Goal: Transaction & Acquisition: Register for event/course

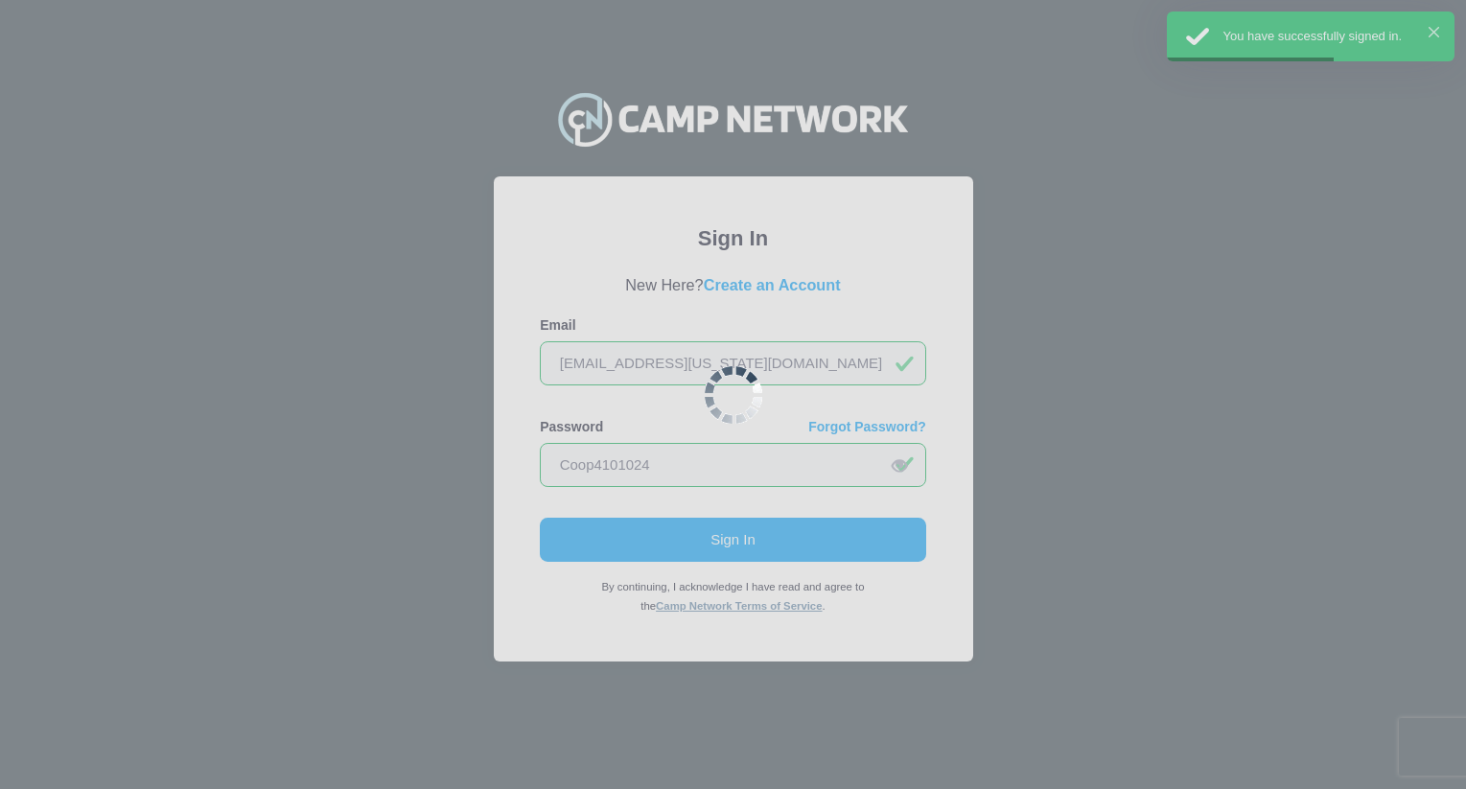
click at [995, 169] on div at bounding box center [733, 394] width 1466 height 789
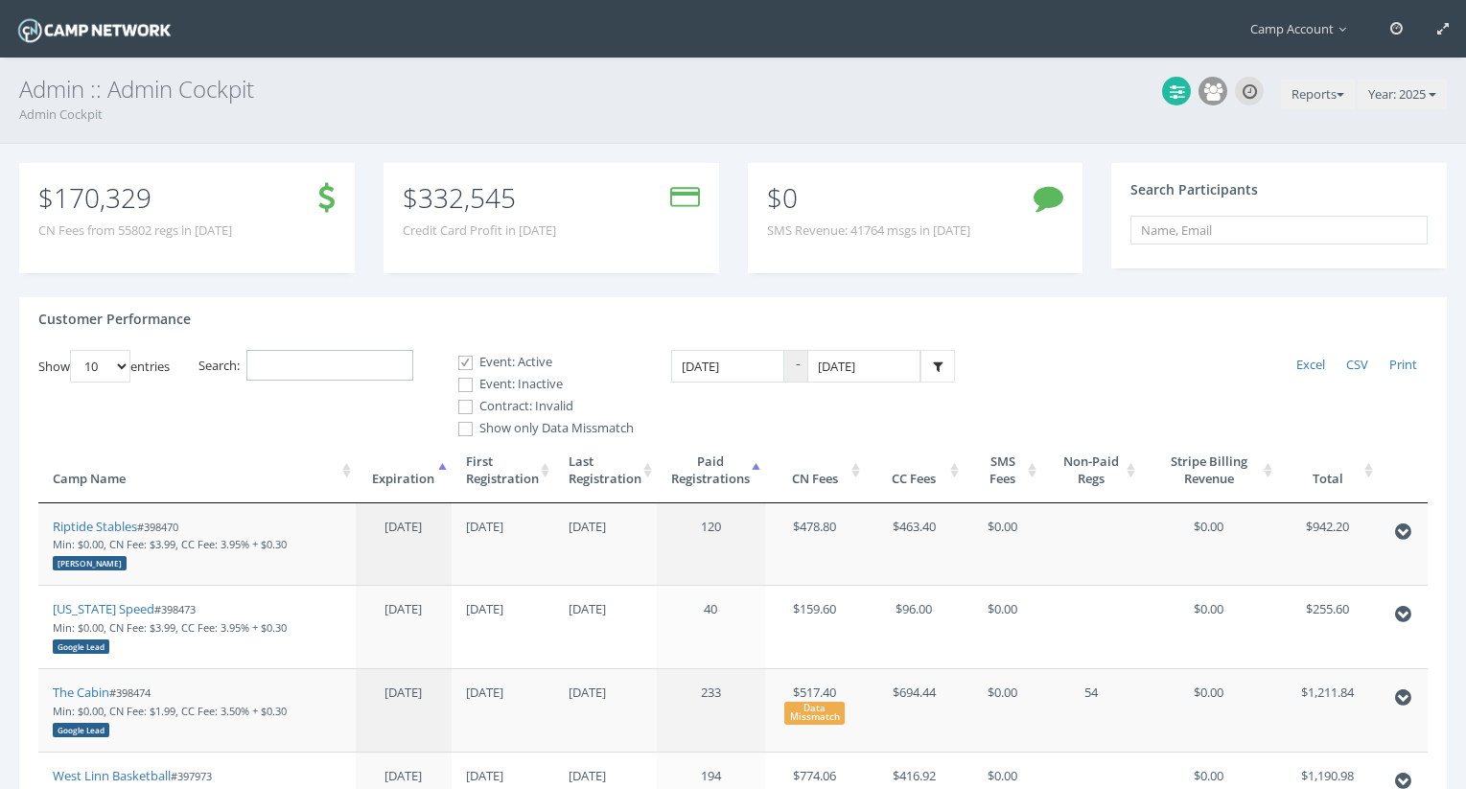
click at [366, 374] on input "Search:" at bounding box center [329, 366] width 167 height 32
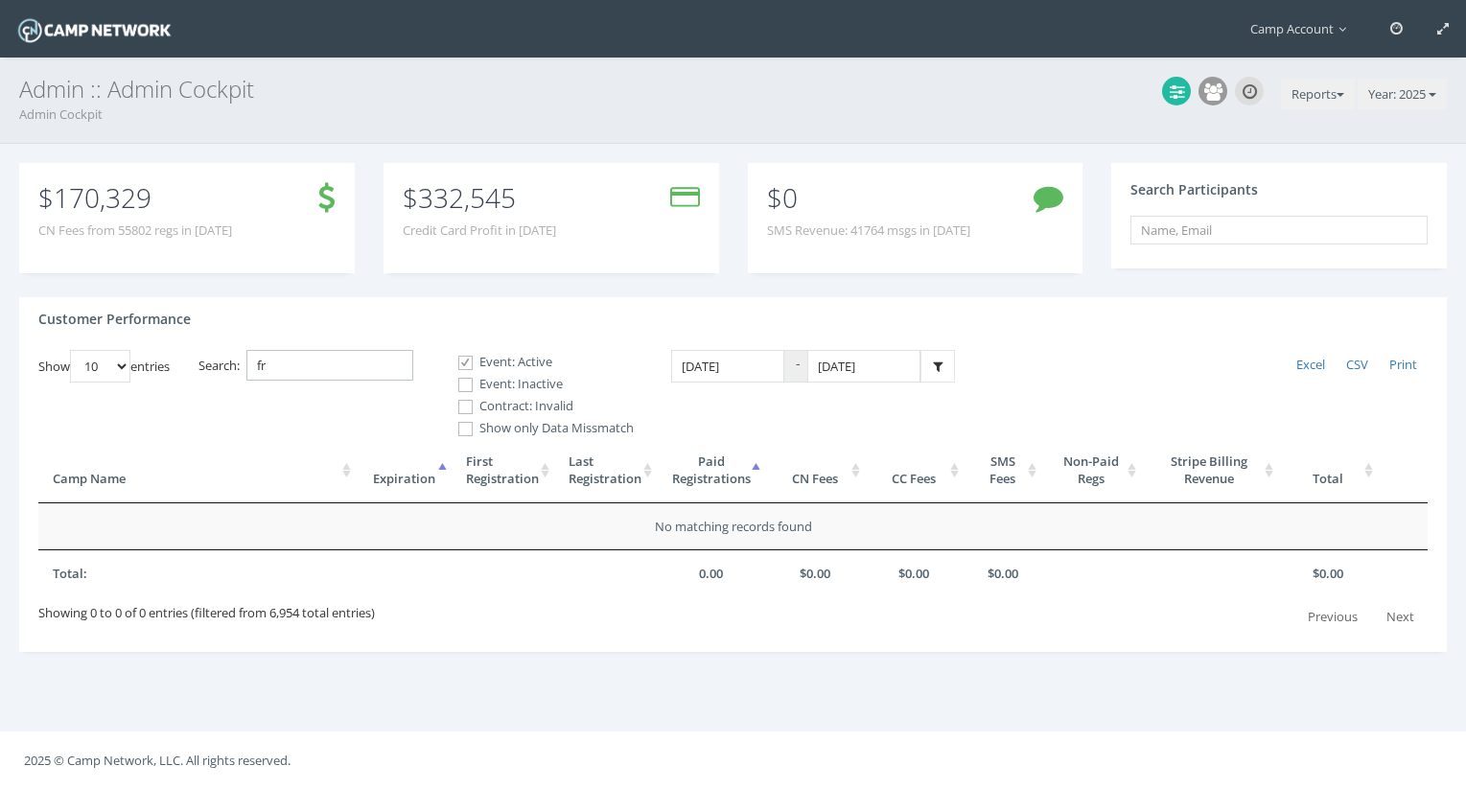
type input "f"
type input "demo"
click at [527, 382] on label "Event: Inactive" at bounding box center [538, 384] width 192 height 19
click at [464, 382] on input "Event: Inactive" at bounding box center [455, 385] width 18 height 18
checkbox input "true"
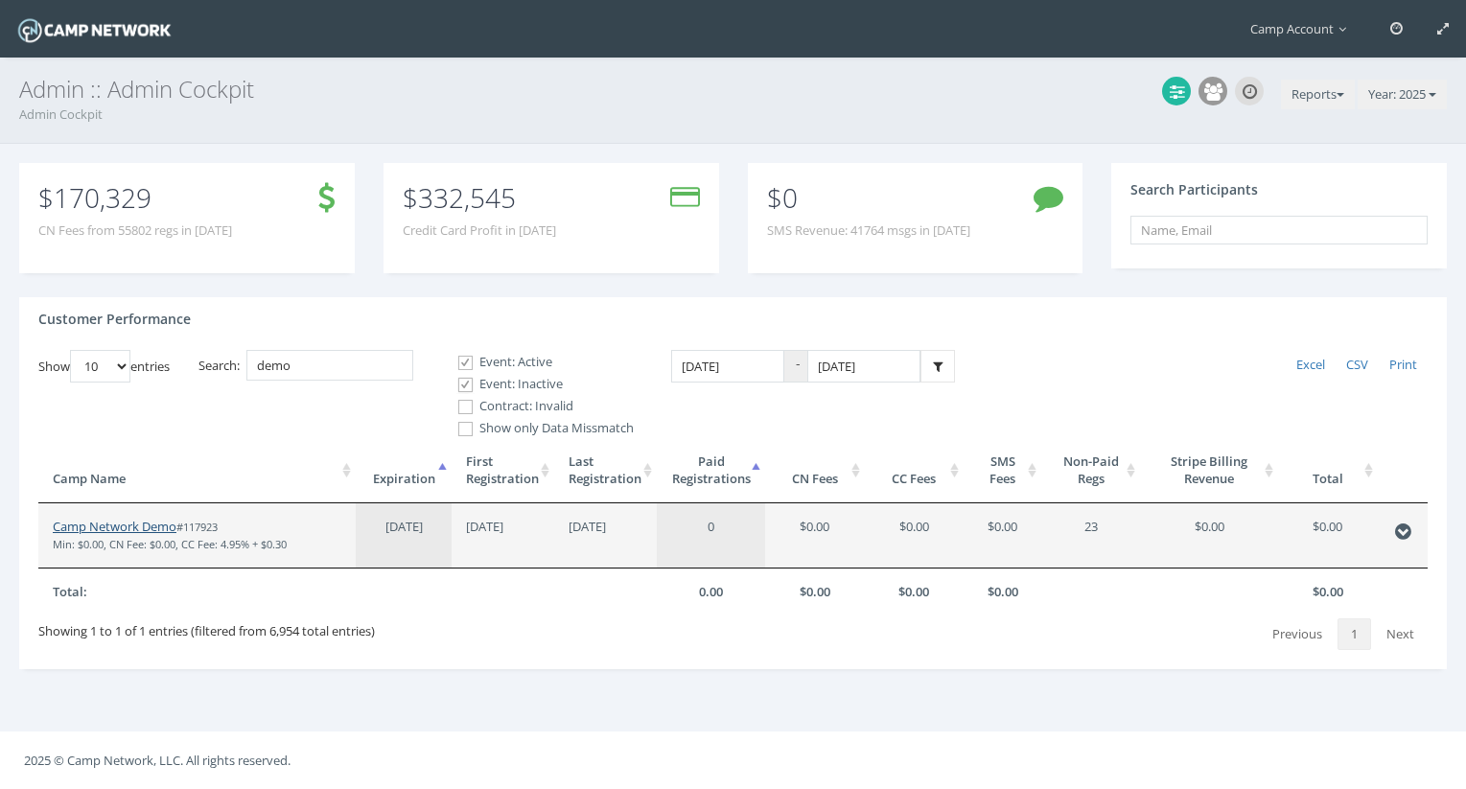
click at [118, 528] on link "Camp Network Demo" at bounding box center [115, 526] width 124 height 17
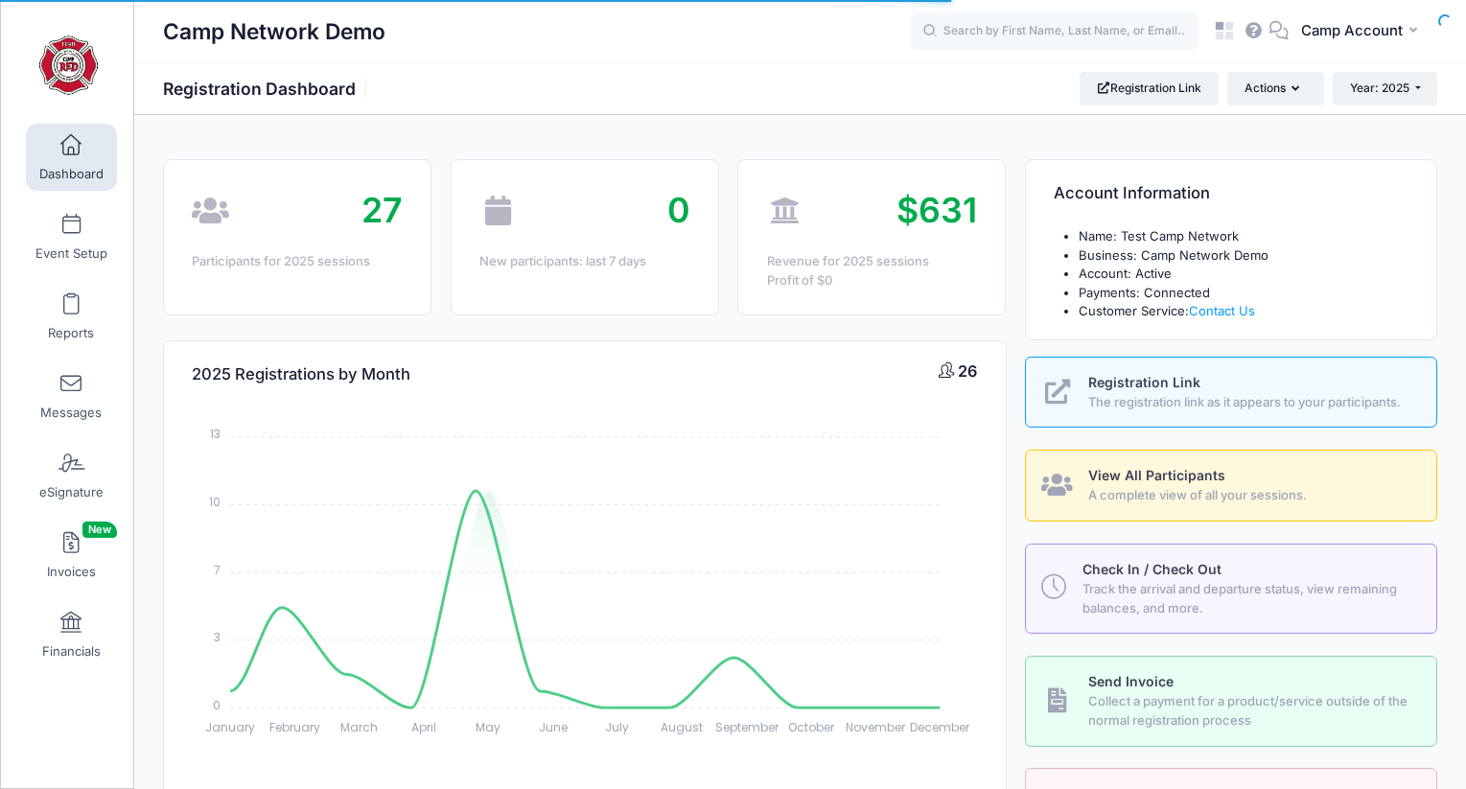
select select
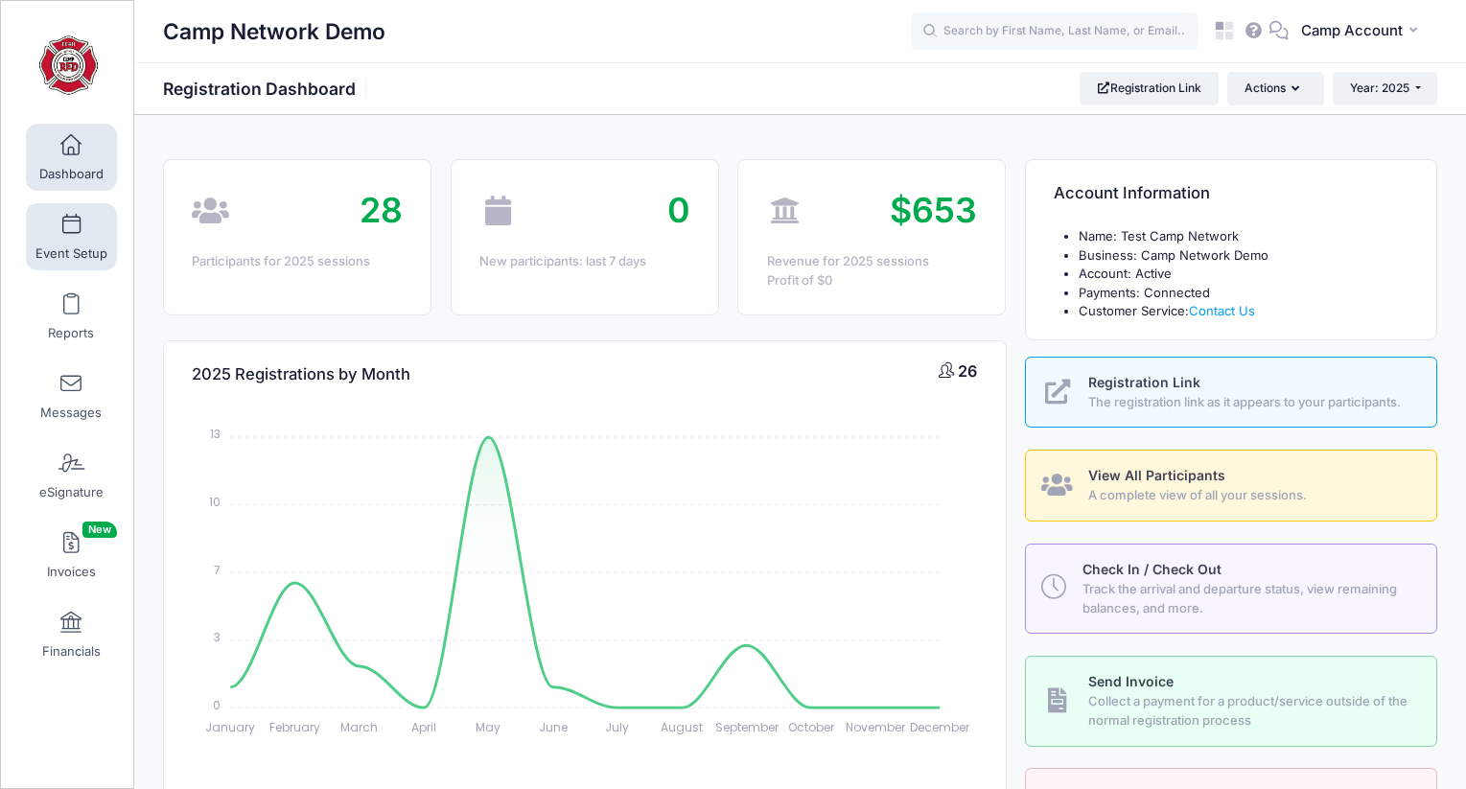
click at [57, 246] on span "Event Setup" at bounding box center [71, 253] width 72 height 16
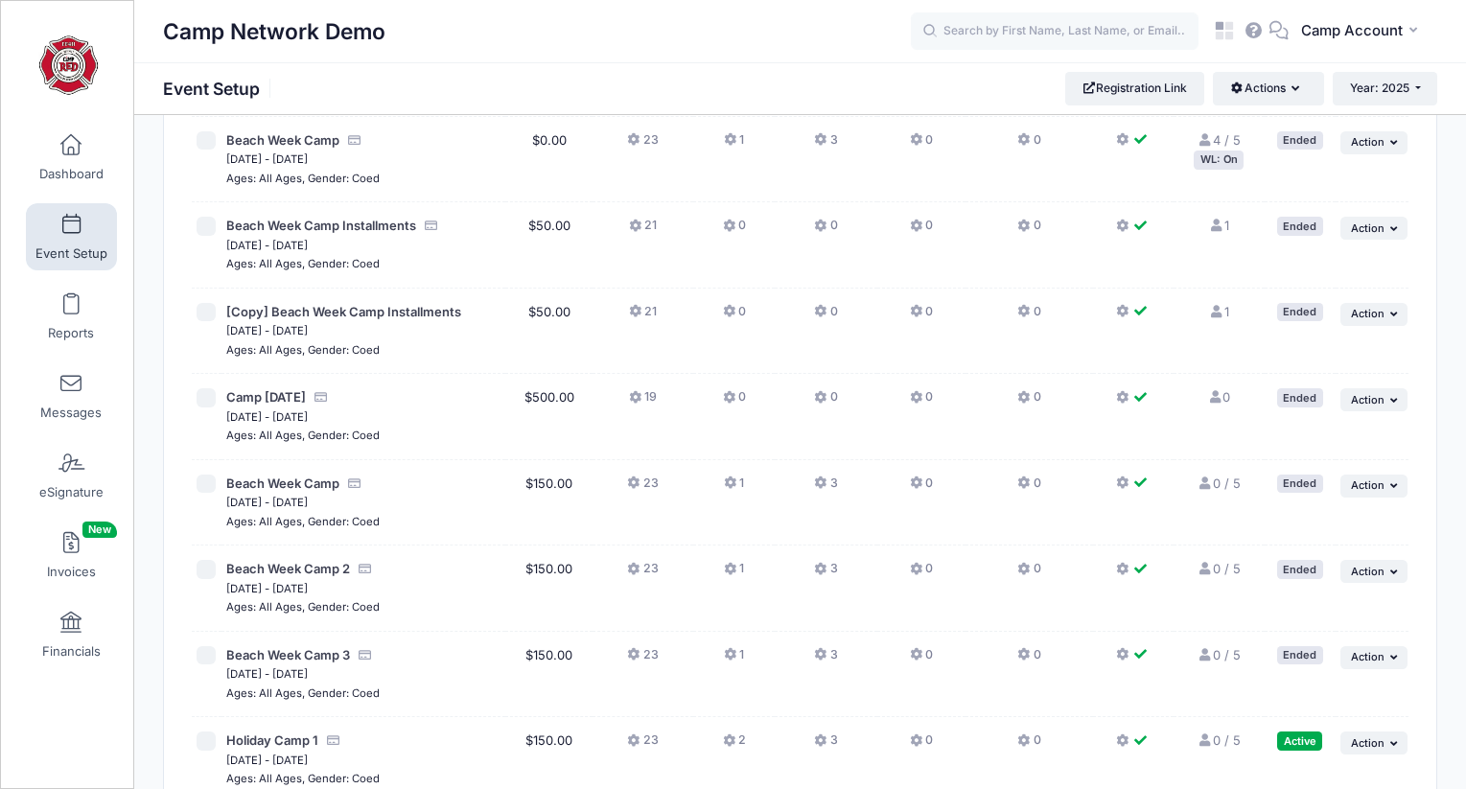
scroll to position [1526, 0]
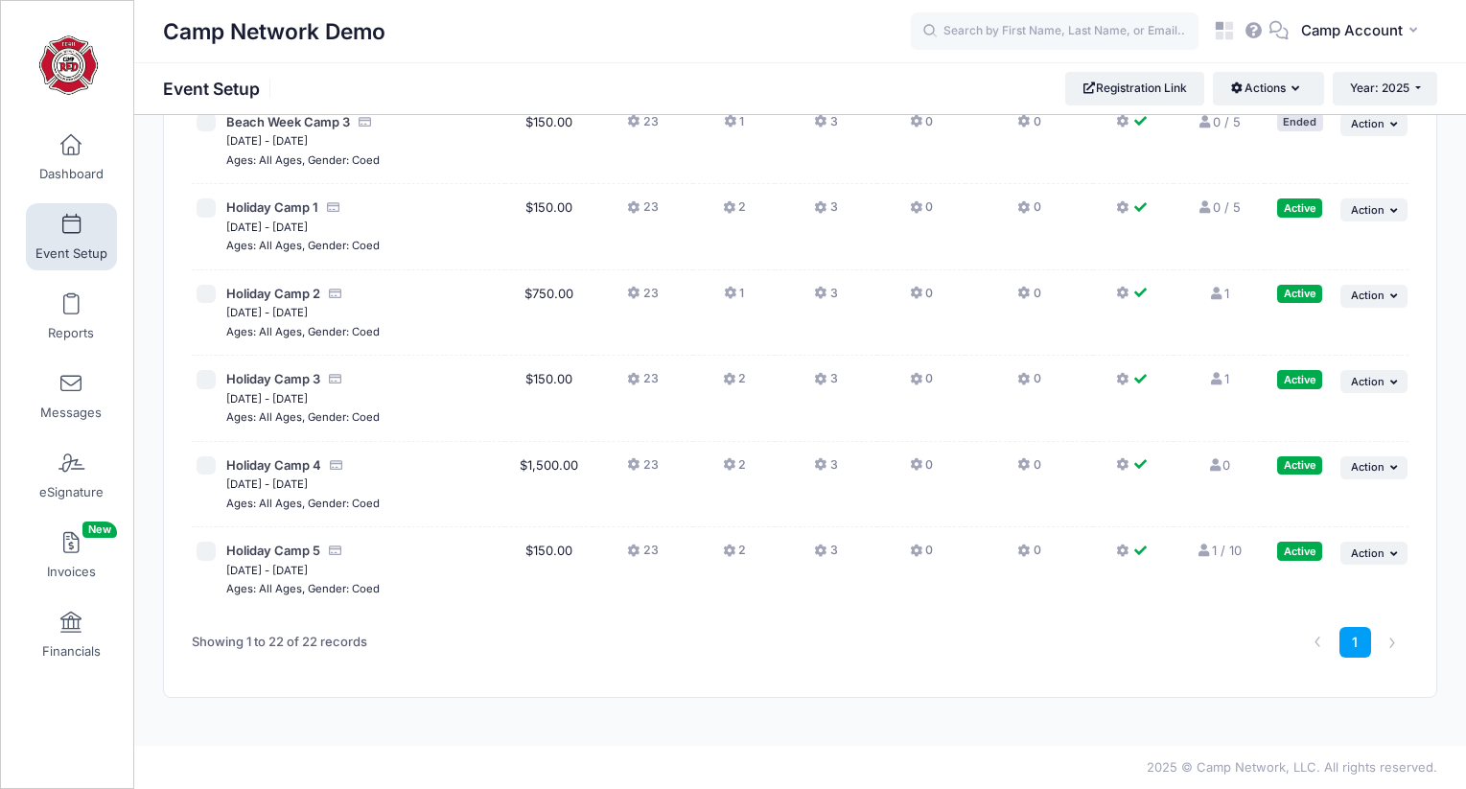
click at [742, 550] on button "2" at bounding box center [734, 556] width 23 height 28
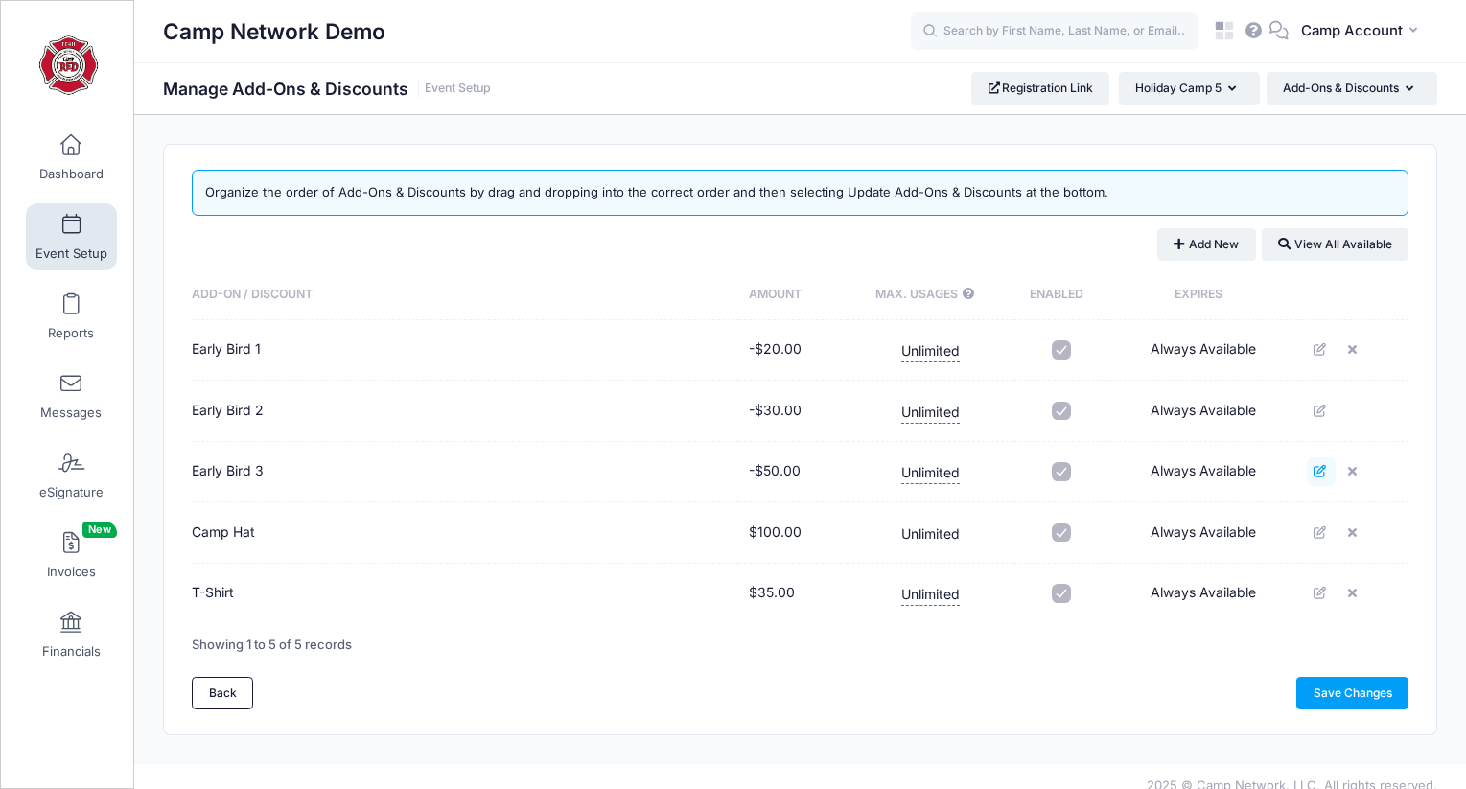
click at [1320, 473] on icon at bounding box center [1321, 471] width 15 height 12
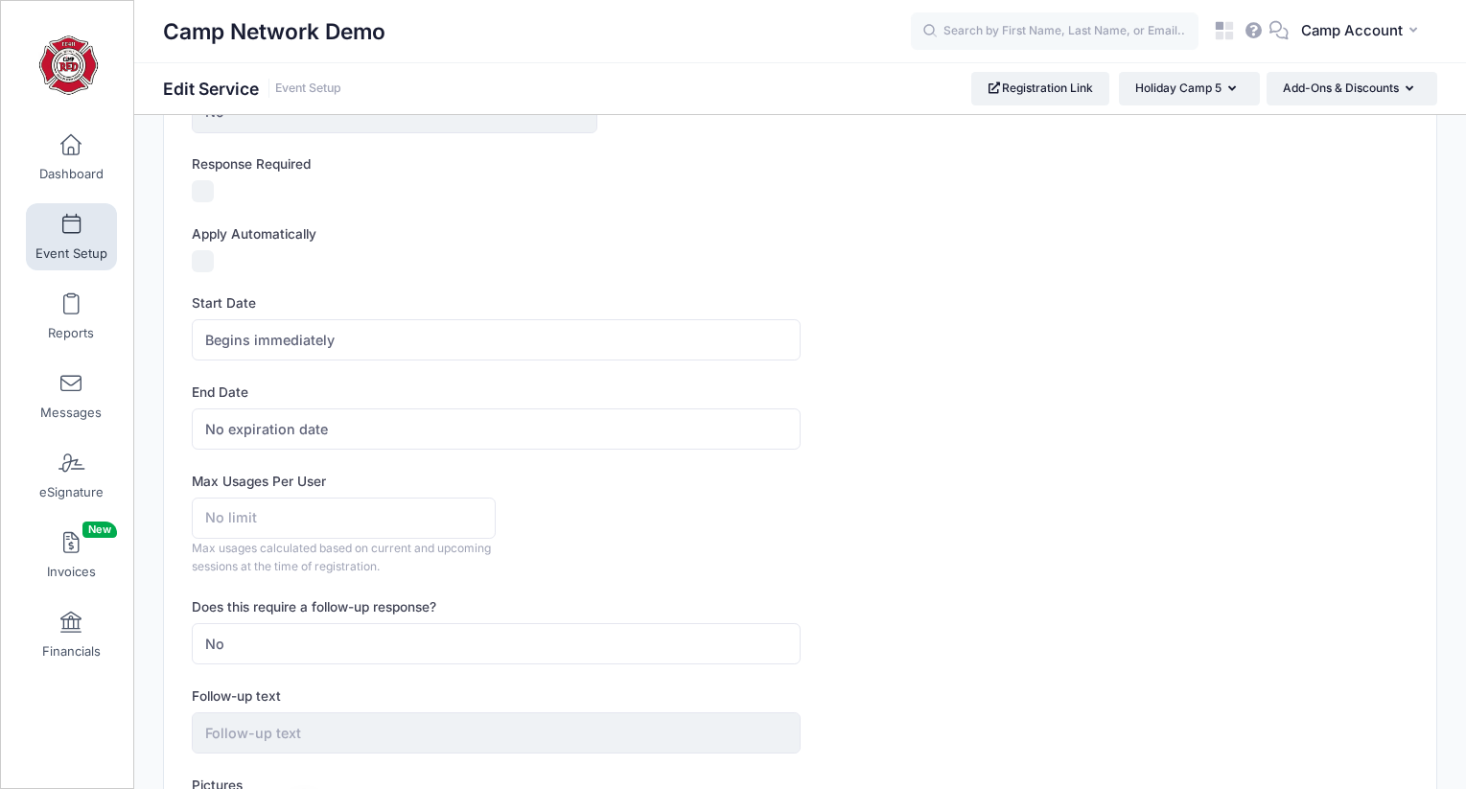
scroll to position [537, 0]
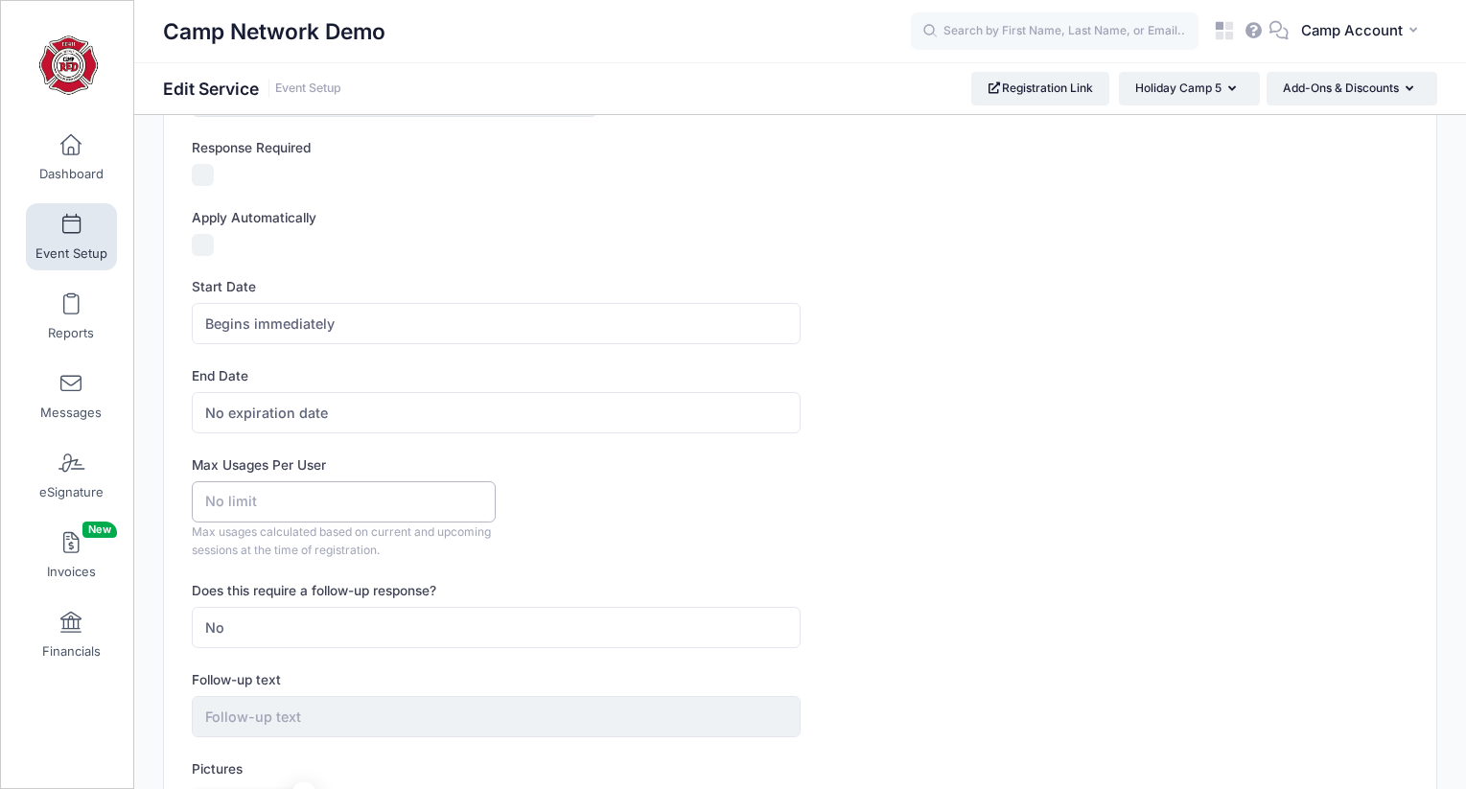
click at [402, 498] on input "Max Usages Per User" at bounding box center [344, 501] width 304 height 41
type input "2"
click at [961, 564] on form "Display Text Early Bird 3 Description Type Discount Amount $ 50 Do you want to …" at bounding box center [800, 344] width 1217 height 1270
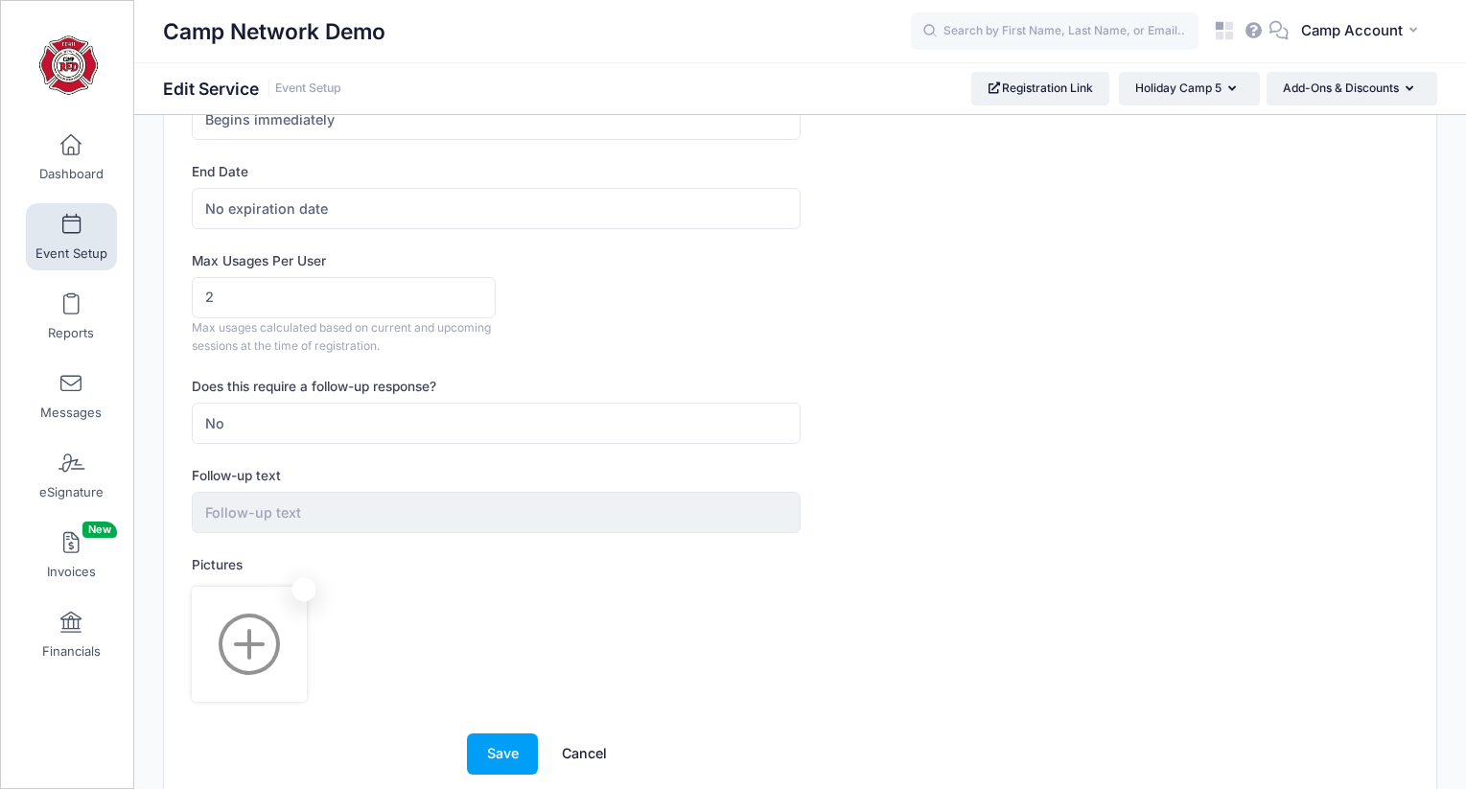
scroll to position [825, 0]
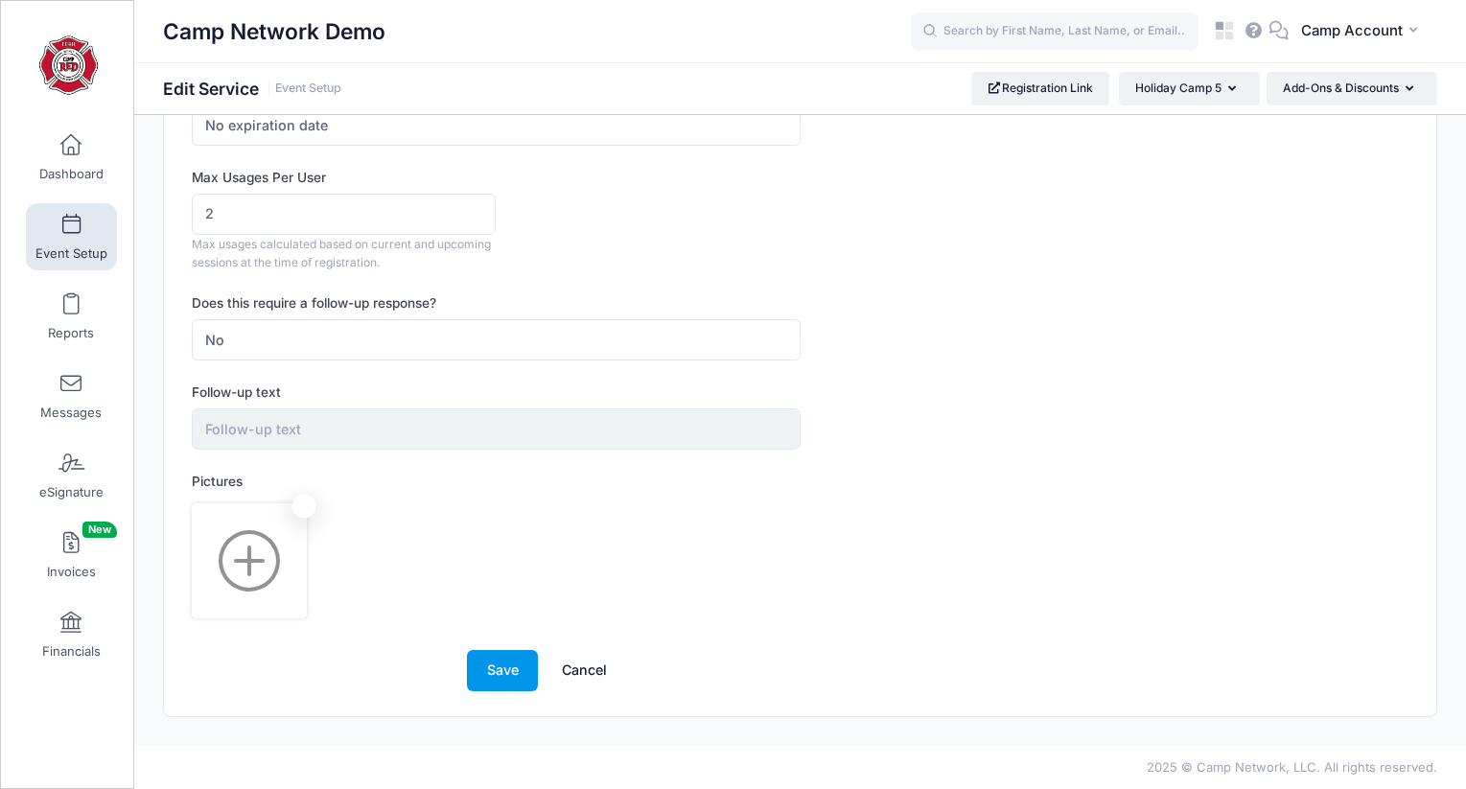
click at [530, 677] on button "Save" at bounding box center [502, 670] width 71 height 41
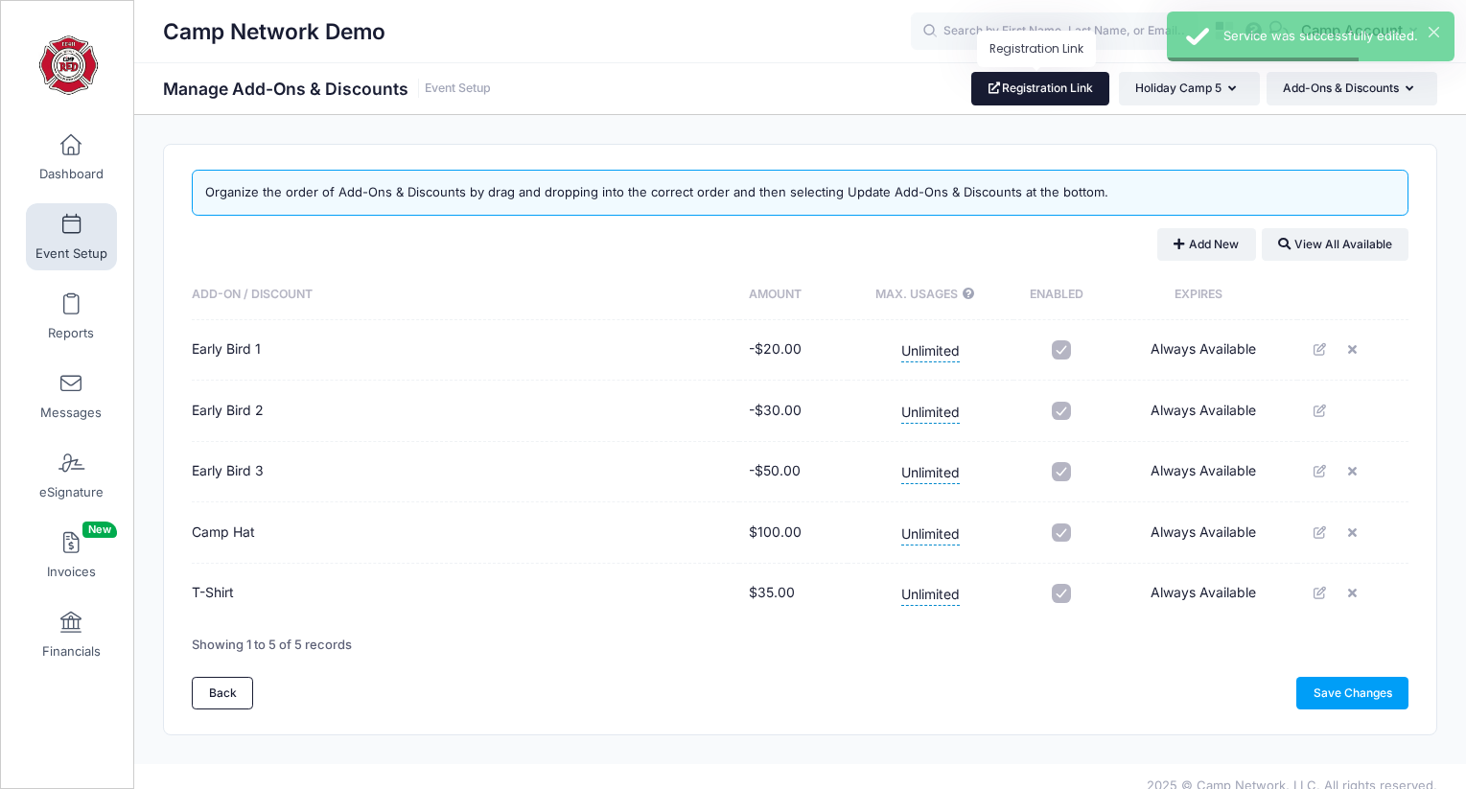
click at [1070, 102] on link "Registration Link" at bounding box center [1040, 88] width 139 height 33
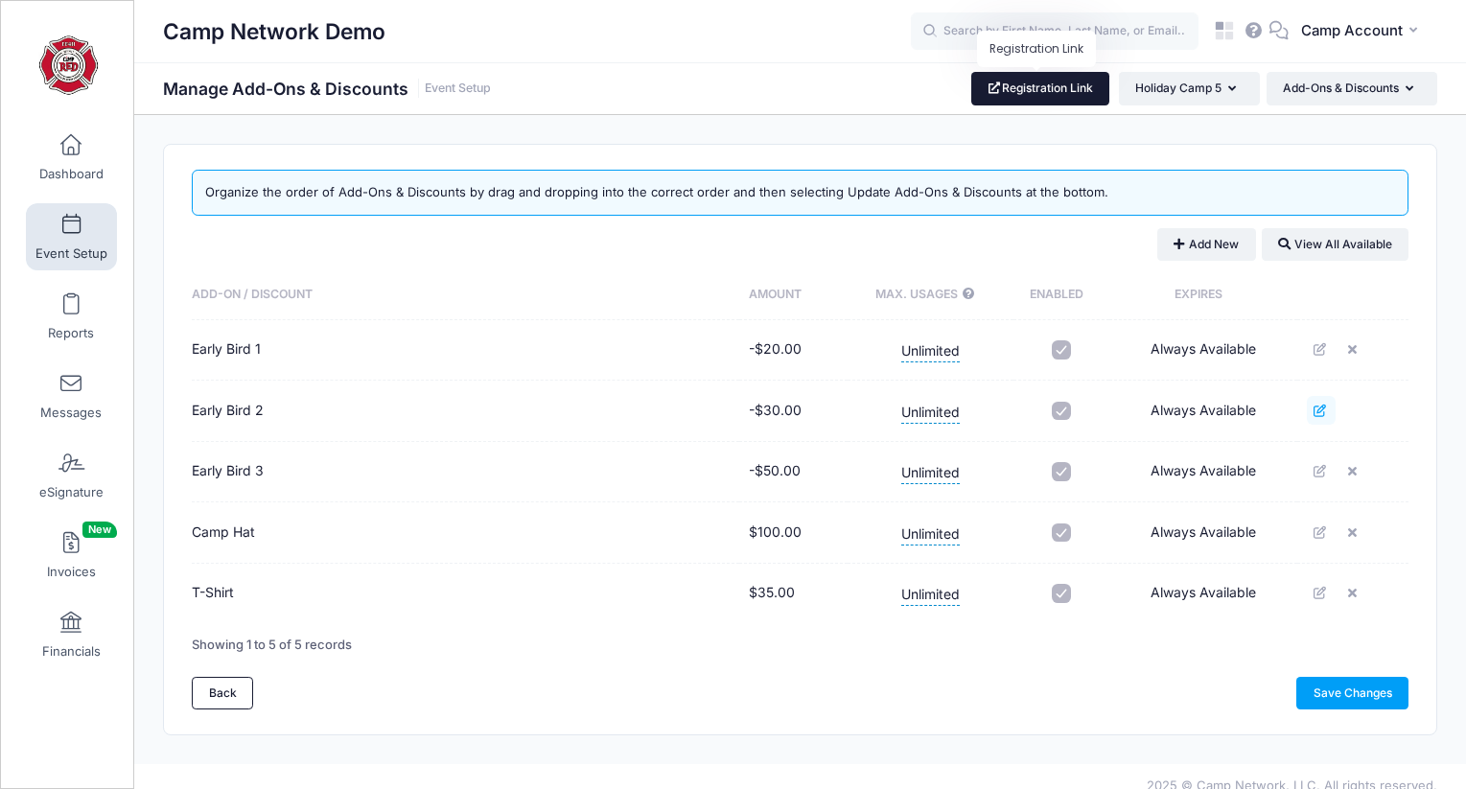
click at [1318, 398] on link at bounding box center [1321, 410] width 29 height 29
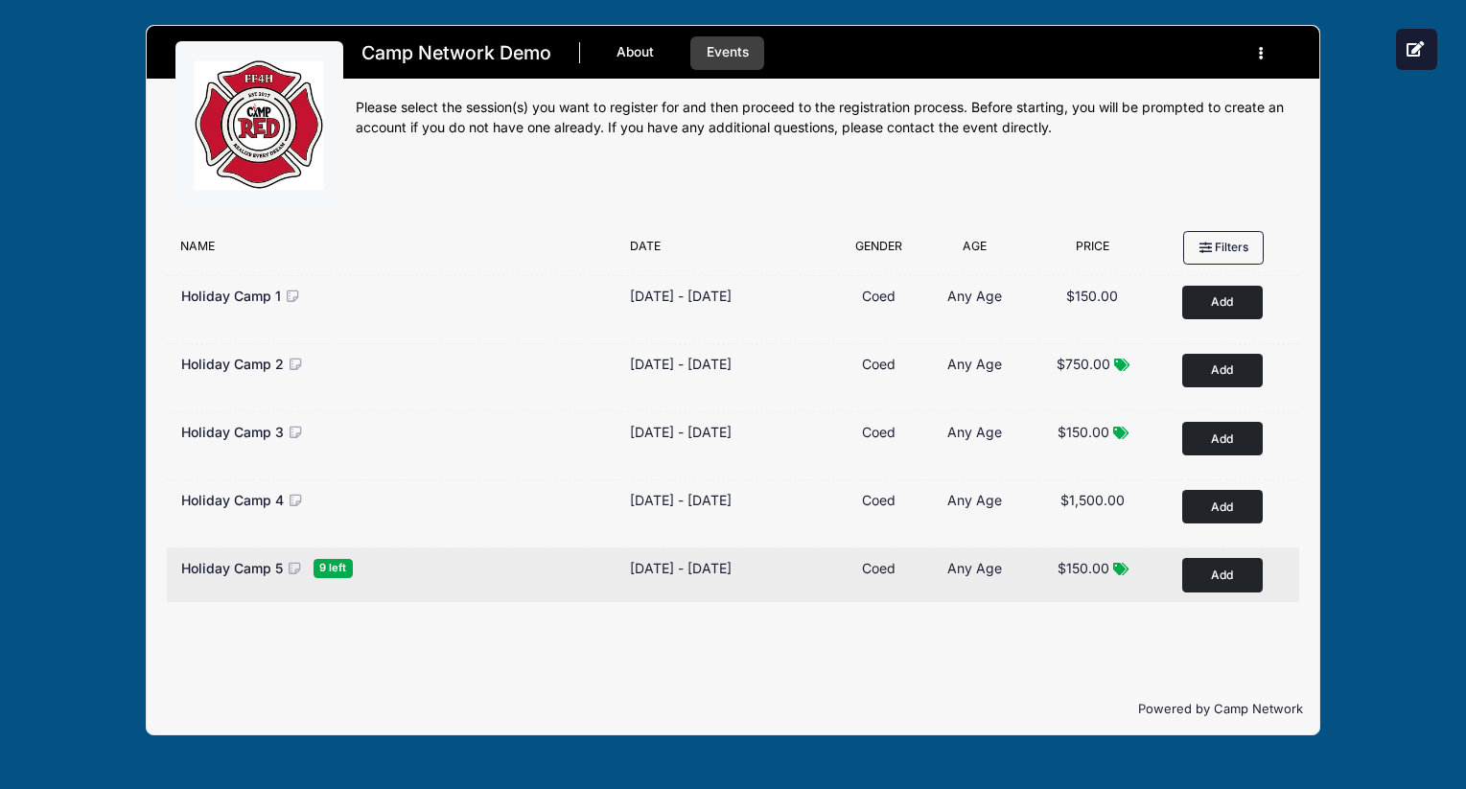
click at [1246, 584] on button "Add to Cart" at bounding box center [1222, 575] width 81 height 34
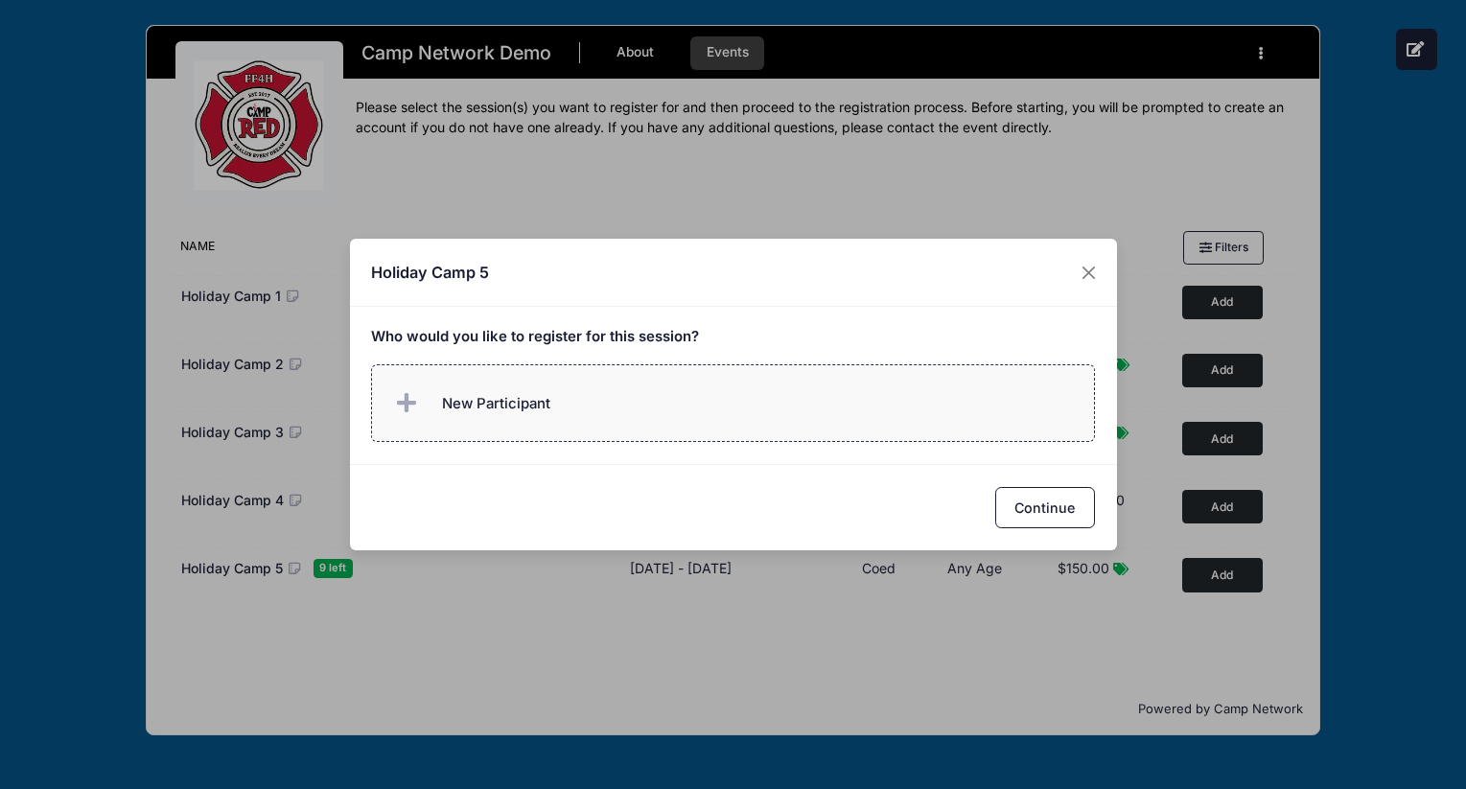
click at [678, 409] on label "New Participant" at bounding box center [733, 403] width 724 height 78
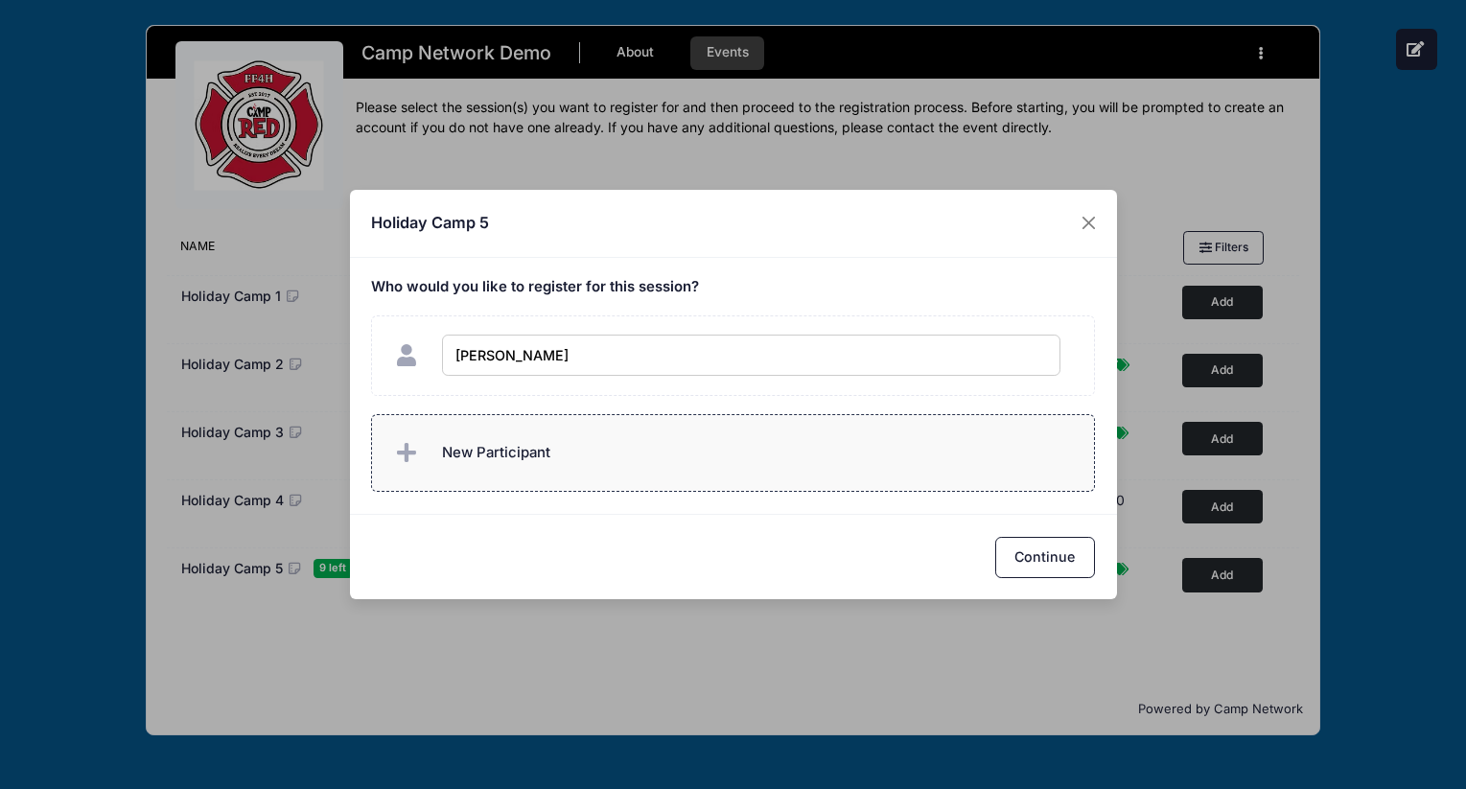
type input "[PERSON_NAME]"
checkbox input "true"
click at [664, 466] on label "New Participant" at bounding box center [733, 453] width 724 height 78
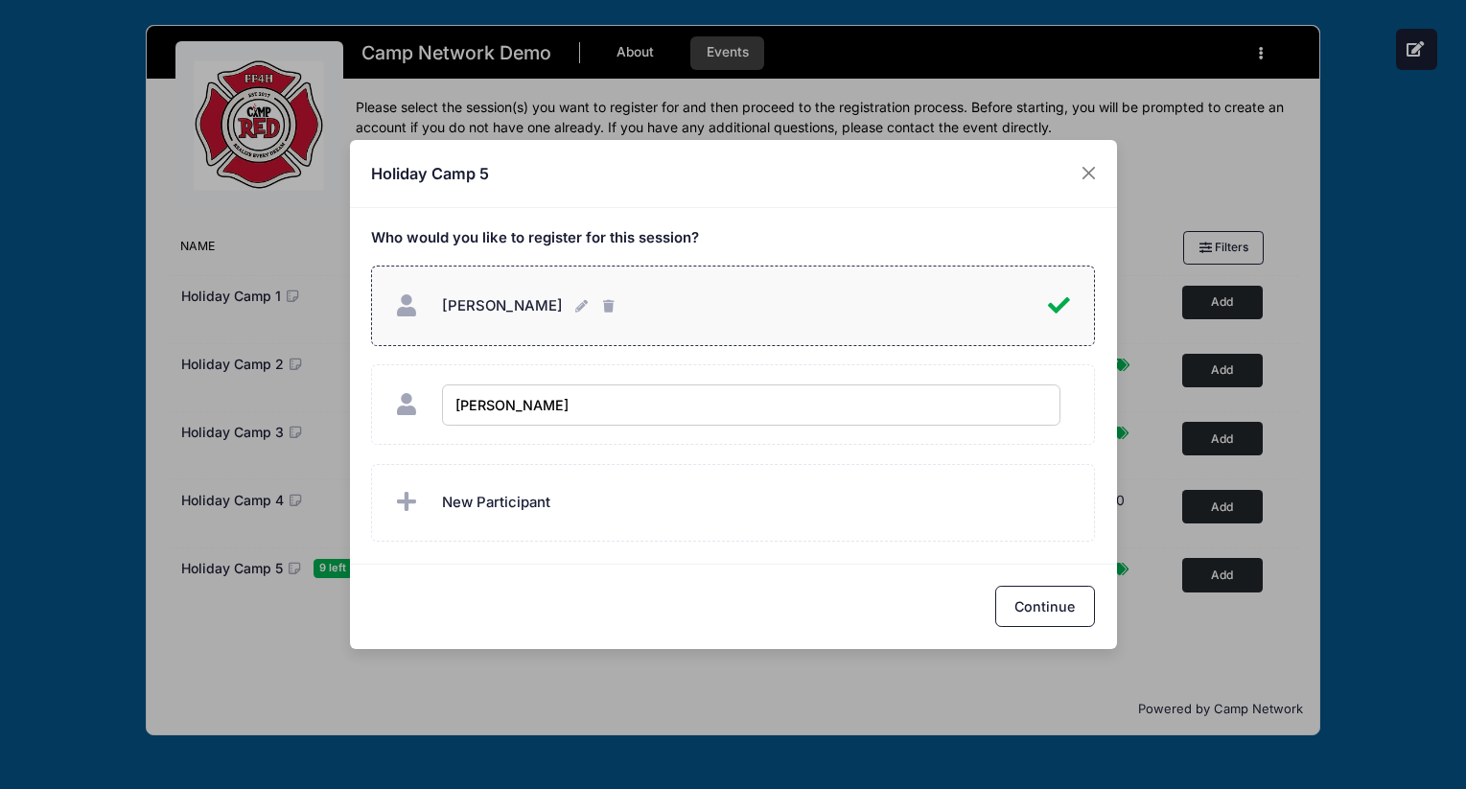
type input "[PERSON_NAME]"
checkbox input "true"
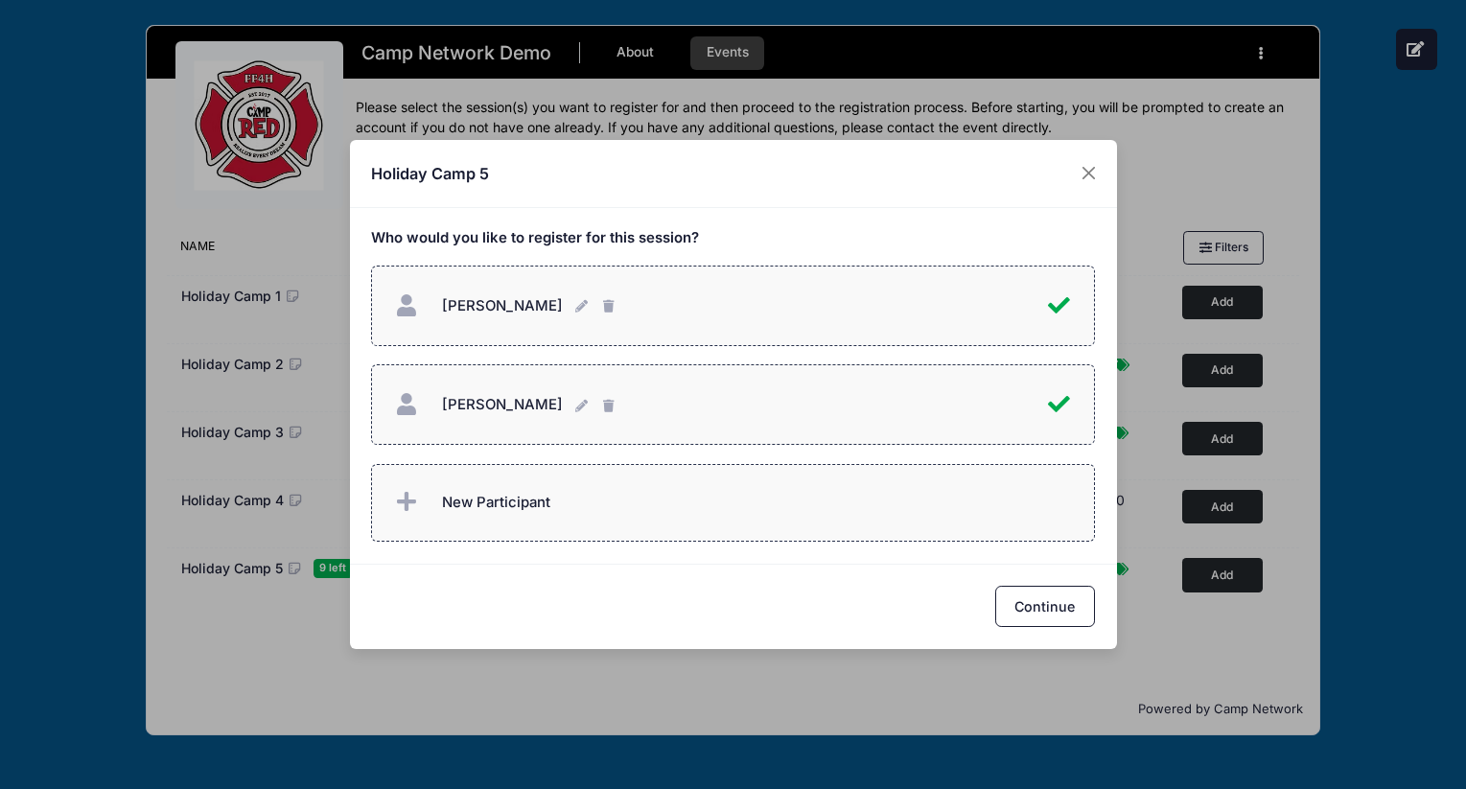
click at [669, 491] on label "New Participant" at bounding box center [733, 503] width 724 height 78
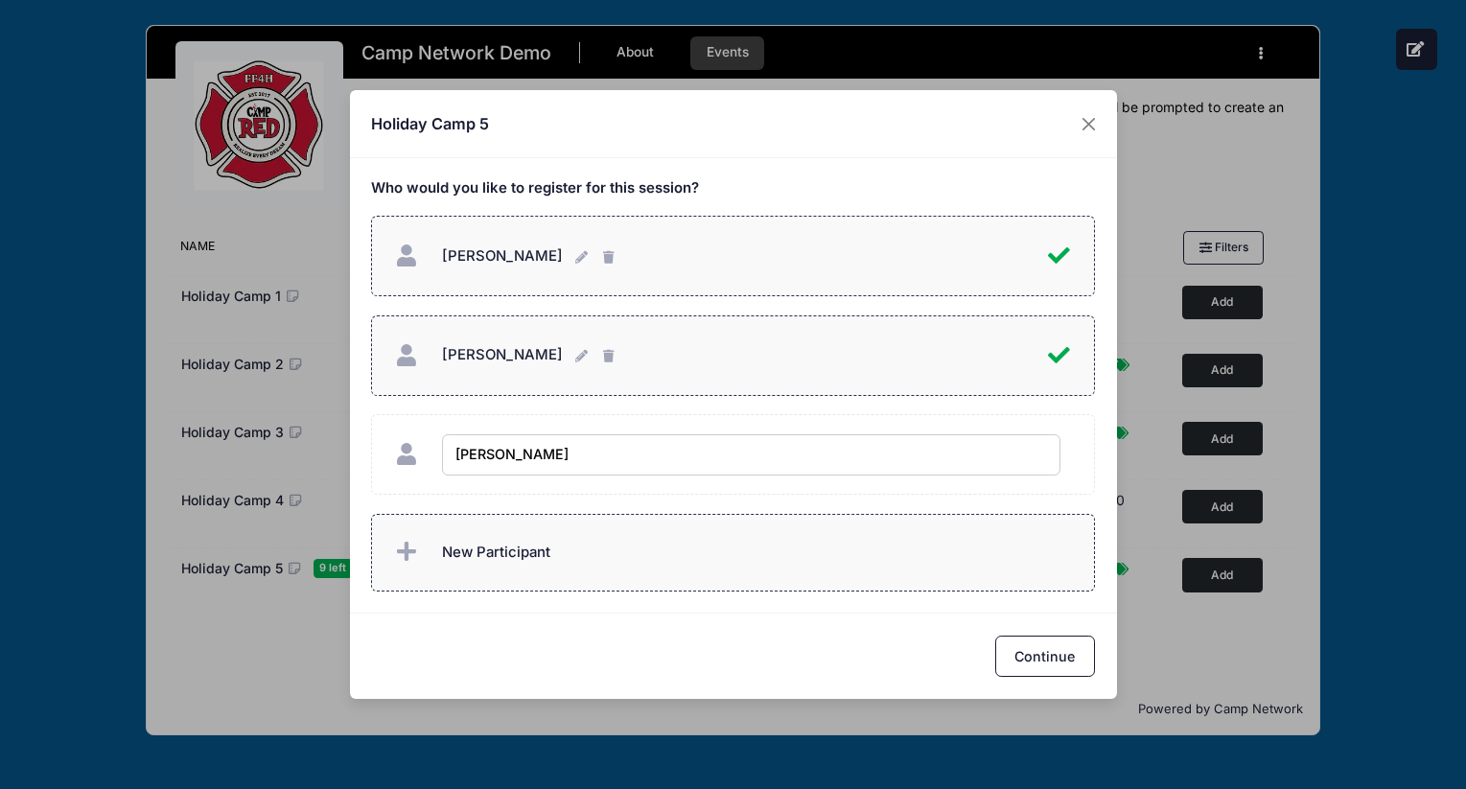
type input "[PERSON_NAME]"
checkbox input "true"
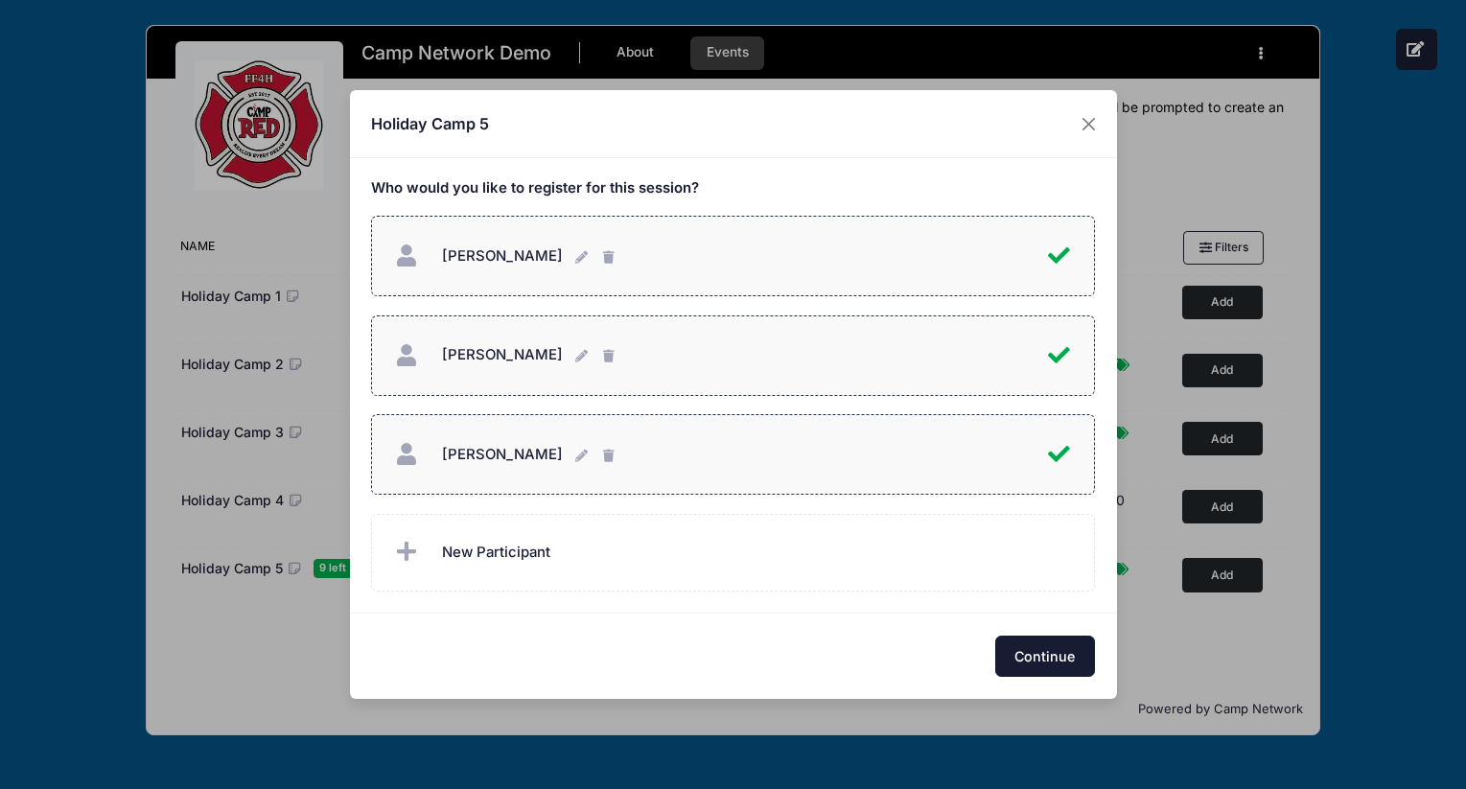
click at [1070, 650] on button "Continue" at bounding box center [1045, 656] width 100 height 41
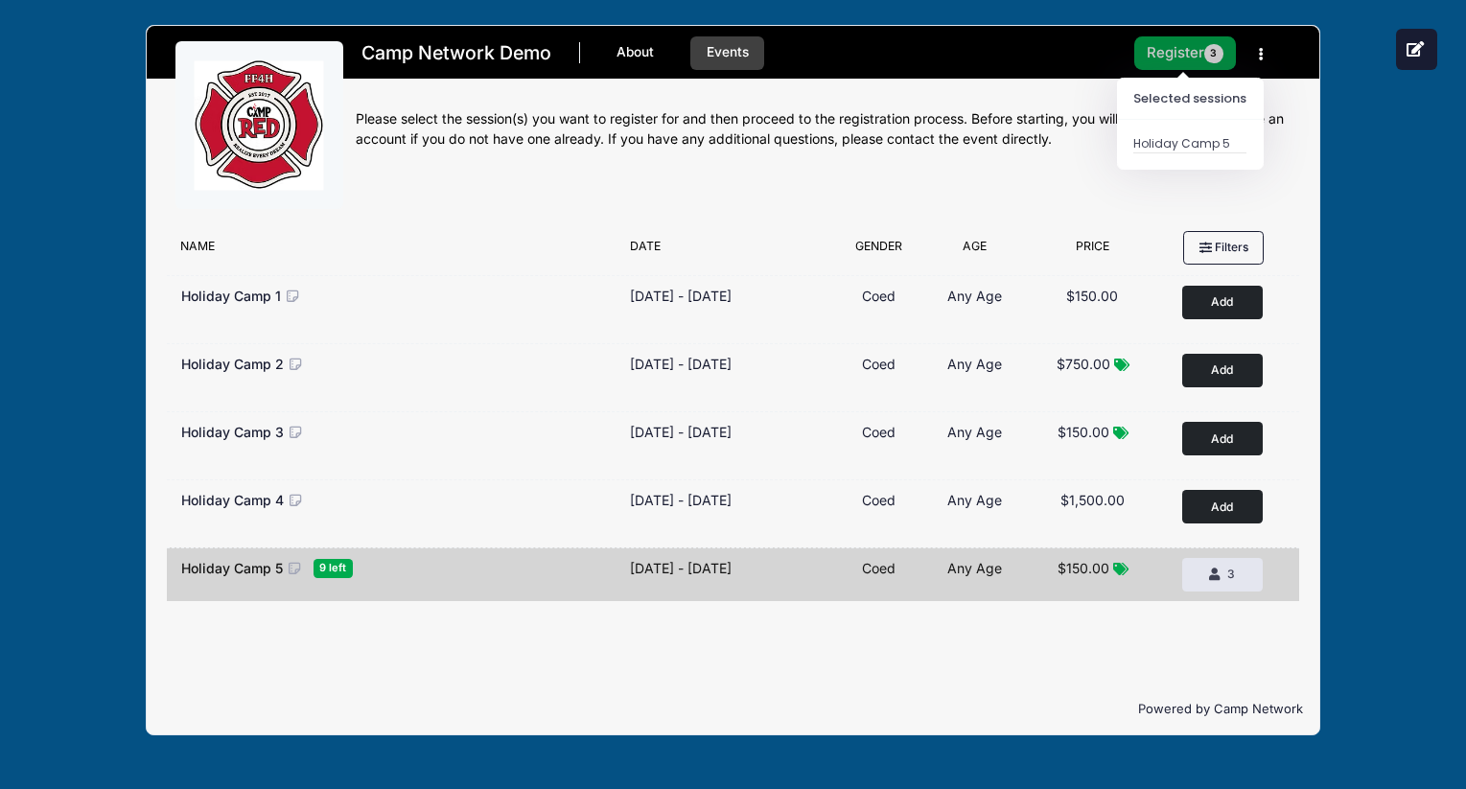
click at [1195, 61] on button "Register 3" at bounding box center [1185, 53] width 102 height 34
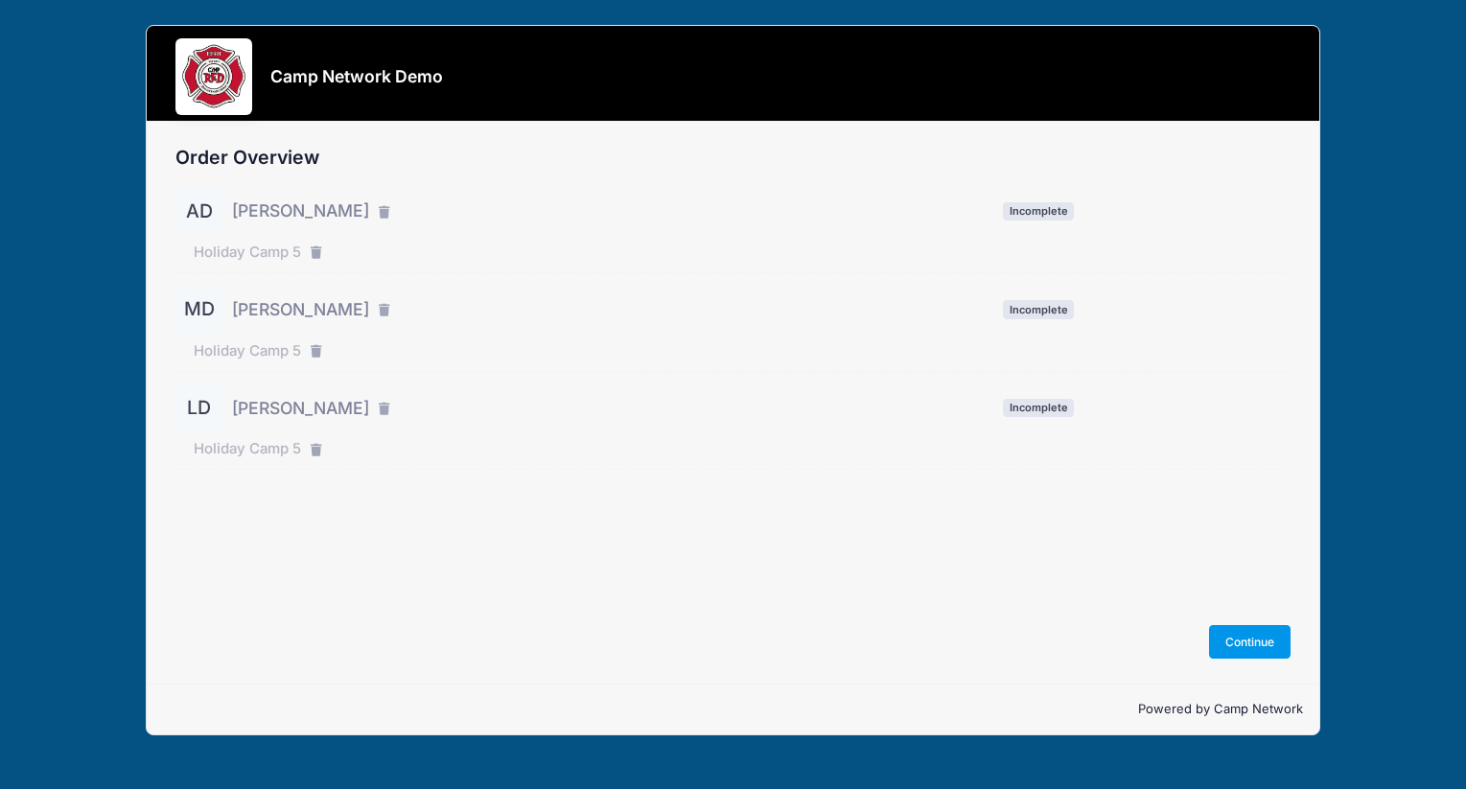
click at [1290, 642] on button "Continue" at bounding box center [1250, 641] width 82 height 33
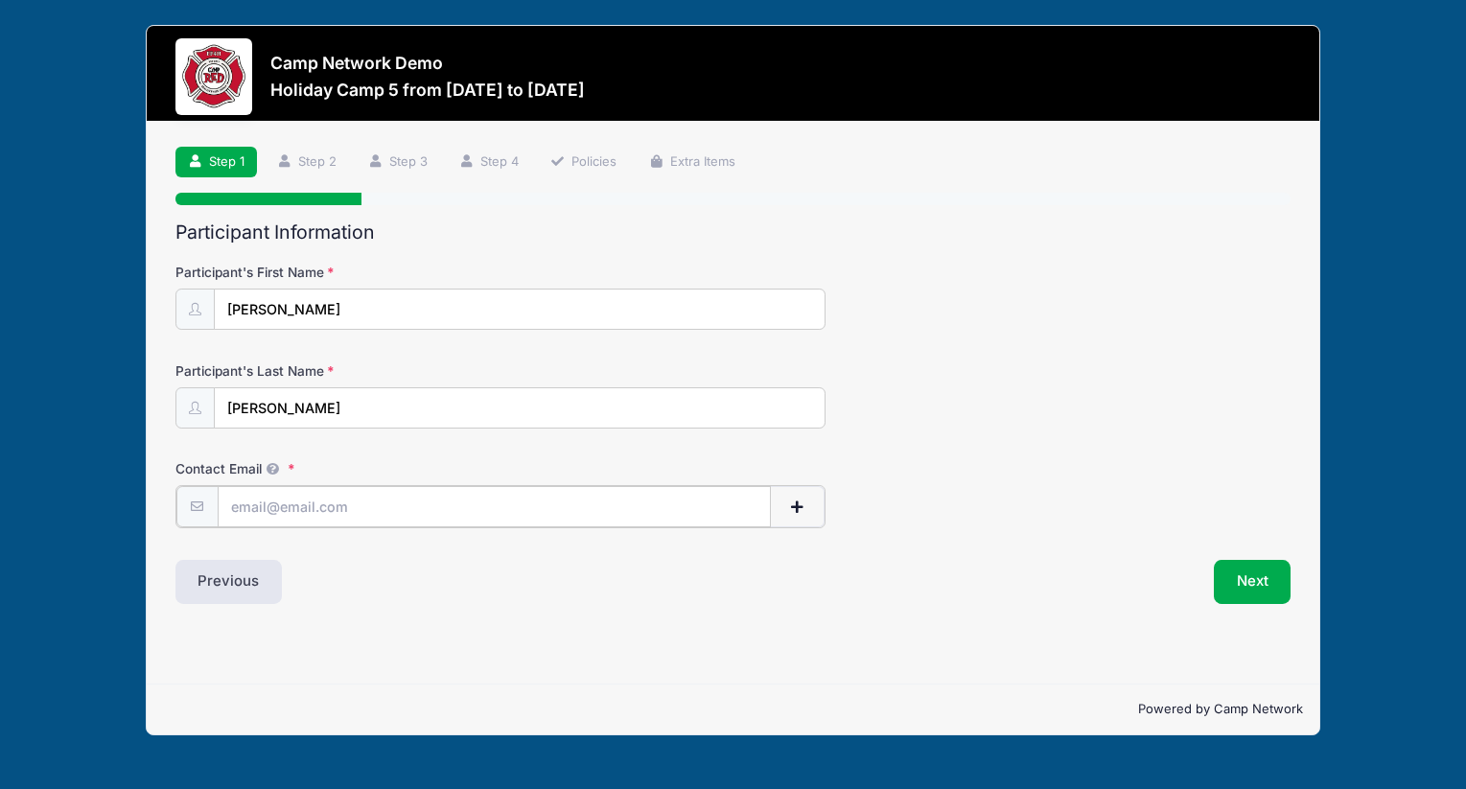
click at [452, 510] on input "Contact Email" at bounding box center [494, 506] width 553 height 41
type input "[PERSON_NAME][EMAIL_ADDRESS][PERSON_NAME][DOMAIN_NAME]"
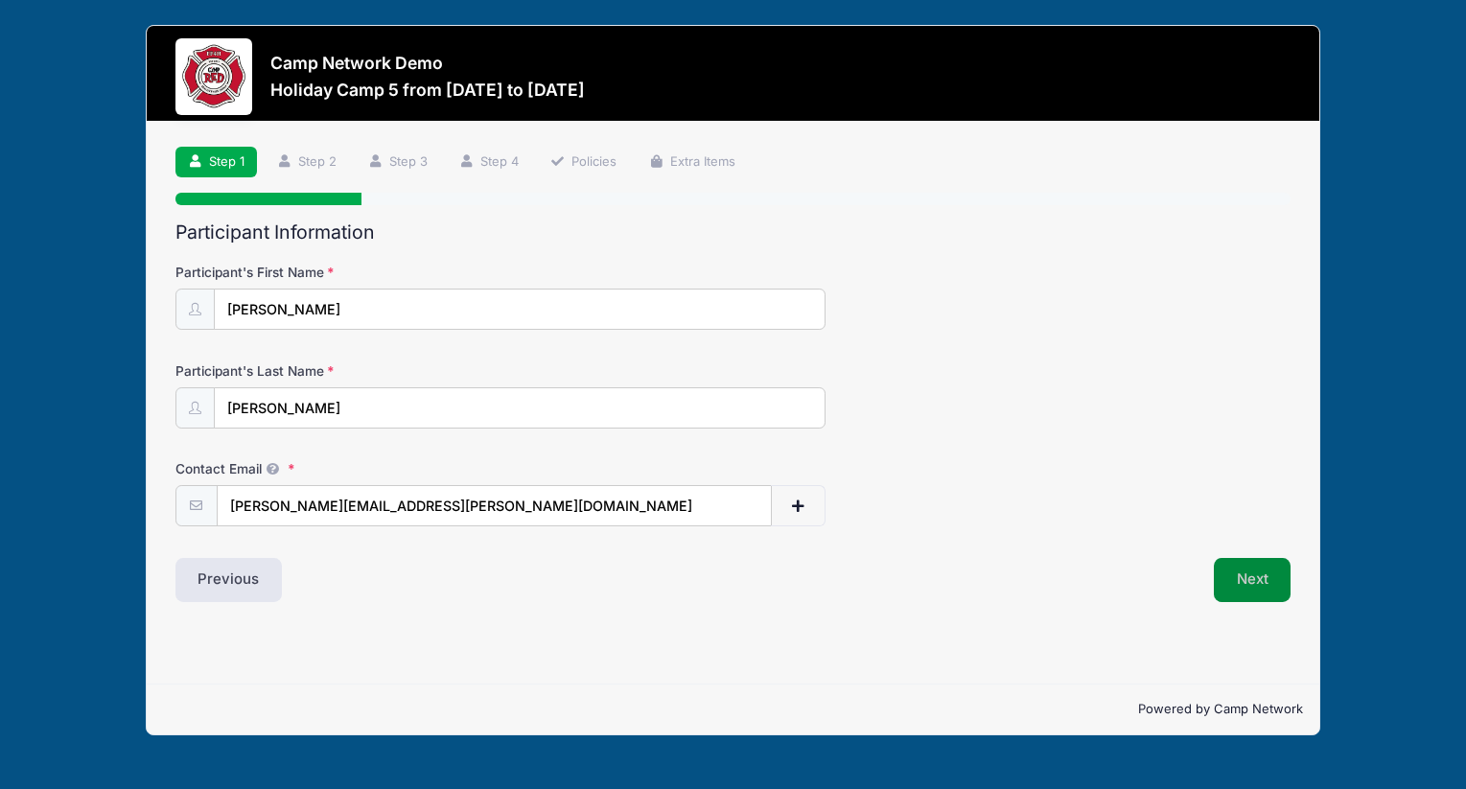
click at [1260, 568] on button "Next" at bounding box center [1253, 580] width 78 height 44
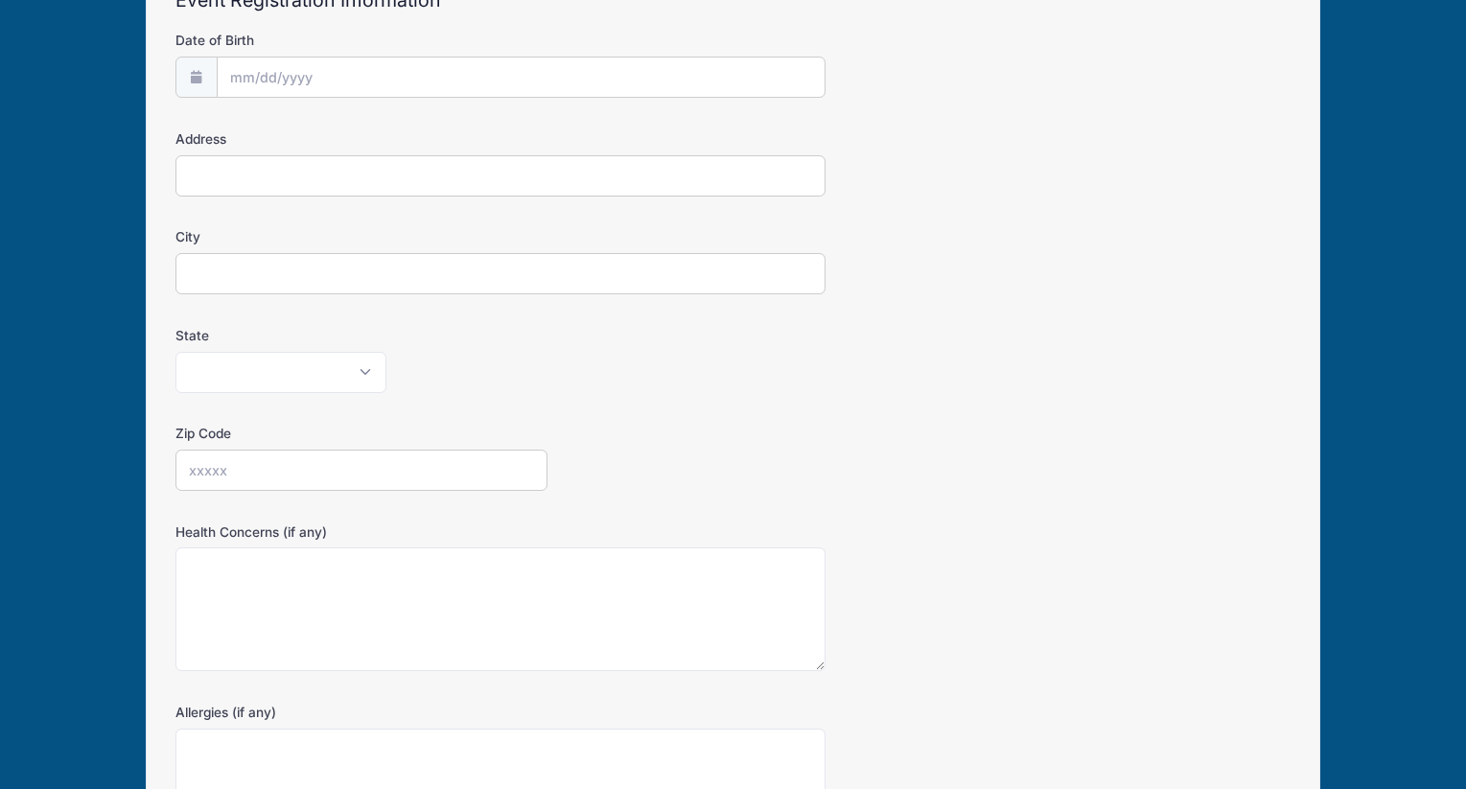
scroll to position [471, 0]
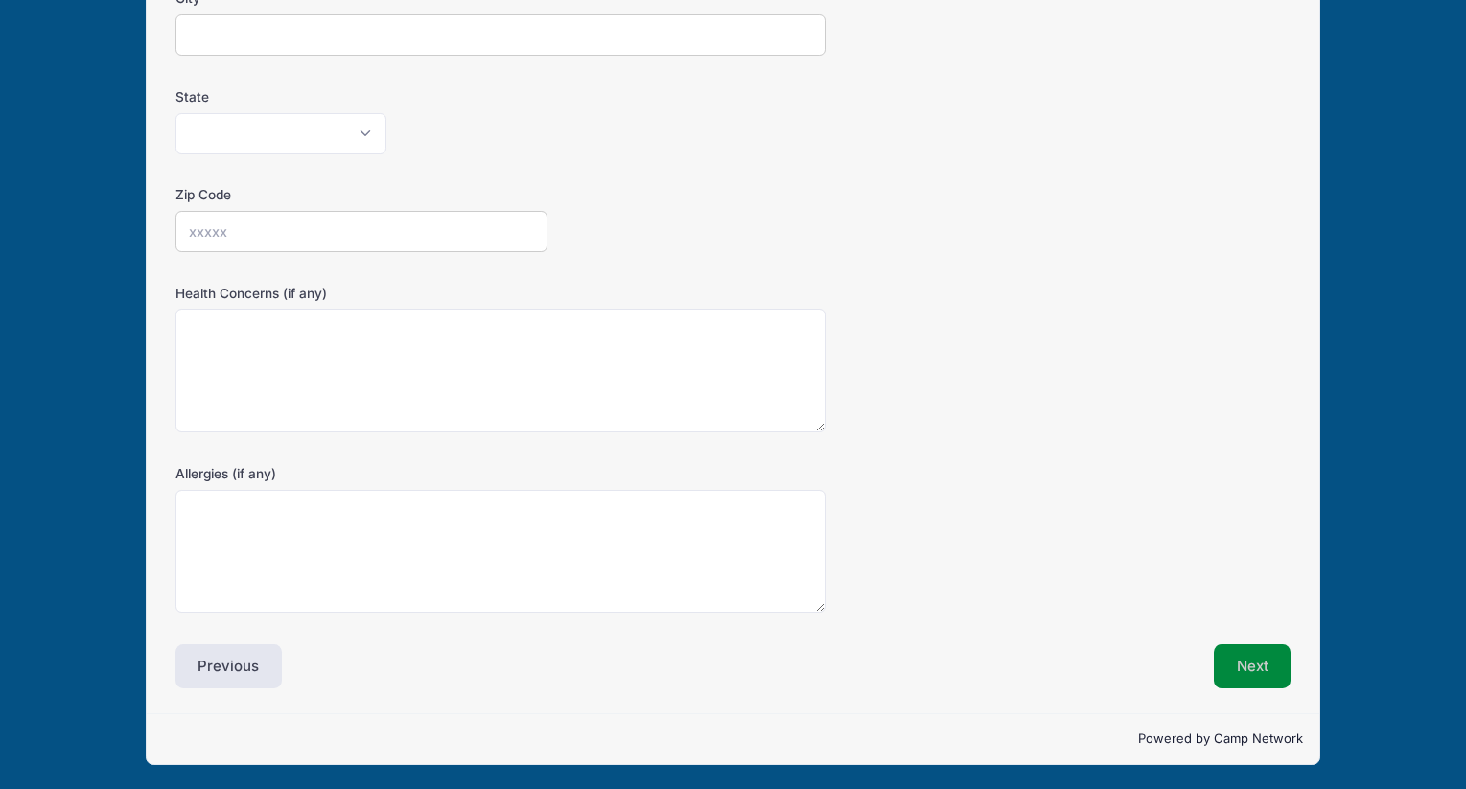
click at [1252, 685] on button "Next" at bounding box center [1253, 666] width 78 height 44
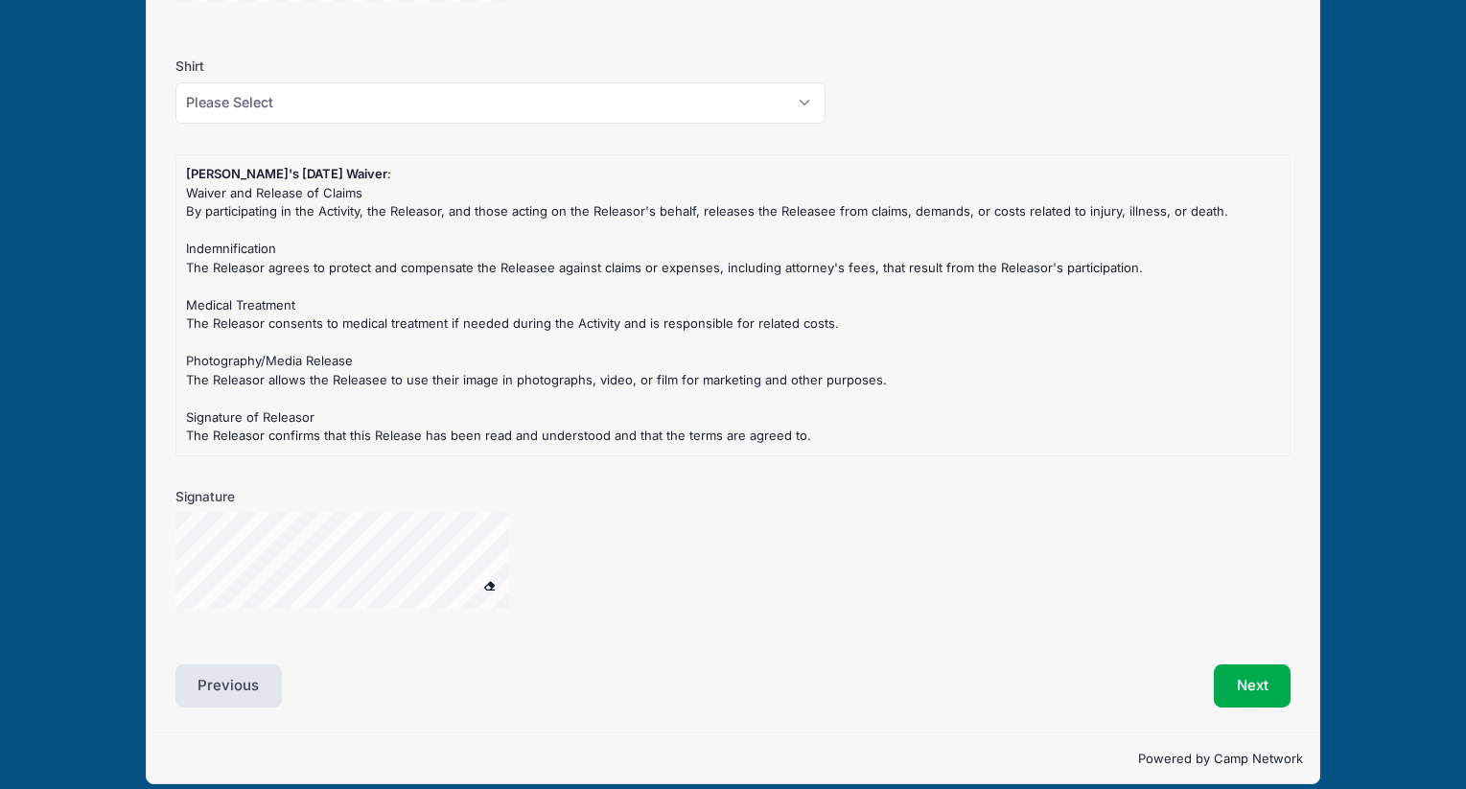
scroll to position [1734, 0]
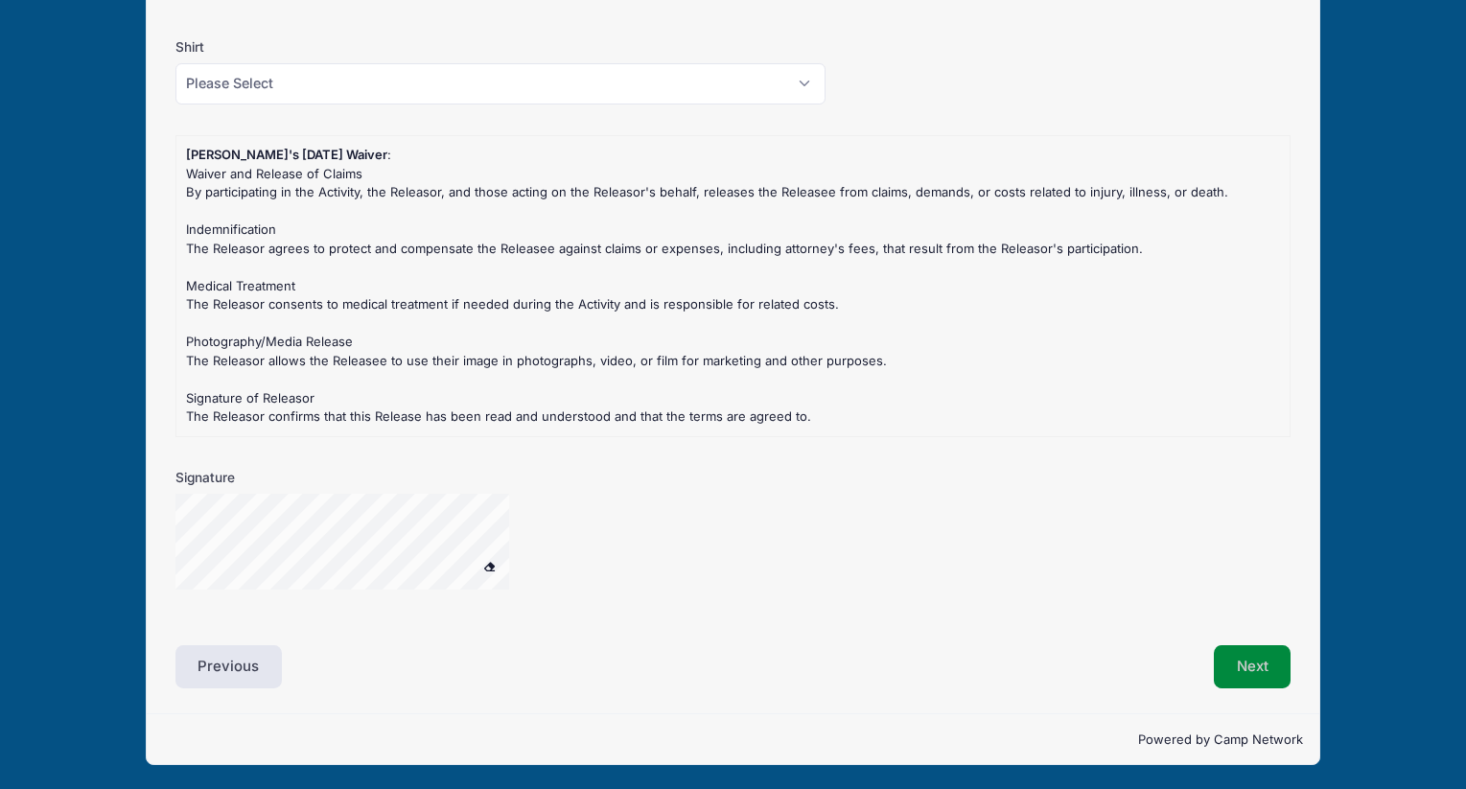
click at [1246, 677] on button "Next" at bounding box center [1253, 667] width 78 height 44
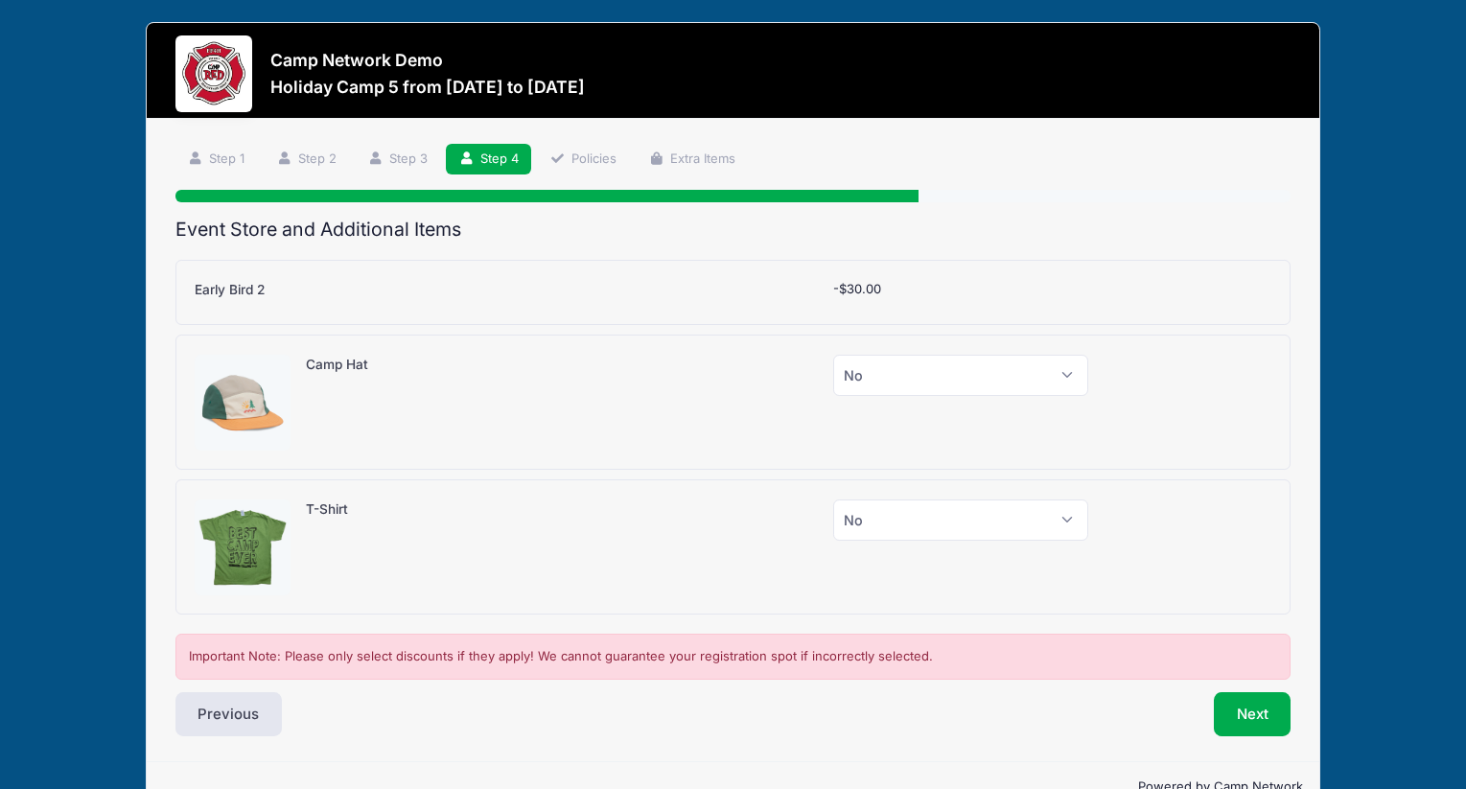
scroll to position [0, 0]
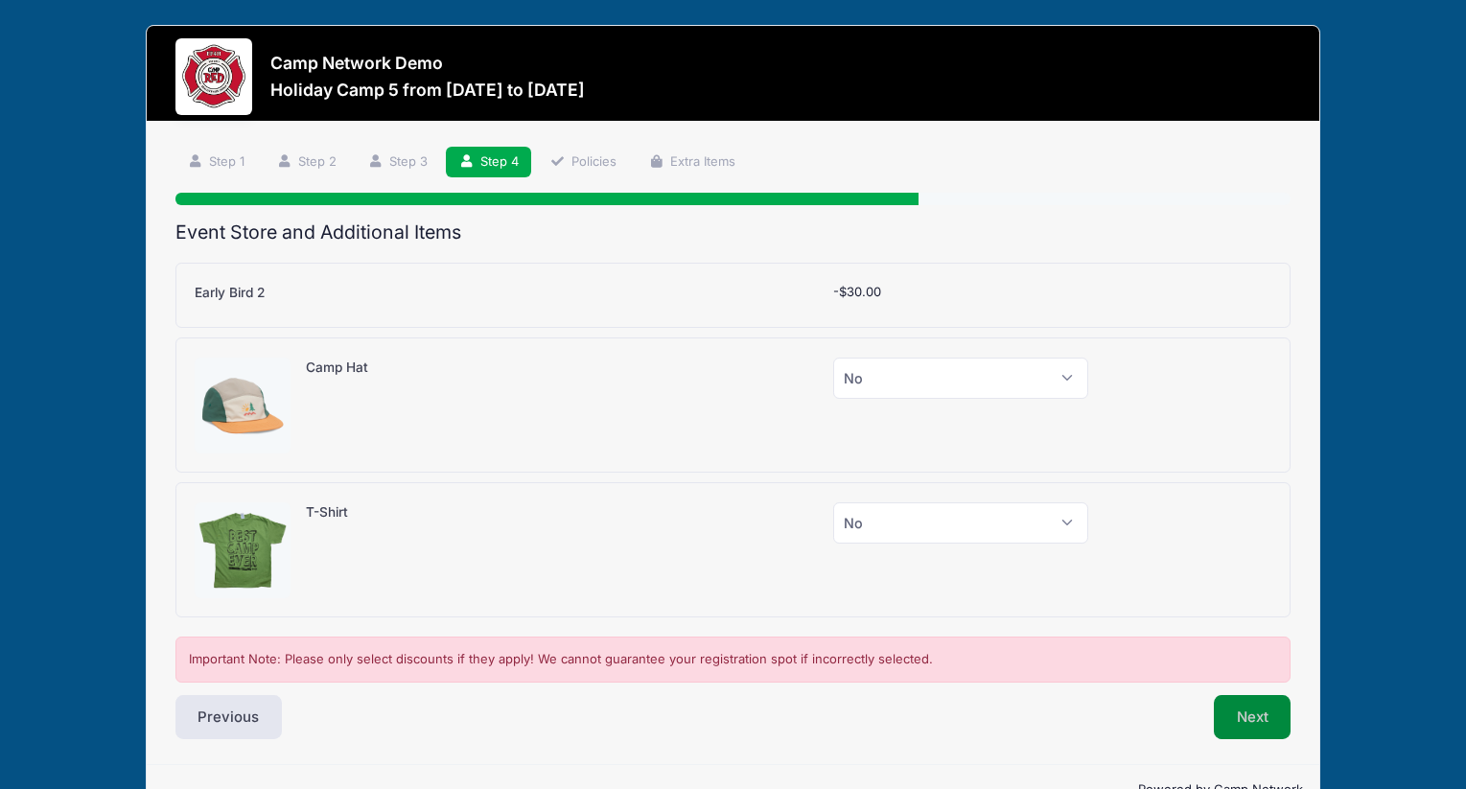
click at [1233, 717] on button "Next" at bounding box center [1253, 717] width 78 height 44
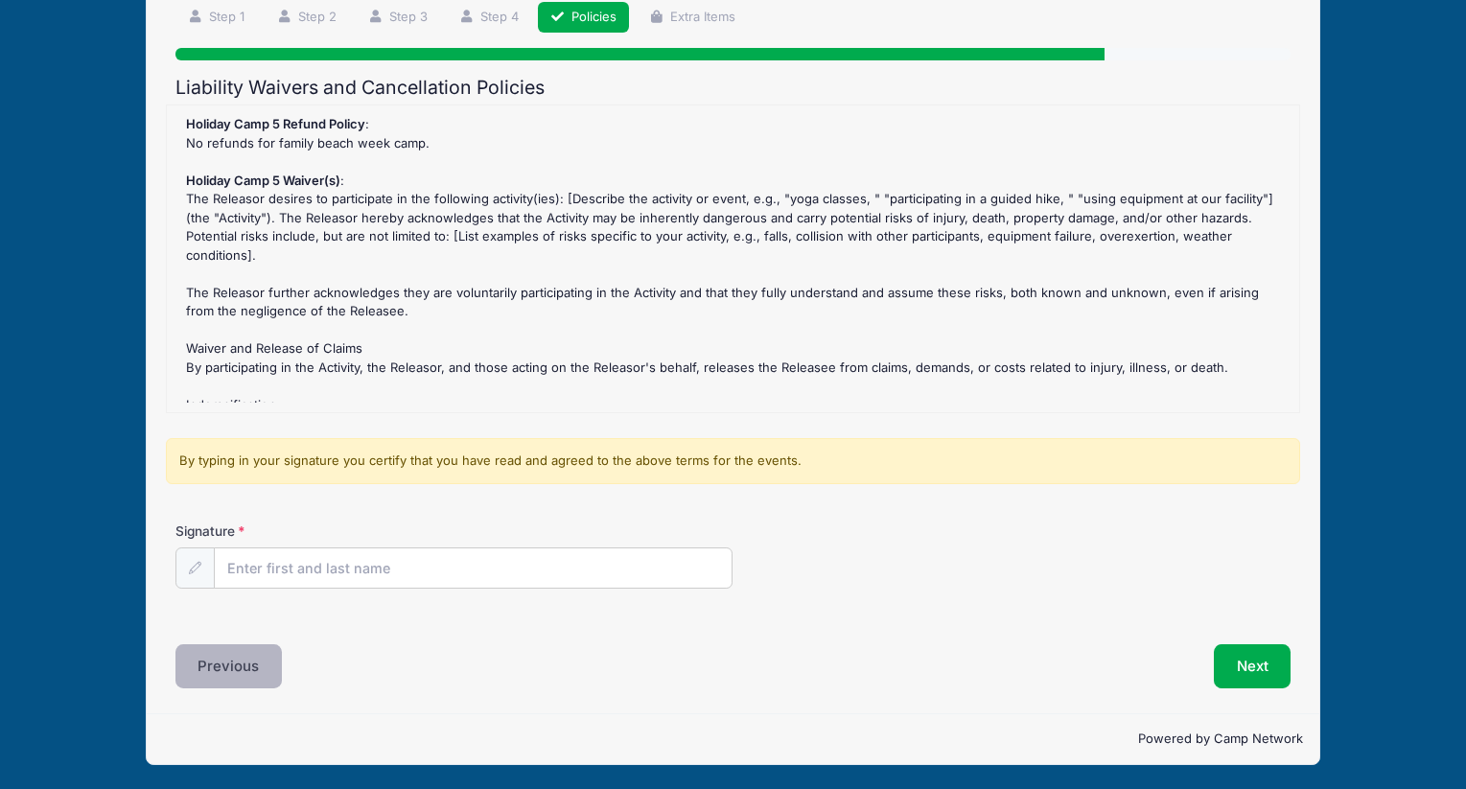
click at [236, 672] on button "Previous" at bounding box center [228, 666] width 107 height 44
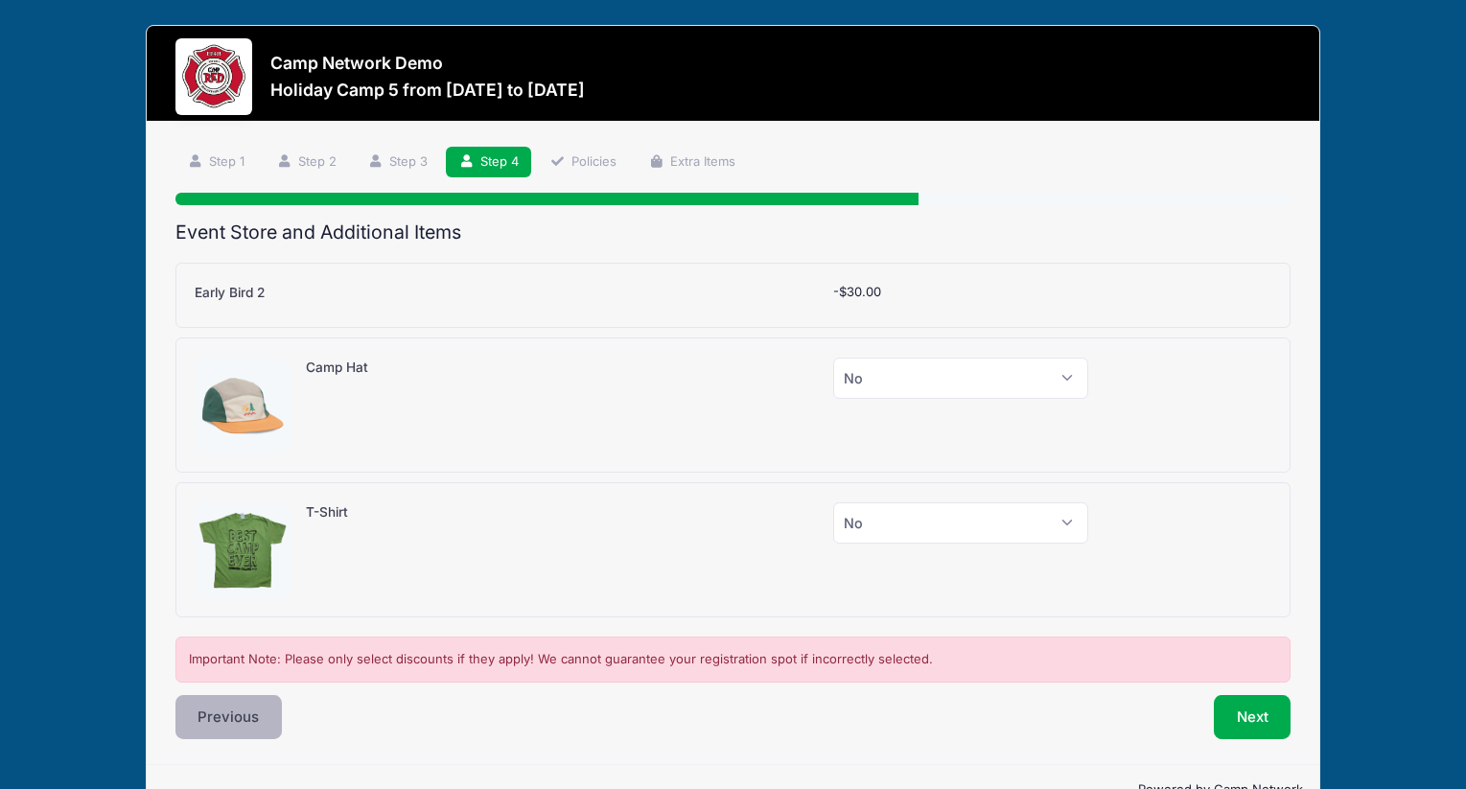
click at [245, 713] on button "Previous" at bounding box center [228, 717] width 107 height 44
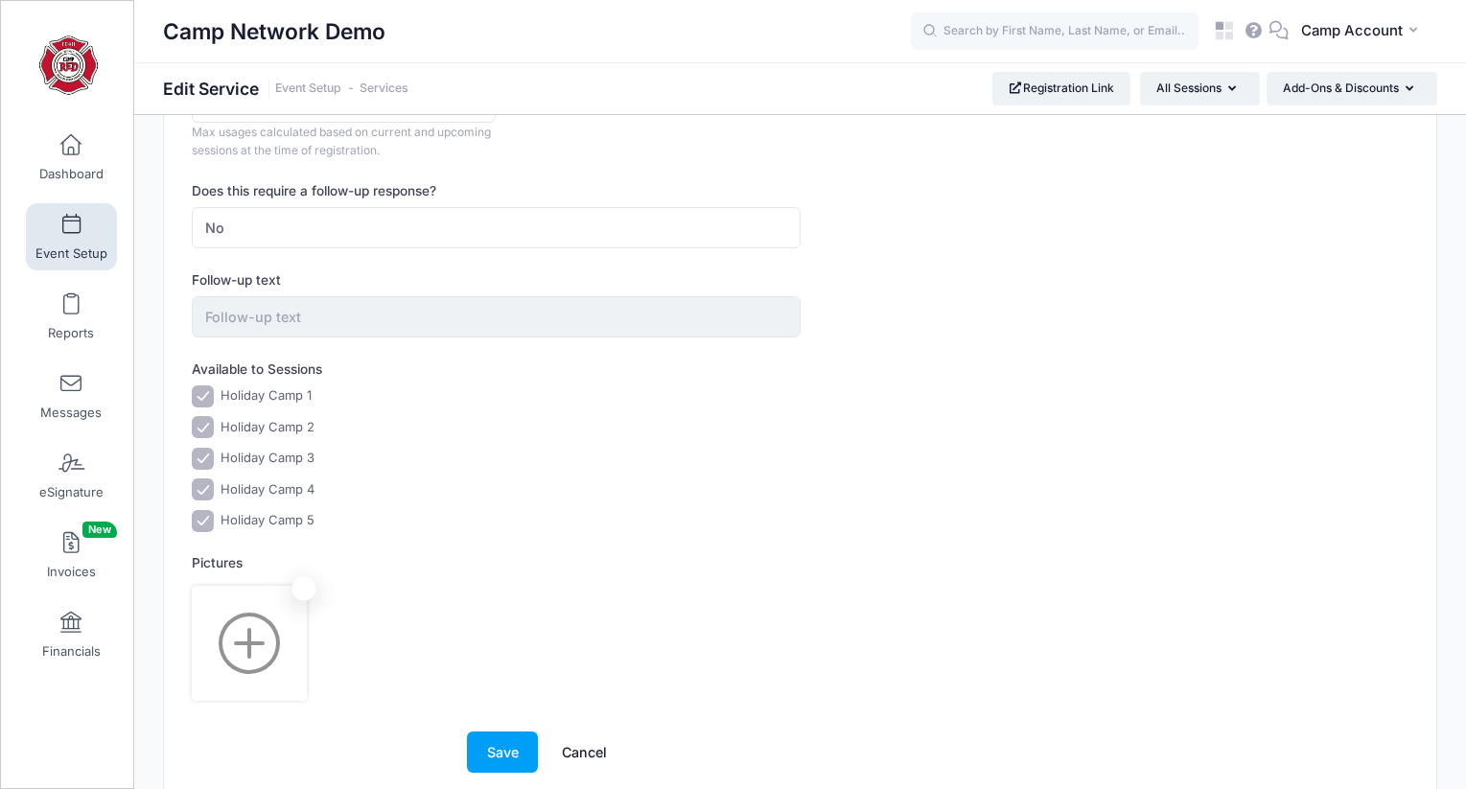
scroll to position [1003, 0]
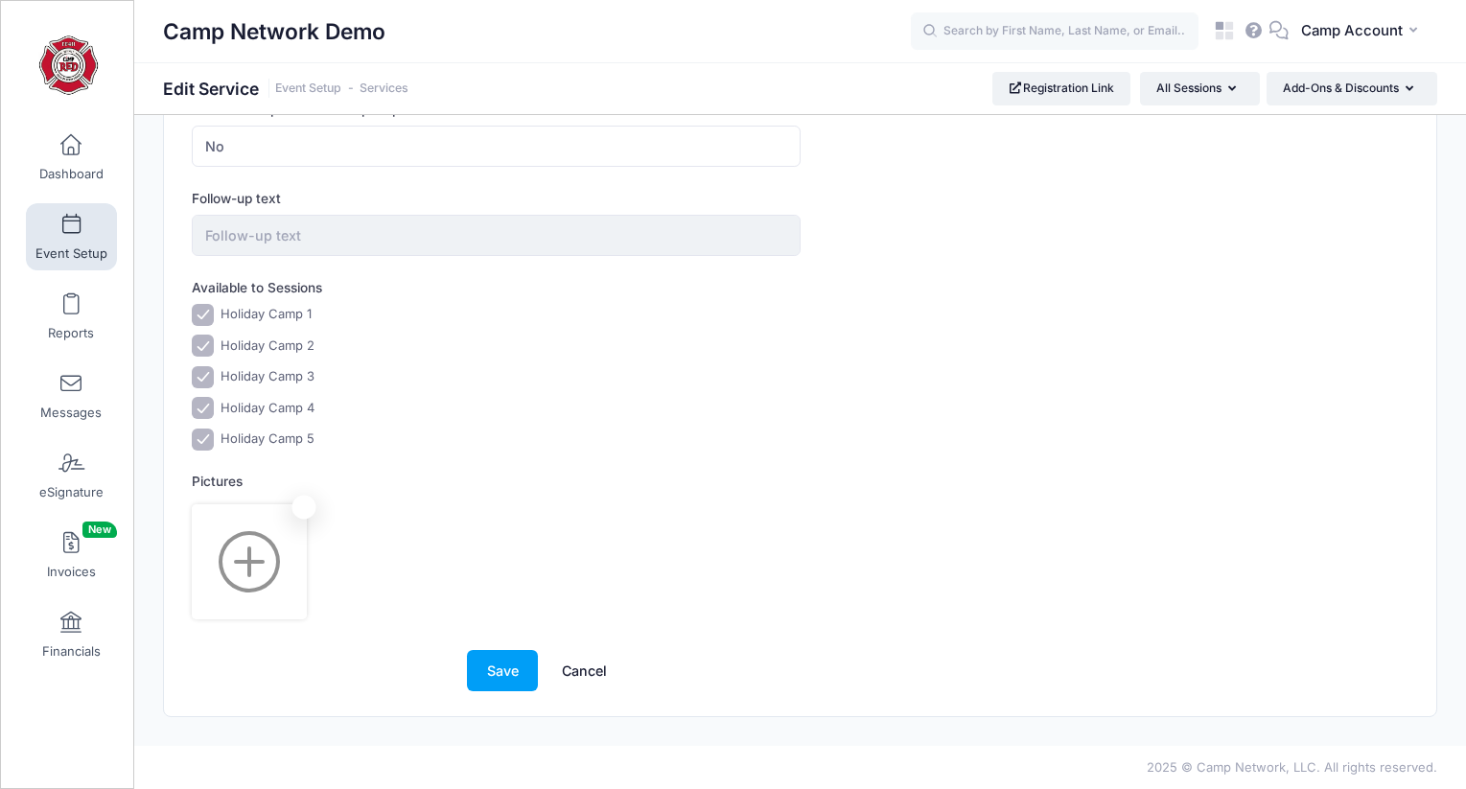
click at [605, 668] on link "Cancel" at bounding box center [584, 670] width 84 height 41
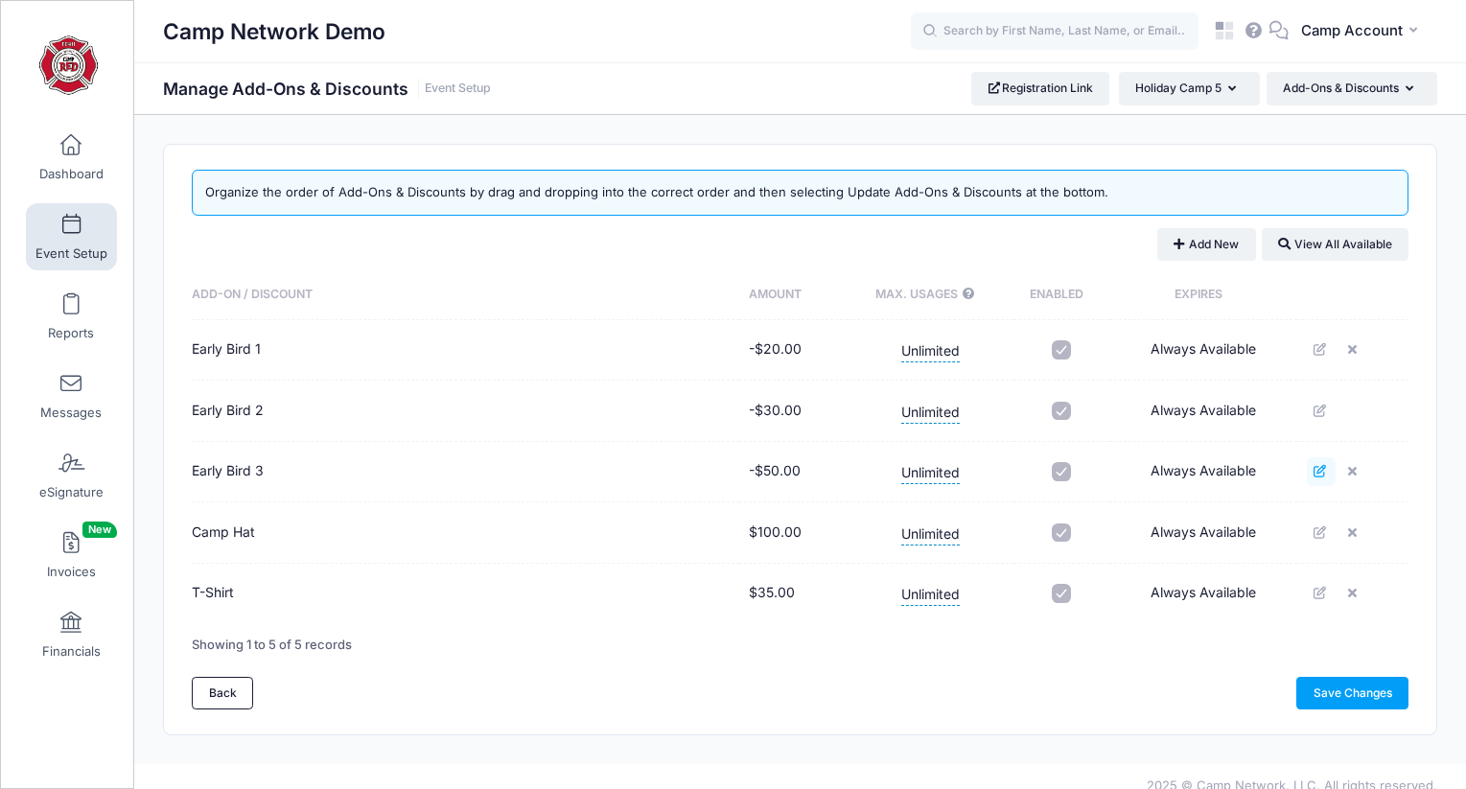
click at [1315, 472] on icon at bounding box center [1321, 471] width 15 height 12
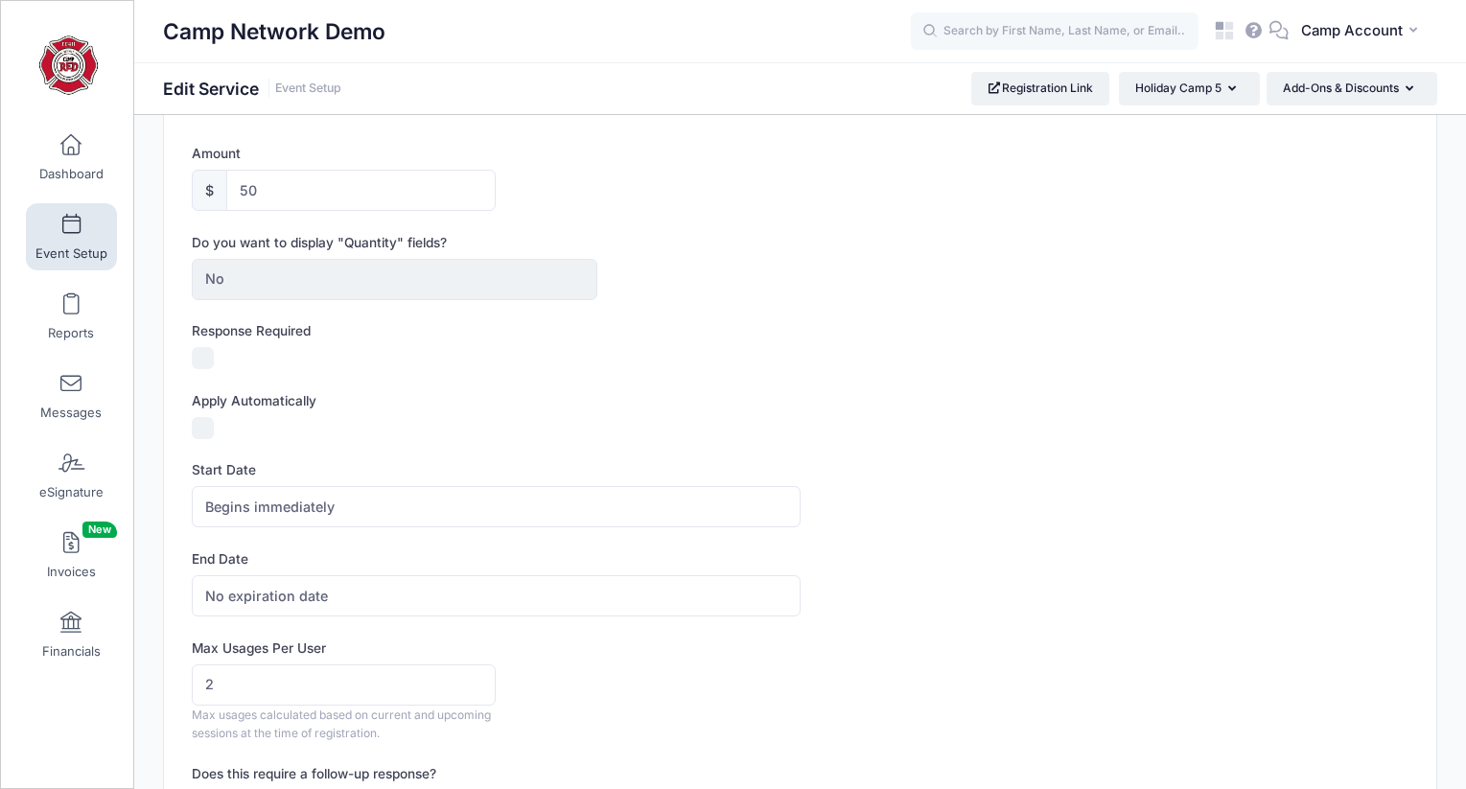
scroll to position [356, 0]
drag, startPoint x: 366, startPoint y: 679, endPoint x: 203, endPoint y: 659, distance: 164.3
click at [203, 659] on div "Max Usages Per User 2 Max usages calculated based on current and upcoming sessi…" at bounding box center [800, 689] width 1217 height 105
click at [712, 675] on div "Max Usages Per User 2 Max usages calculated based on current and upcoming sessi…" at bounding box center [800, 689] width 1217 height 105
drag, startPoint x: 270, startPoint y: 682, endPoint x: 175, endPoint y: 676, distance: 96.1
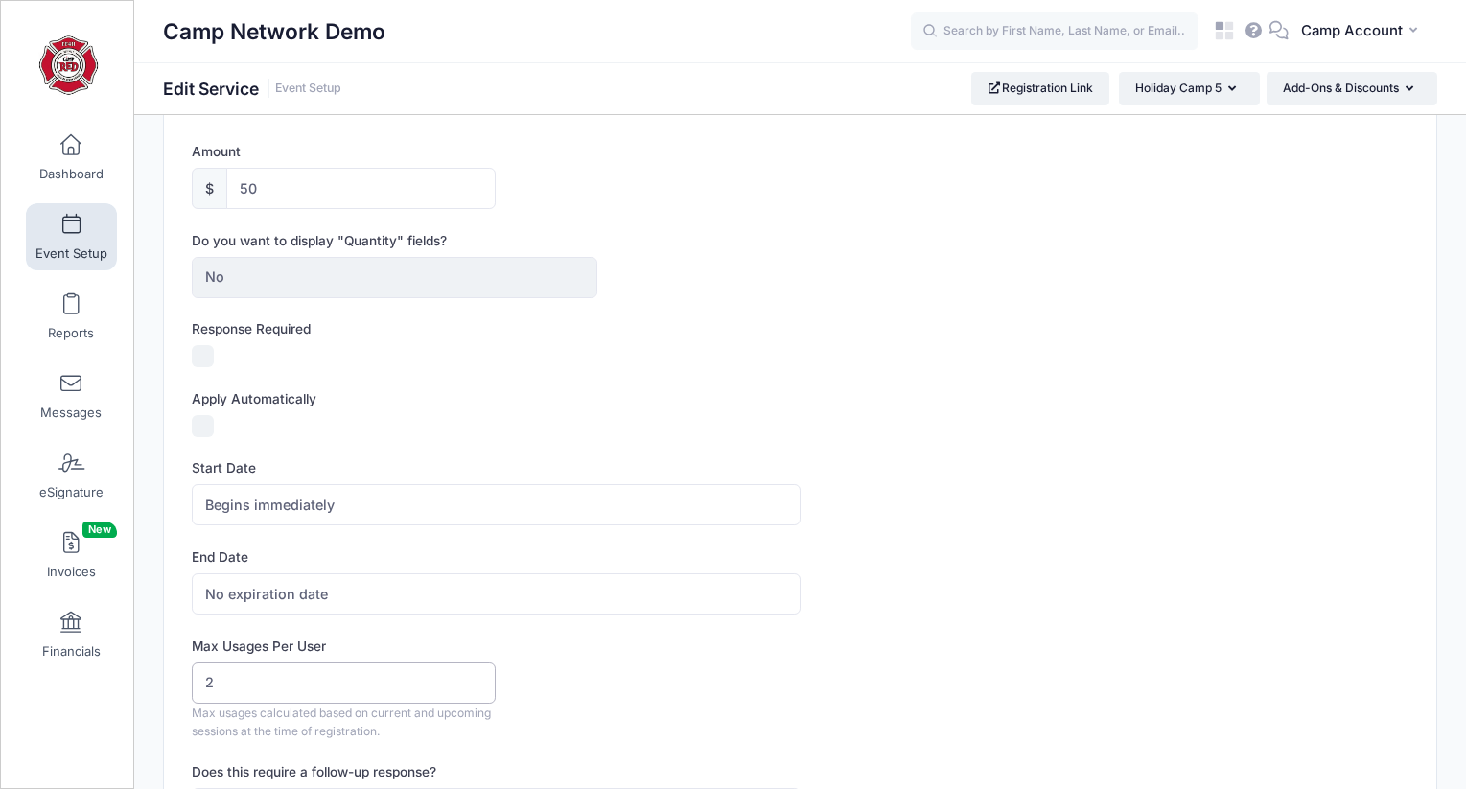
click at [175, 676] on div "This item is already assigned to one or multiple sessions. If you change the de…" at bounding box center [800, 487] width 1272 height 1396
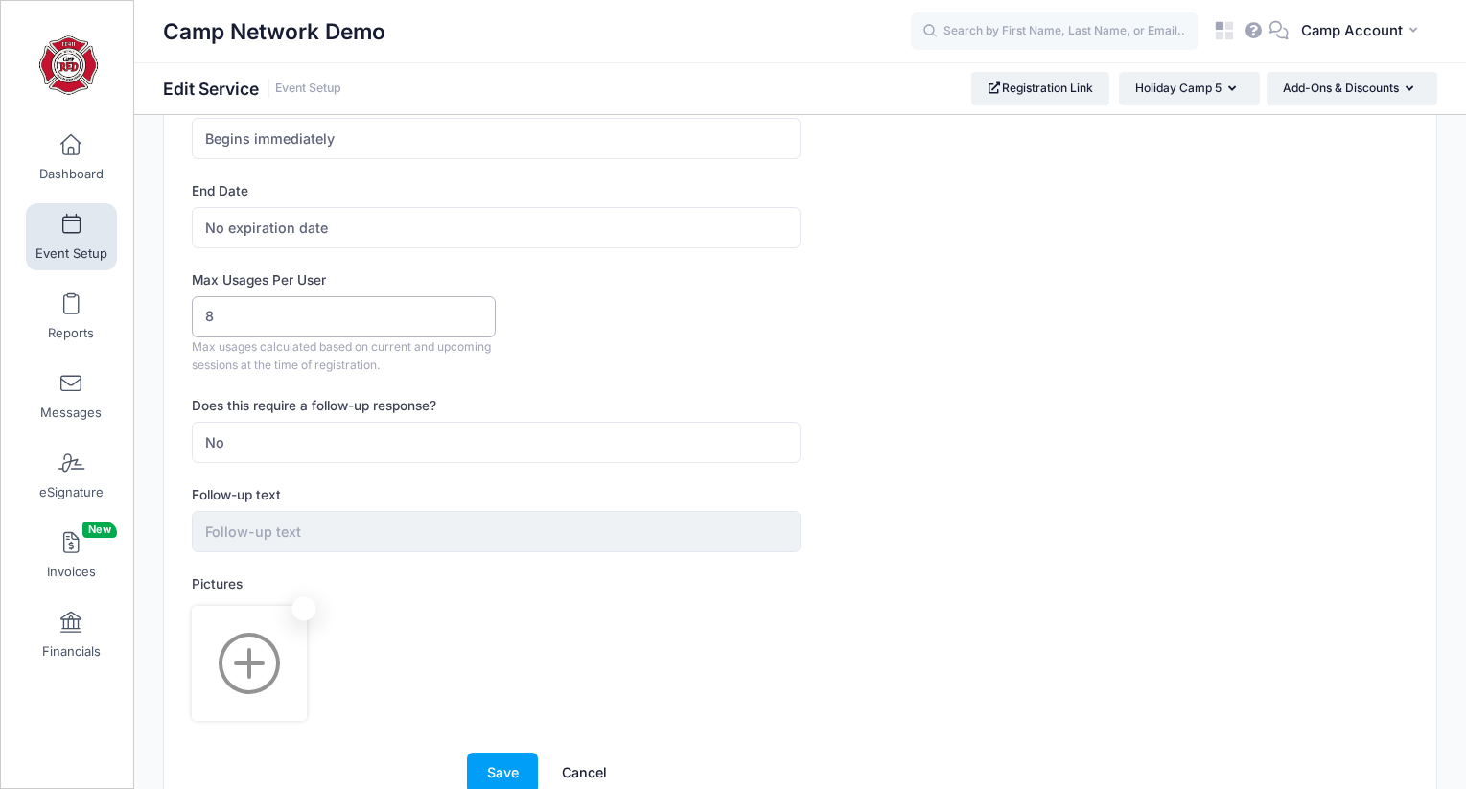
scroll to position [825, 0]
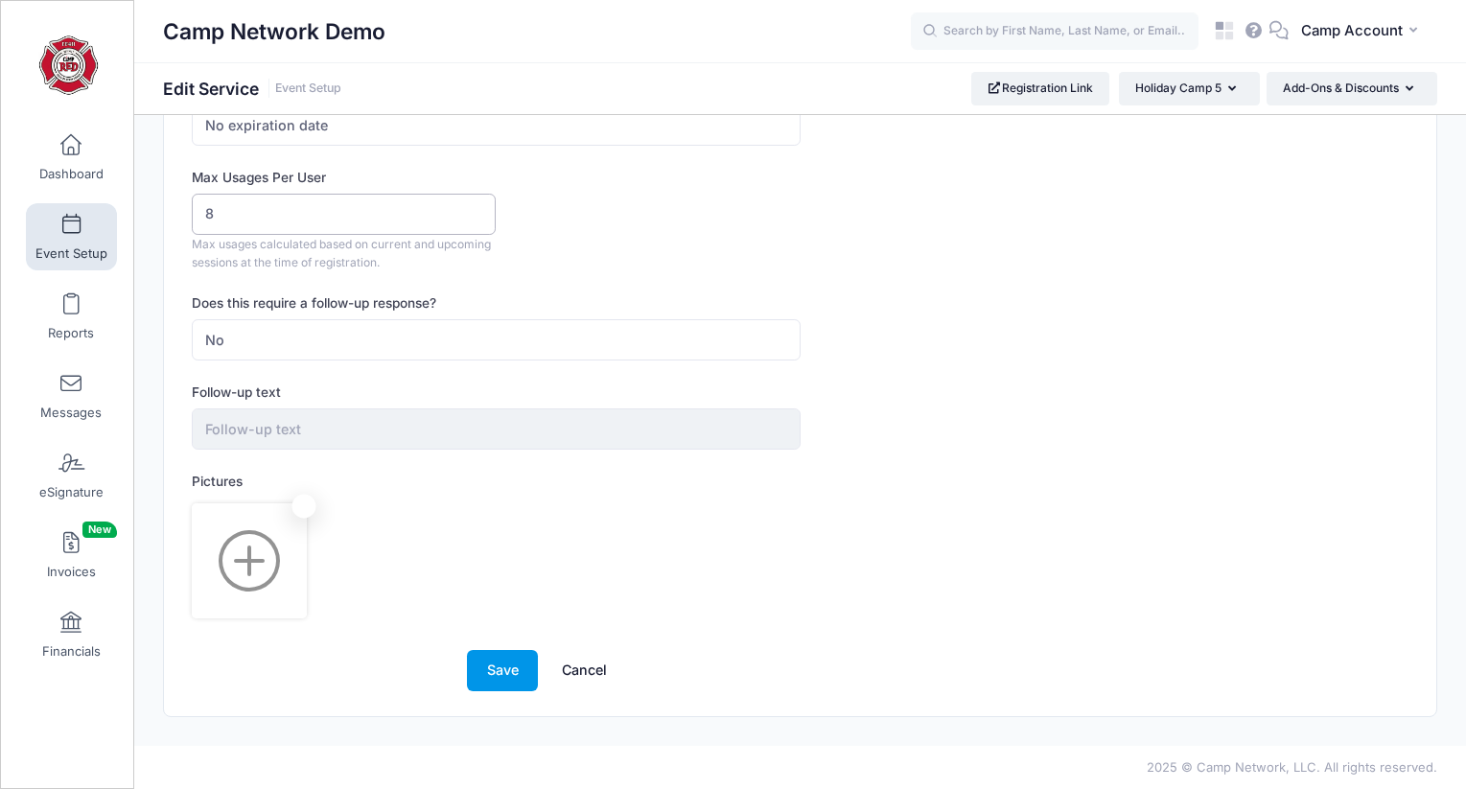
type input "8"
click at [468, 671] on button "Save" at bounding box center [502, 670] width 71 height 41
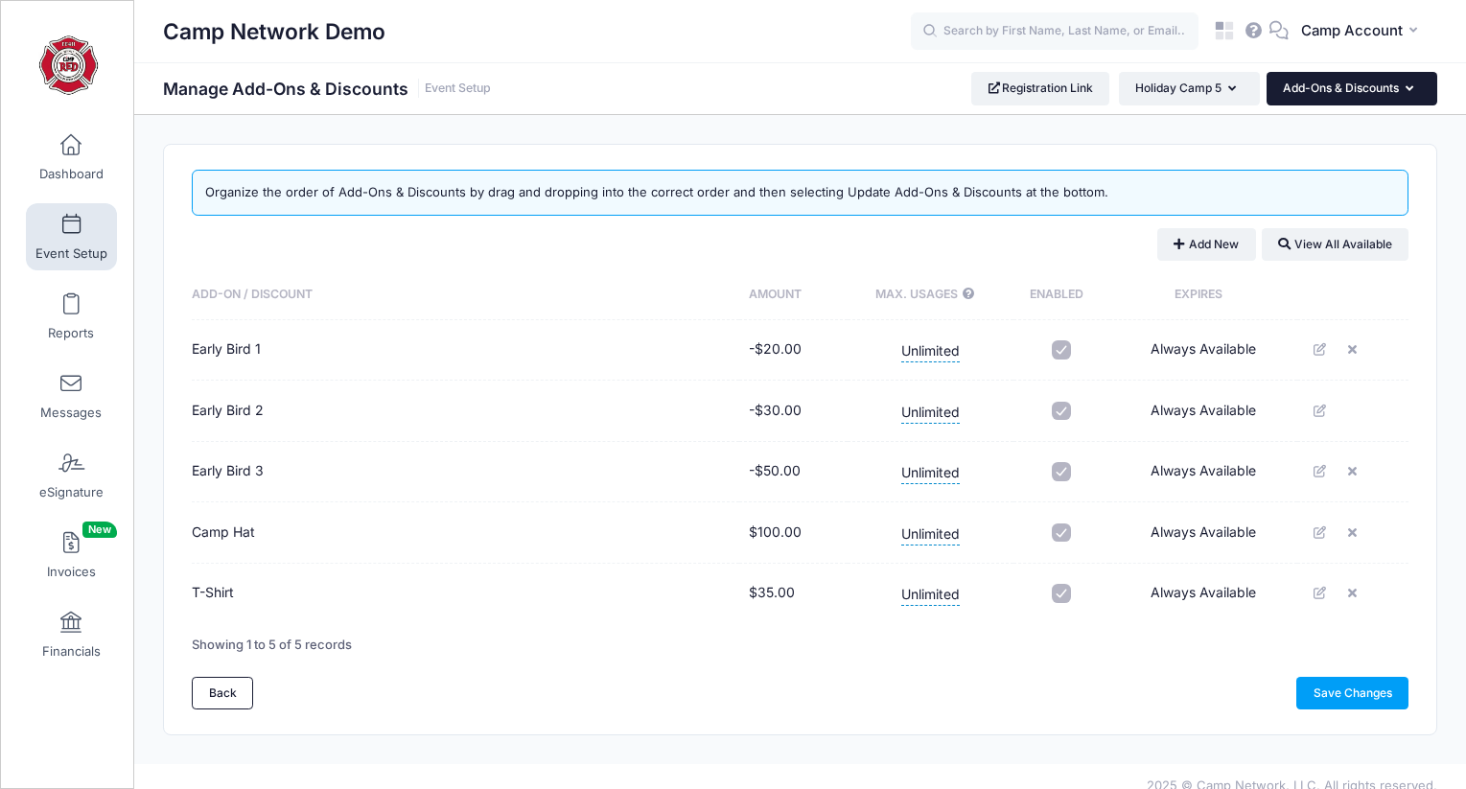
click at [1342, 80] on button "Add-Ons & Discounts" at bounding box center [1352, 88] width 171 height 33
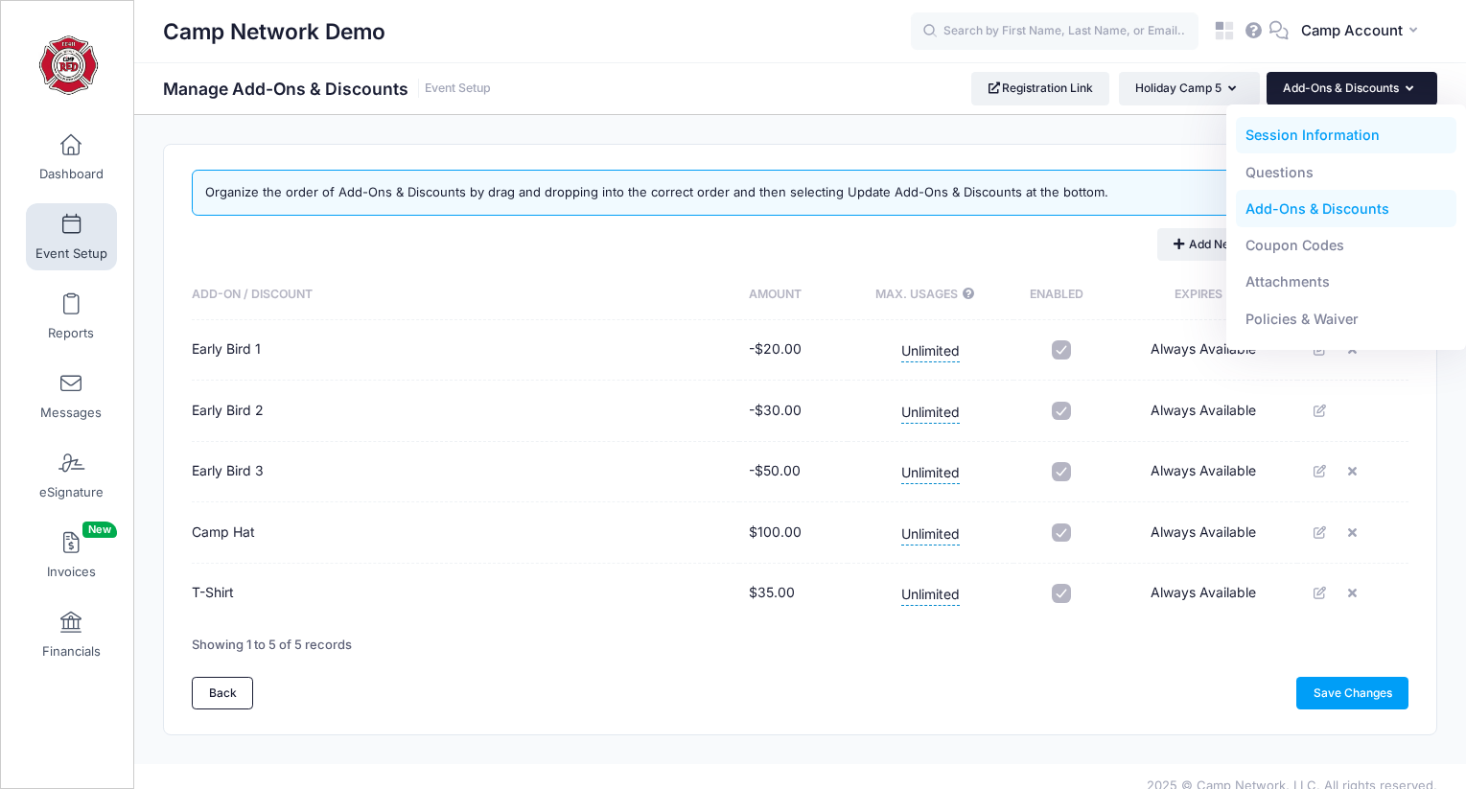
click at [1332, 131] on link "Session Information" at bounding box center [1347, 135] width 222 height 36
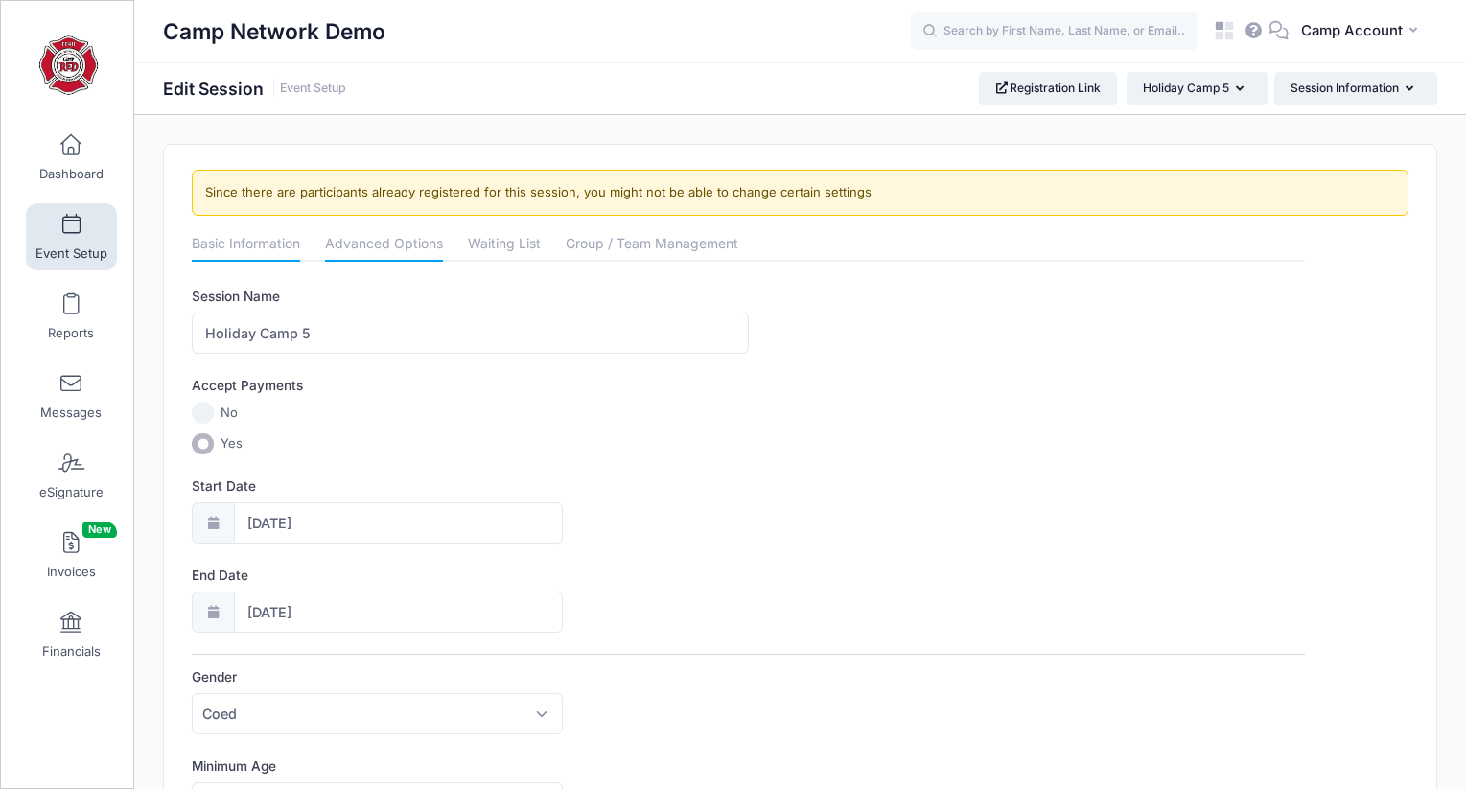
click at [368, 249] on link "Advanced Options" at bounding box center [384, 245] width 118 height 35
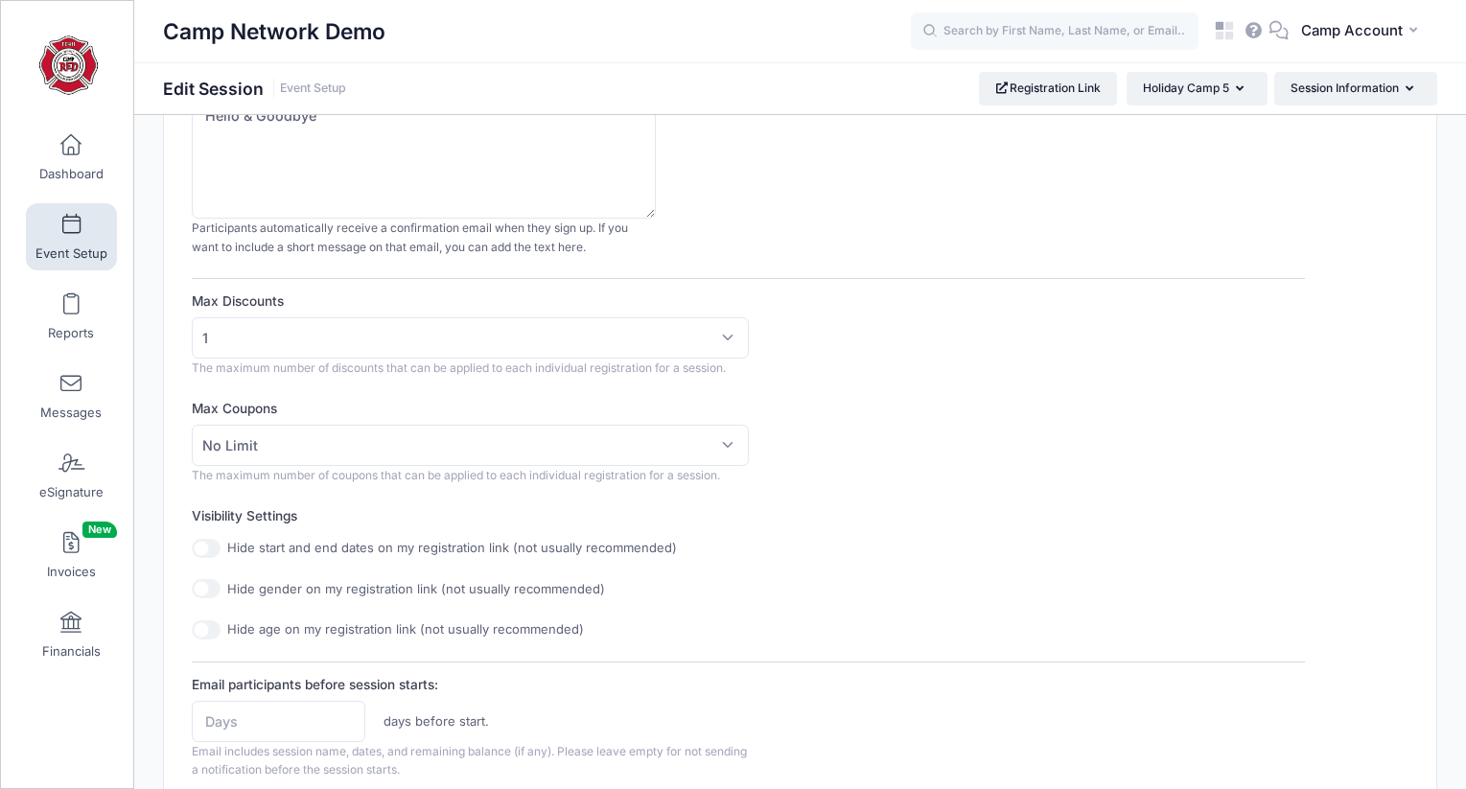
scroll to position [408, 0]
click at [410, 339] on span "1" at bounding box center [470, 336] width 557 height 41
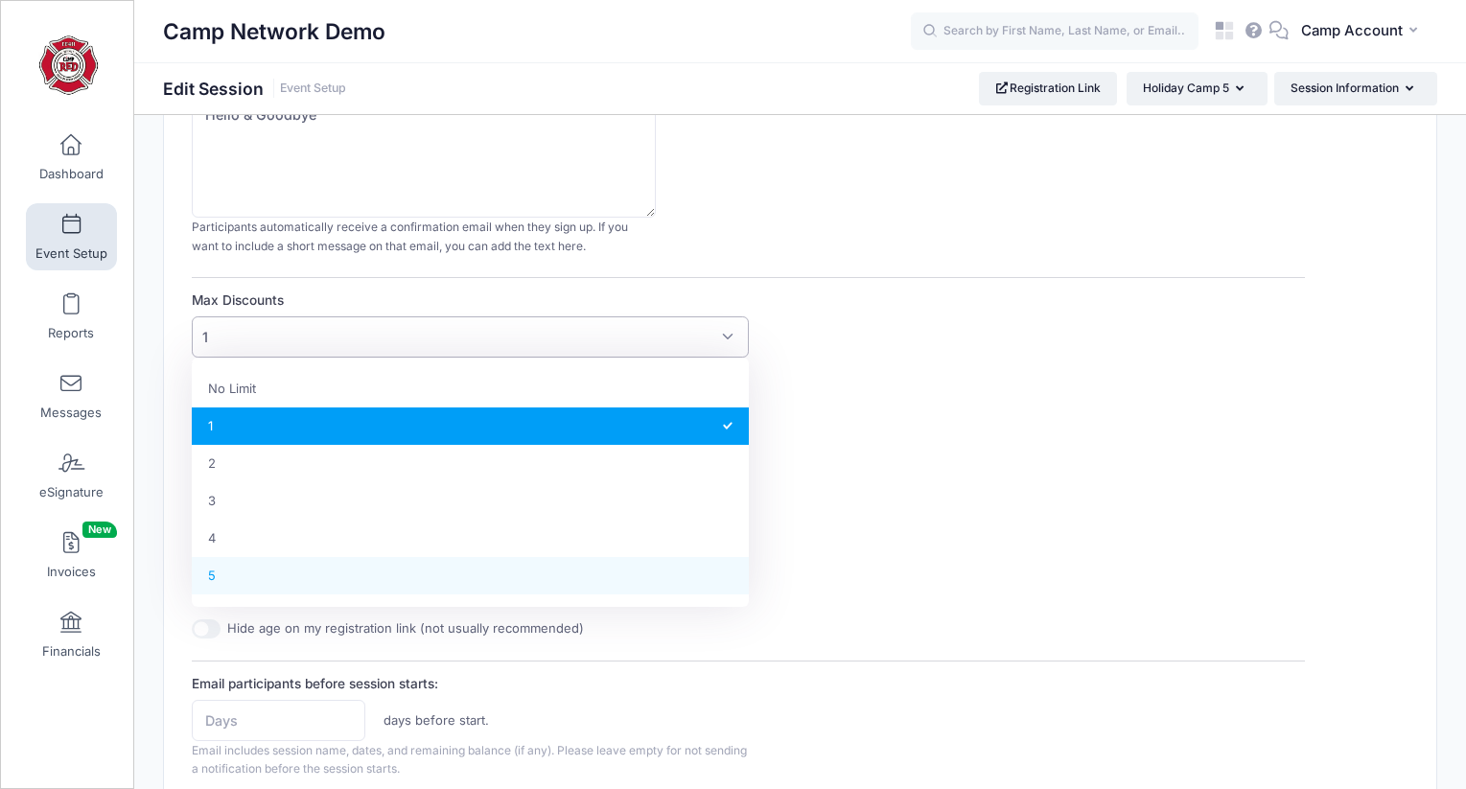
select select "5"
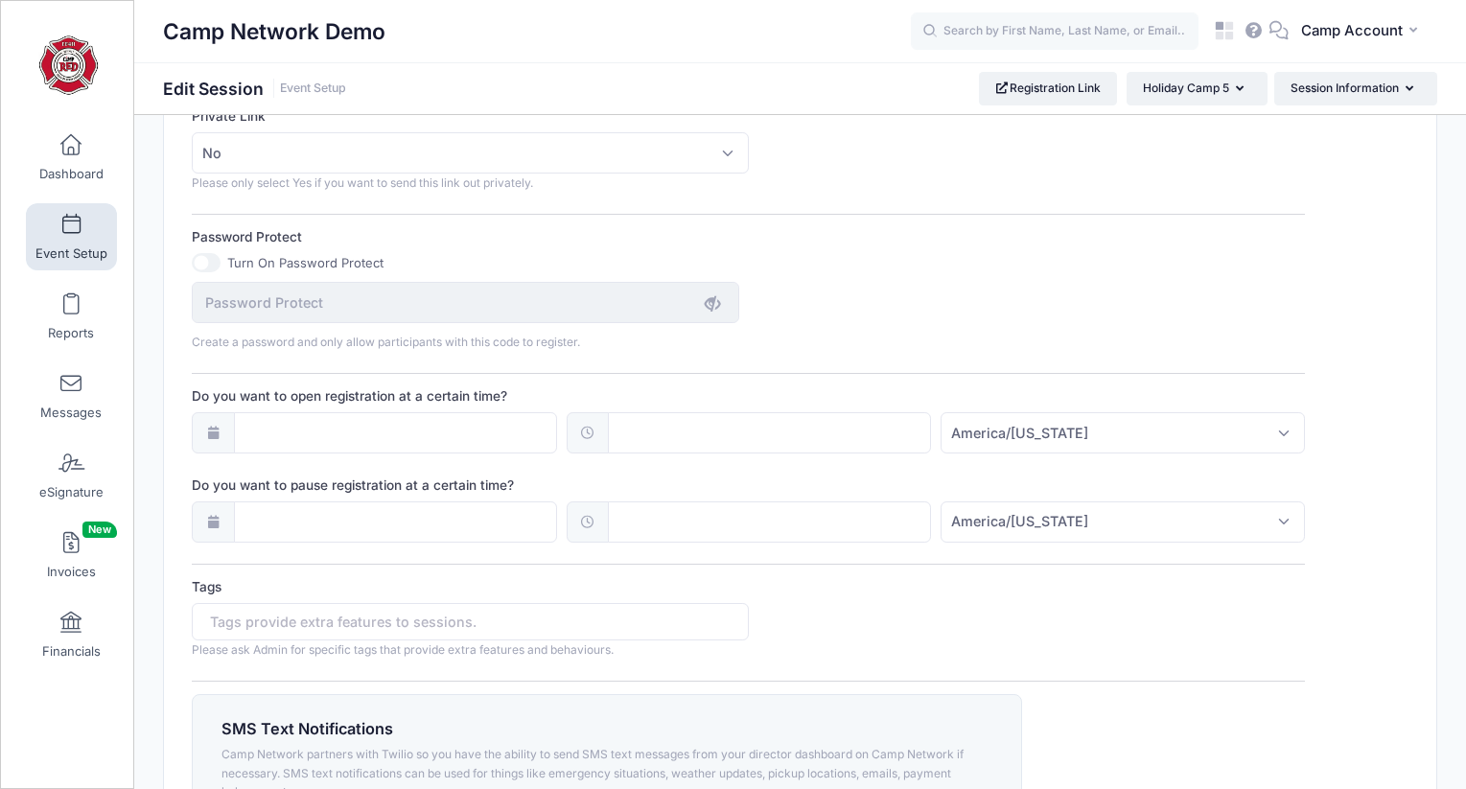
scroll to position [1472, 0]
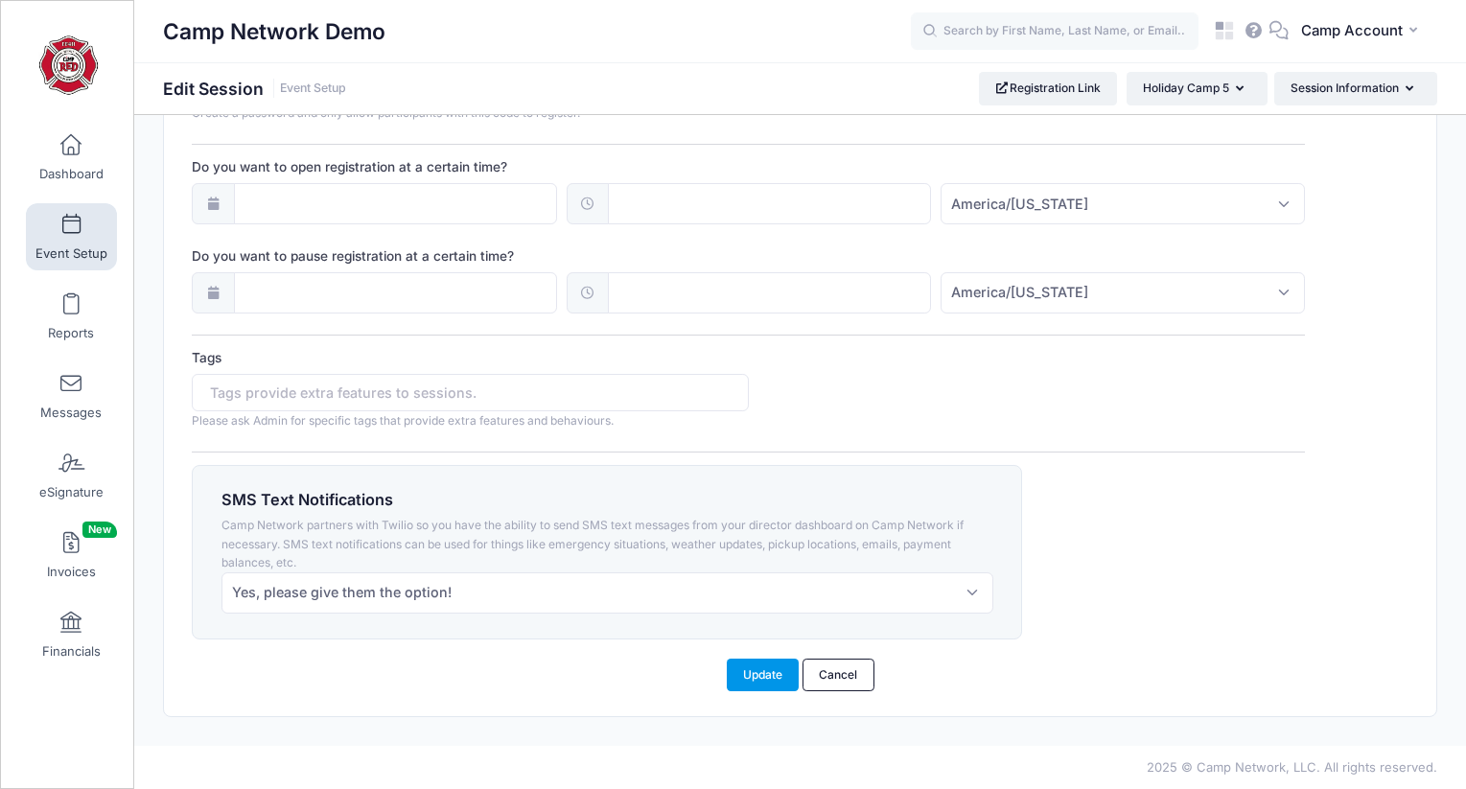
click at [759, 665] on button "Update" at bounding box center [763, 675] width 73 height 33
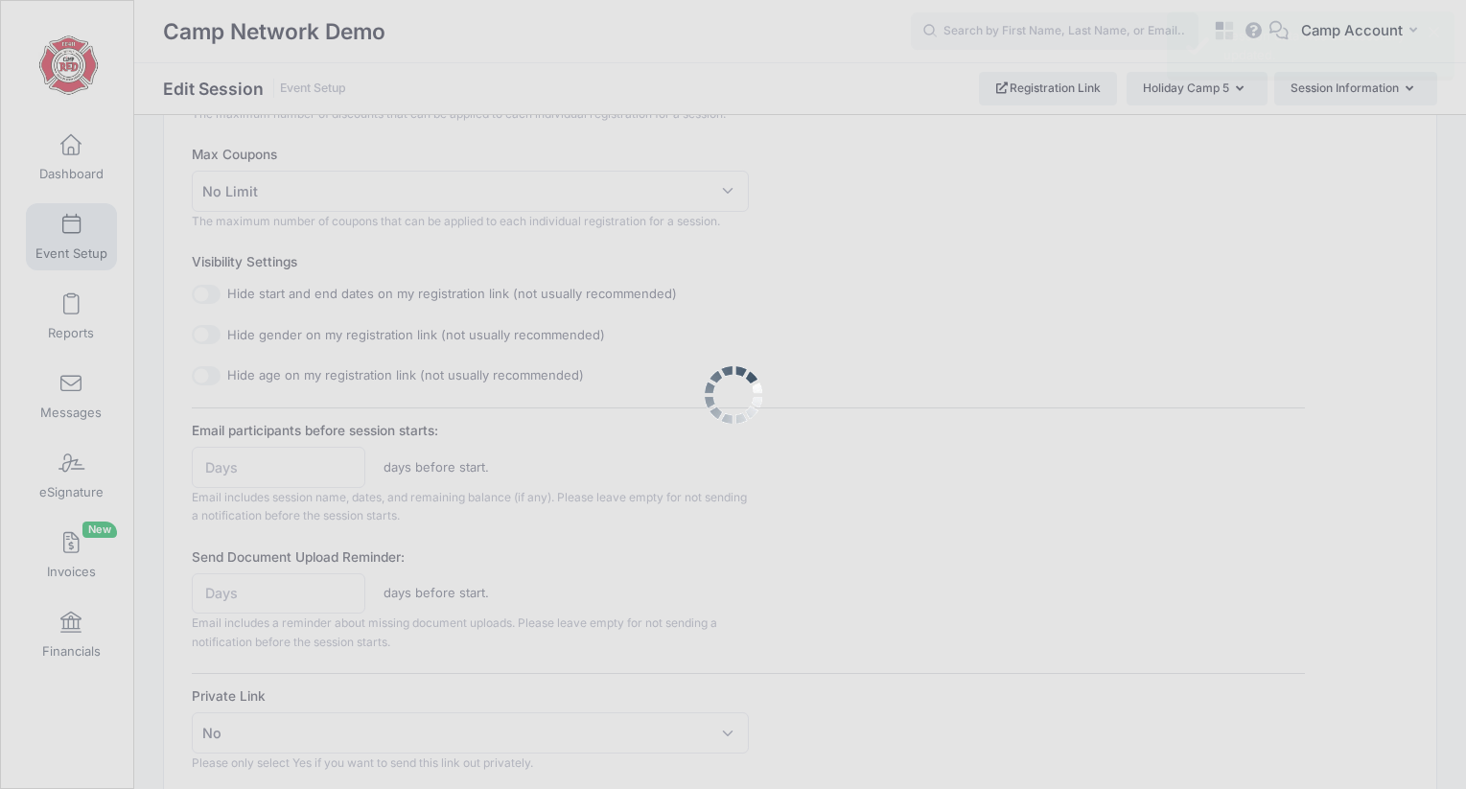
scroll to position [0, 0]
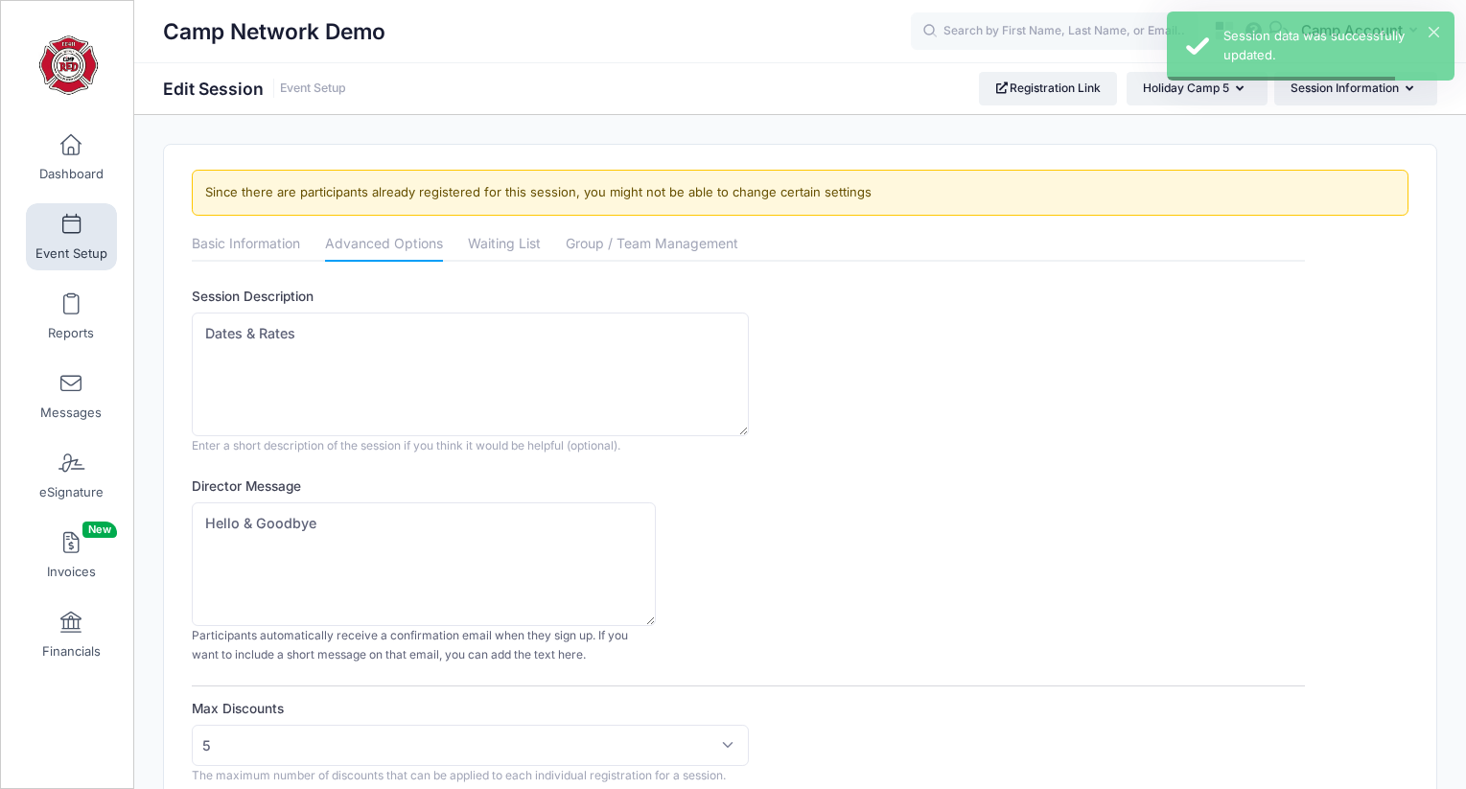
click at [65, 257] on span "Event Setup" at bounding box center [71, 253] width 72 height 16
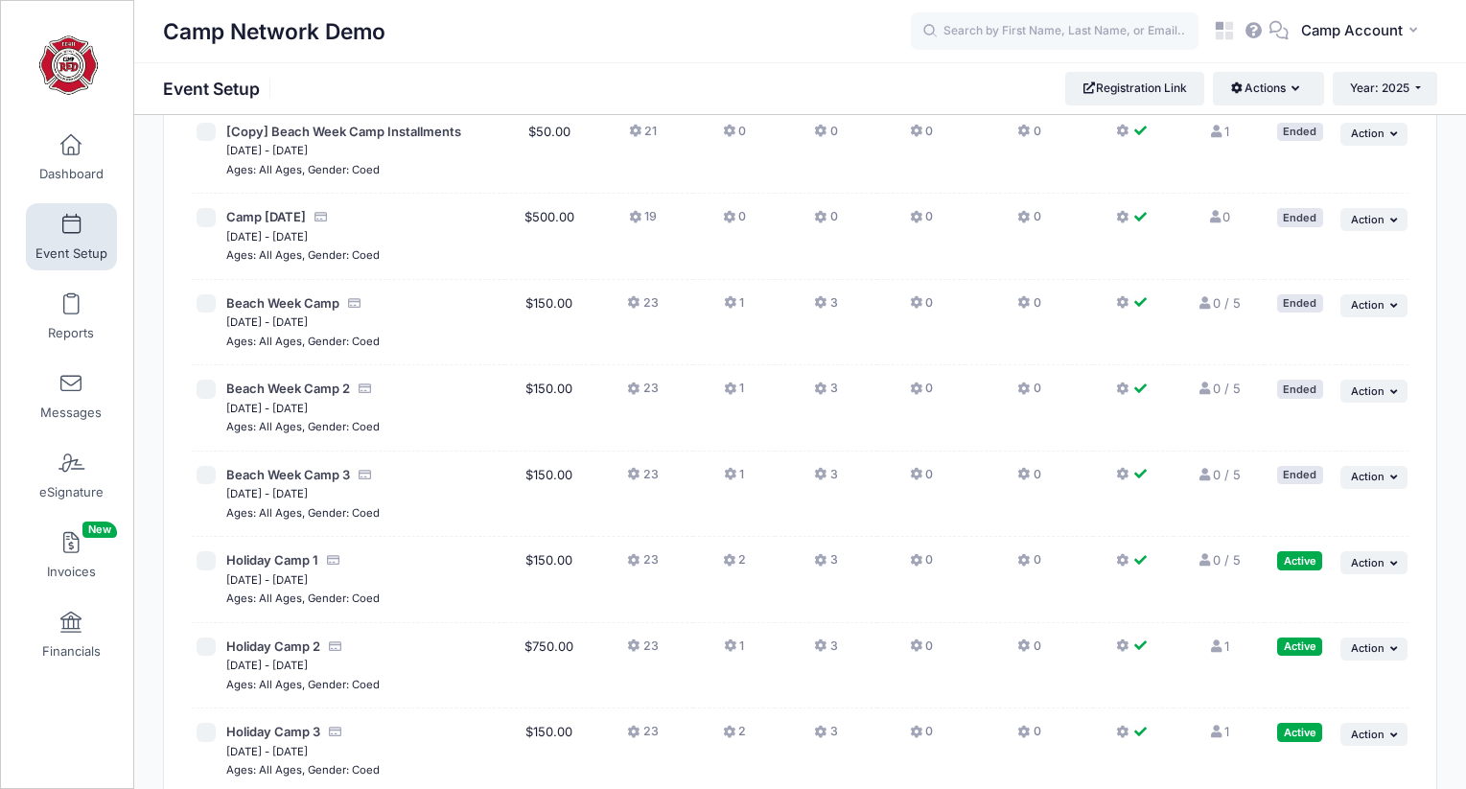
scroll to position [1526, 0]
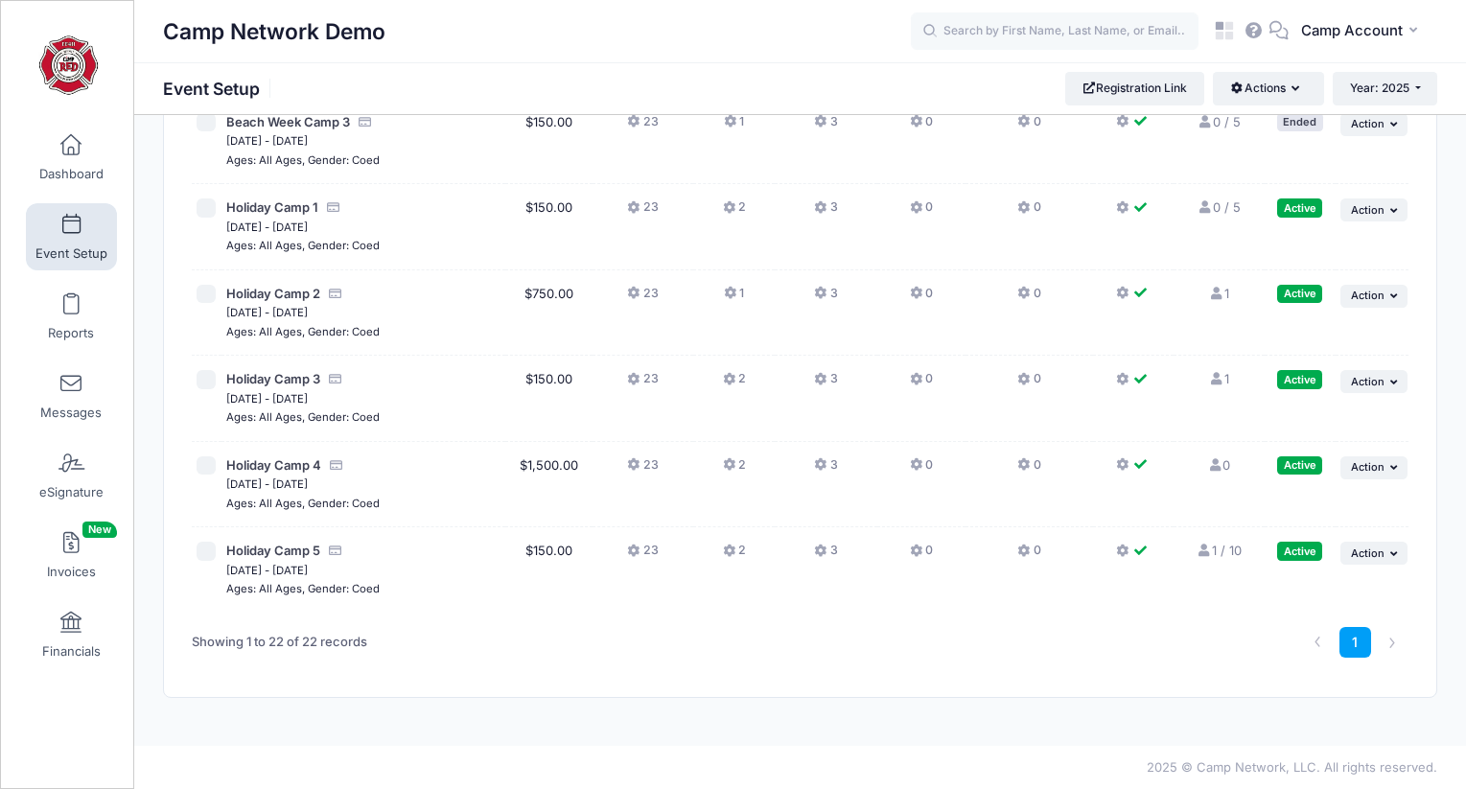
click at [740, 552] on button "2" at bounding box center [734, 556] width 23 height 28
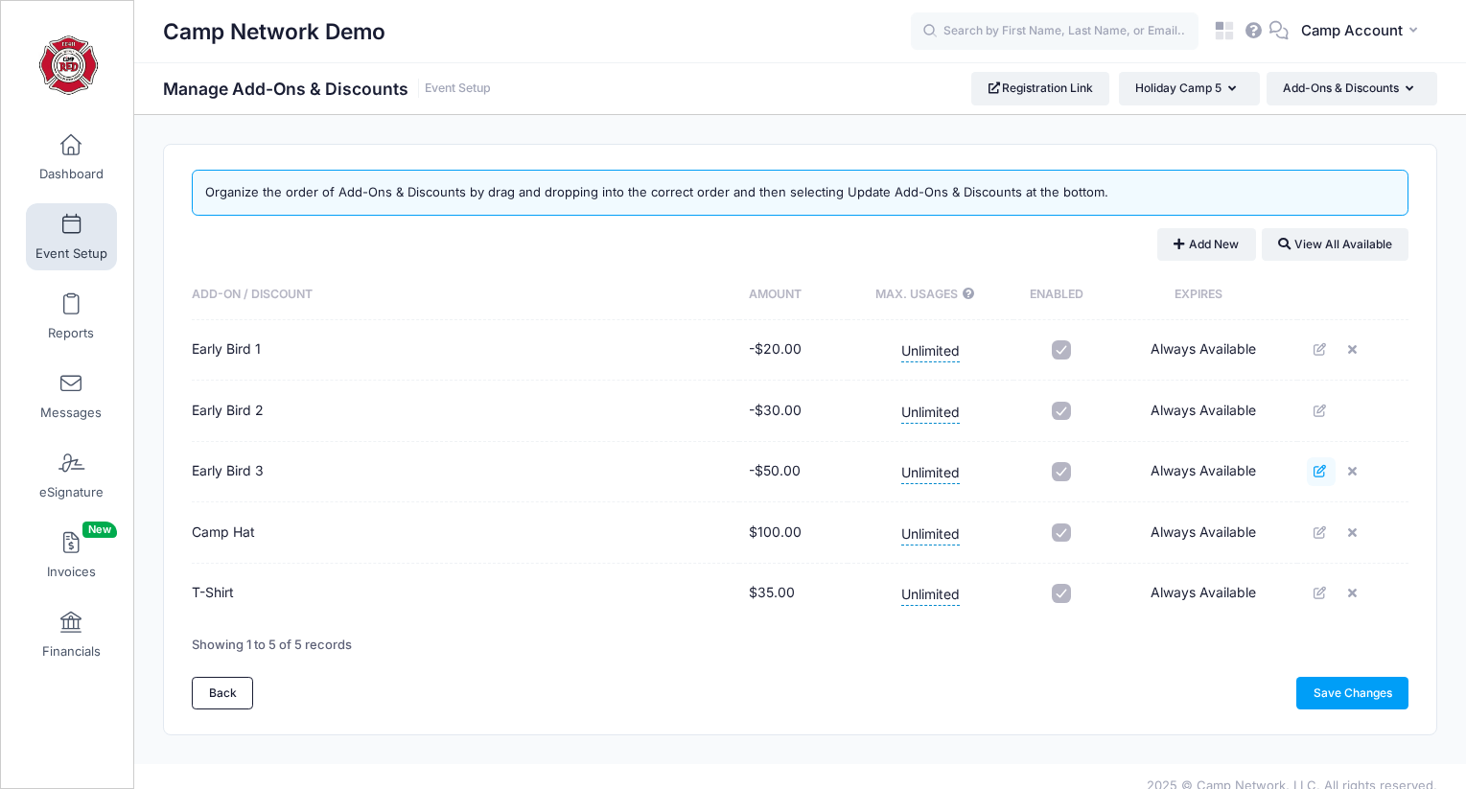
click at [1322, 478] on icon at bounding box center [1321, 471] width 15 height 12
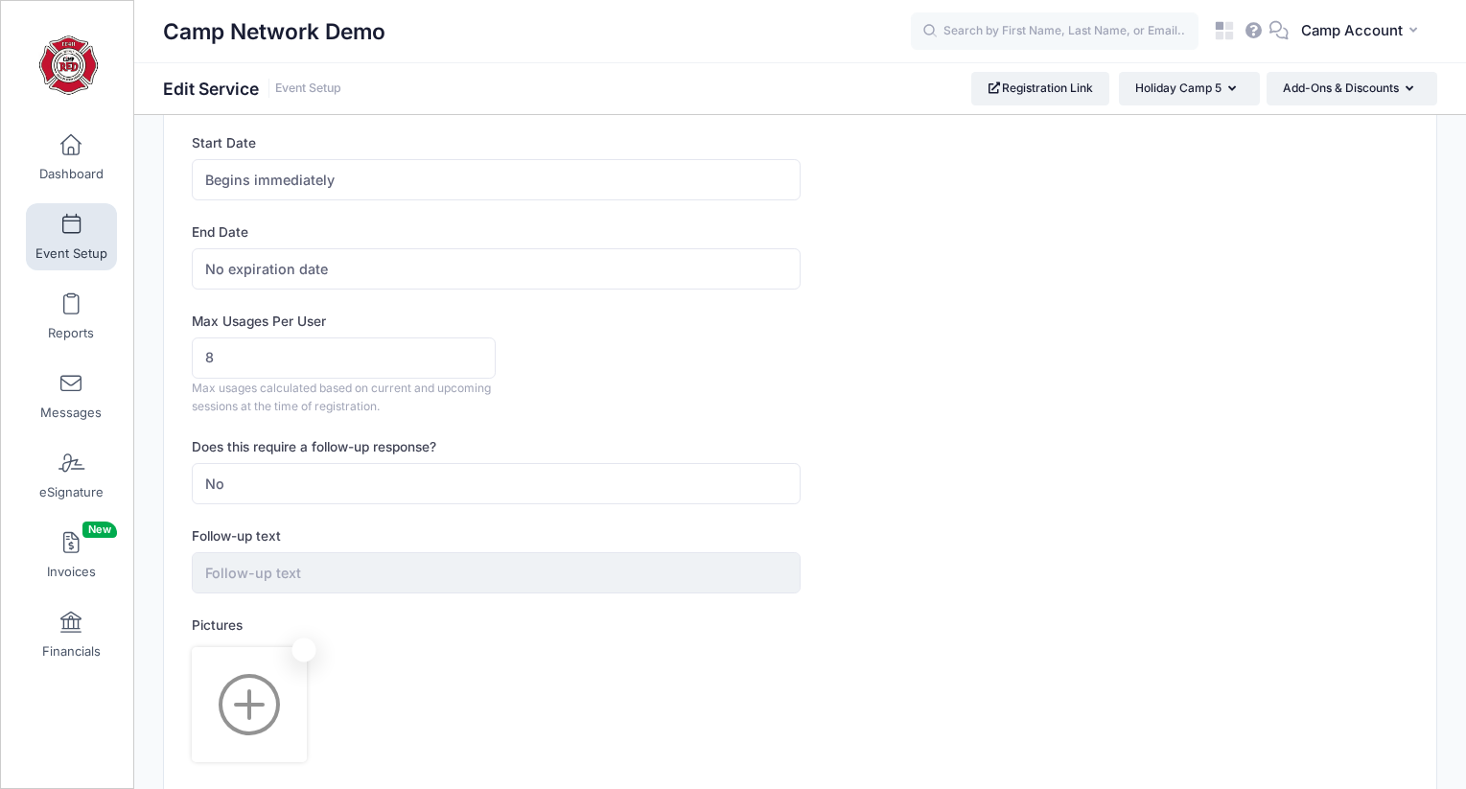
scroll to position [720, 0]
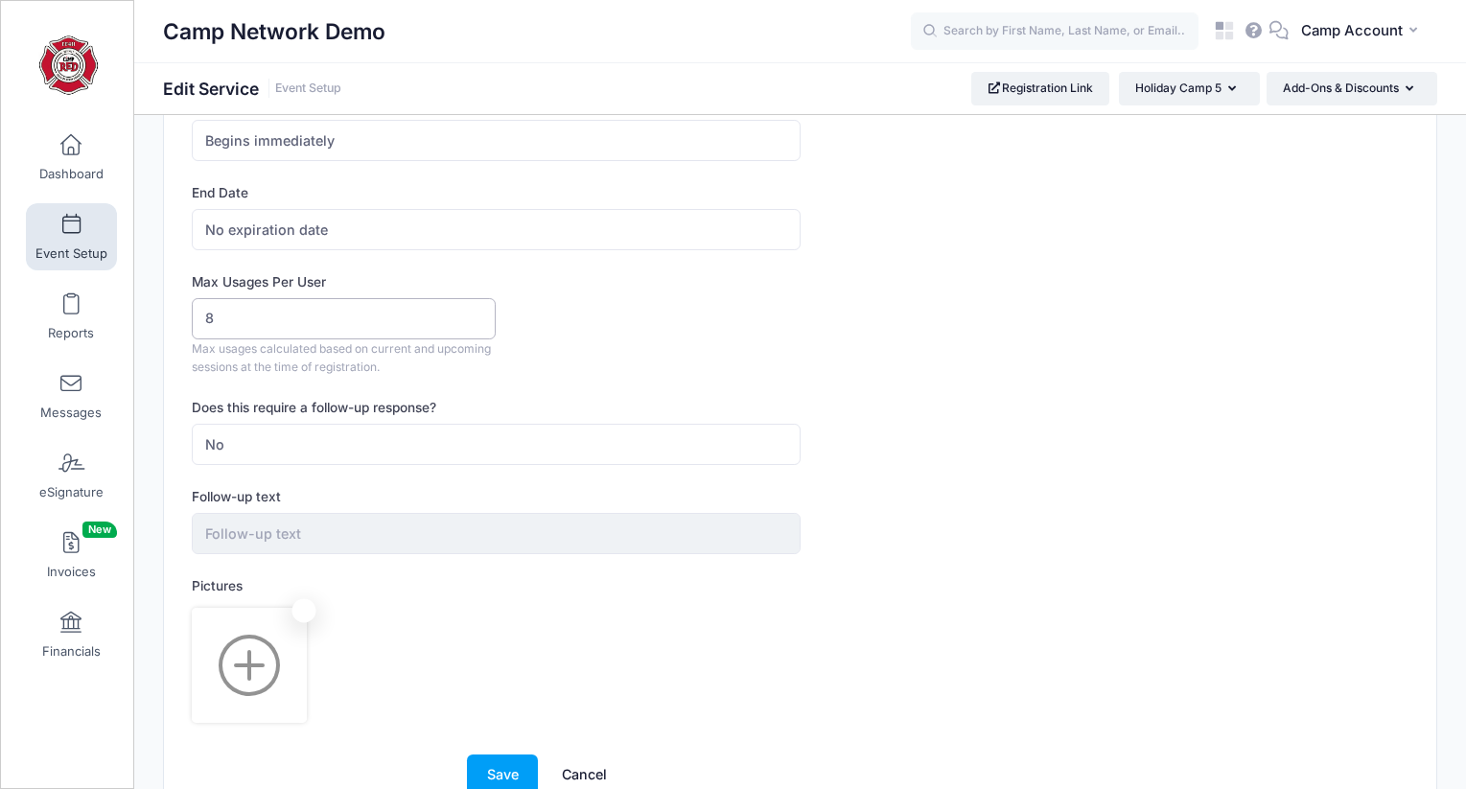
drag, startPoint x: 302, startPoint y: 317, endPoint x: 171, endPoint y: 302, distance: 132.3
click at [171, 302] on div "This item is already assigned to one or multiple sessions. If you change the de…" at bounding box center [800, 123] width 1272 height 1396
type input "2"
click at [502, 773] on button "Save" at bounding box center [502, 775] width 71 height 41
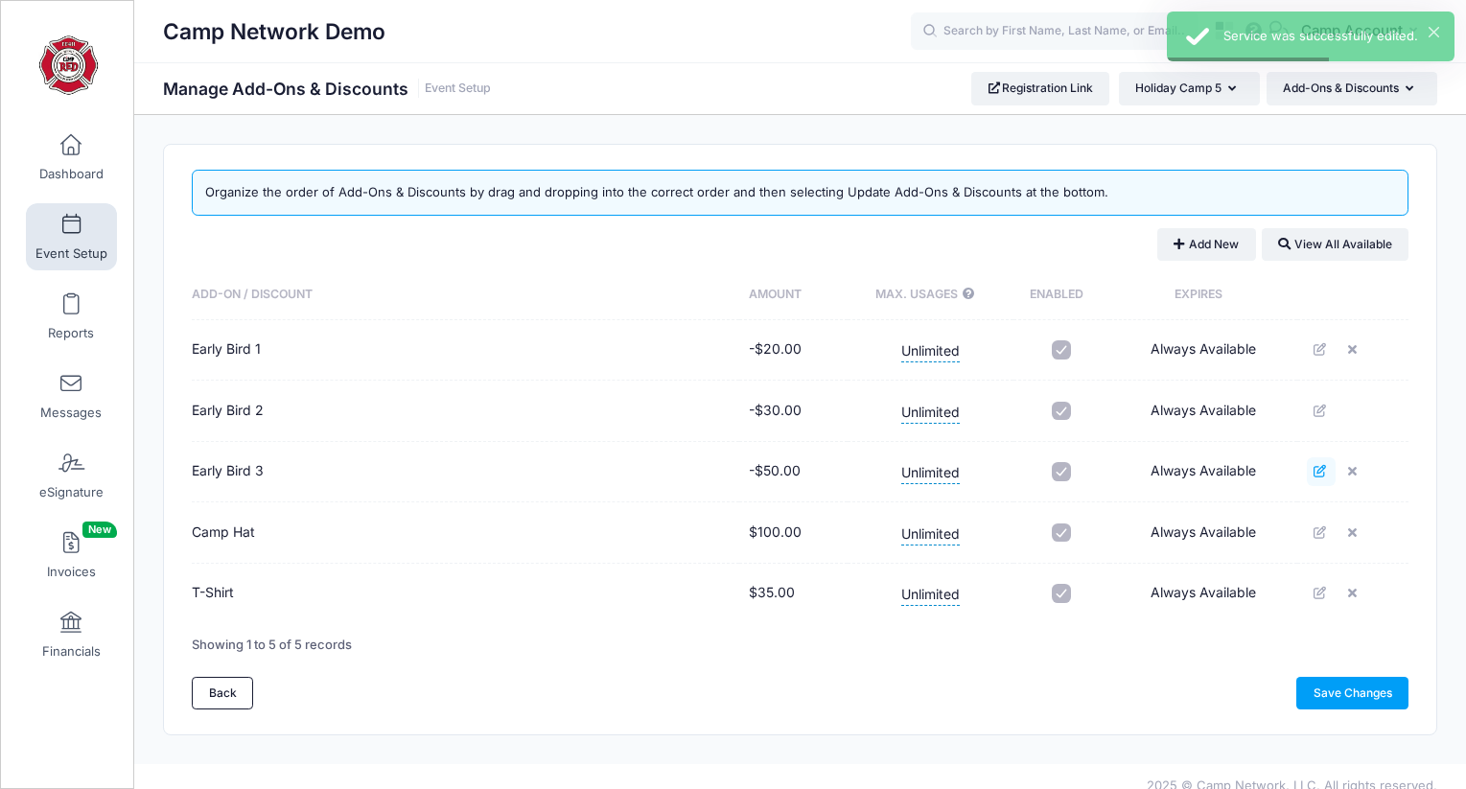
click at [1322, 464] on link at bounding box center [1321, 471] width 29 height 29
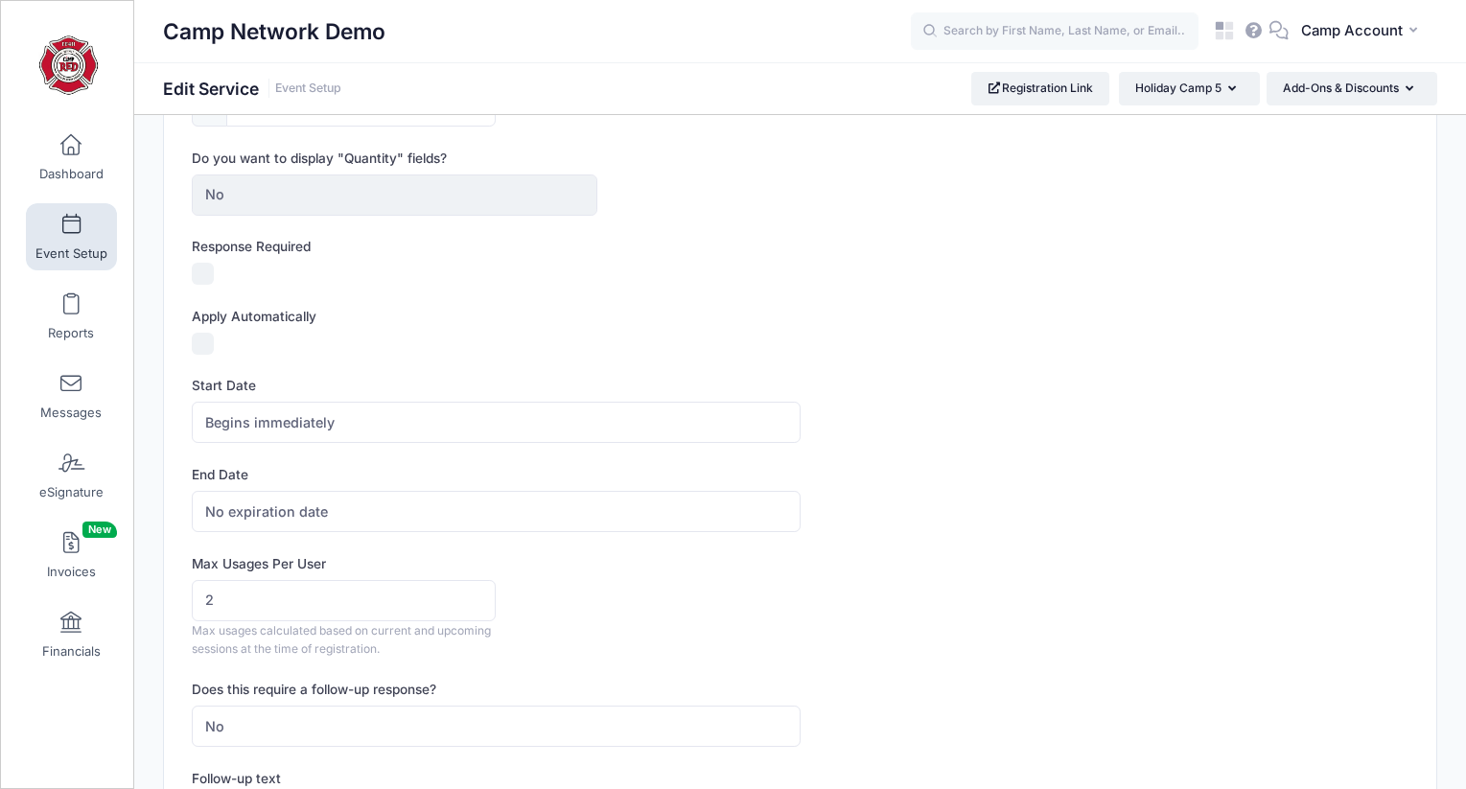
scroll to position [499, 0]
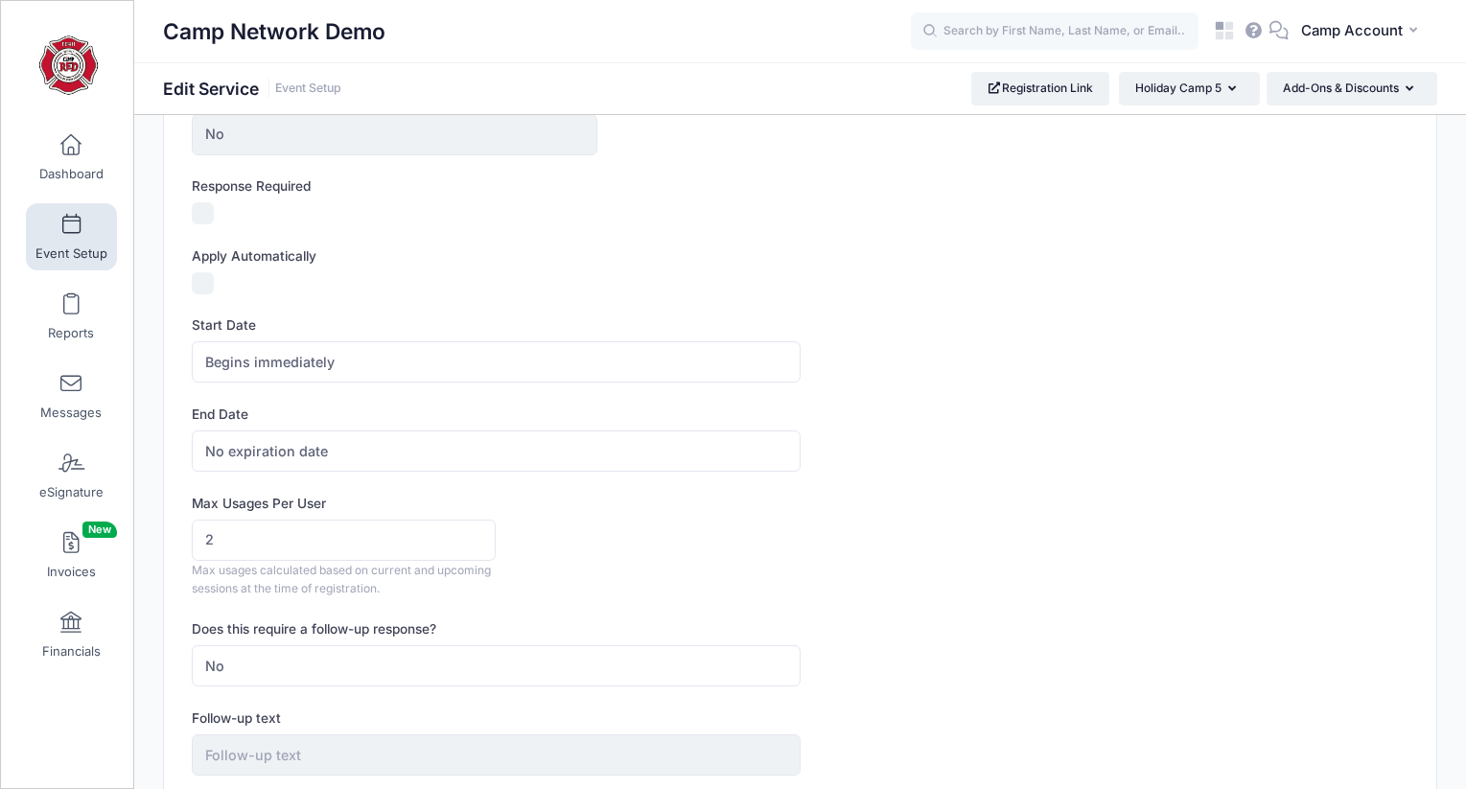
click at [675, 539] on div "Max Usages Per User 2 Max usages calculated based on current and upcoming sessi…" at bounding box center [800, 546] width 1217 height 105
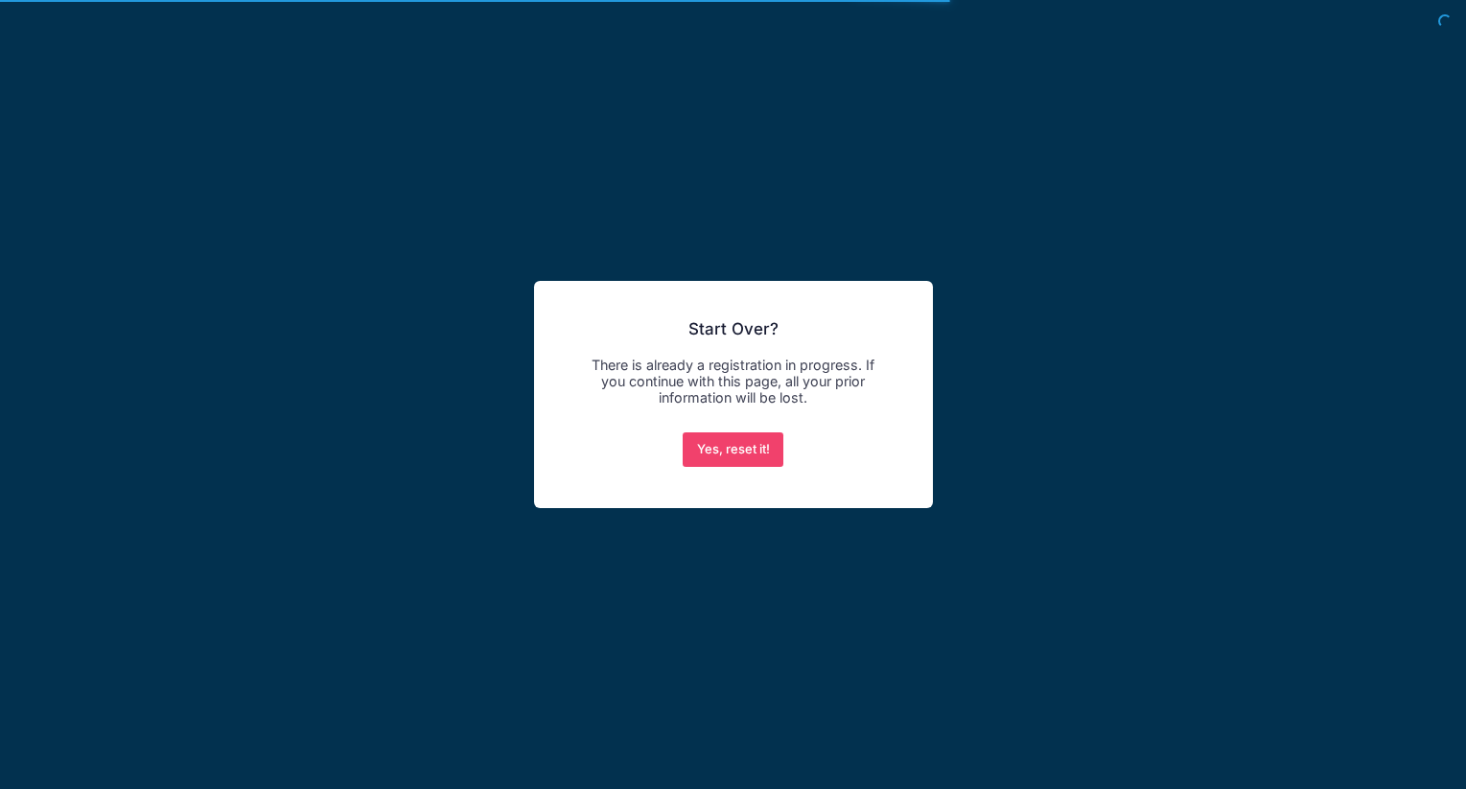
click at [683, 432] on button "Yes, reset it!" at bounding box center [733, 449] width 101 height 35
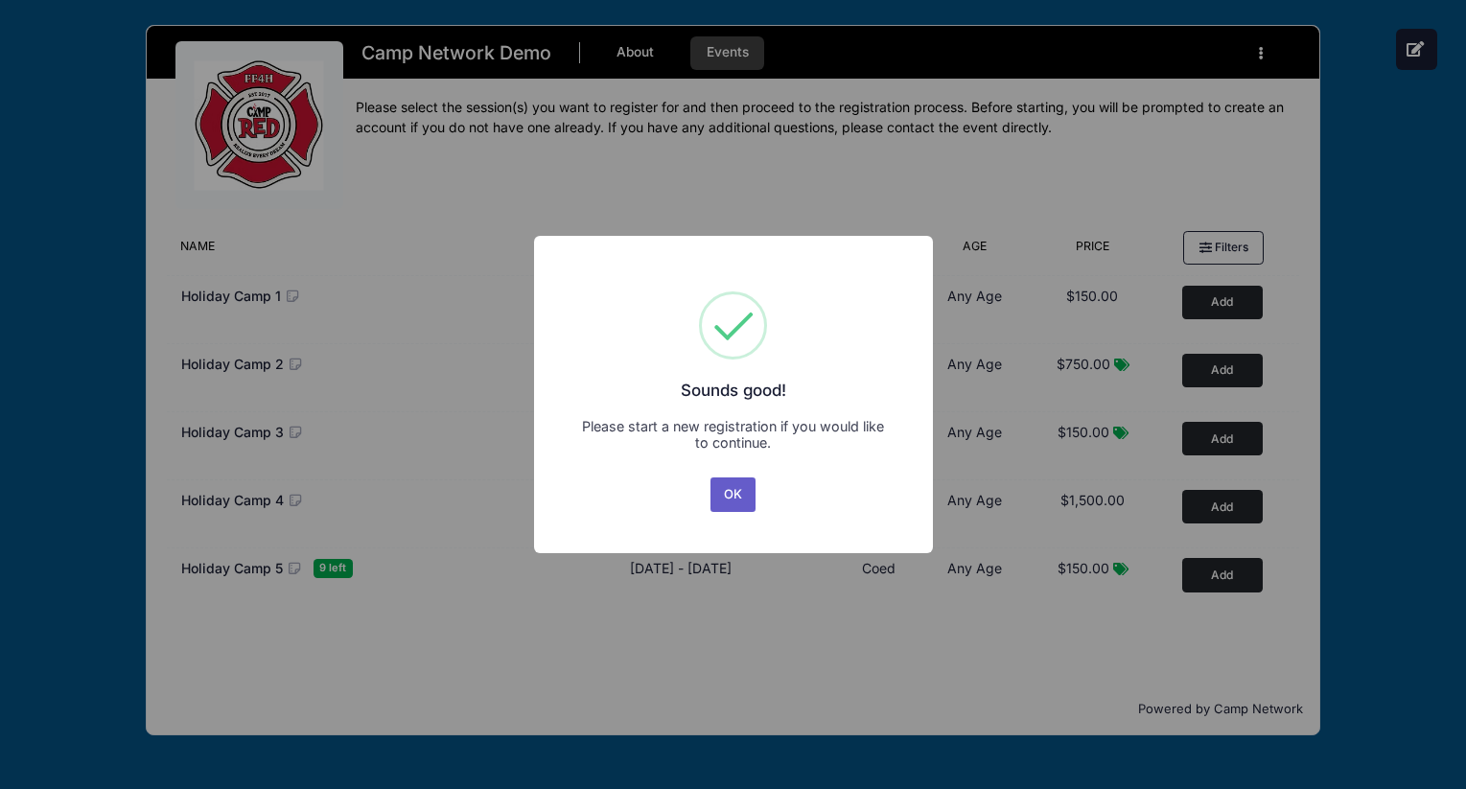
click at [714, 488] on button "OK" at bounding box center [734, 495] width 46 height 35
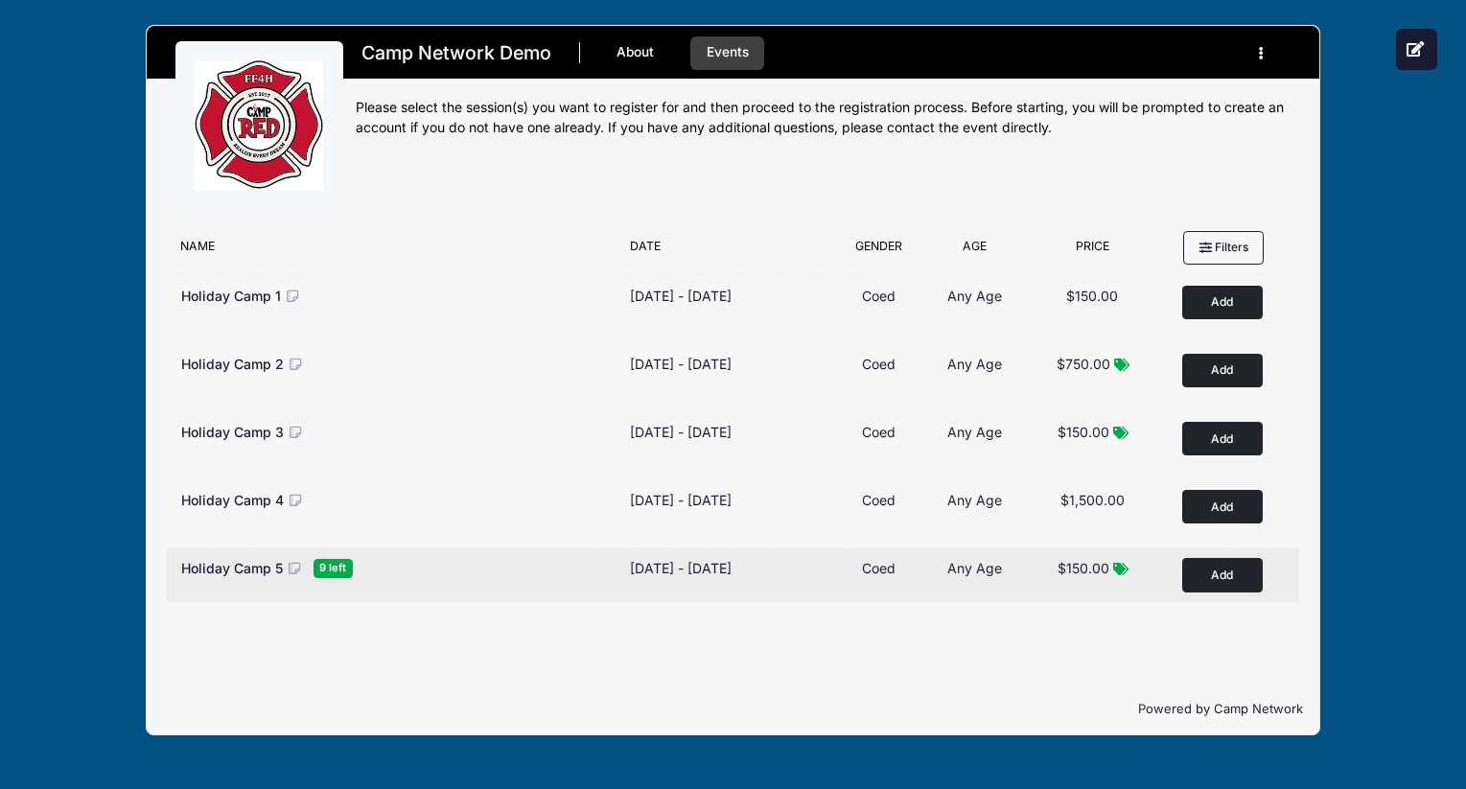
click at [1215, 569] on button "Add to Cart" at bounding box center [1222, 575] width 81 height 34
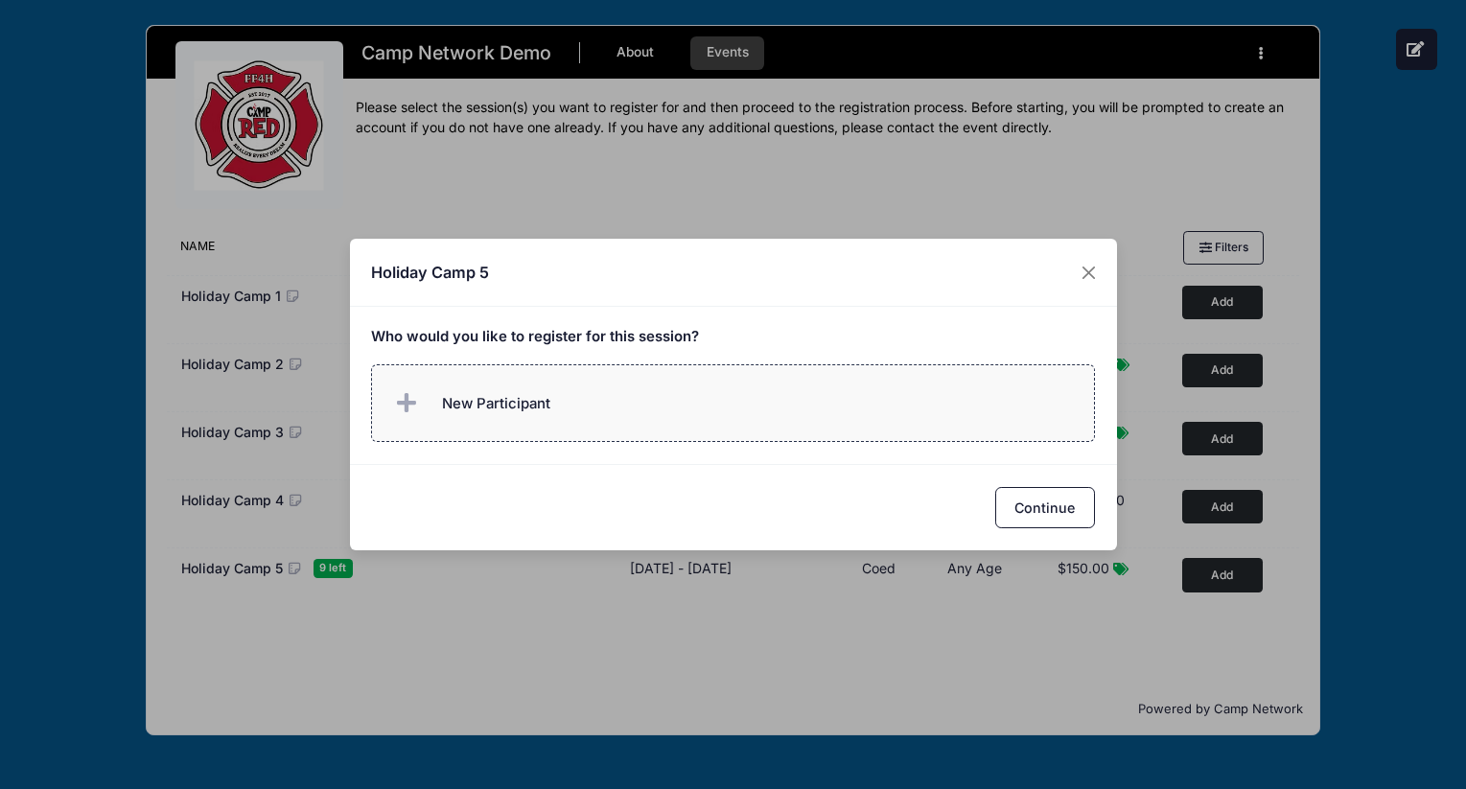
click at [642, 427] on label "New Participant" at bounding box center [733, 403] width 724 height 78
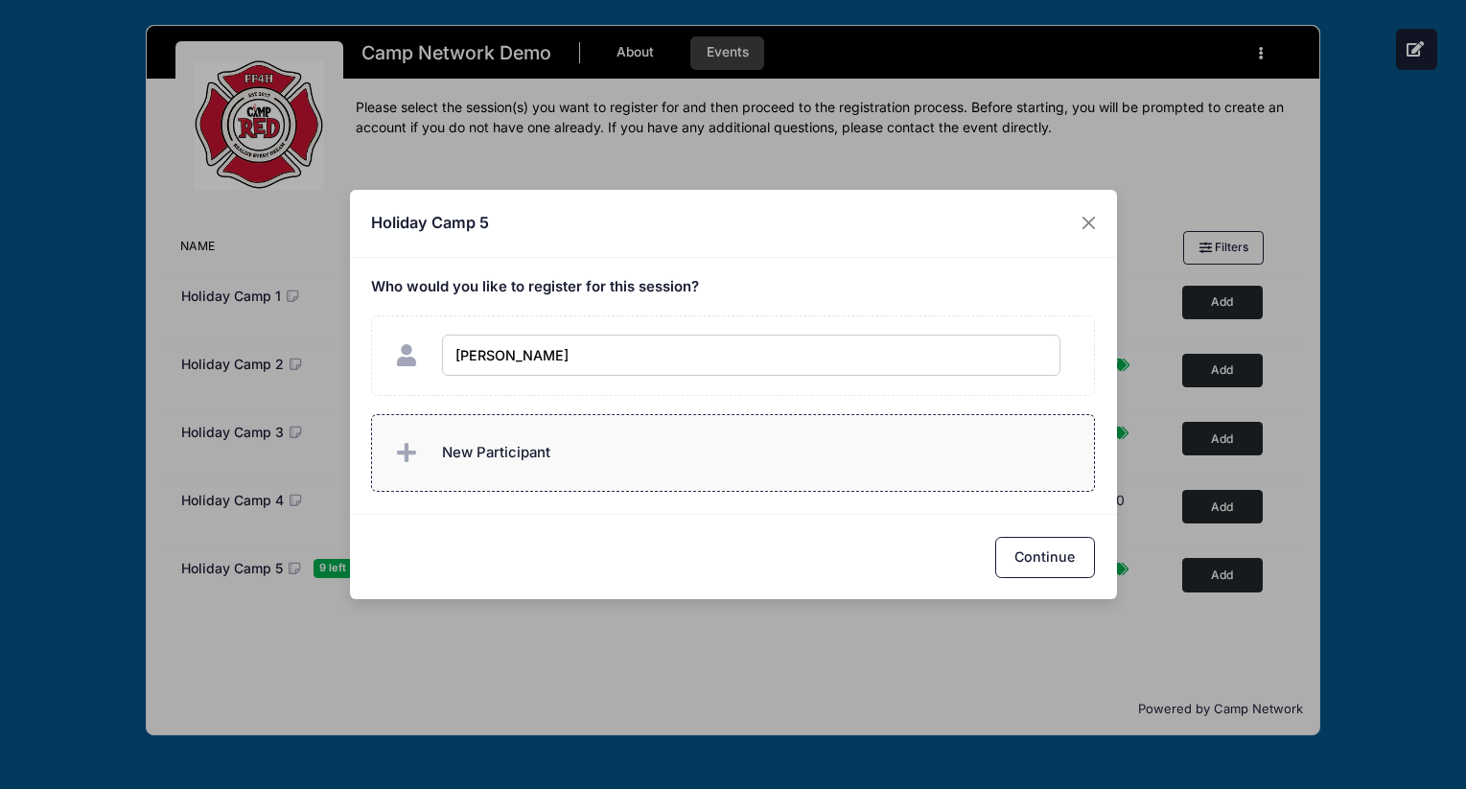
type input "Andrew Downing"
checkbox input "true"
click at [640, 471] on label "New Participant" at bounding box center [733, 453] width 724 height 78
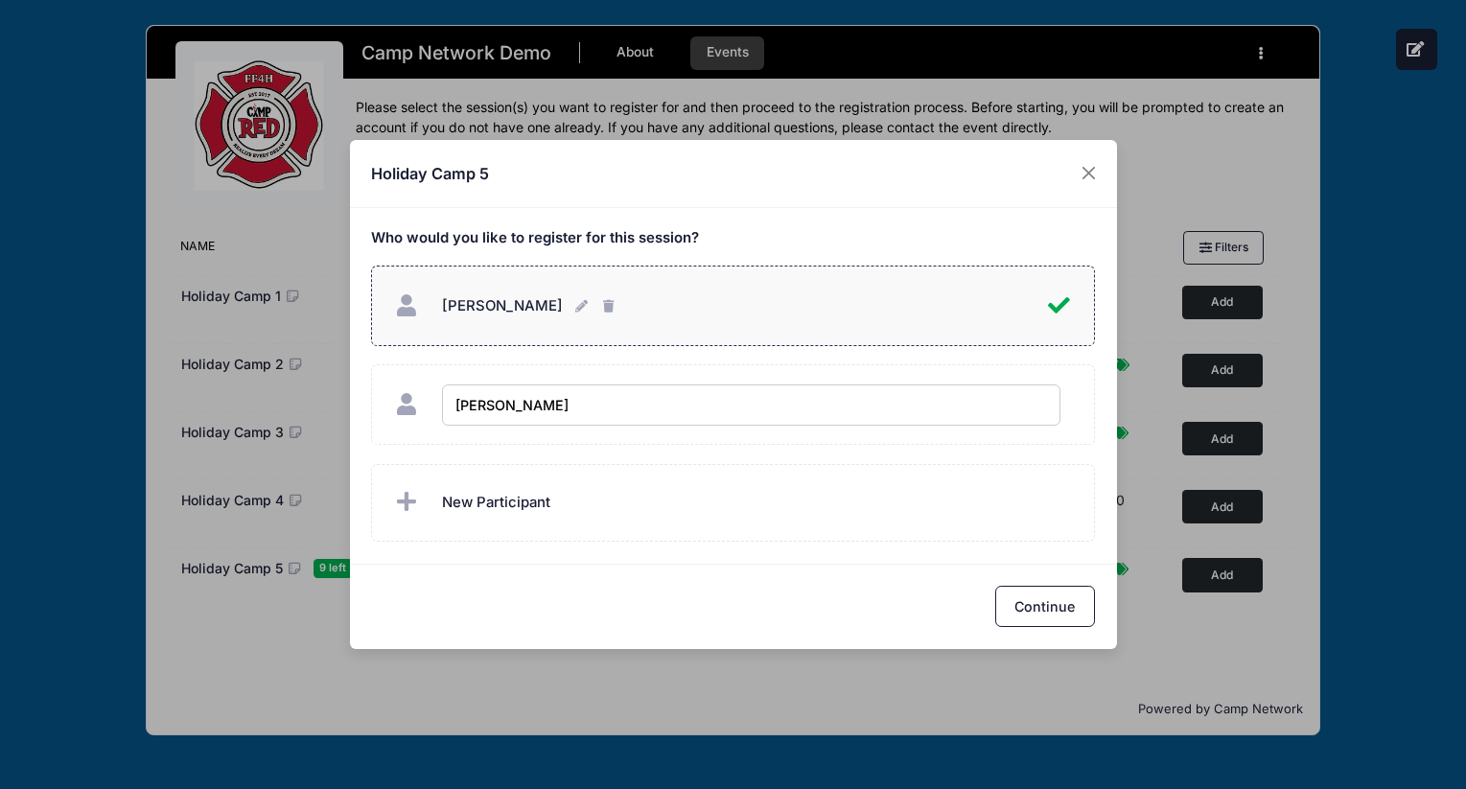
type input "Mike Downing"
checkbox input "true"
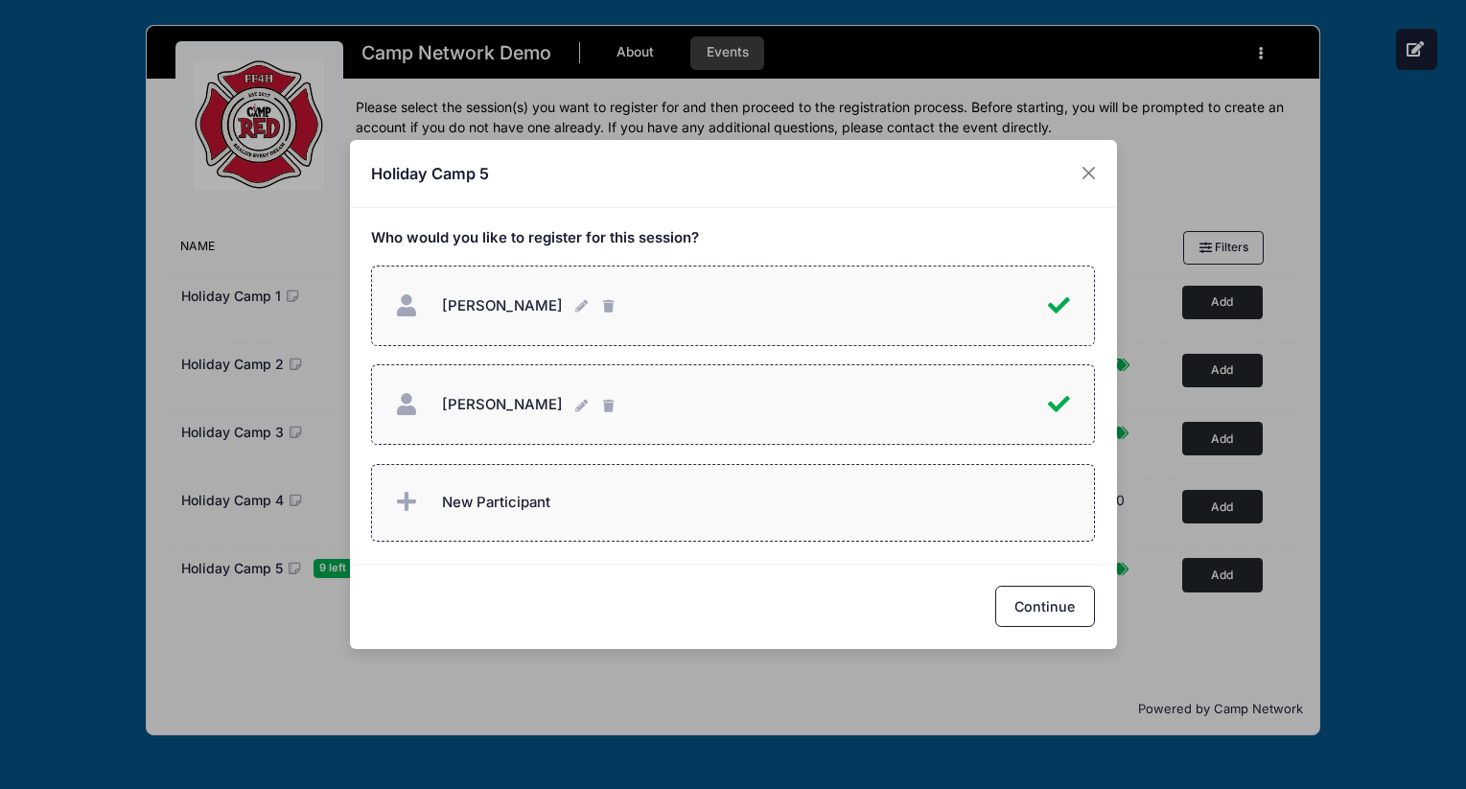
click at [562, 532] on label "New Participant" at bounding box center [733, 503] width 724 height 78
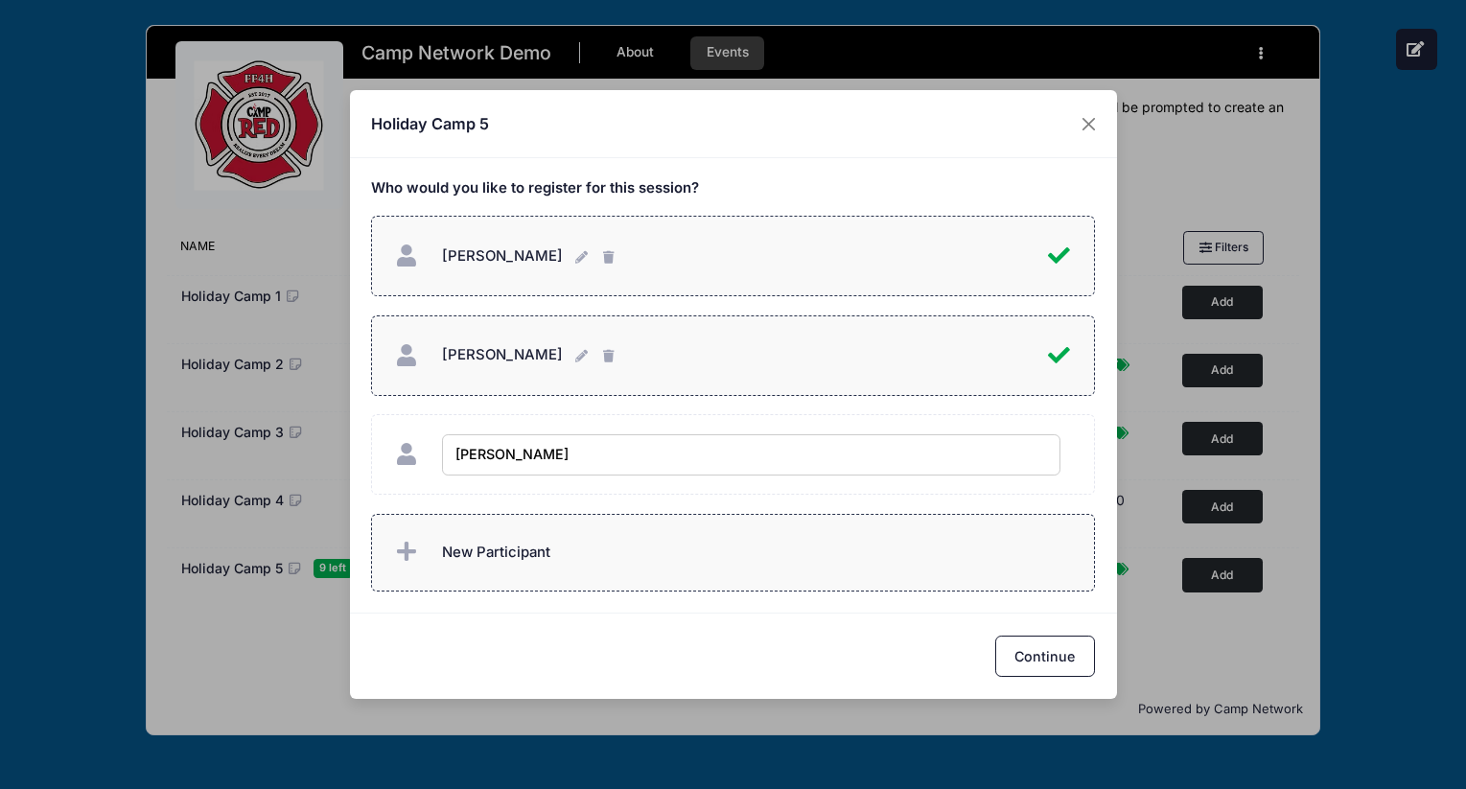
type input "[PERSON_NAME]"
checkbox input "true"
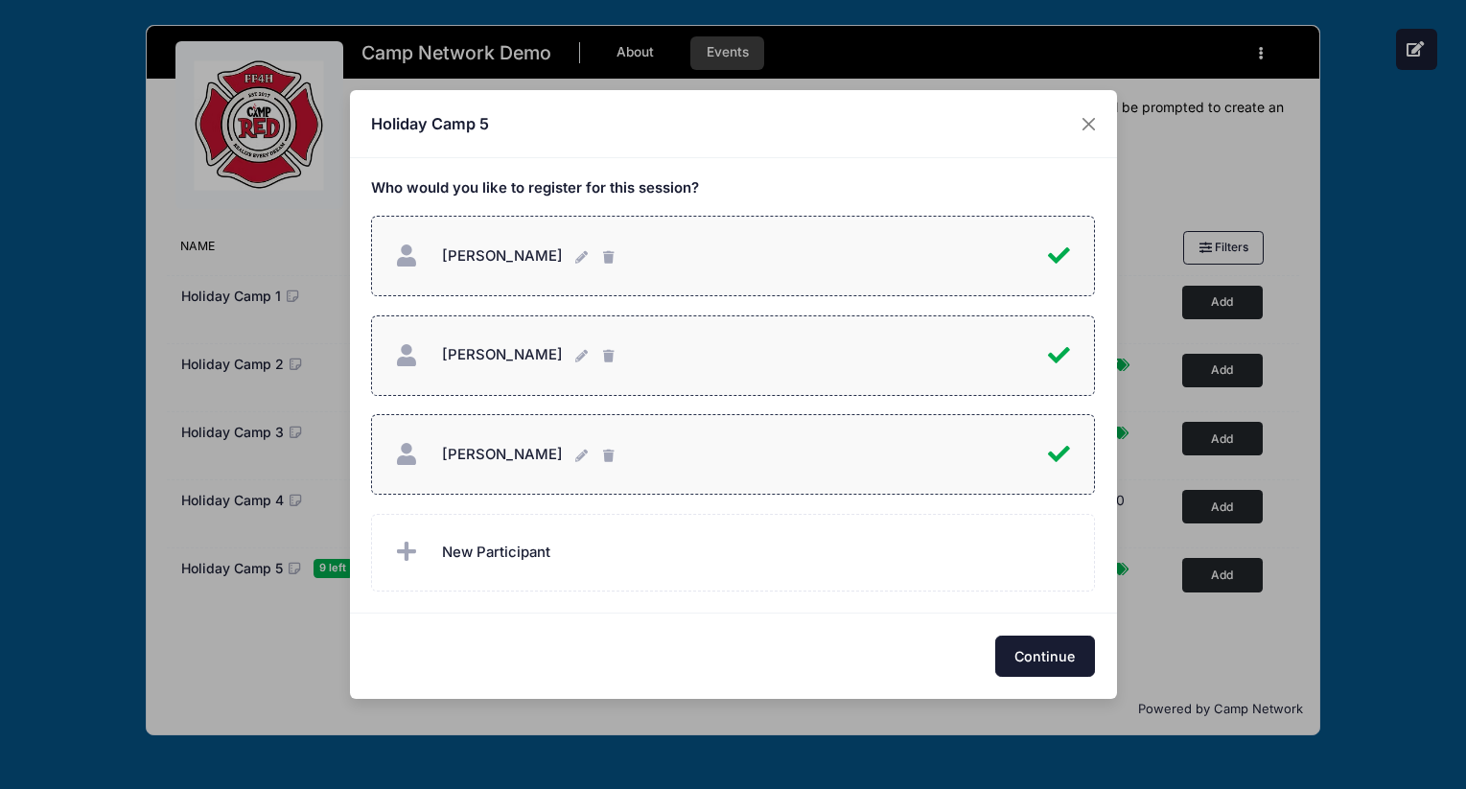
click at [1043, 659] on button "Continue" at bounding box center [1045, 656] width 100 height 41
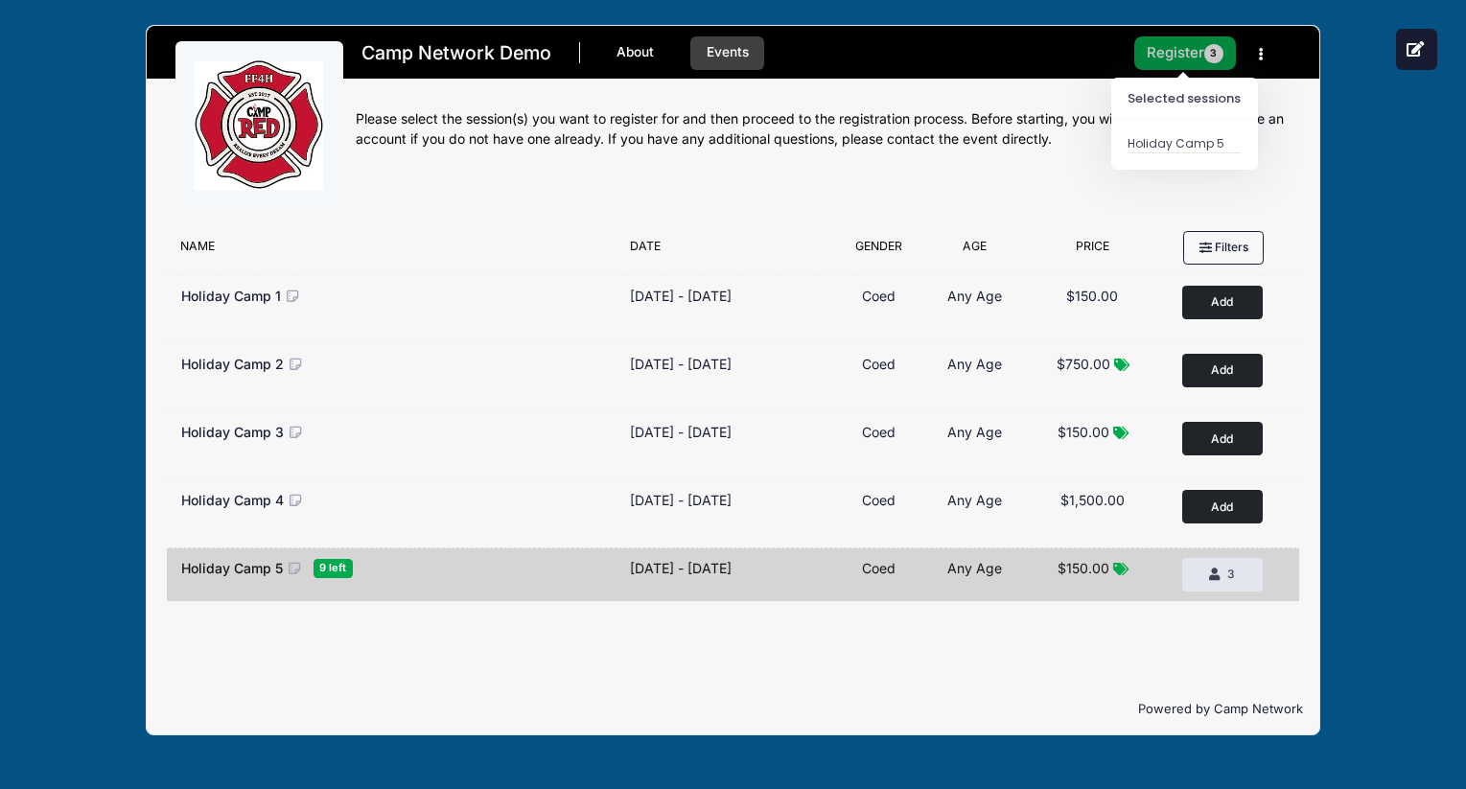
click at [1191, 39] on button "Register 3" at bounding box center [1185, 53] width 102 height 34
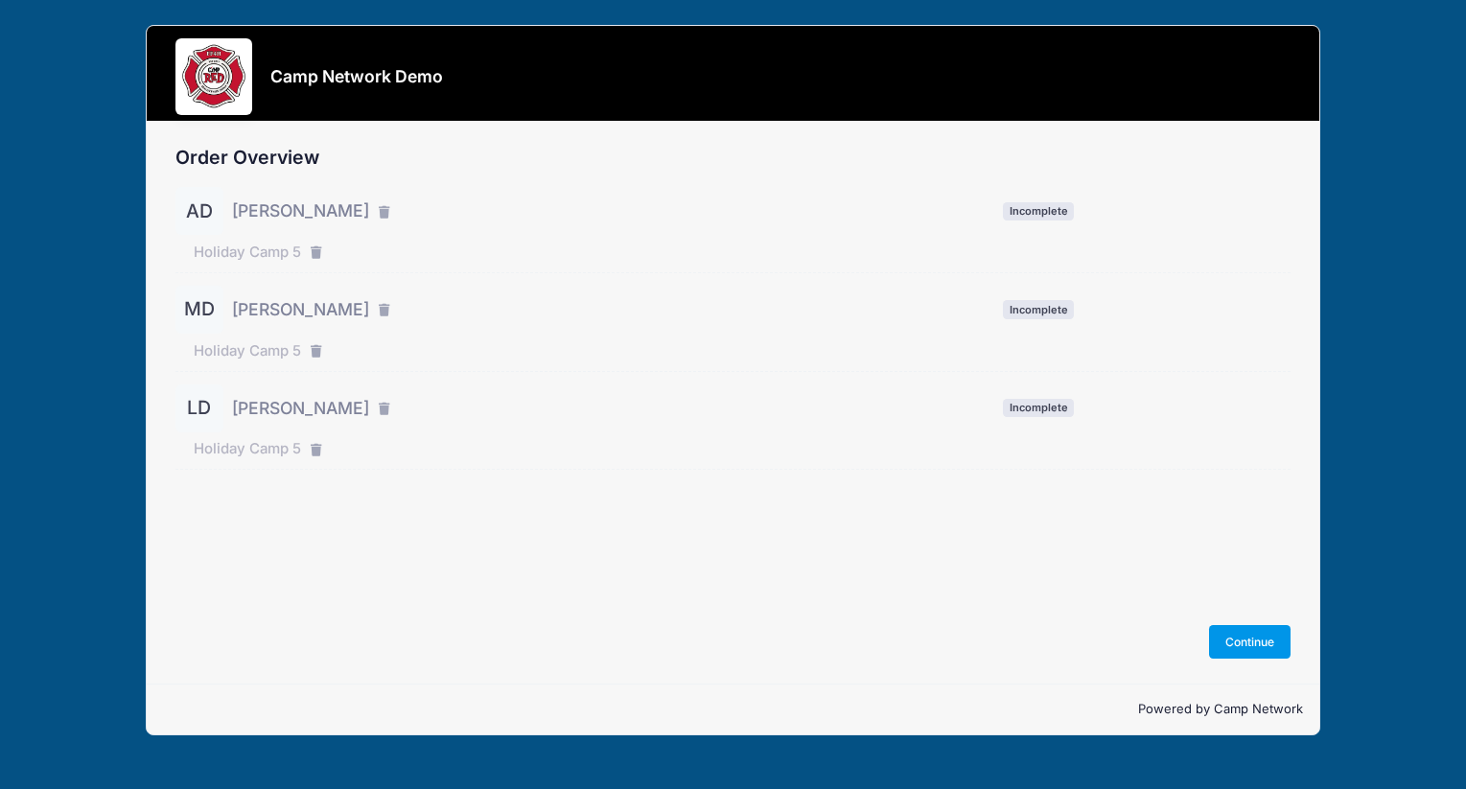
click at [1246, 639] on button "Continue" at bounding box center [1250, 641] width 82 height 33
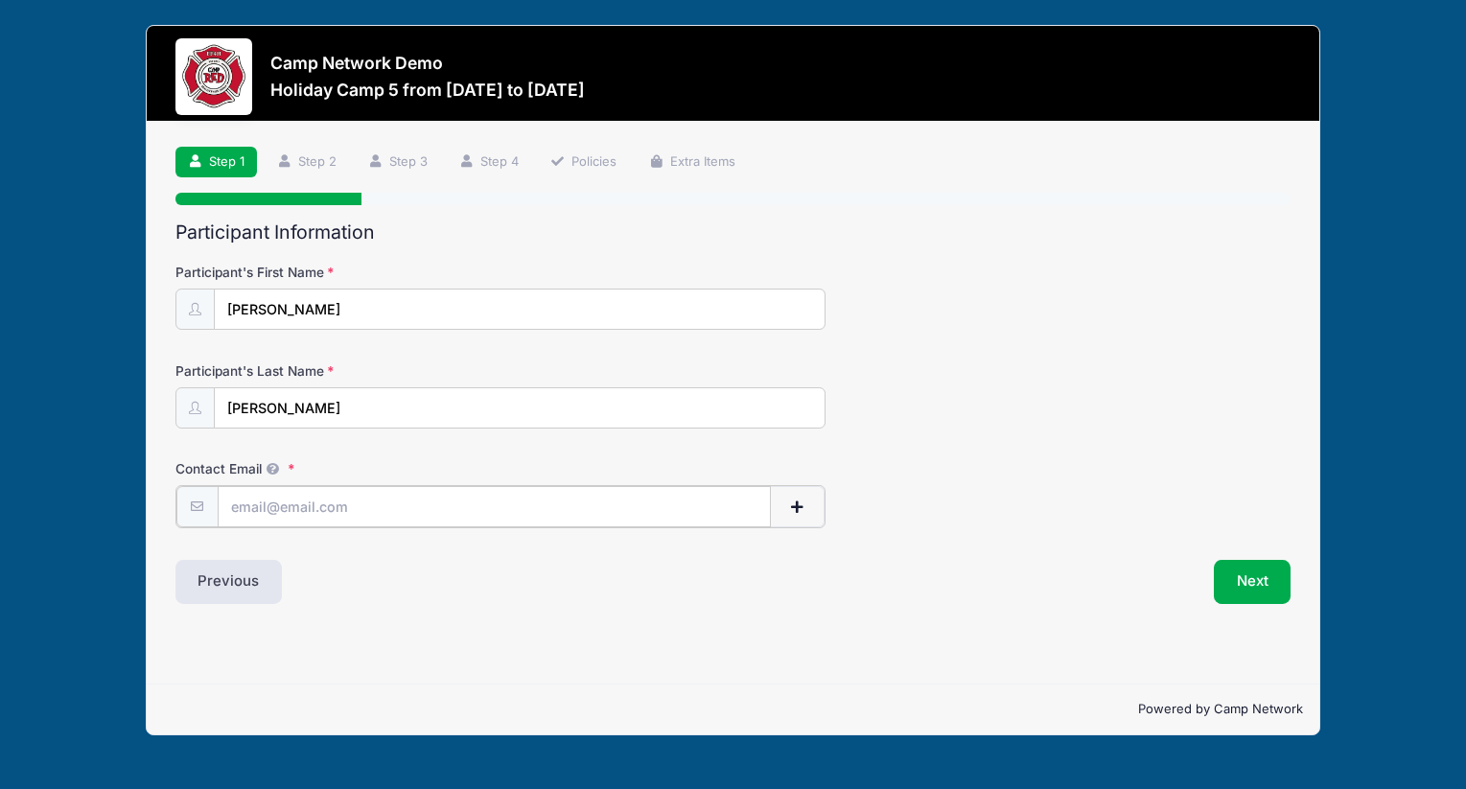
click at [553, 516] on input "Contact Email" at bounding box center [494, 506] width 553 height 41
type input "andrew.downing@campnetwork.com"
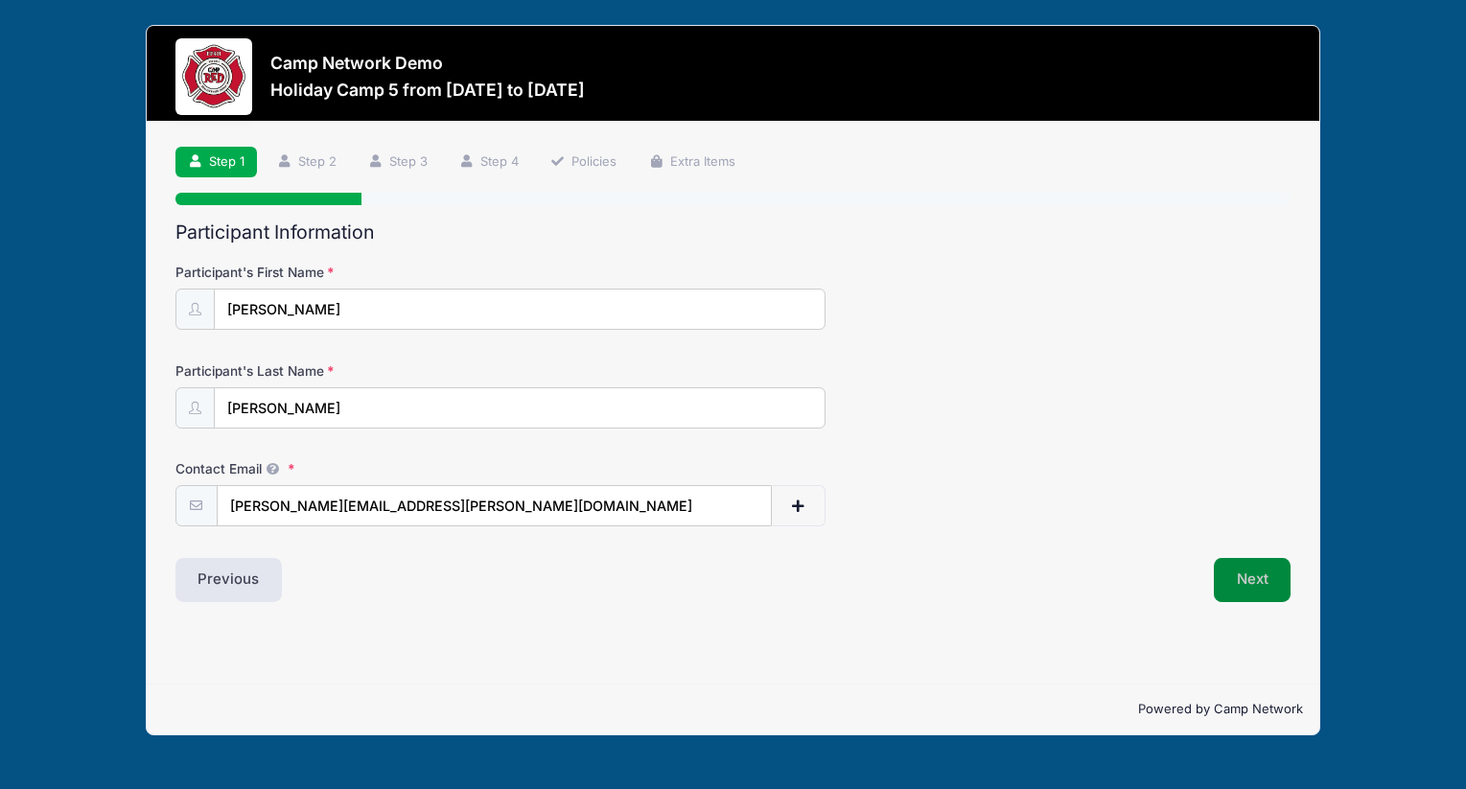
click at [1280, 573] on button "Next" at bounding box center [1253, 580] width 78 height 44
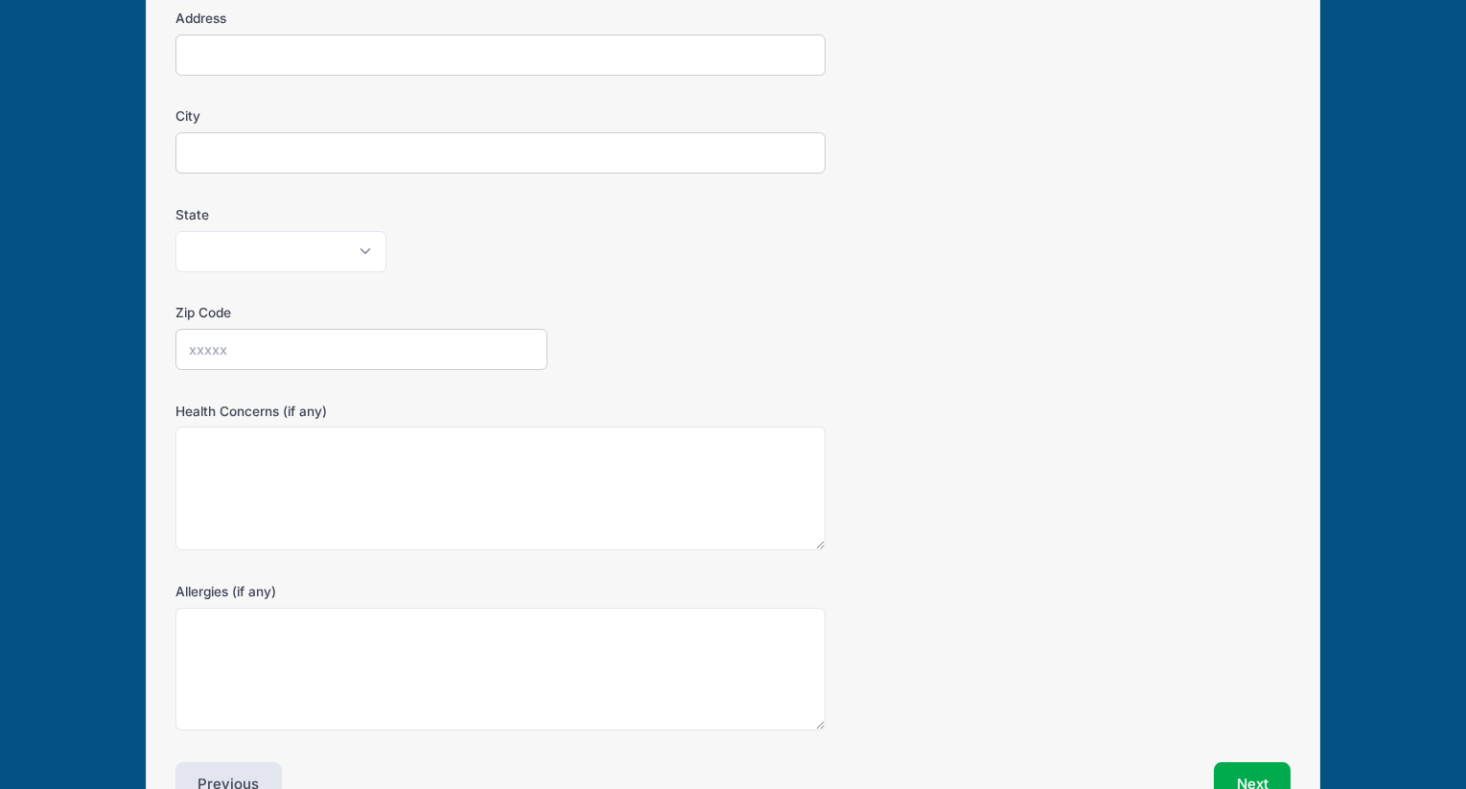
scroll to position [471, 0]
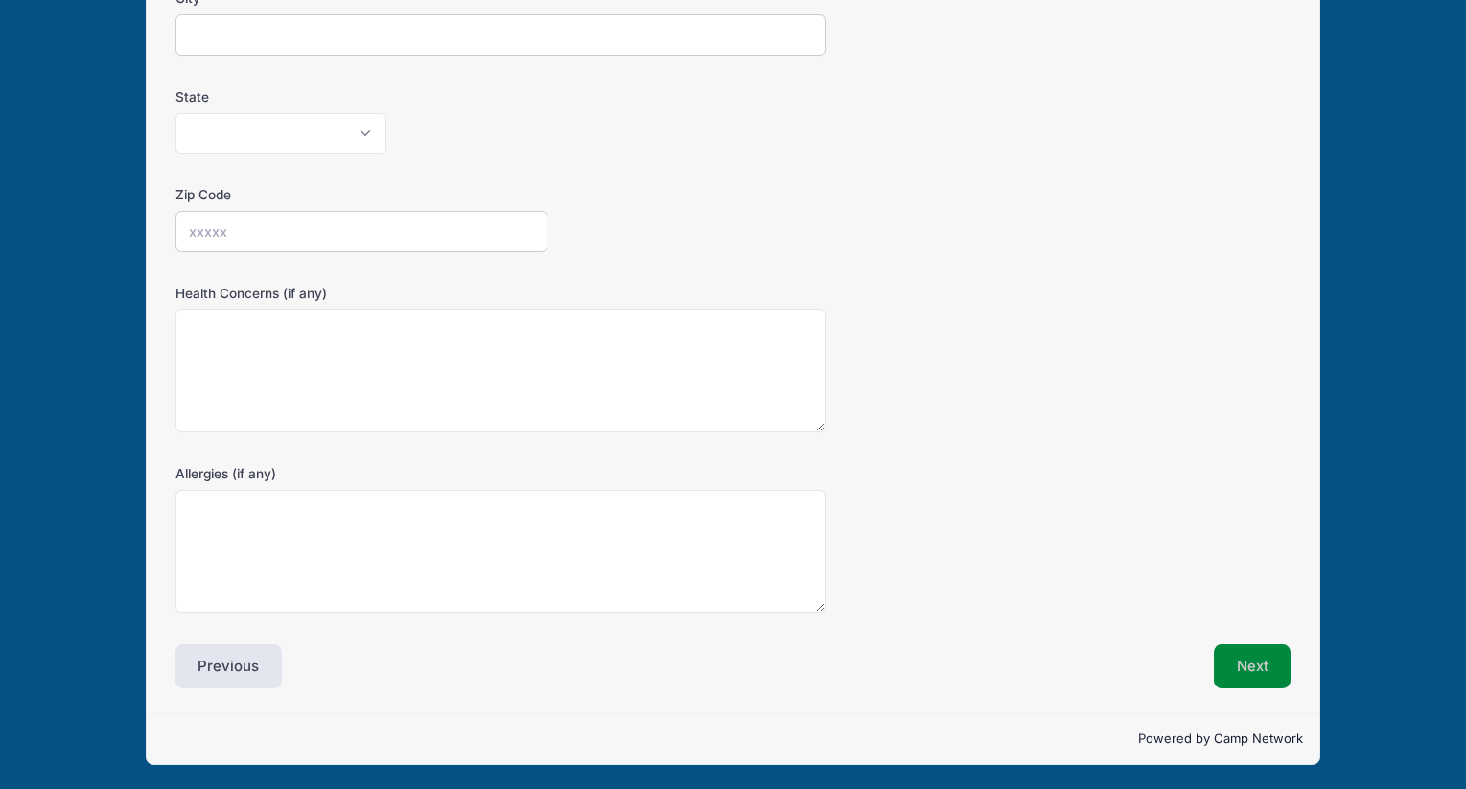
click at [1274, 665] on button "Next" at bounding box center [1253, 666] width 78 height 44
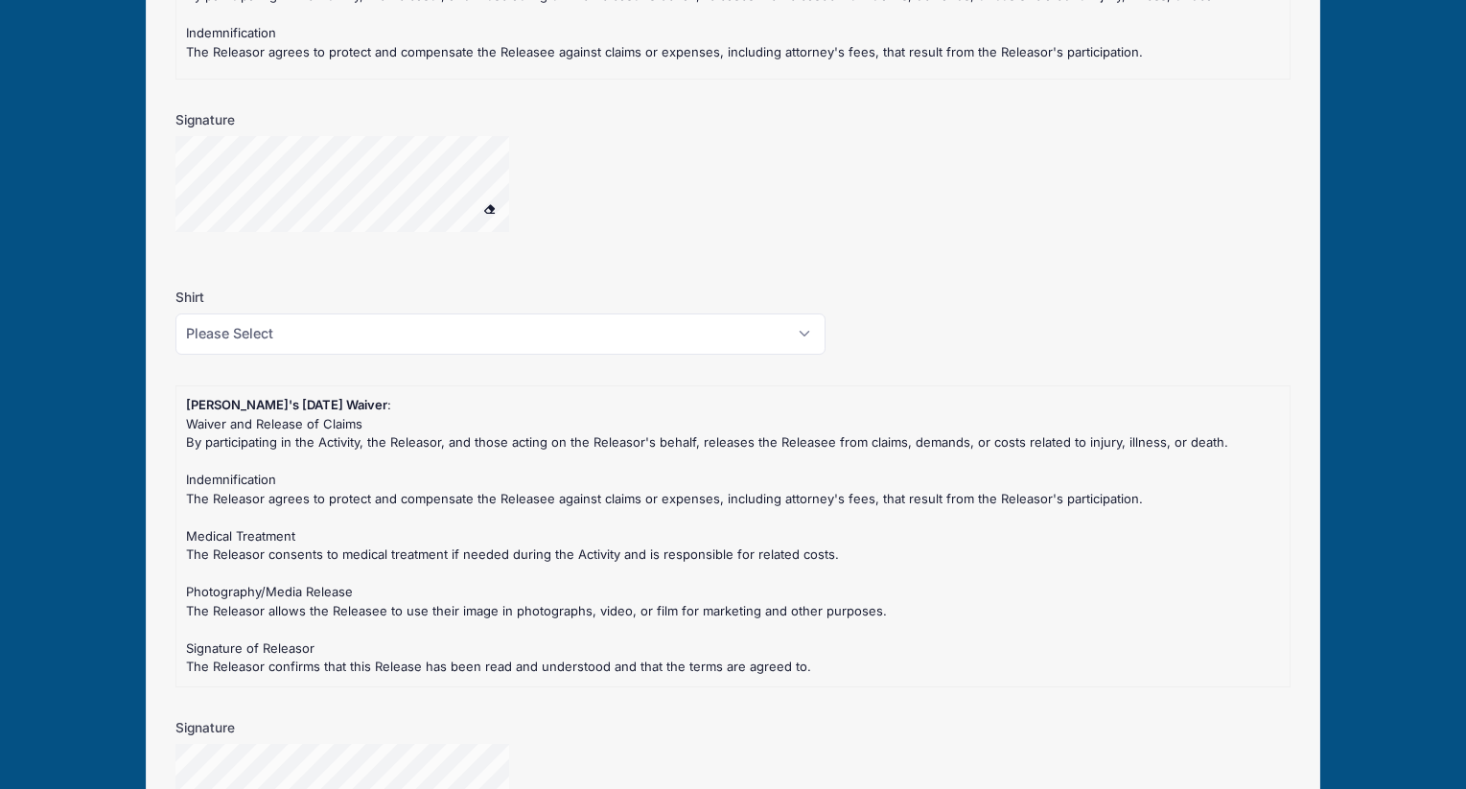
scroll to position [1734, 0]
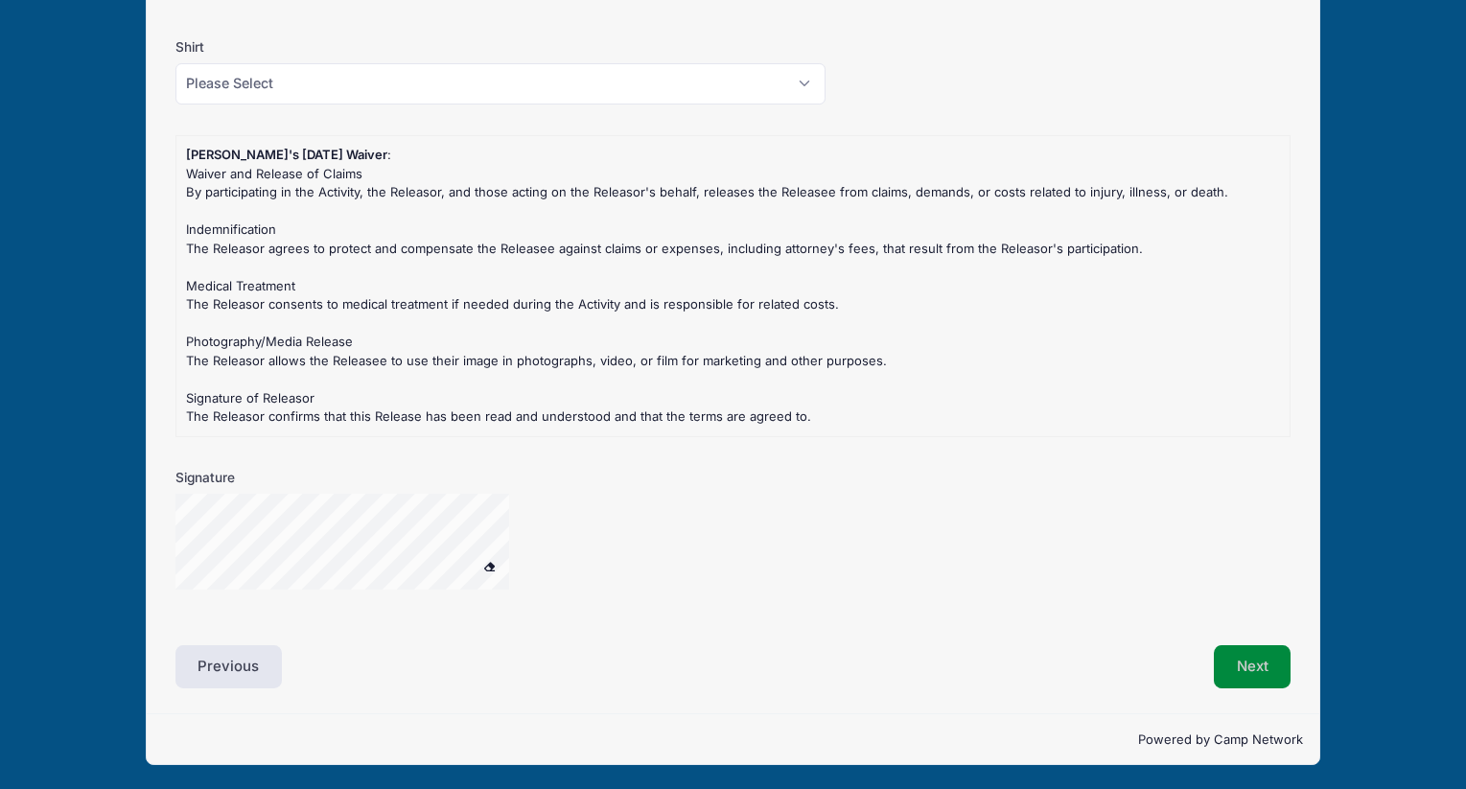
click at [1237, 674] on button "Next" at bounding box center [1253, 667] width 78 height 44
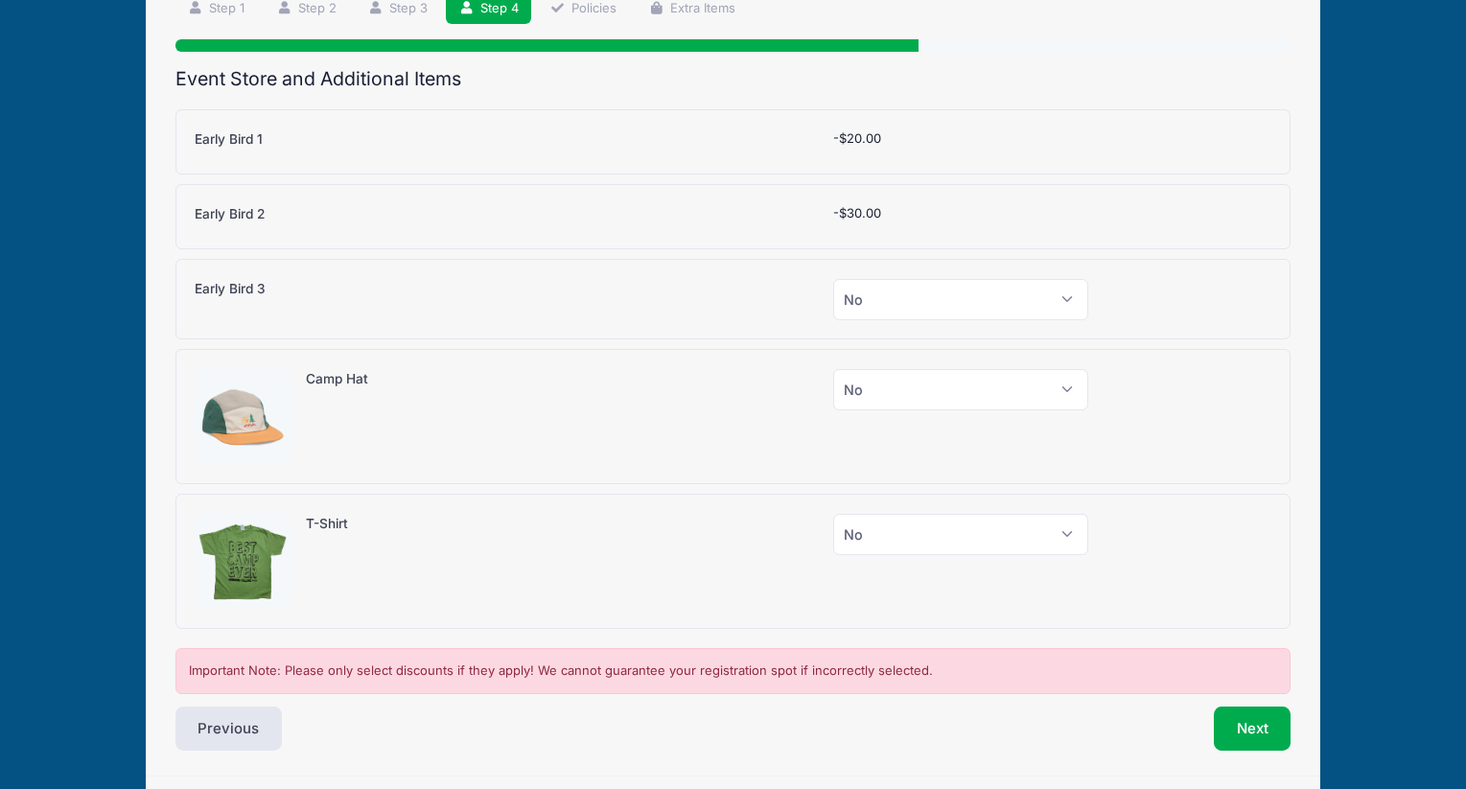
scroll to position [0, 0]
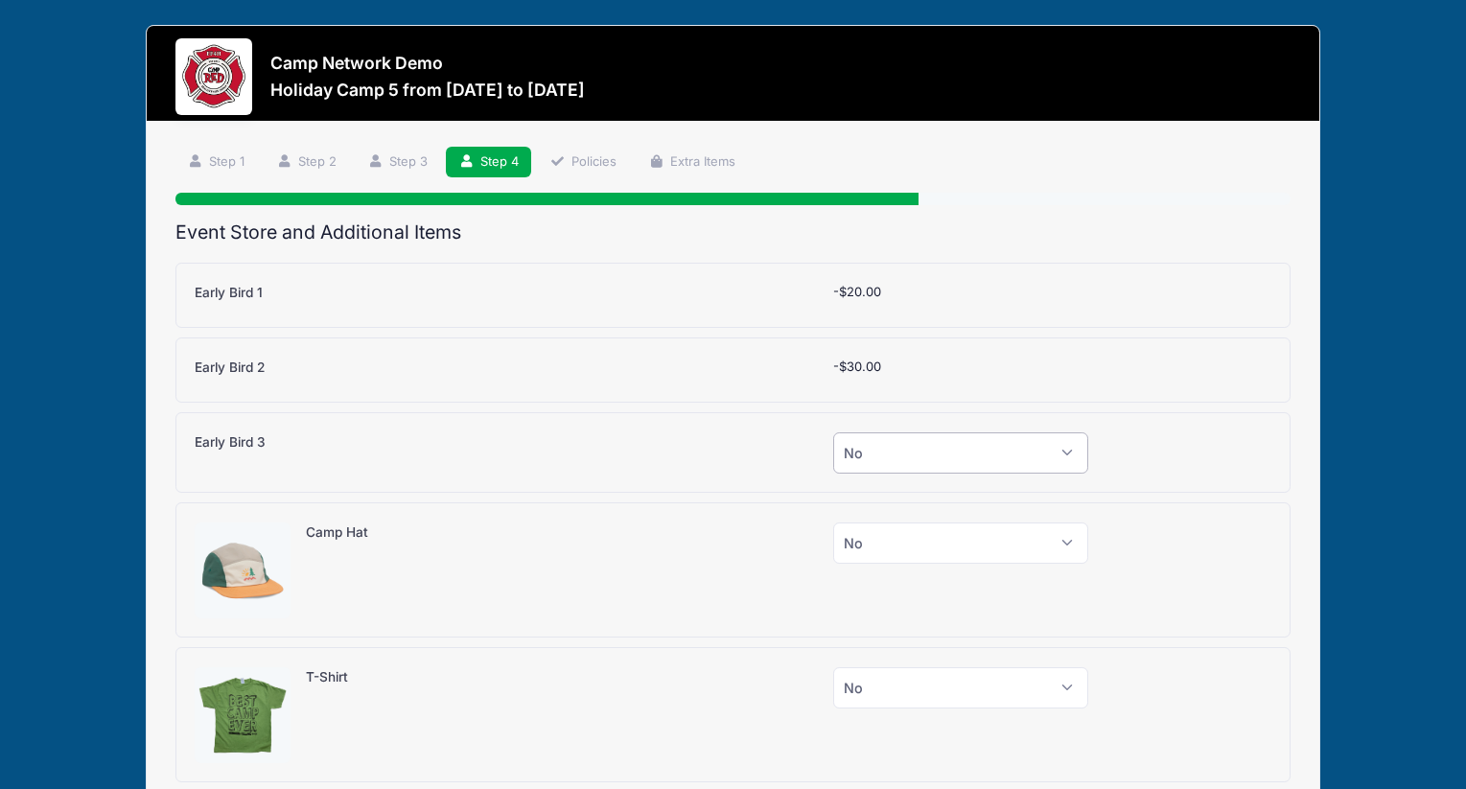
click at [994, 459] on select "Please Select Yes (-$50.00) No" at bounding box center [960, 452] width 255 height 41
select select "1"
click at [833, 432] on select "Please Select Yes (-$50.00) No" at bounding box center [960, 452] width 255 height 41
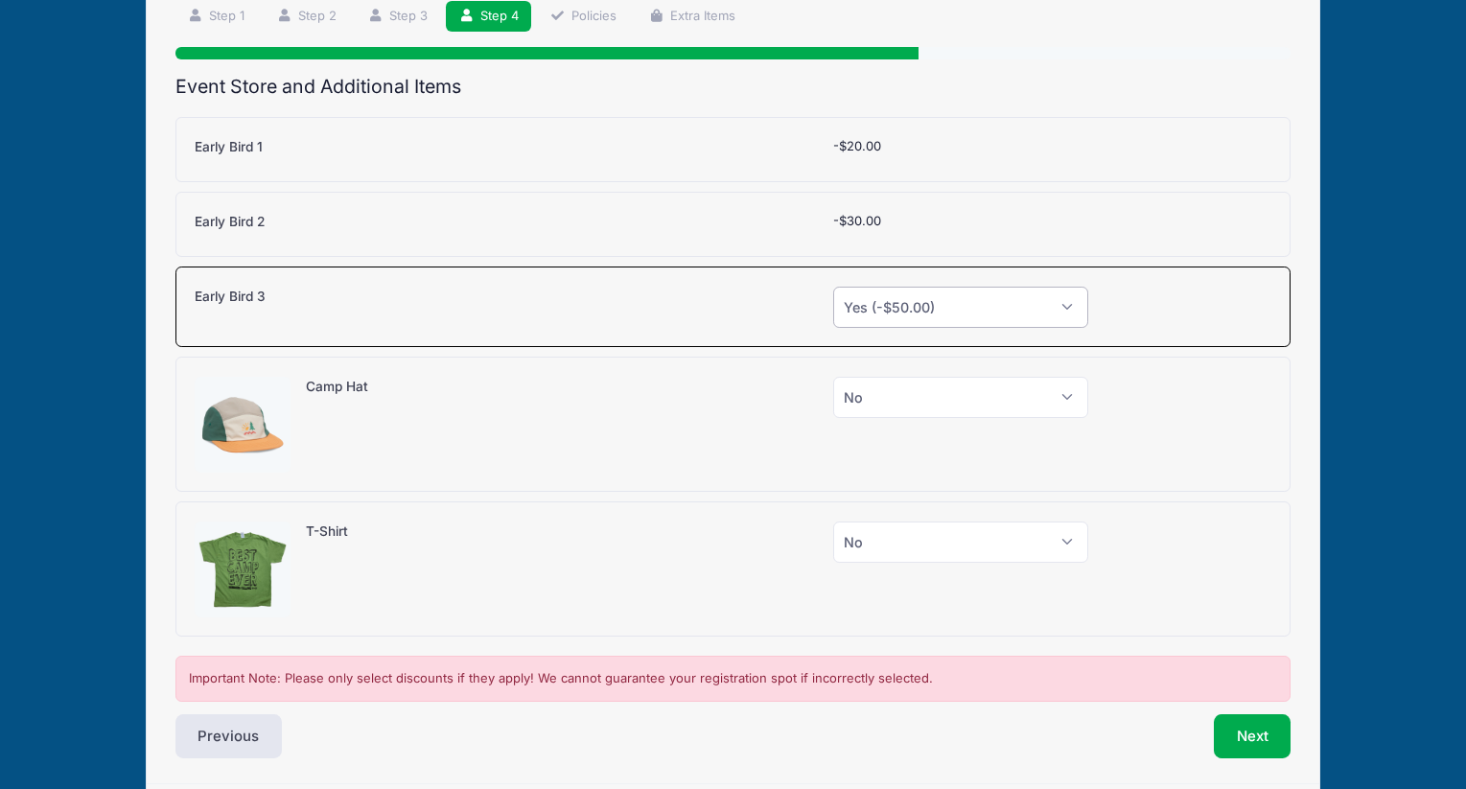
scroll to position [216, 0]
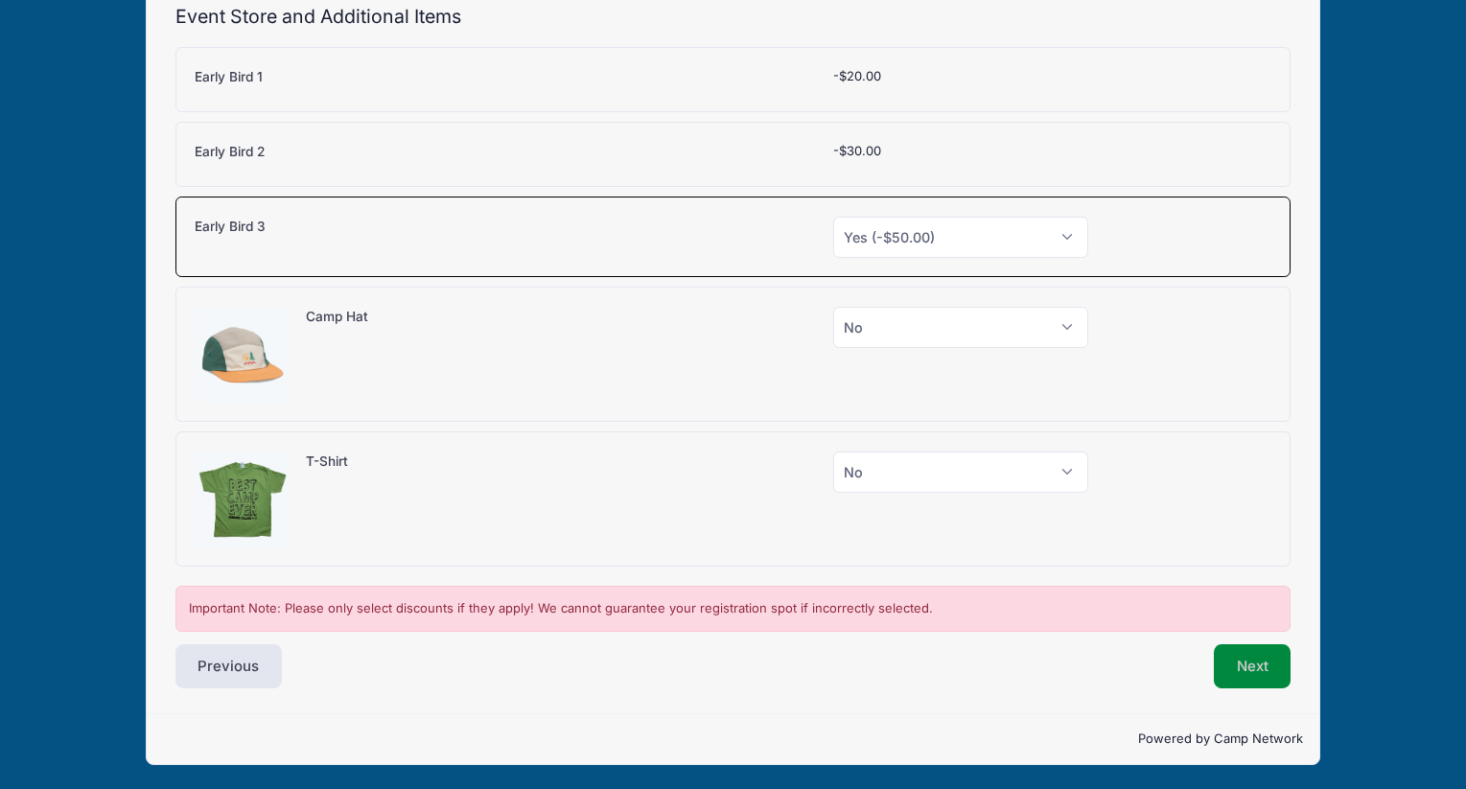
click at [1241, 666] on button "Next" at bounding box center [1253, 666] width 78 height 44
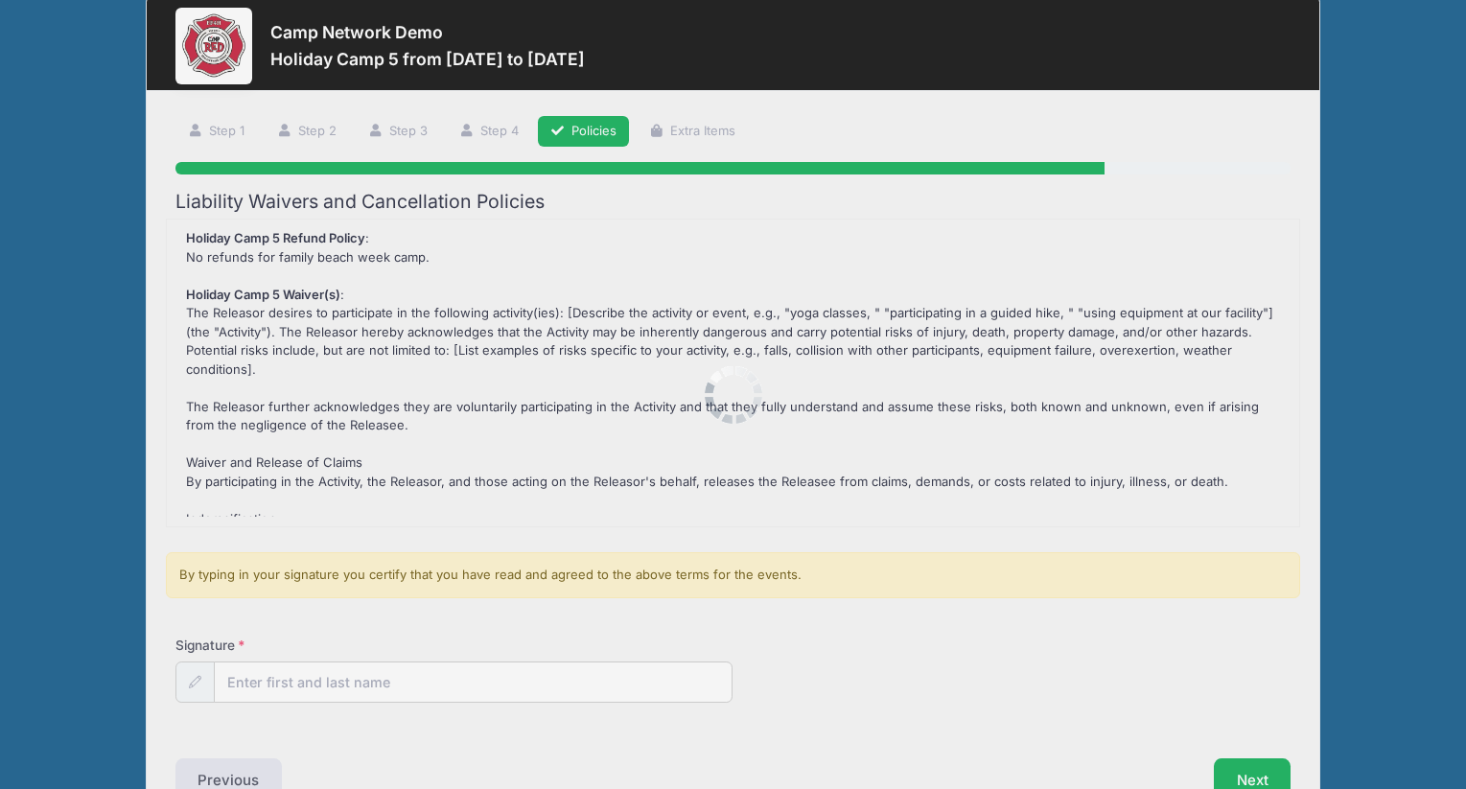
scroll to position [0, 0]
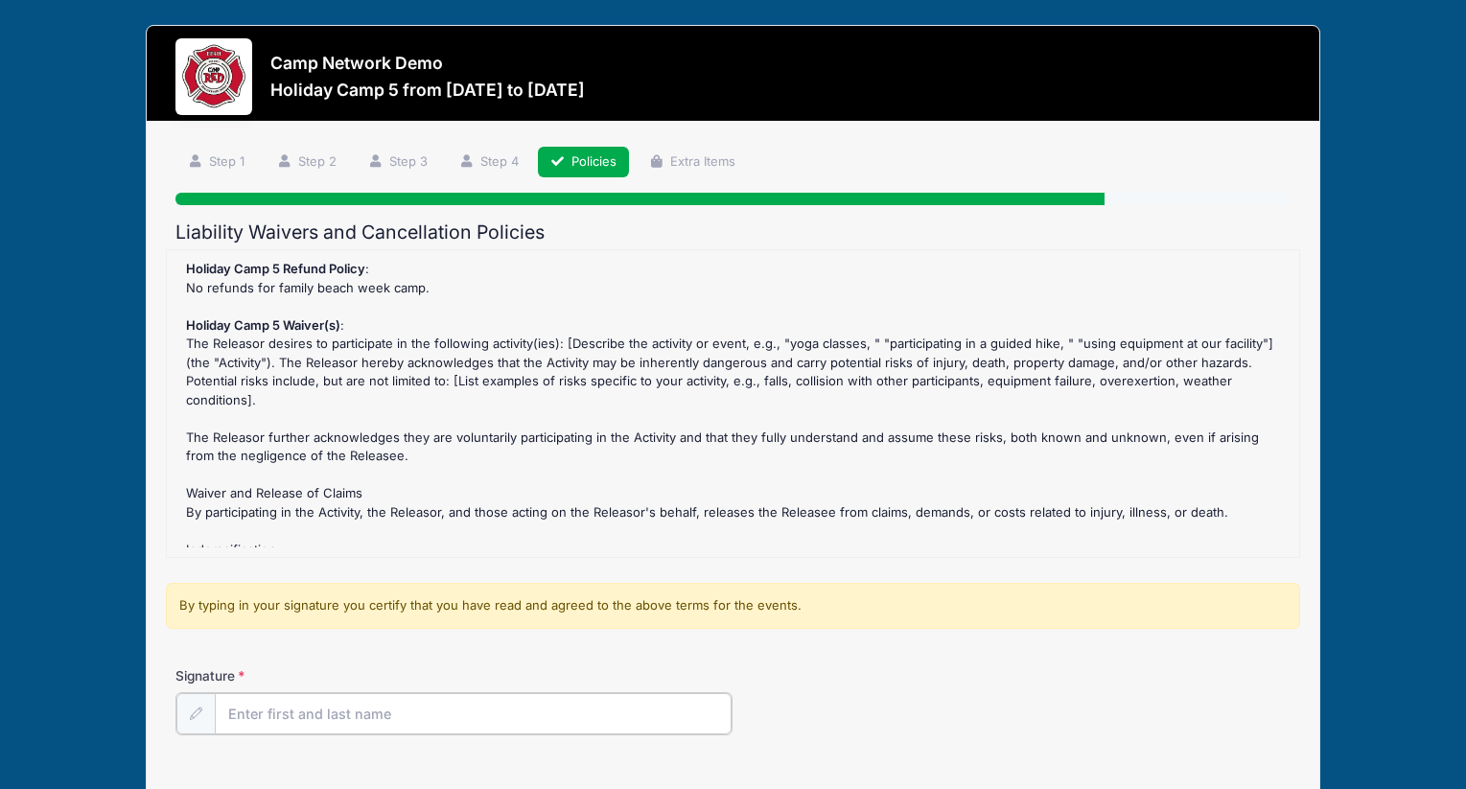
click at [525, 706] on input "Signature" at bounding box center [474, 713] width 518 height 41
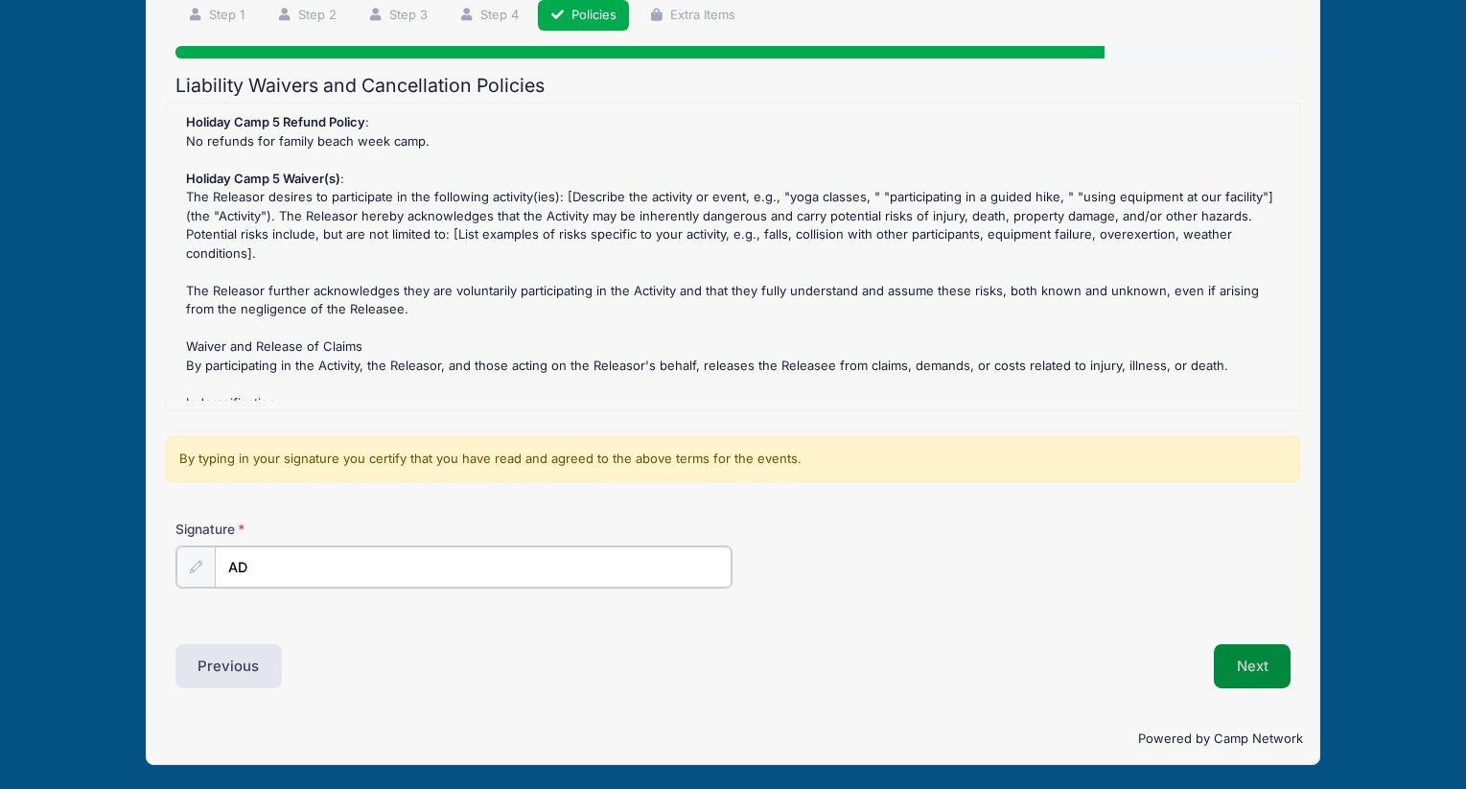
type input "AD"
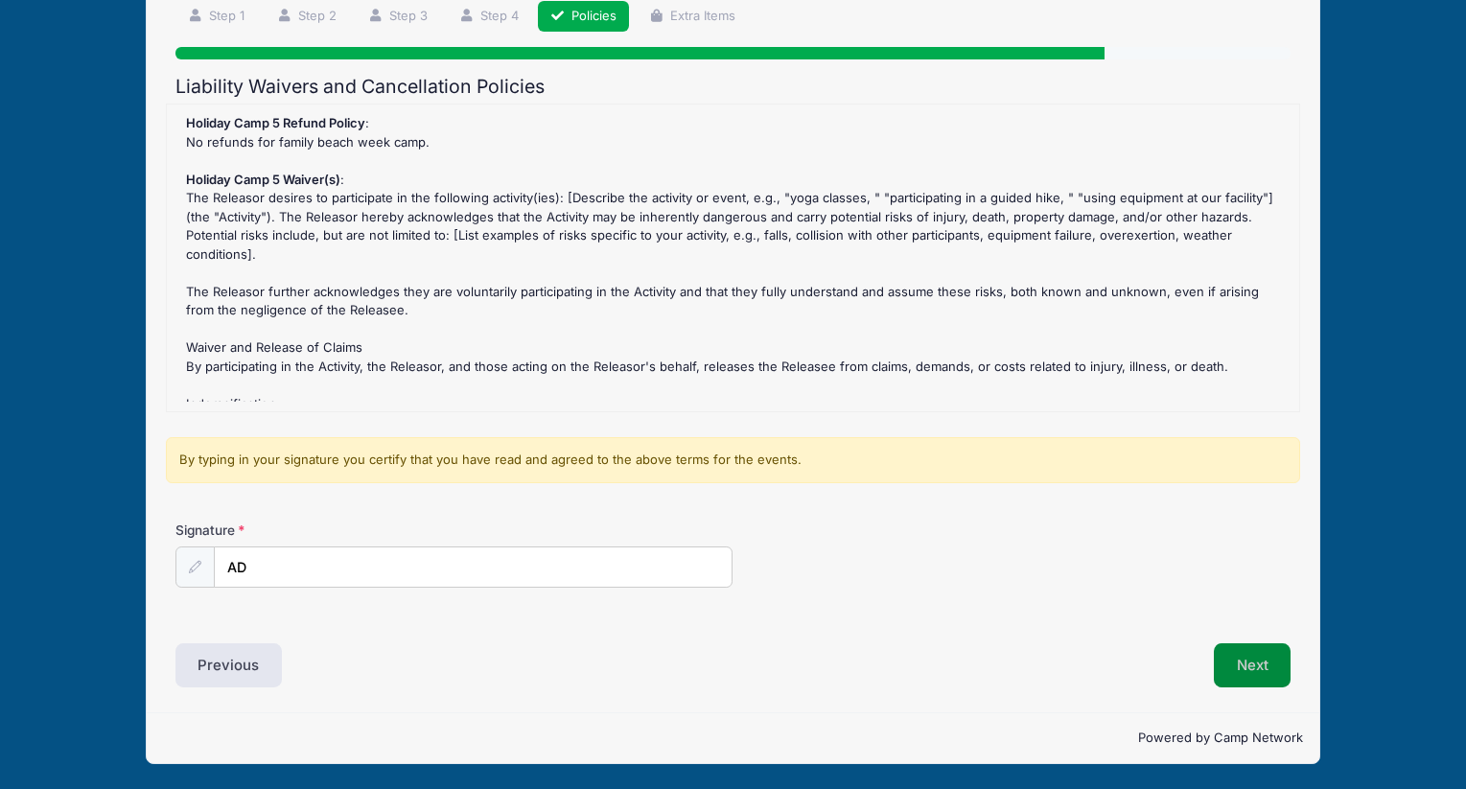
click at [1260, 684] on button "Next" at bounding box center [1253, 665] width 78 height 44
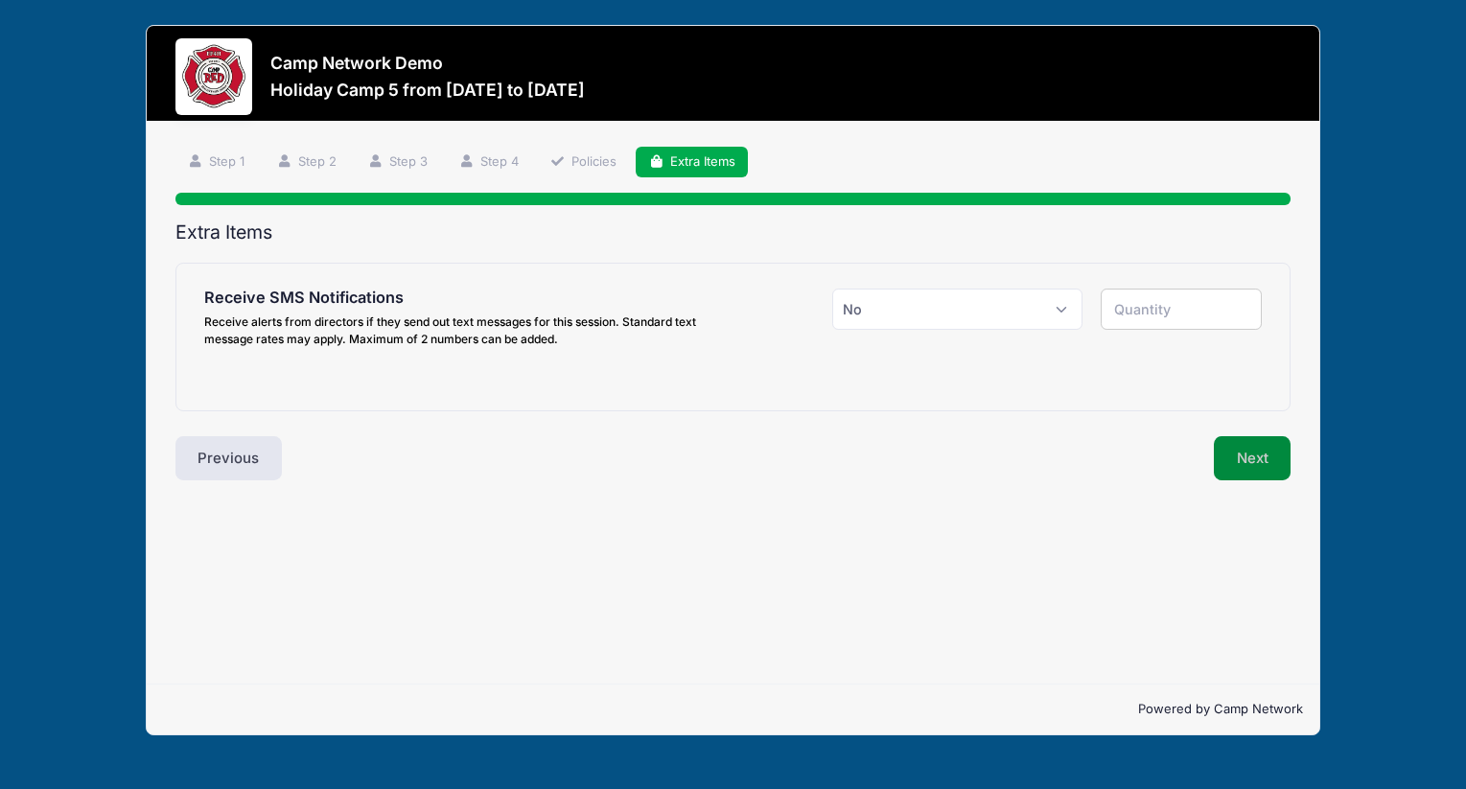
click at [1230, 435] on div "Extra Items Receive SMS Notifications Receive alerts from directors if they sen…" at bounding box center [733, 352] width 1116 height 260
click at [1242, 448] on button "Next" at bounding box center [1253, 458] width 78 height 44
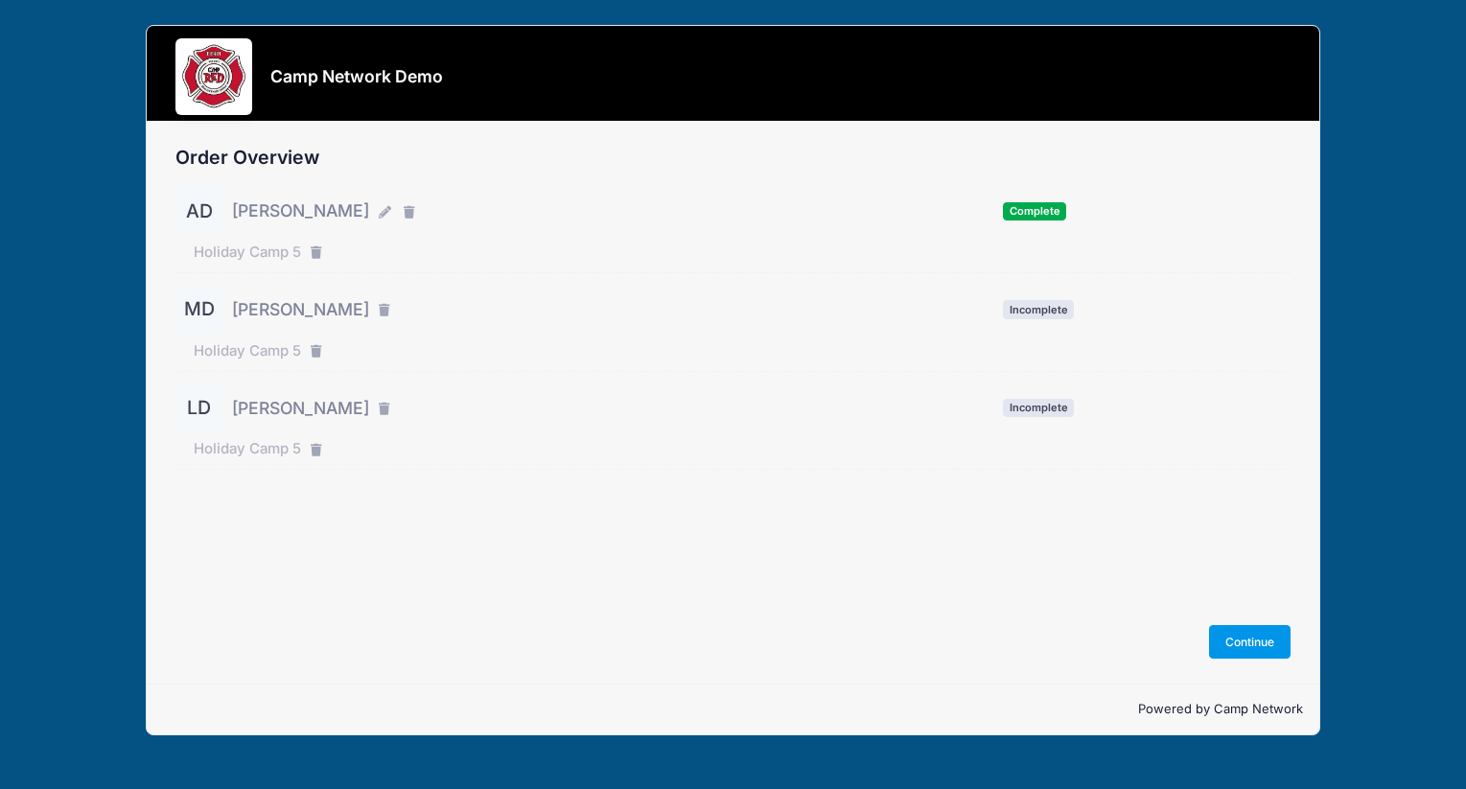
click at [1257, 653] on button "Continue" at bounding box center [1250, 641] width 82 height 33
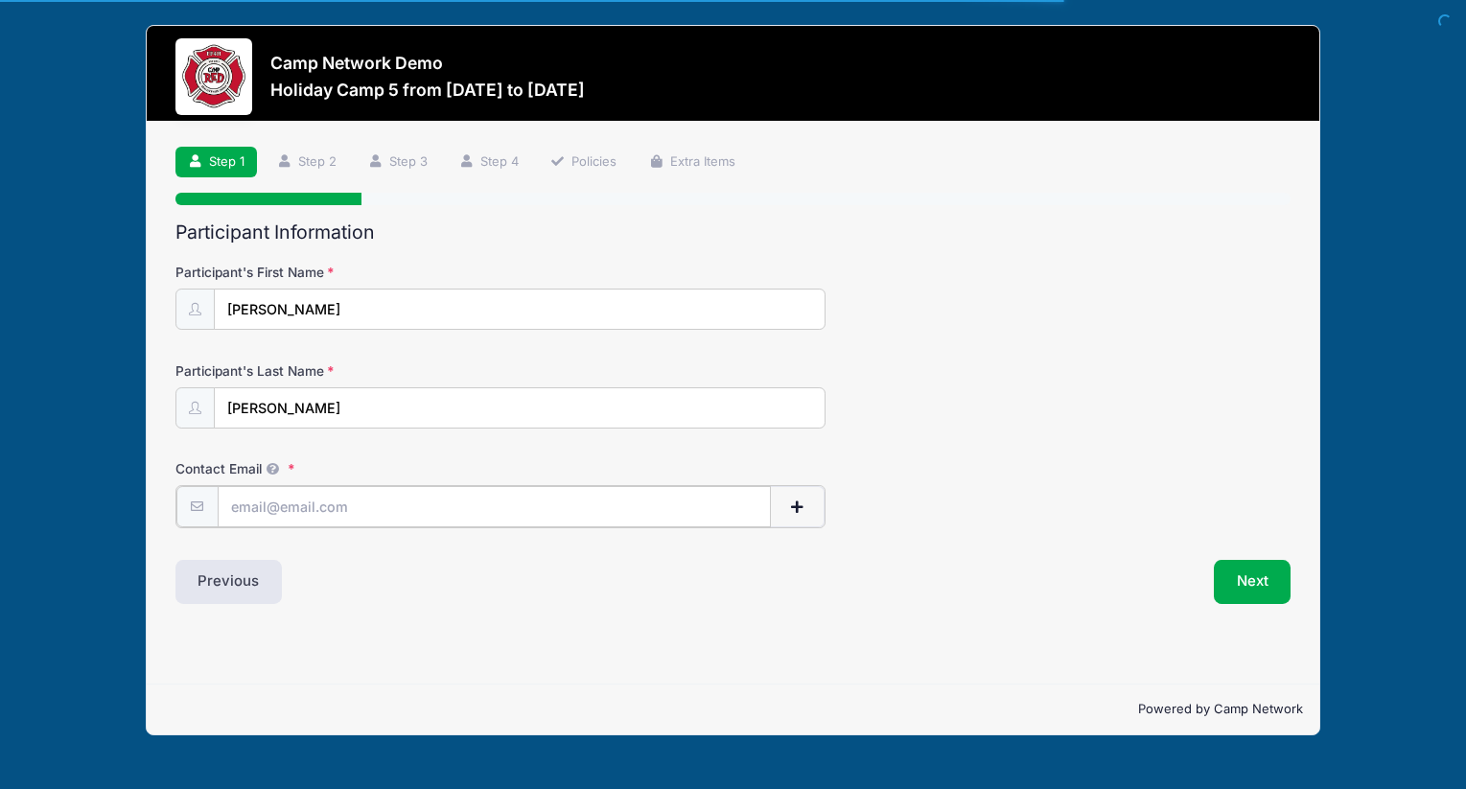
click at [538, 507] on input "Contact Email" at bounding box center [494, 506] width 553 height 41
type input "[PERSON_NAME][EMAIL_ADDRESS][PERSON_NAME][DOMAIN_NAME]"
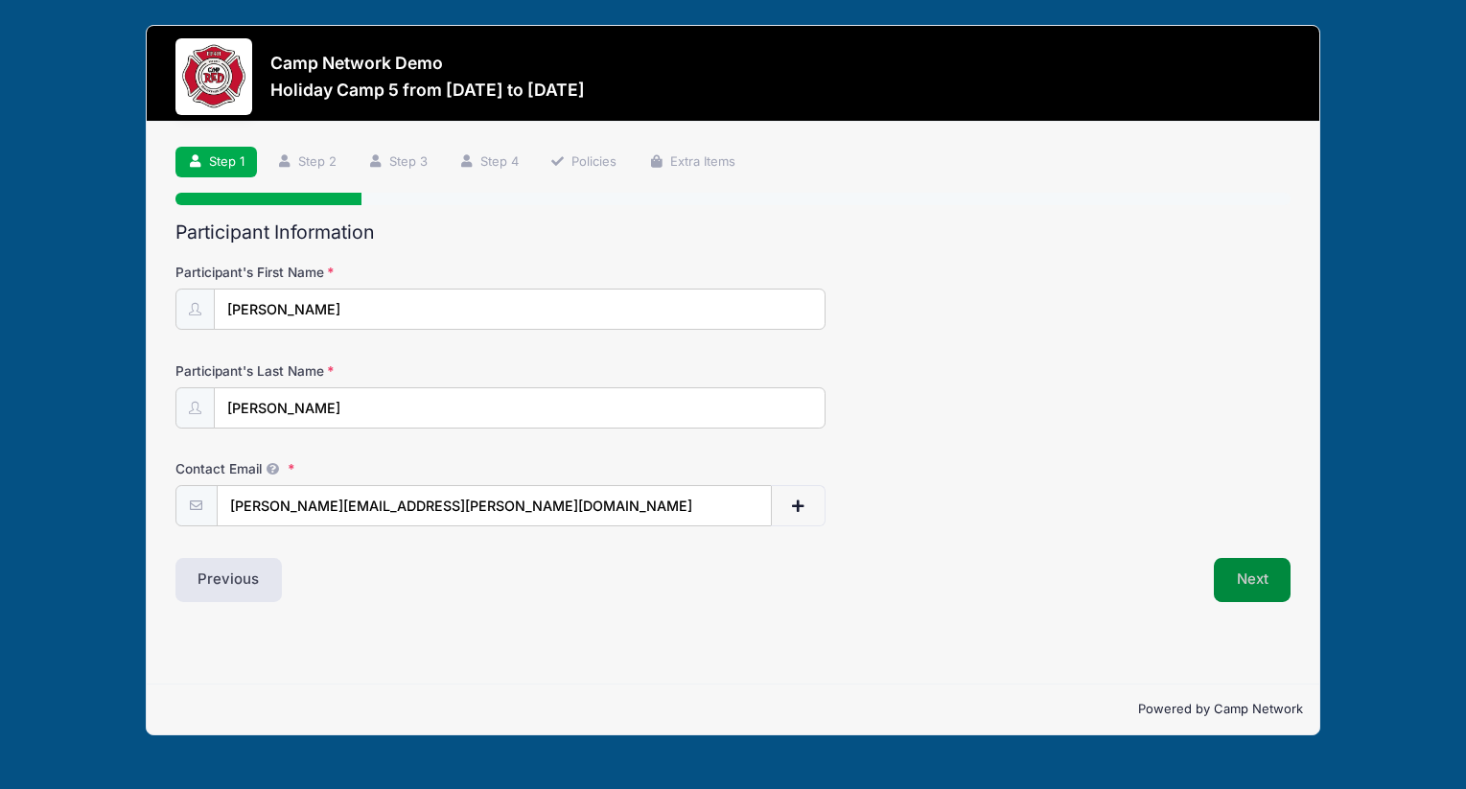
click at [1225, 588] on button "Next" at bounding box center [1253, 580] width 78 height 44
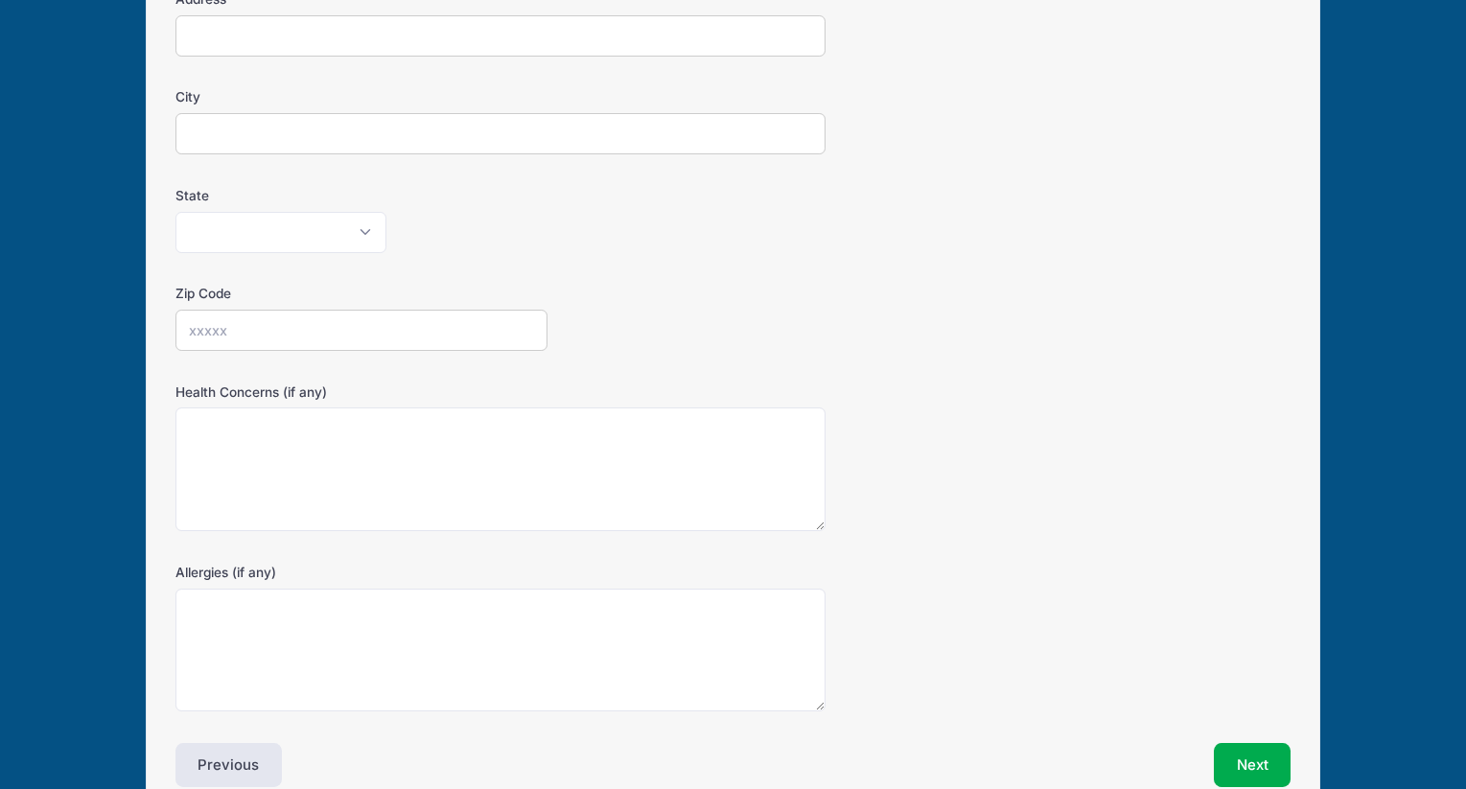
scroll to position [471, 0]
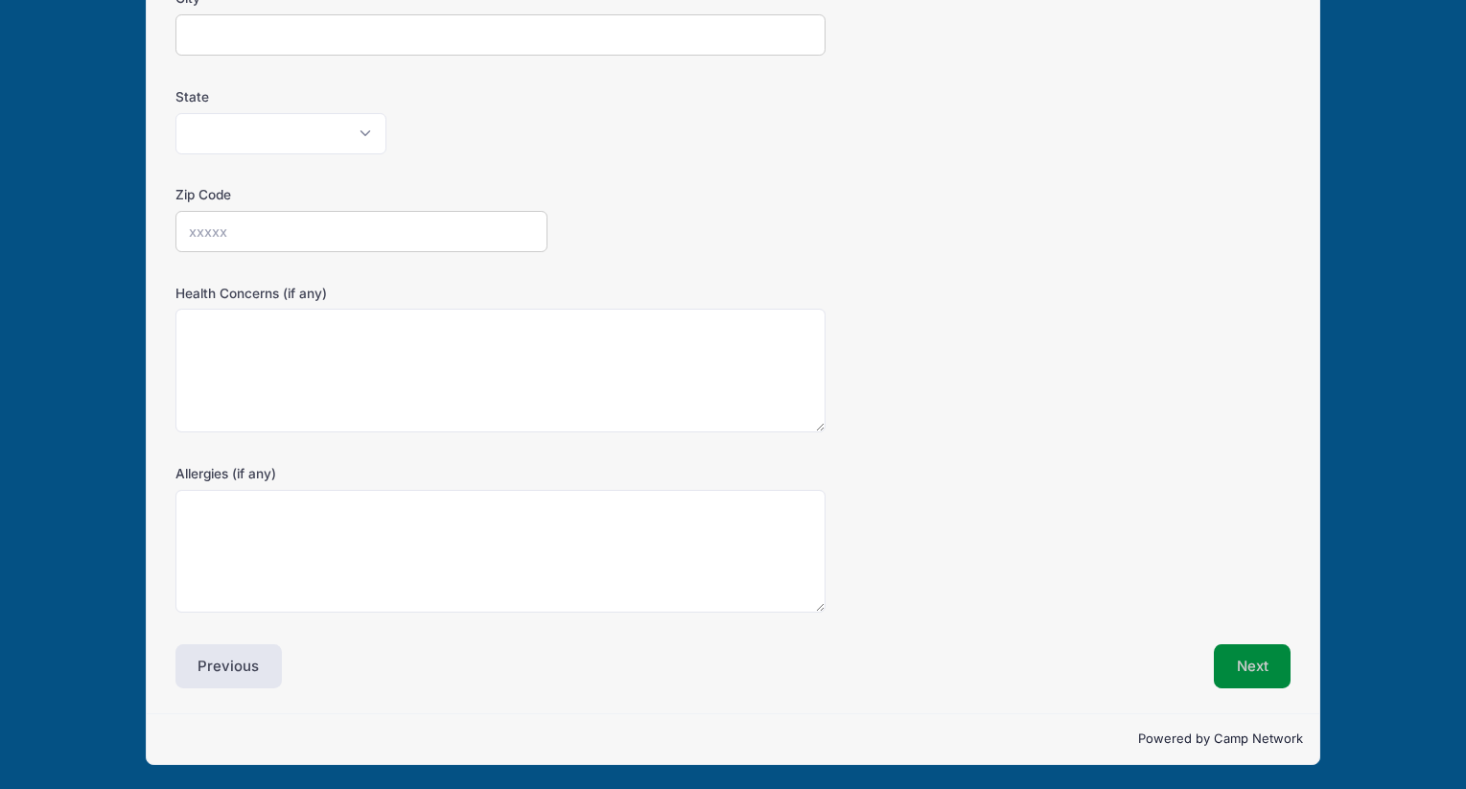
click at [1251, 660] on button "Next" at bounding box center [1253, 666] width 78 height 44
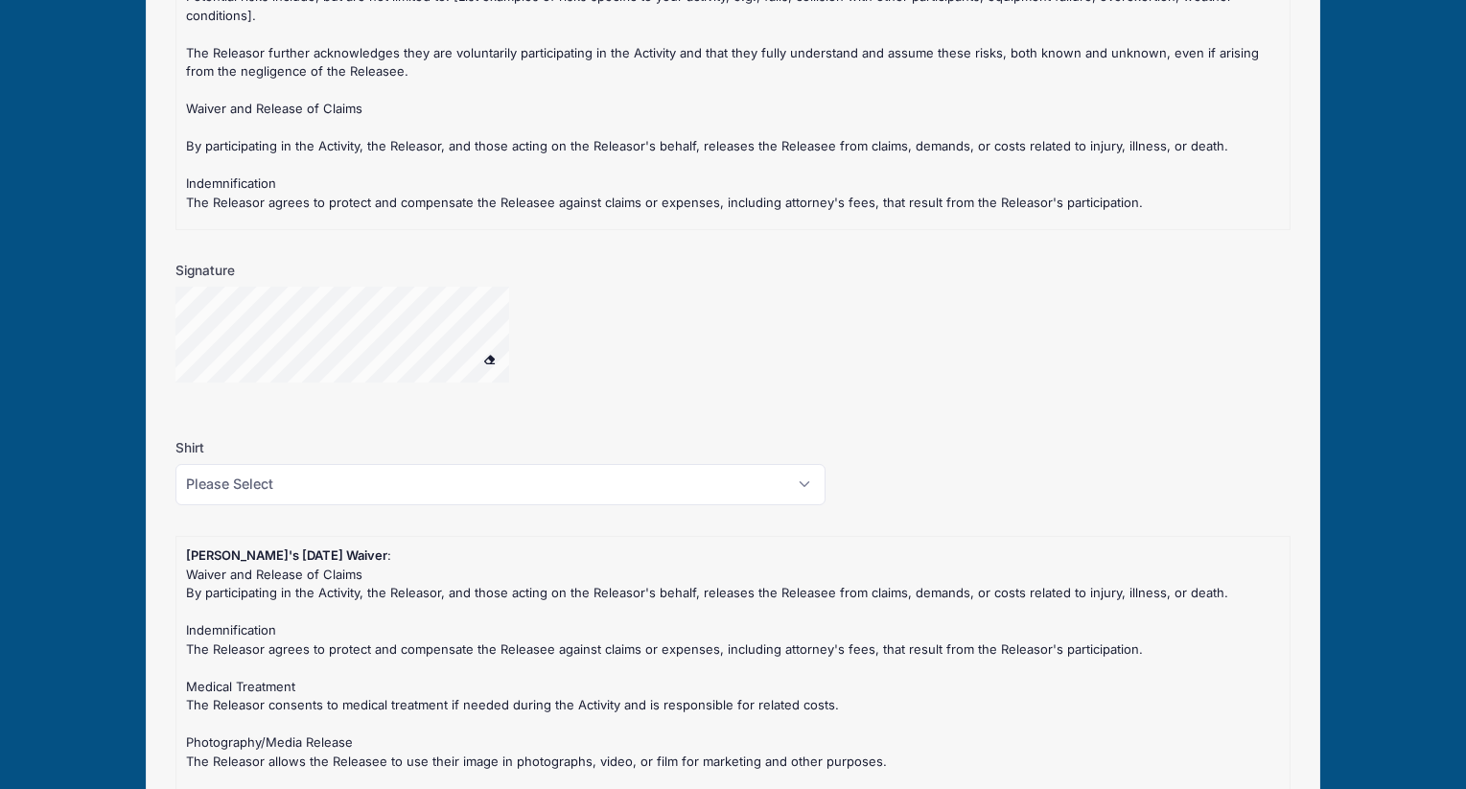
scroll to position [1594, 0]
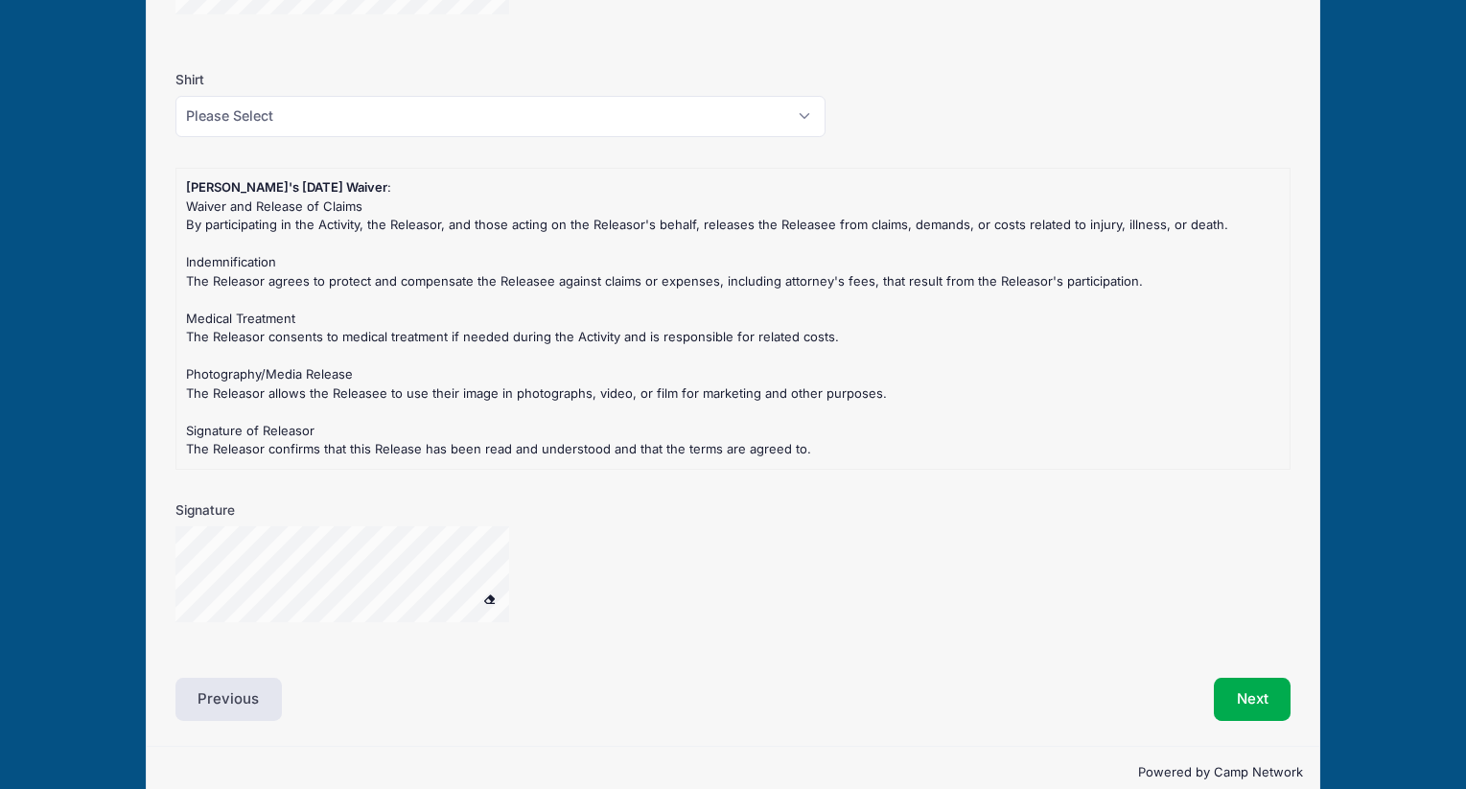
scroll to position [1734, 0]
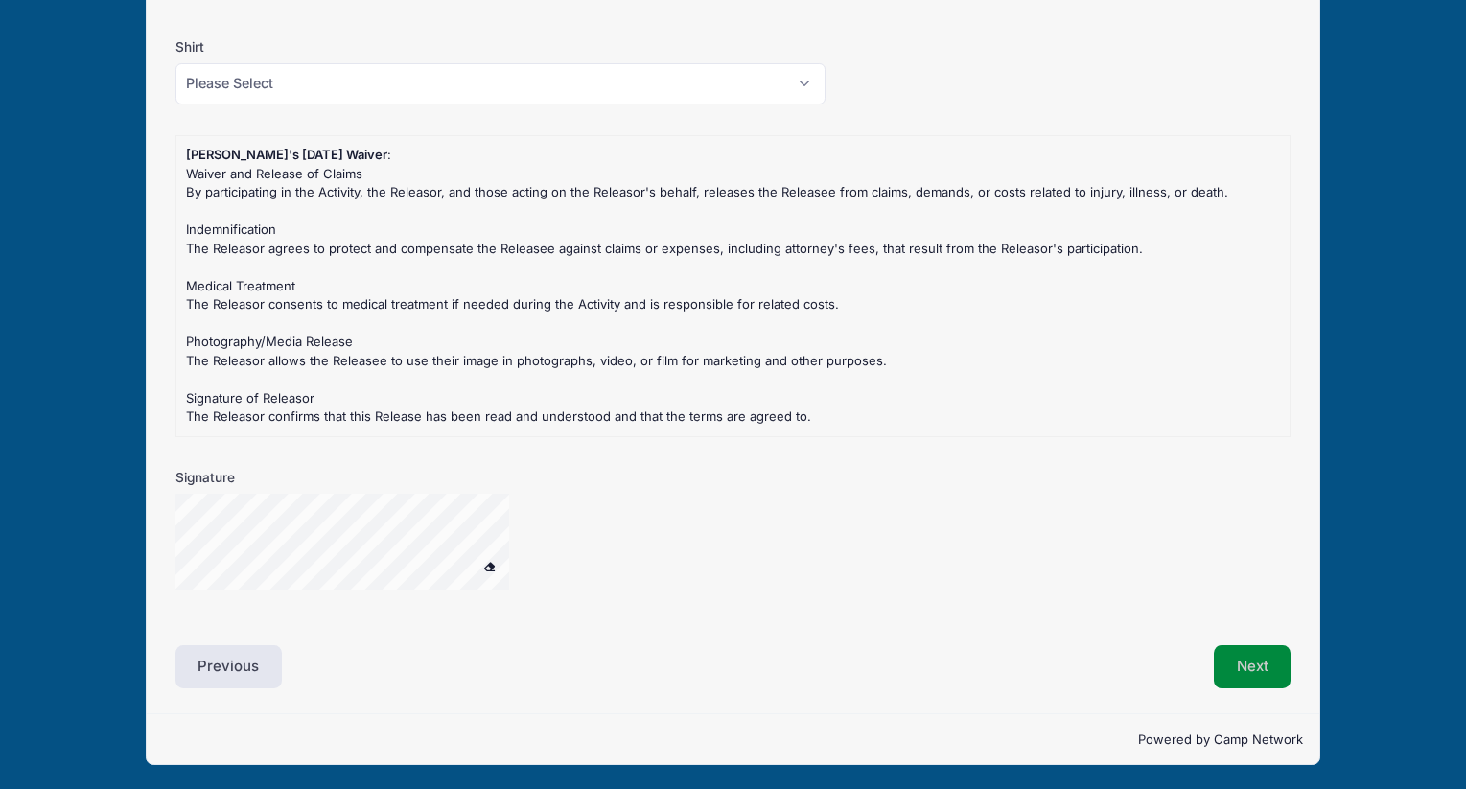
click at [1232, 669] on button "Next" at bounding box center [1253, 667] width 78 height 44
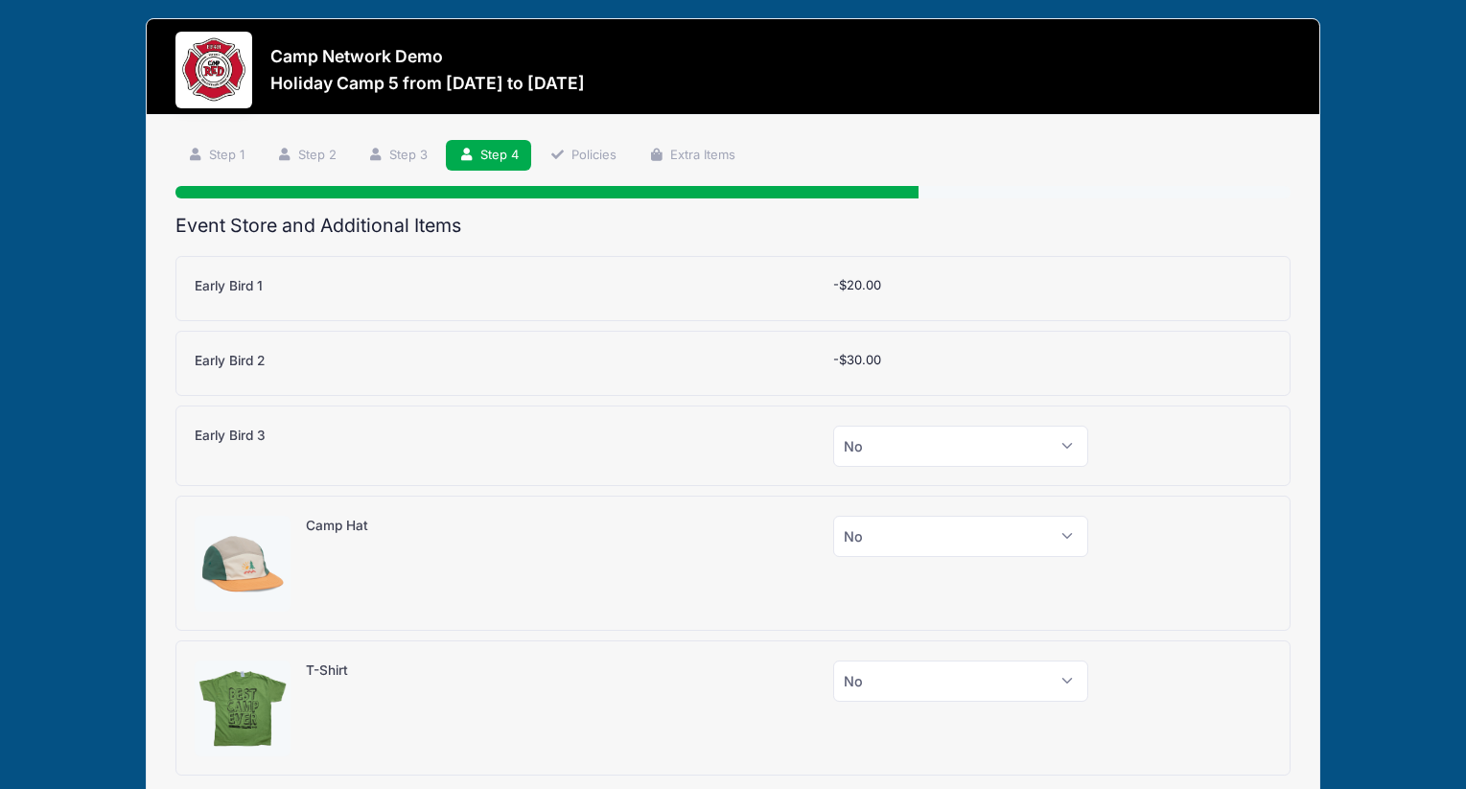
scroll to position [0, 0]
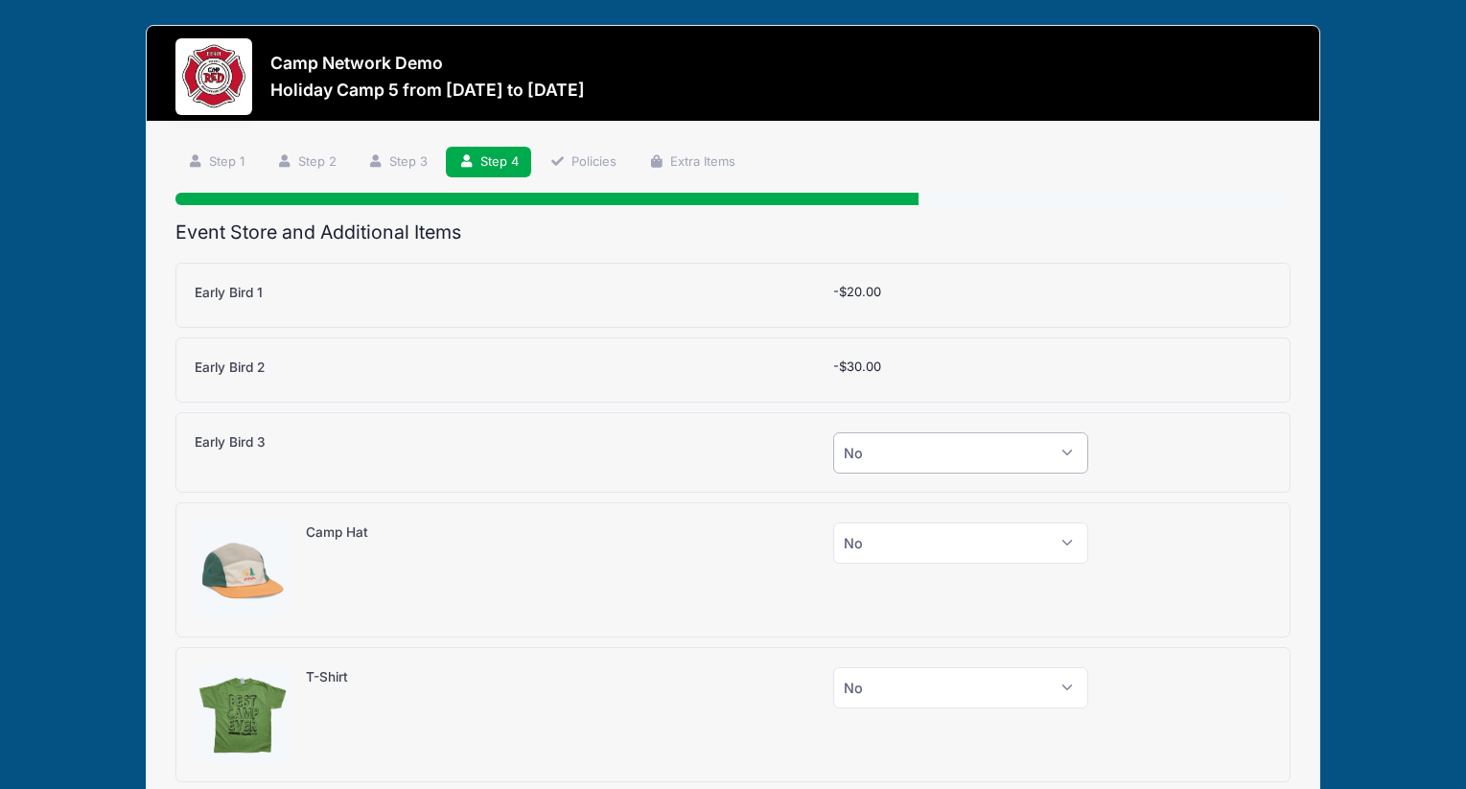
click at [969, 461] on select "Please Select Yes (-$50.00) No" at bounding box center [960, 452] width 255 height 41
select select "1"
click at [833, 432] on select "Please Select Yes (-$50.00) No" at bounding box center [960, 452] width 255 height 41
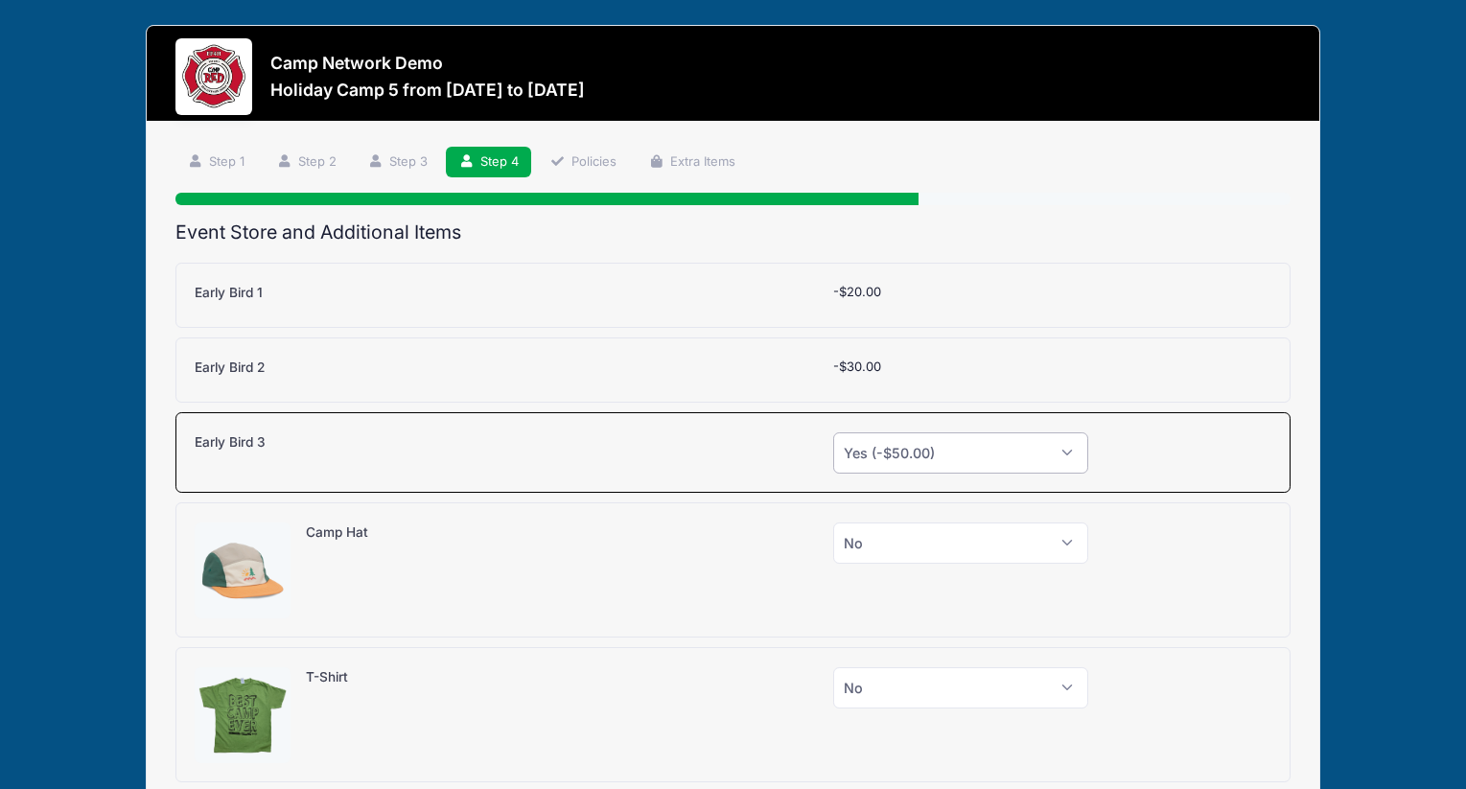
scroll to position [216, 0]
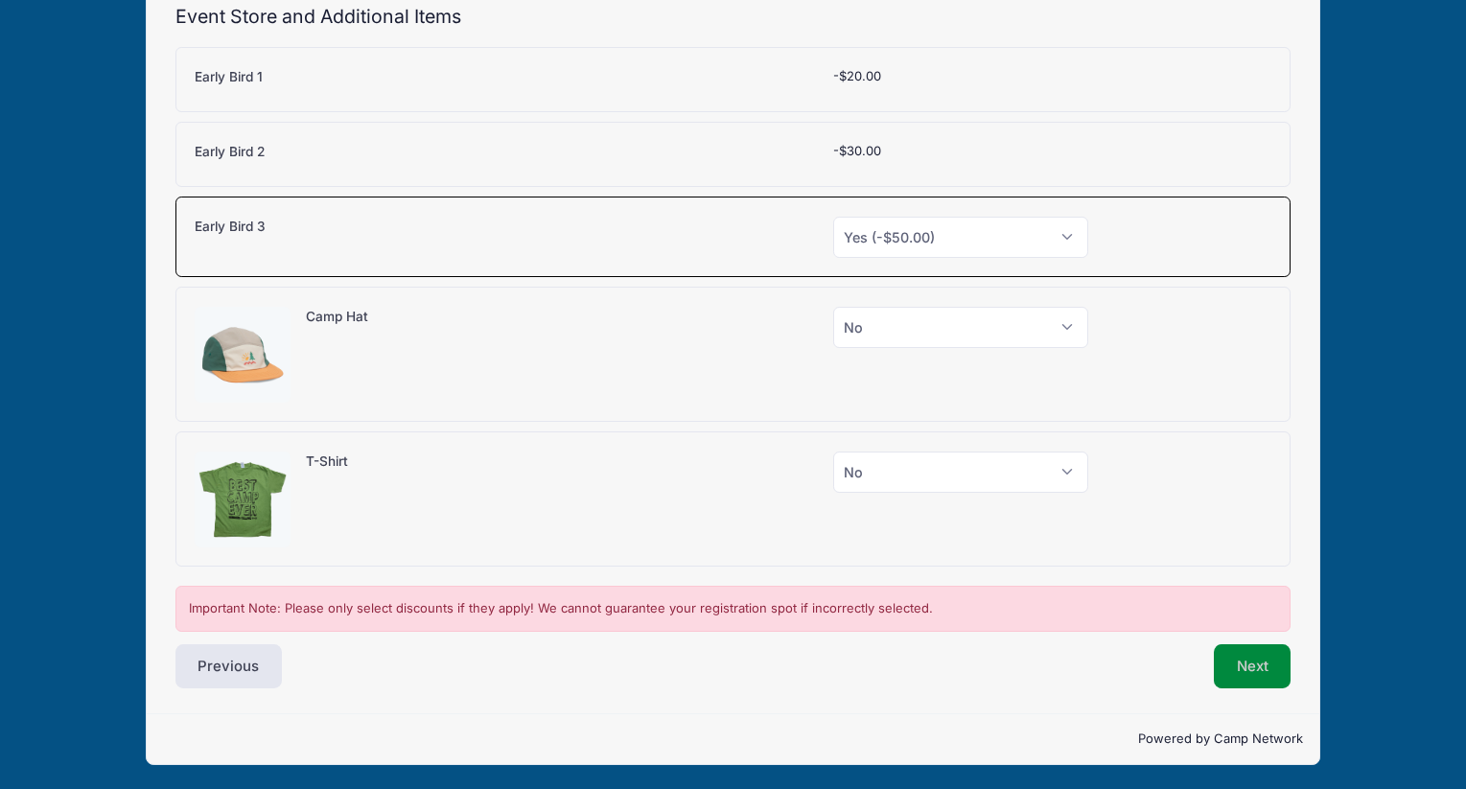
click at [1239, 661] on button "Next" at bounding box center [1253, 666] width 78 height 44
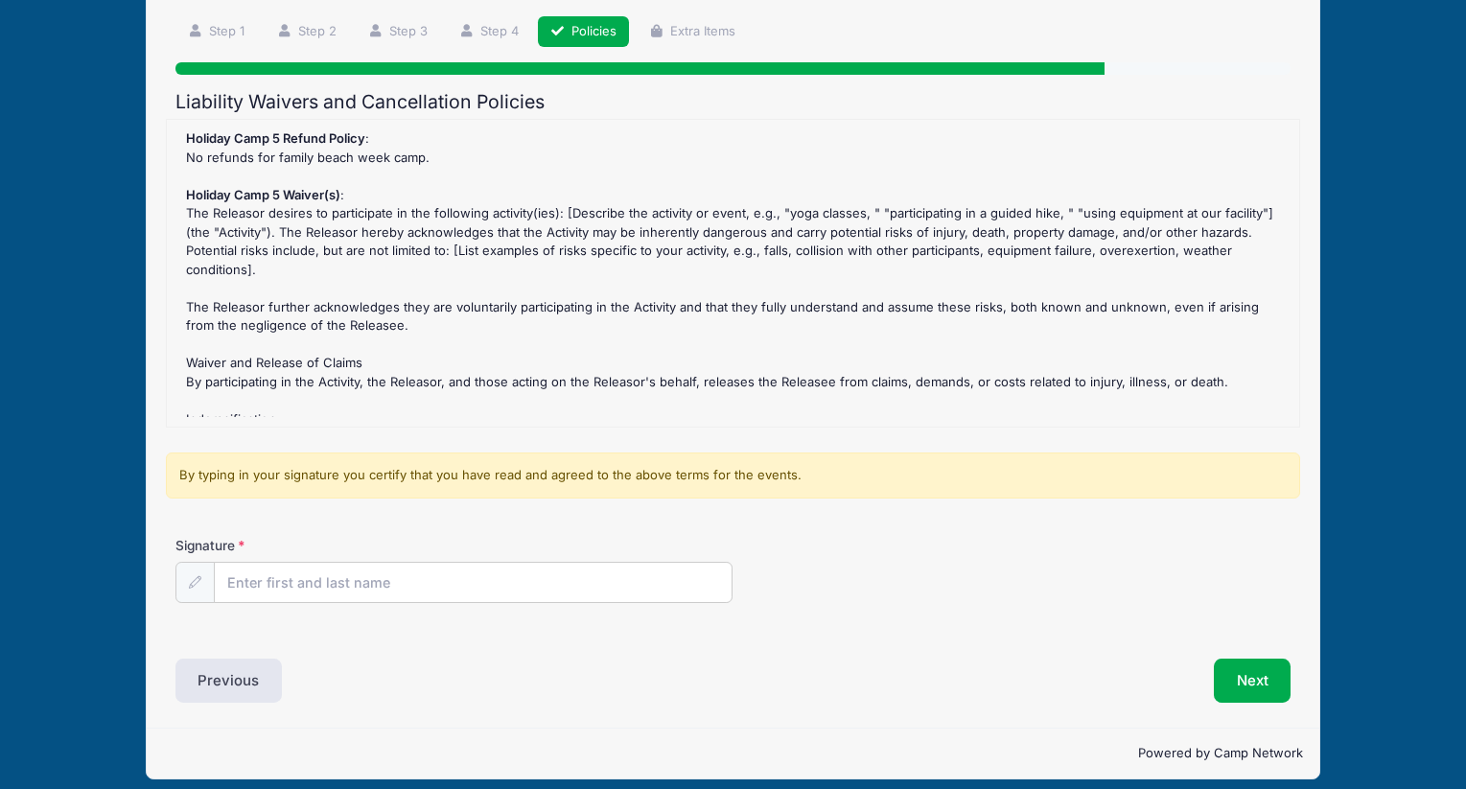
scroll to position [145, 0]
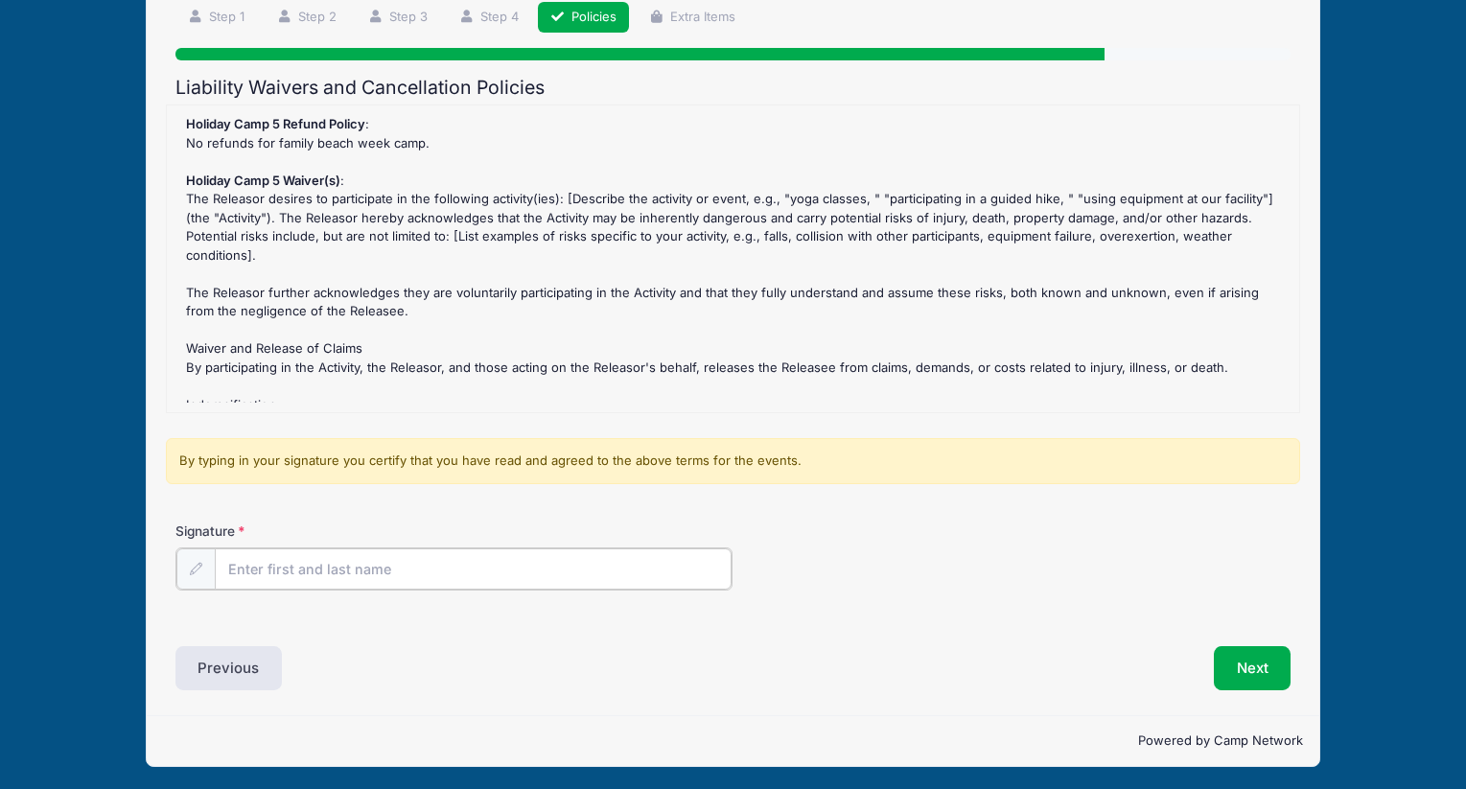
click at [606, 550] on input "Signature" at bounding box center [474, 568] width 518 height 41
type input "jk"
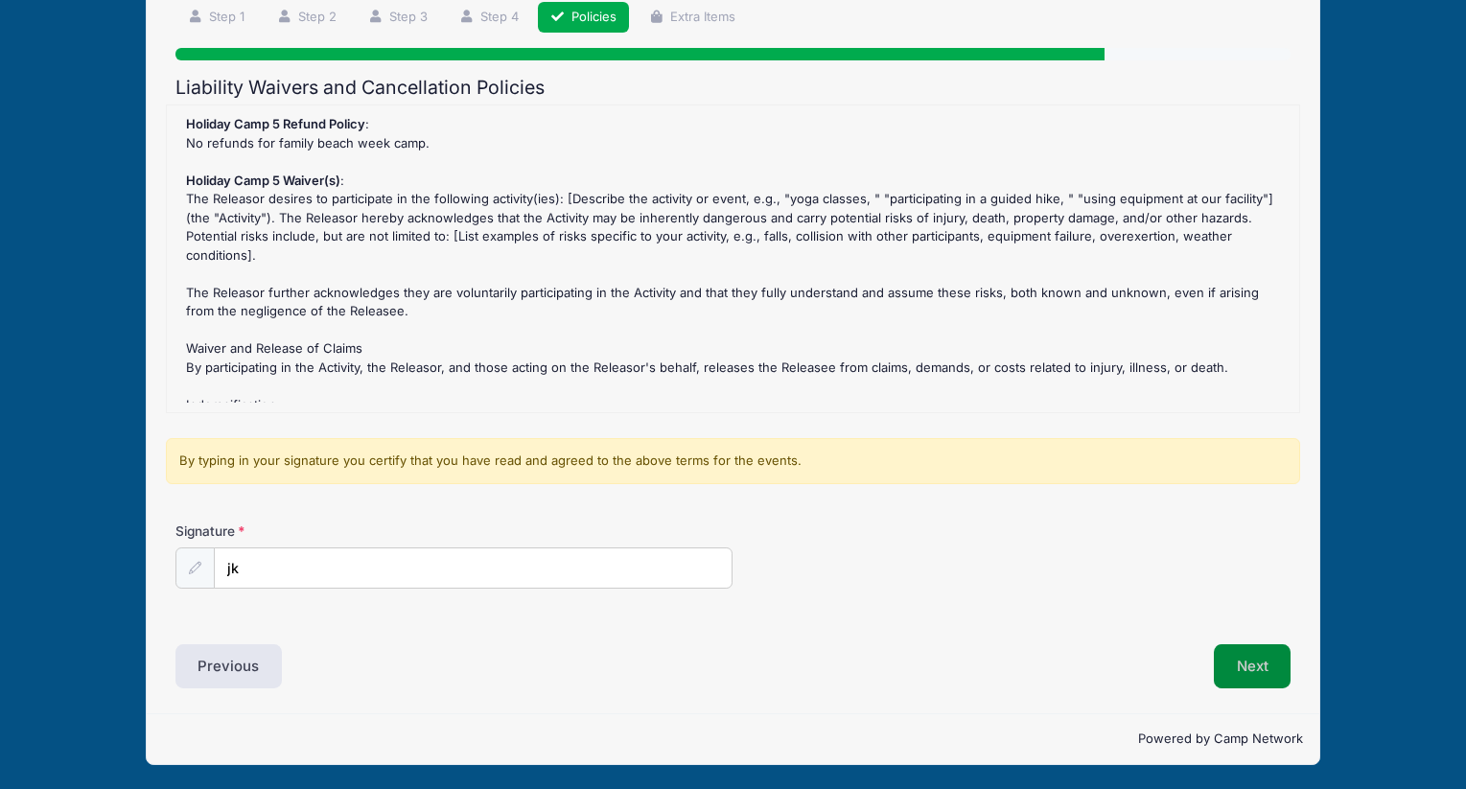
click at [1244, 652] on button "Next" at bounding box center [1253, 666] width 78 height 44
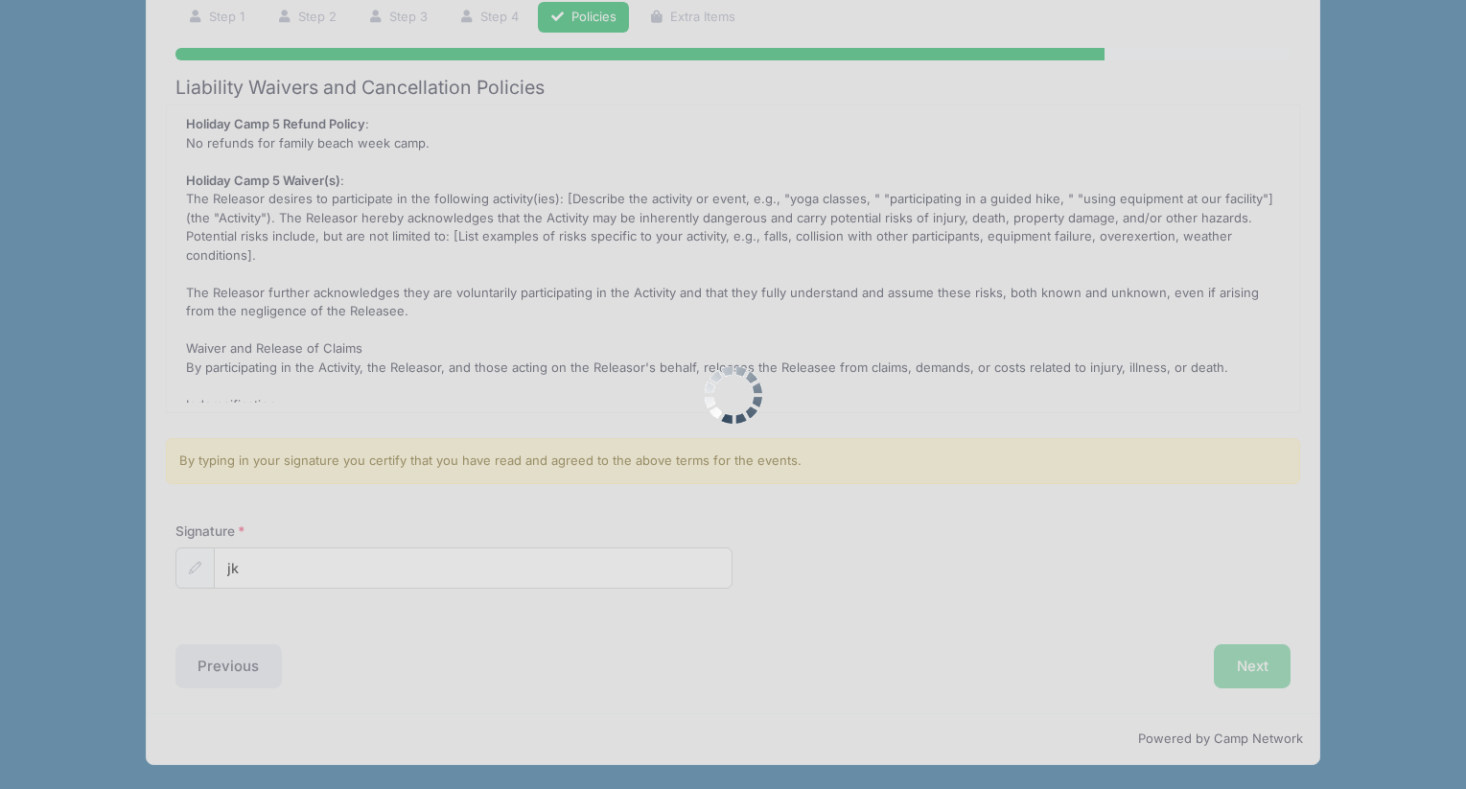
scroll to position [0, 0]
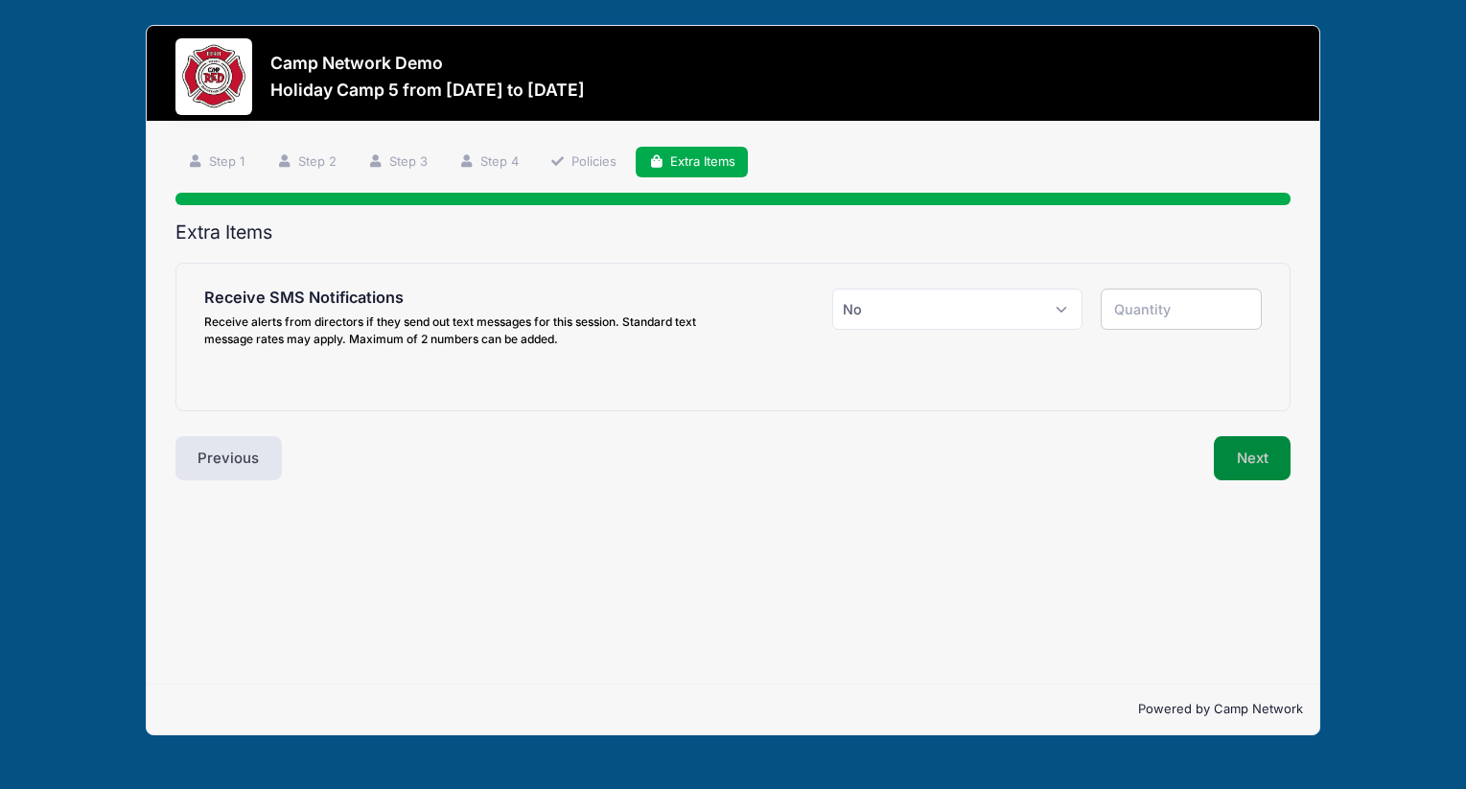
click at [1263, 459] on button "Next" at bounding box center [1253, 458] width 78 height 44
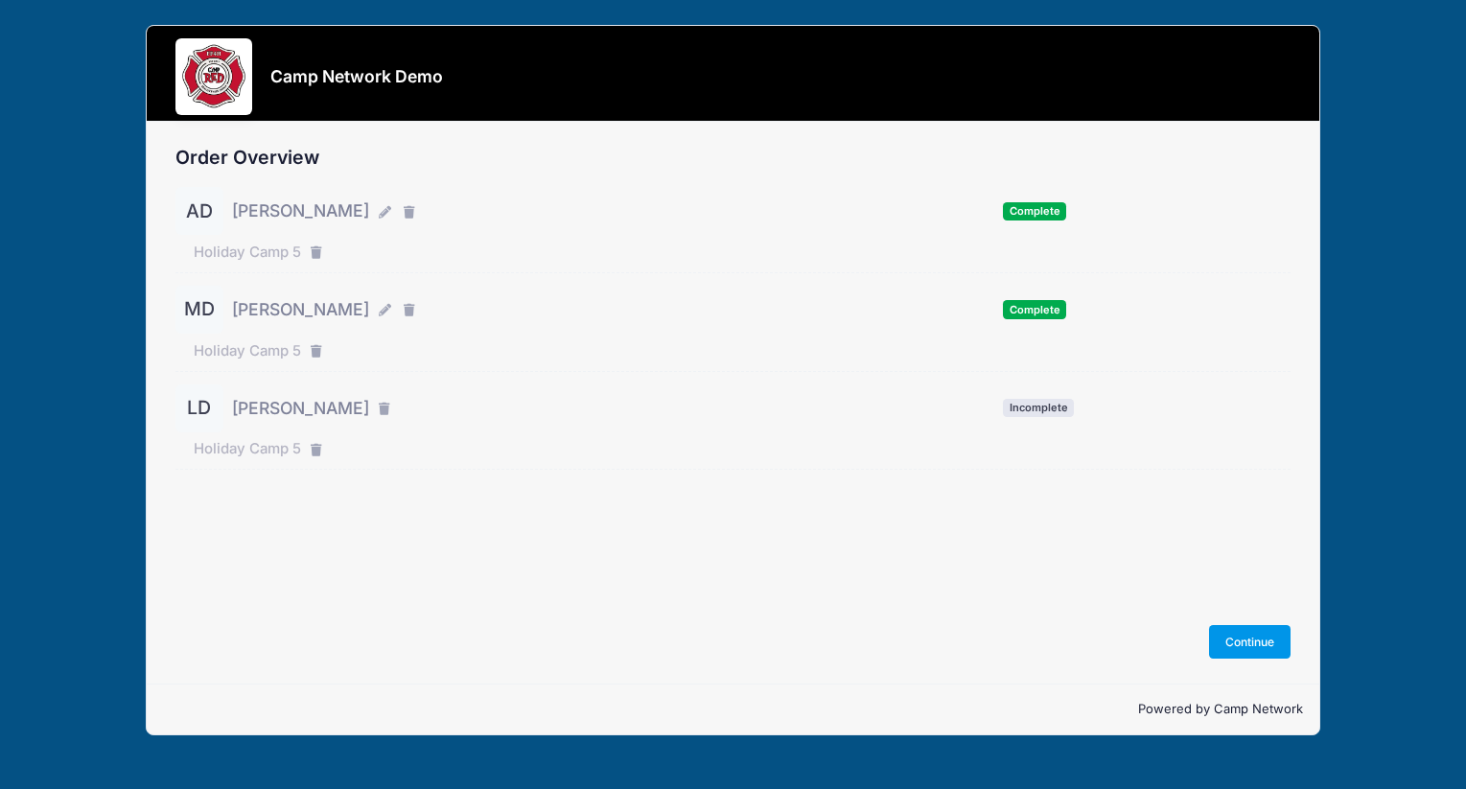
click at [1251, 636] on button "Continue" at bounding box center [1250, 641] width 82 height 33
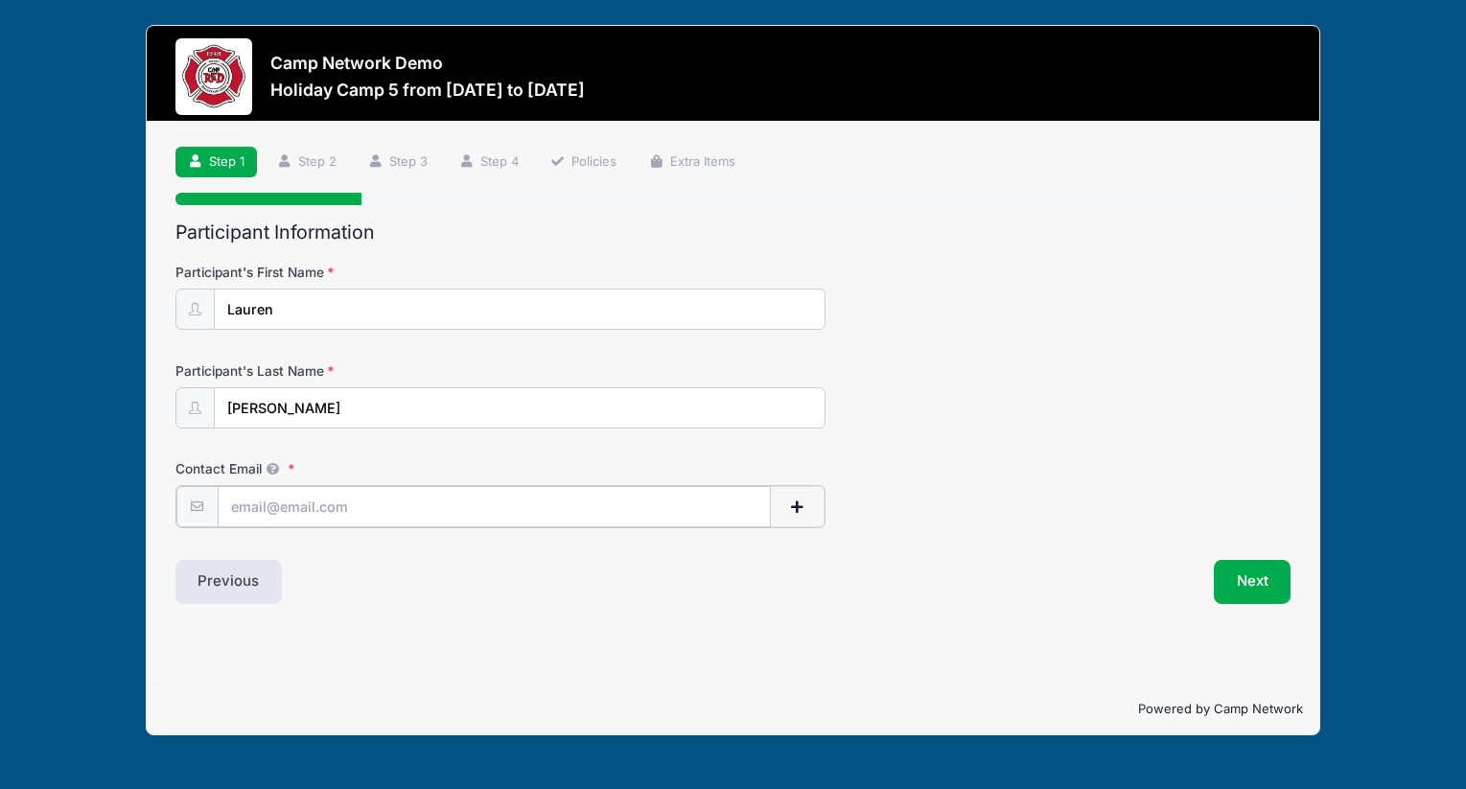
click at [546, 492] on input "Contact Email" at bounding box center [494, 506] width 553 height 41
type input "[PERSON_NAME][EMAIL_ADDRESS][PERSON_NAME][DOMAIN_NAME]"
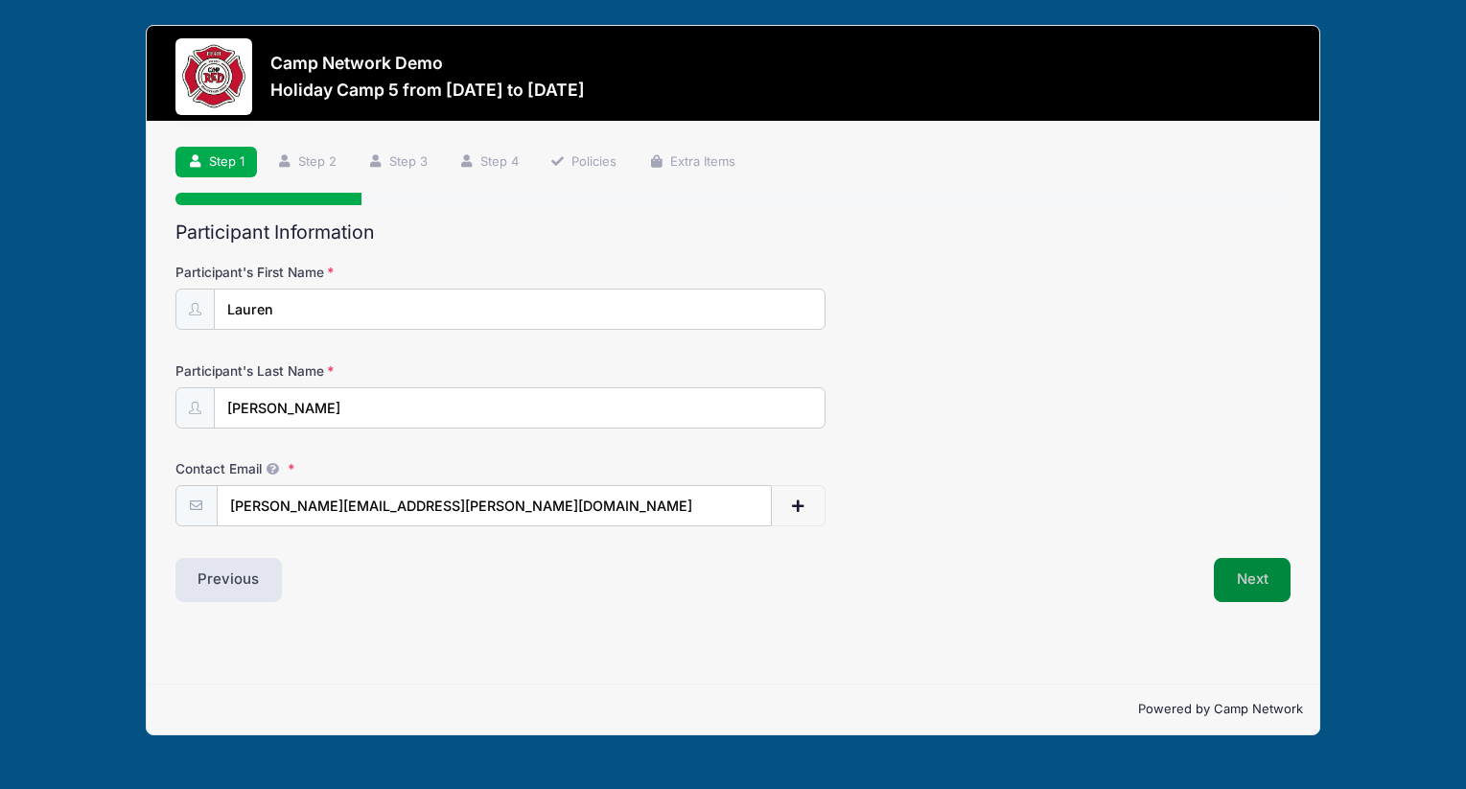
click at [1237, 590] on button "Next" at bounding box center [1253, 580] width 78 height 44
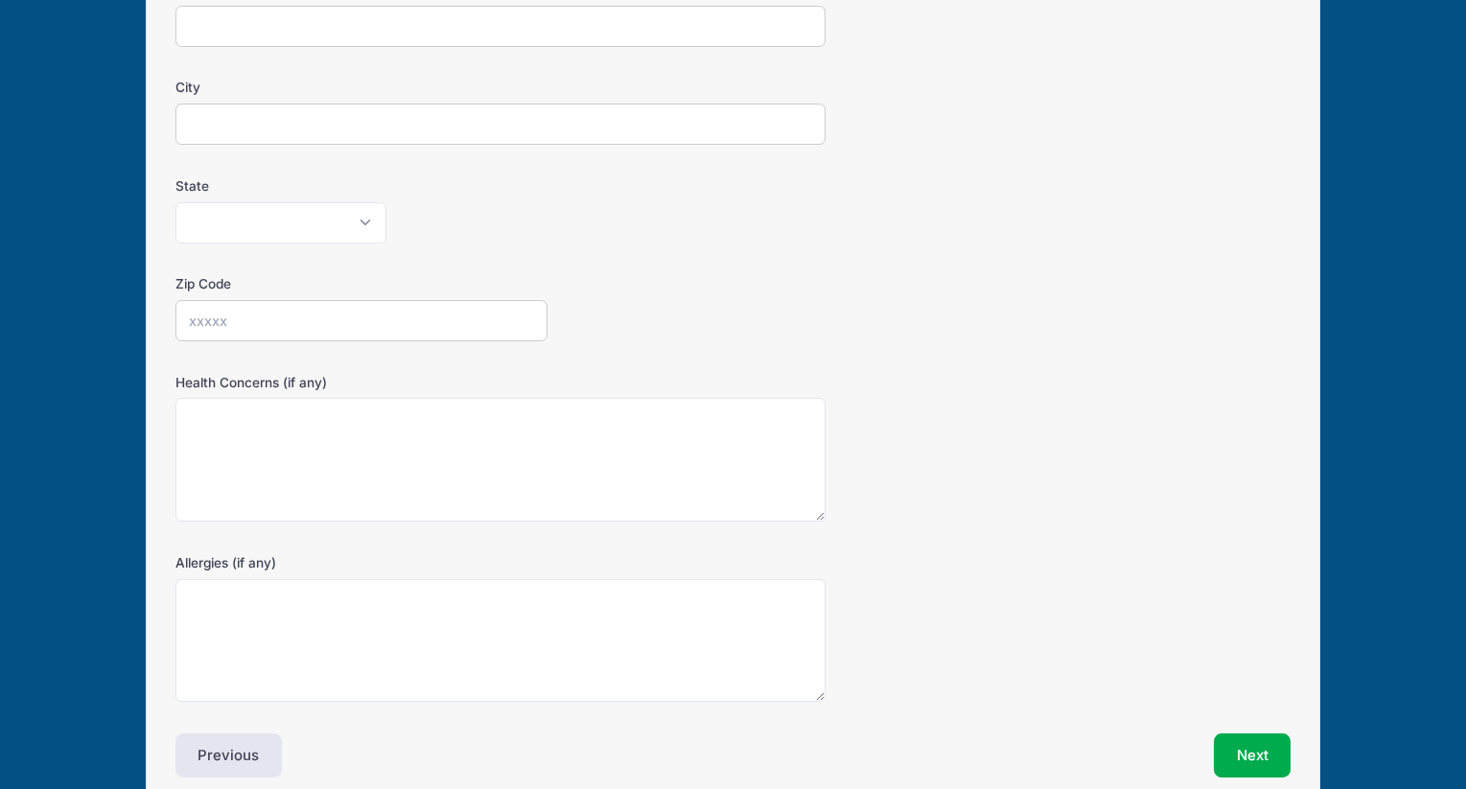
scroll to position [471, 0]
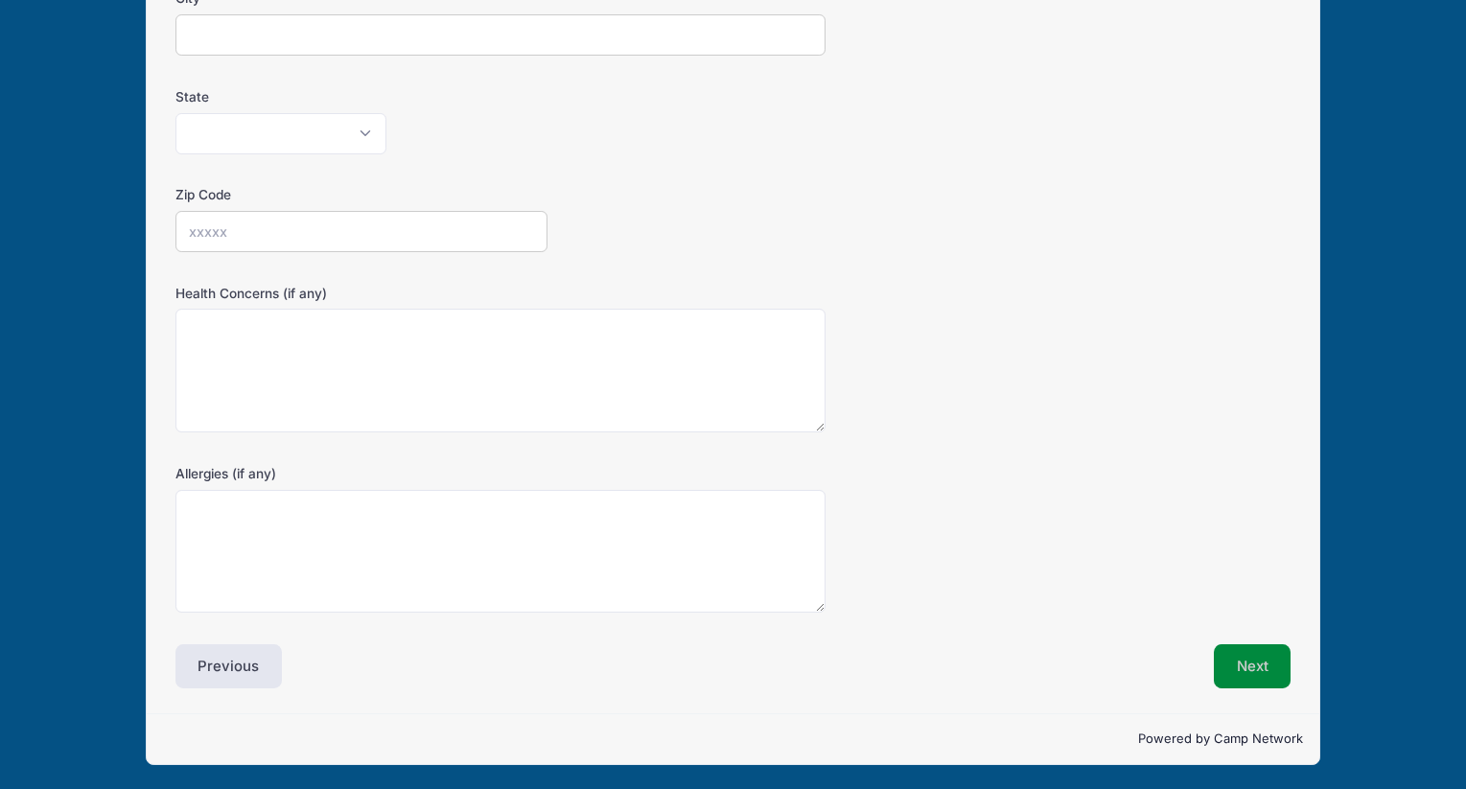
click at [1257, 657] on button "Next" at bounding box center [1253, 666] width 78 height 44
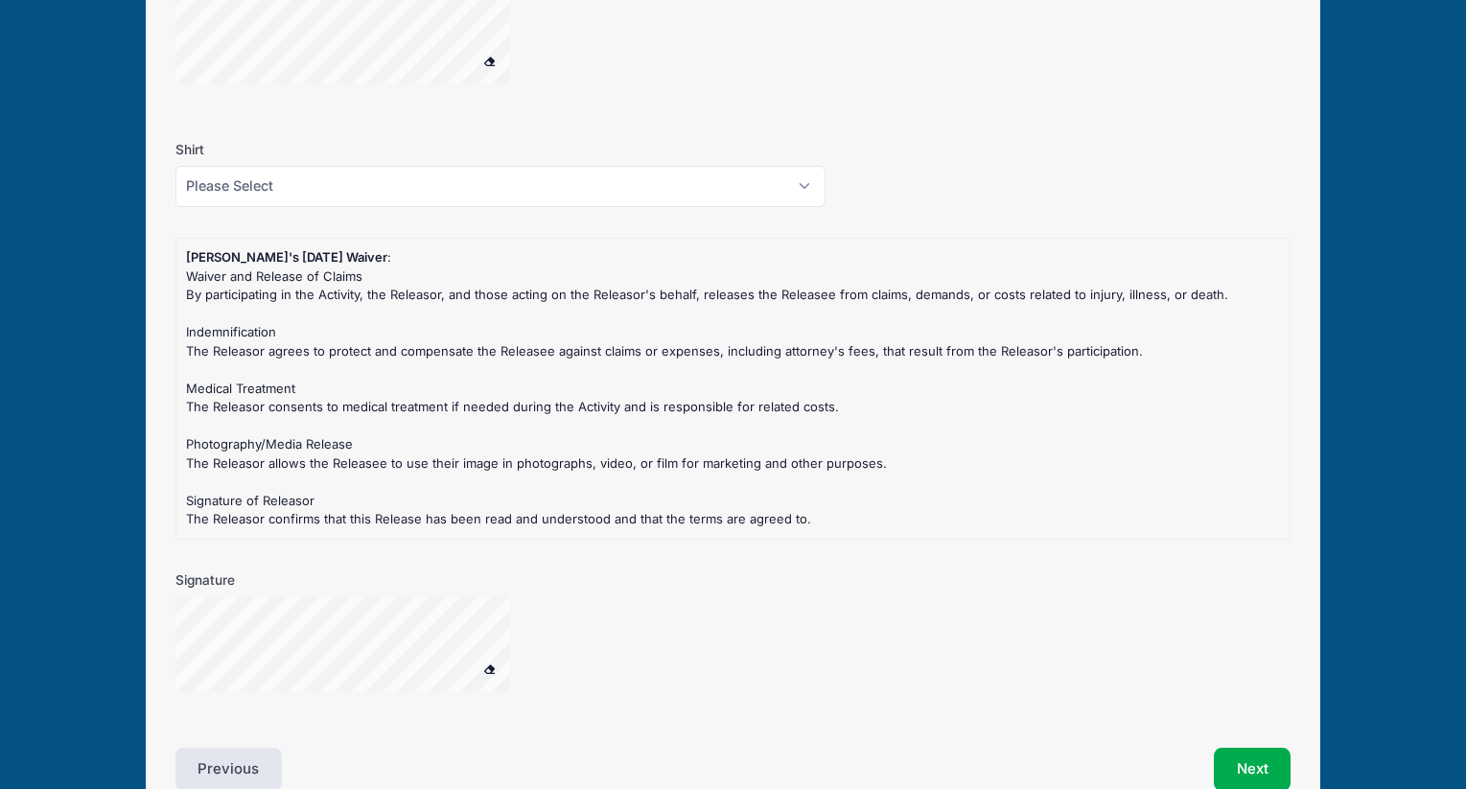
scroll to position [1734, 0]
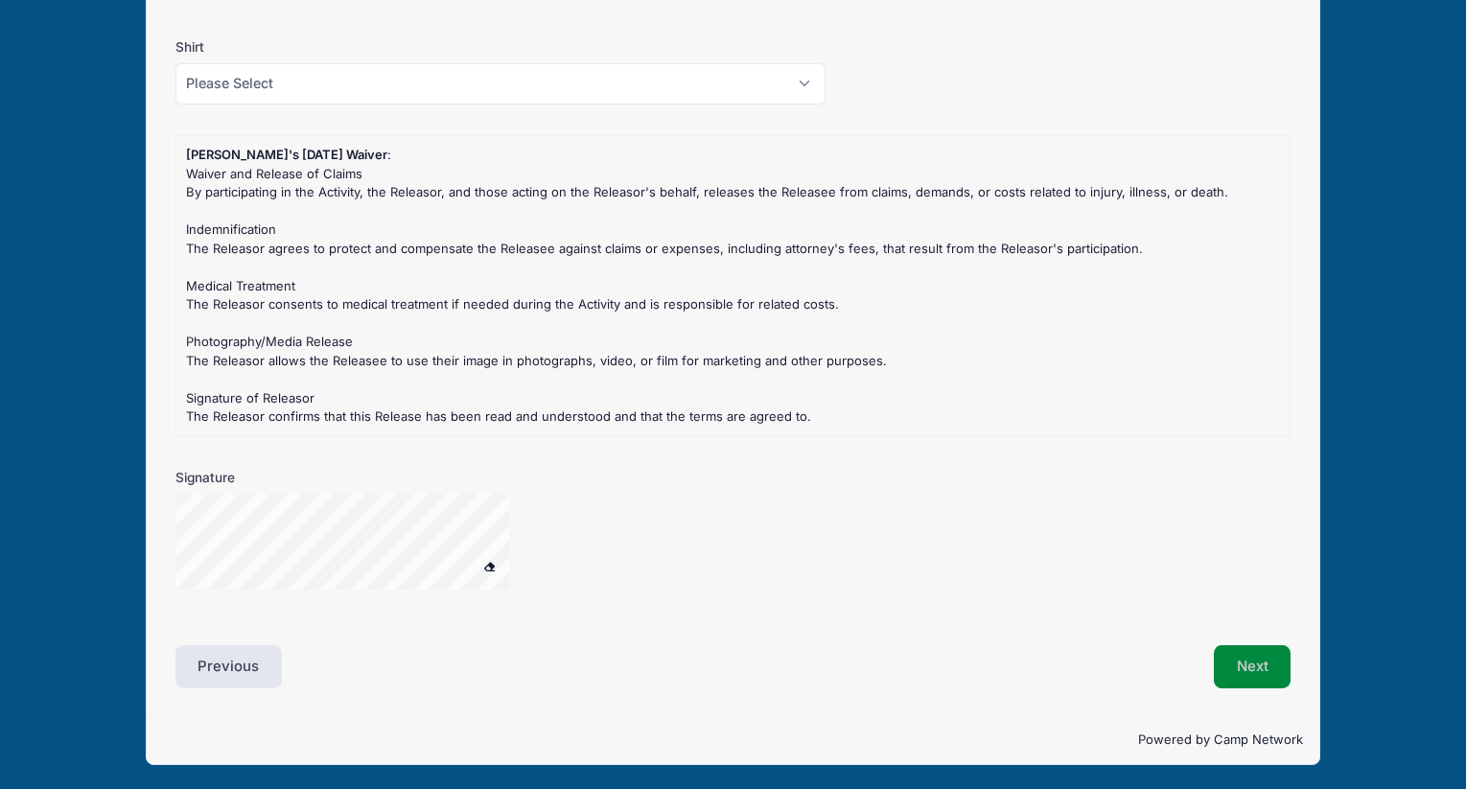
click at [1248, 653] on button "Next" at bounding box center [1253, 667] width 78 height 44
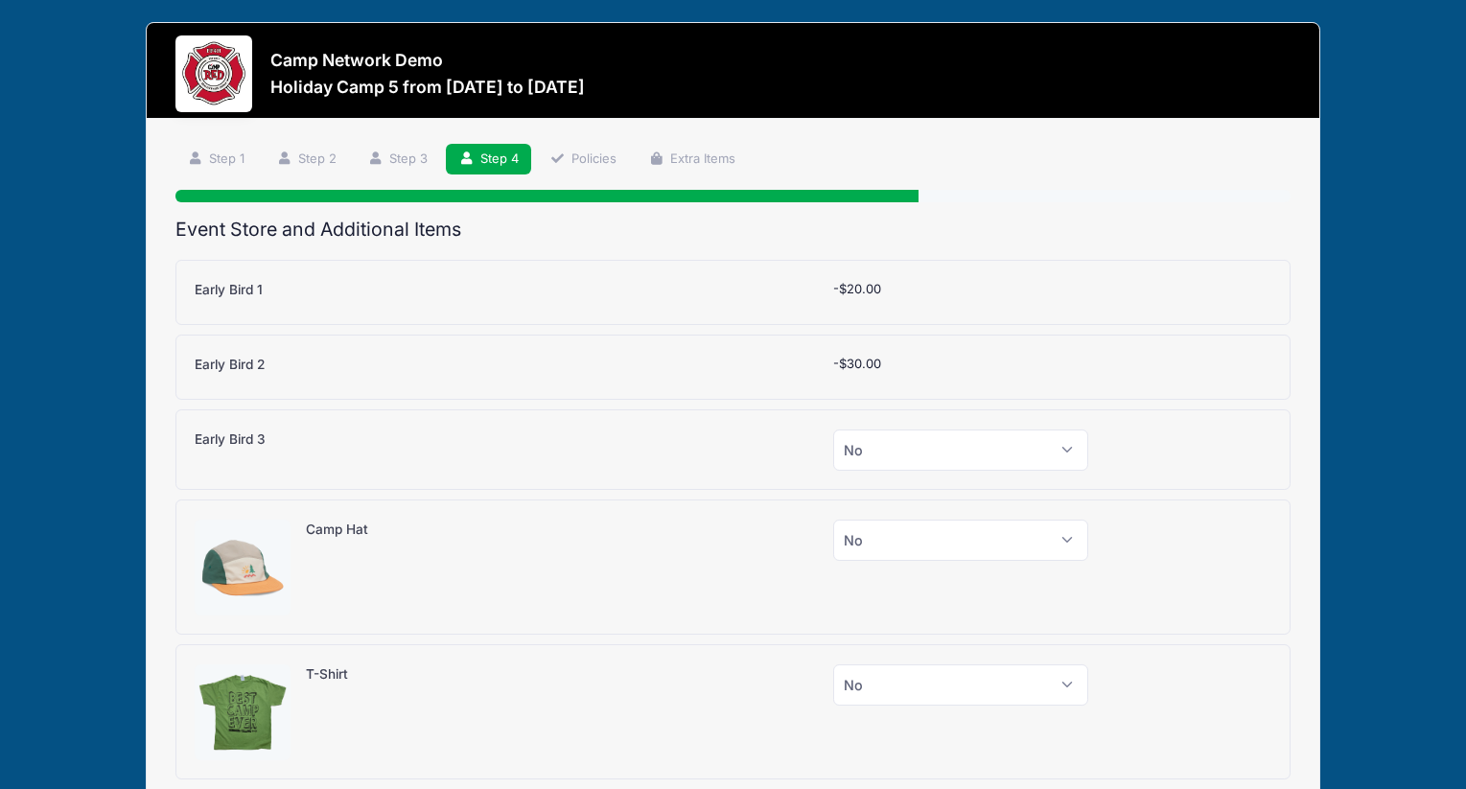
scroll to position [0, 0]
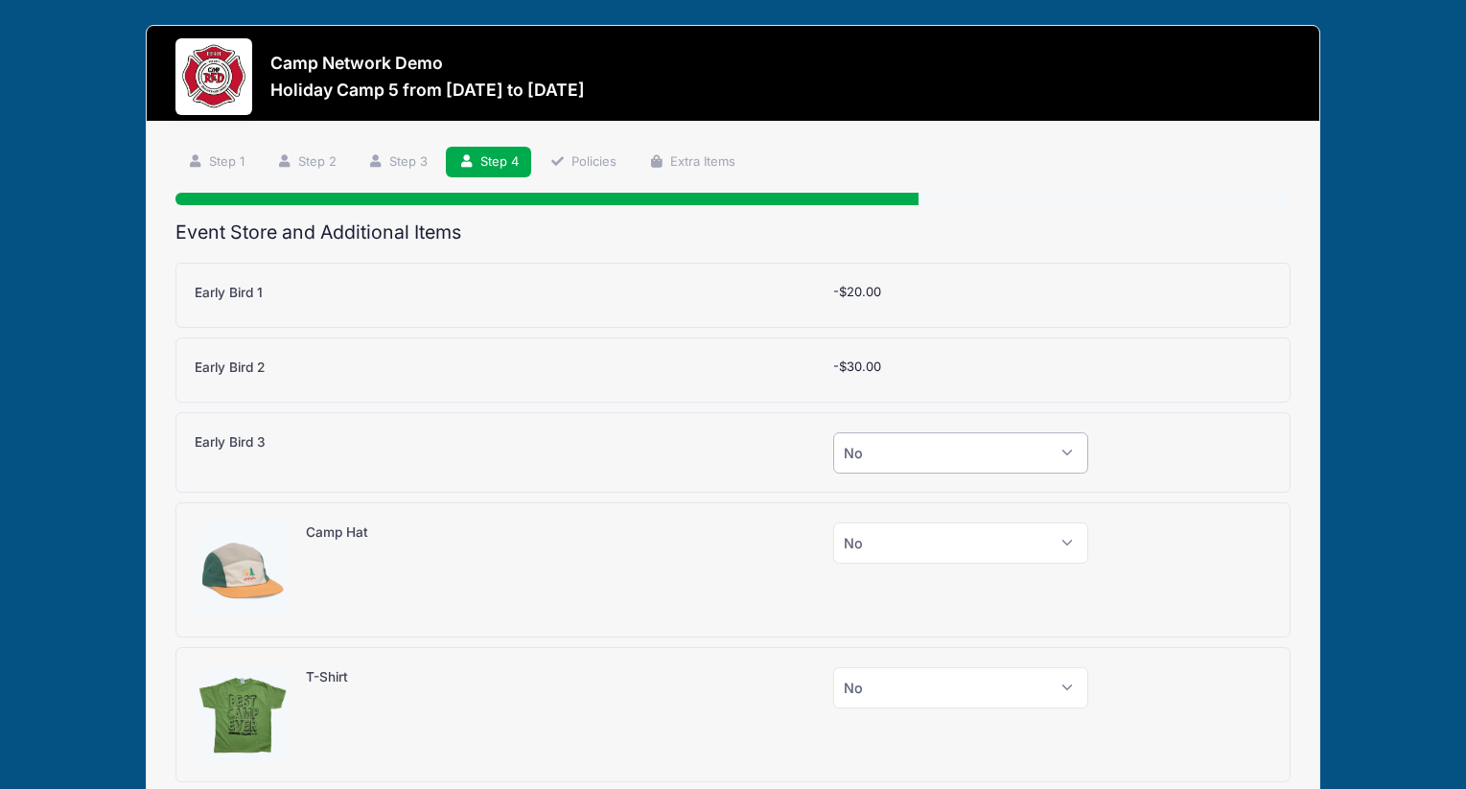
click at [991, 457] on select "Please Select Yes (-$50.00) No" at bounding box center [960, 452] width 255 height 41
select select "1"
click at [833, 432] on select "Please Select Yes (-$50.00) No" at bounding box center [960, 452] width 255 height 41
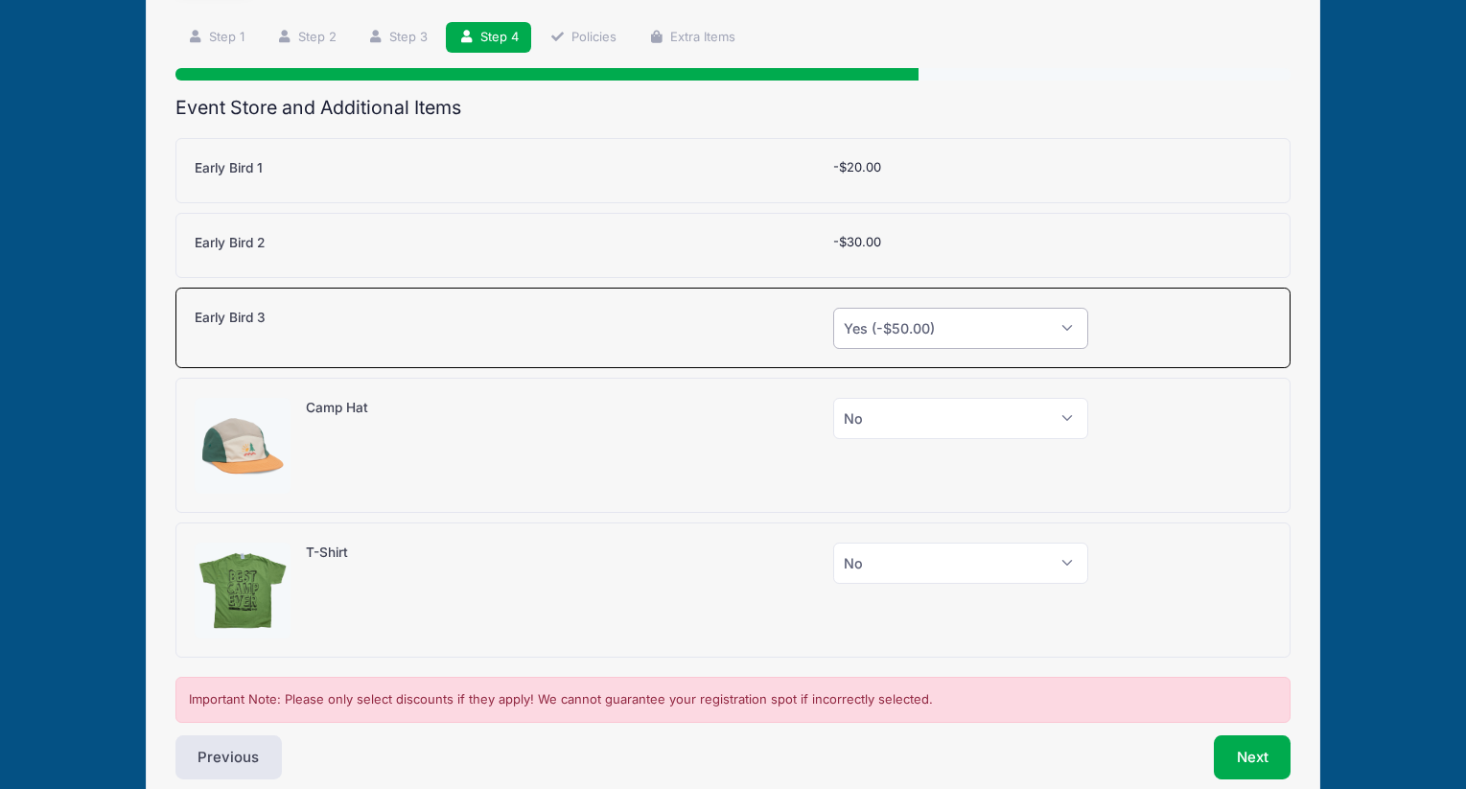
scroll to position [216, 0]
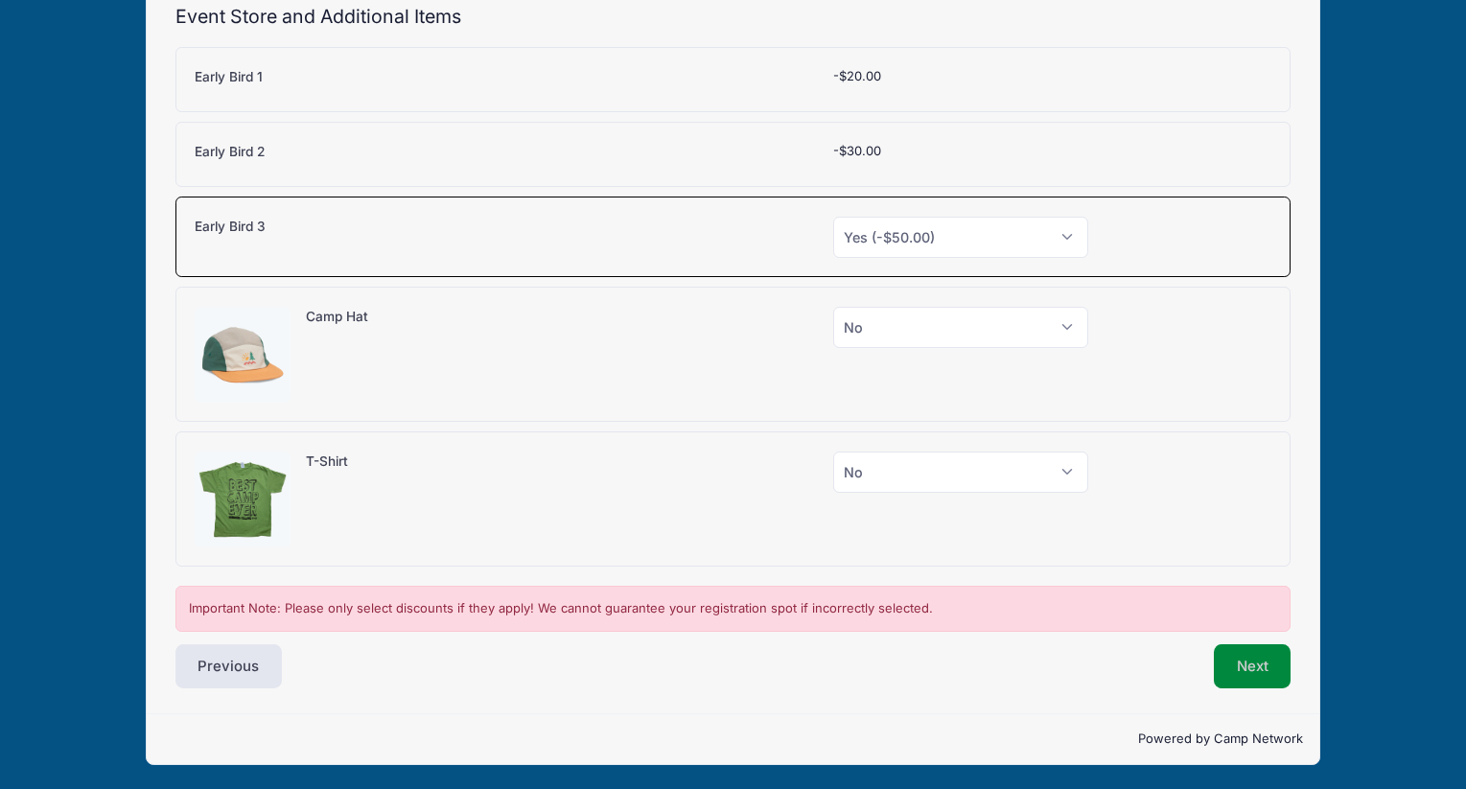
click at [1244, 671] on button "Next" at bounding box center [1253, 666] width 78 height 44
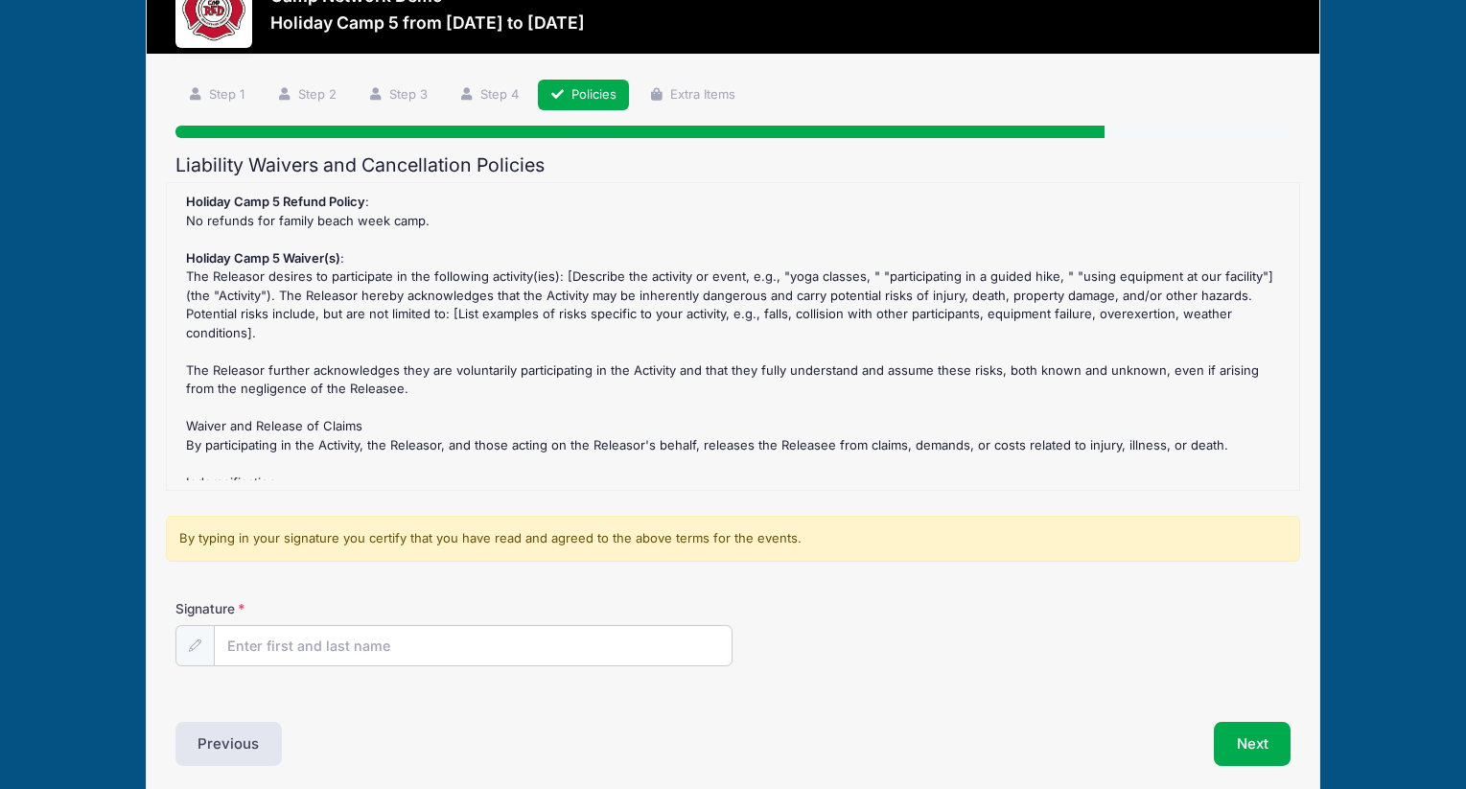
scroll to position [145, 0]
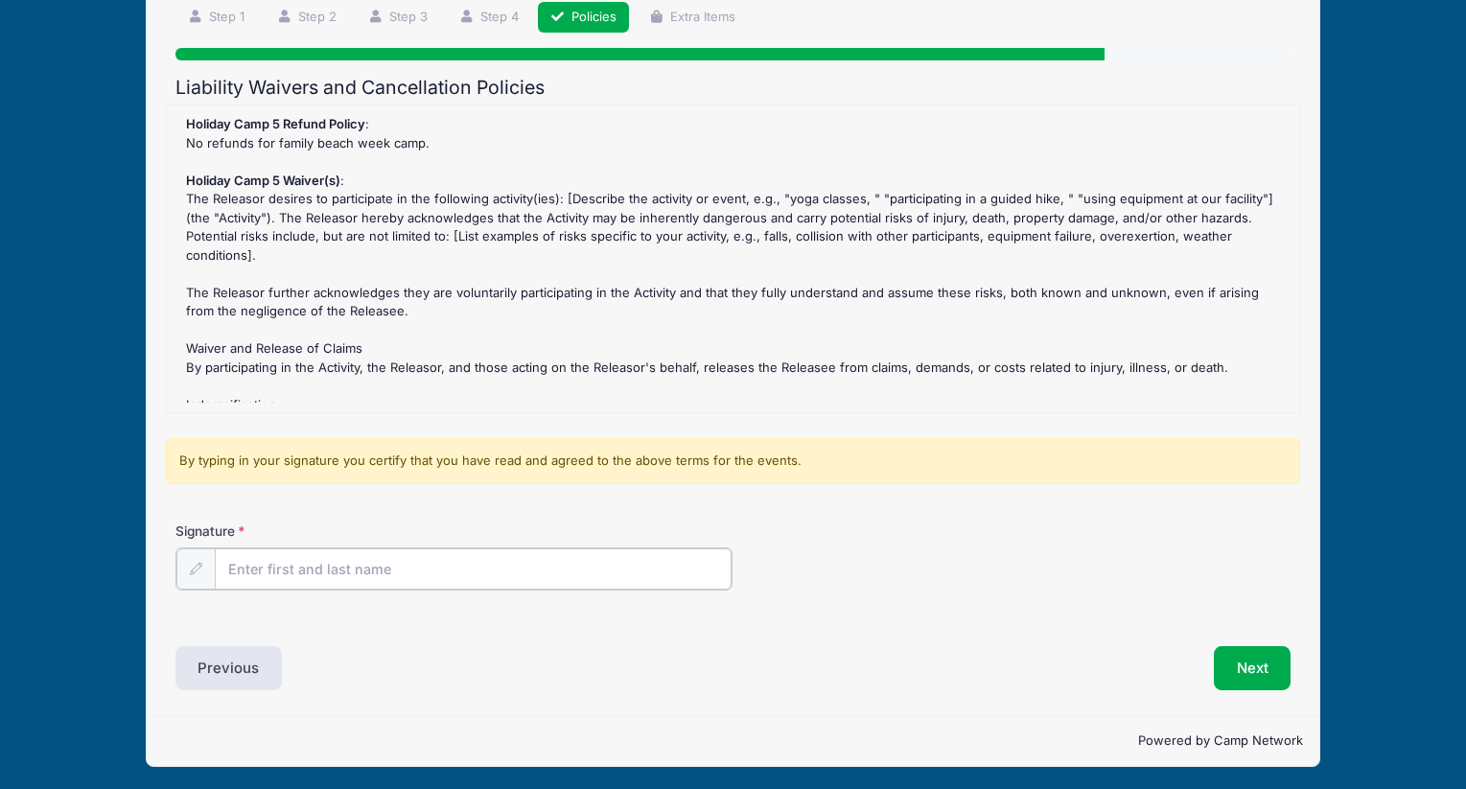
click at [596, 576] on input "Signature" at bounding box center [474, 568] width 518 height 41
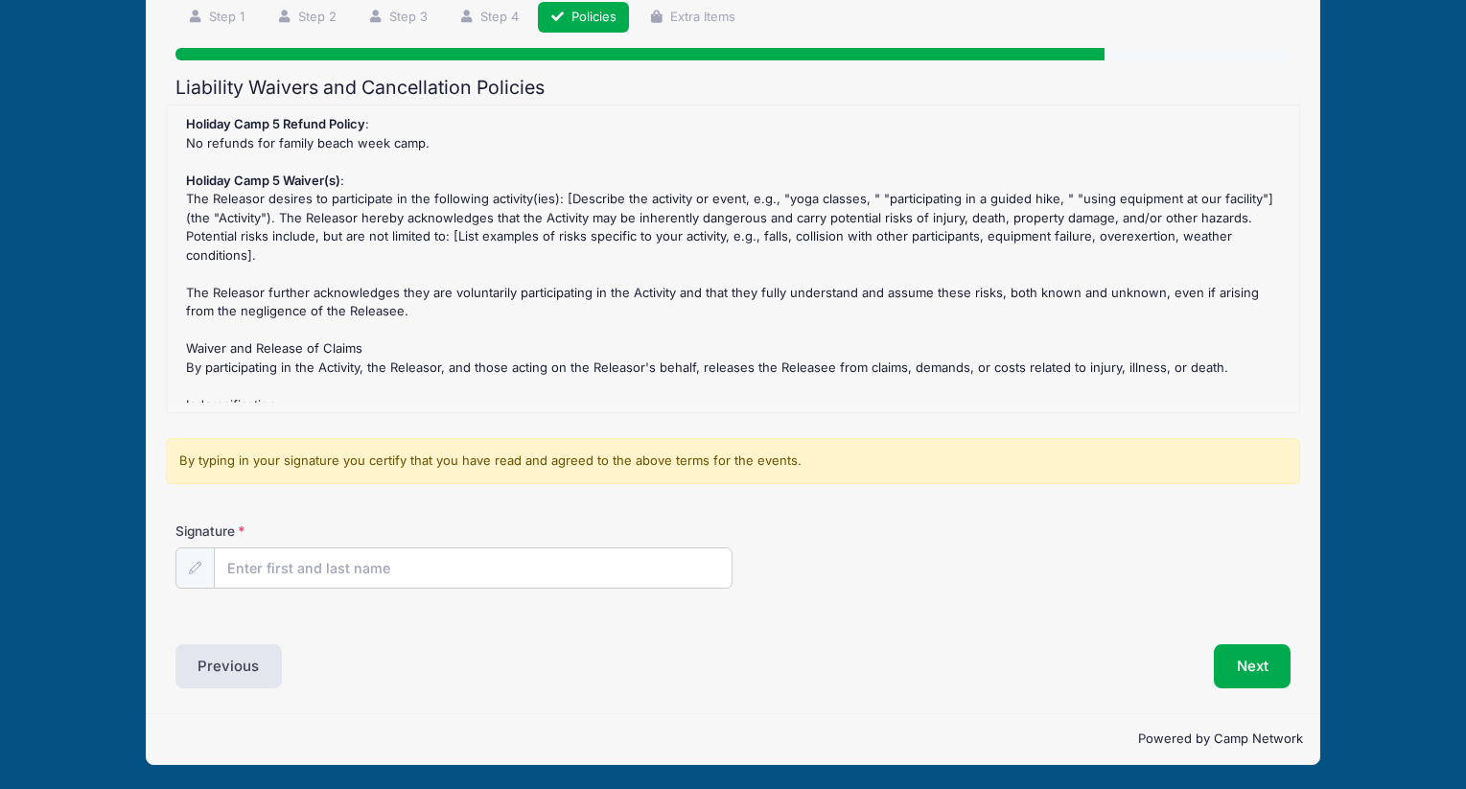
click at [151, 629] on div "Step 5 /7 Step 1 Step 2 Step 3 Step 4 Policies Extra Items Participant Informat…" at bounding box center [733, 345] width 1172 height 737
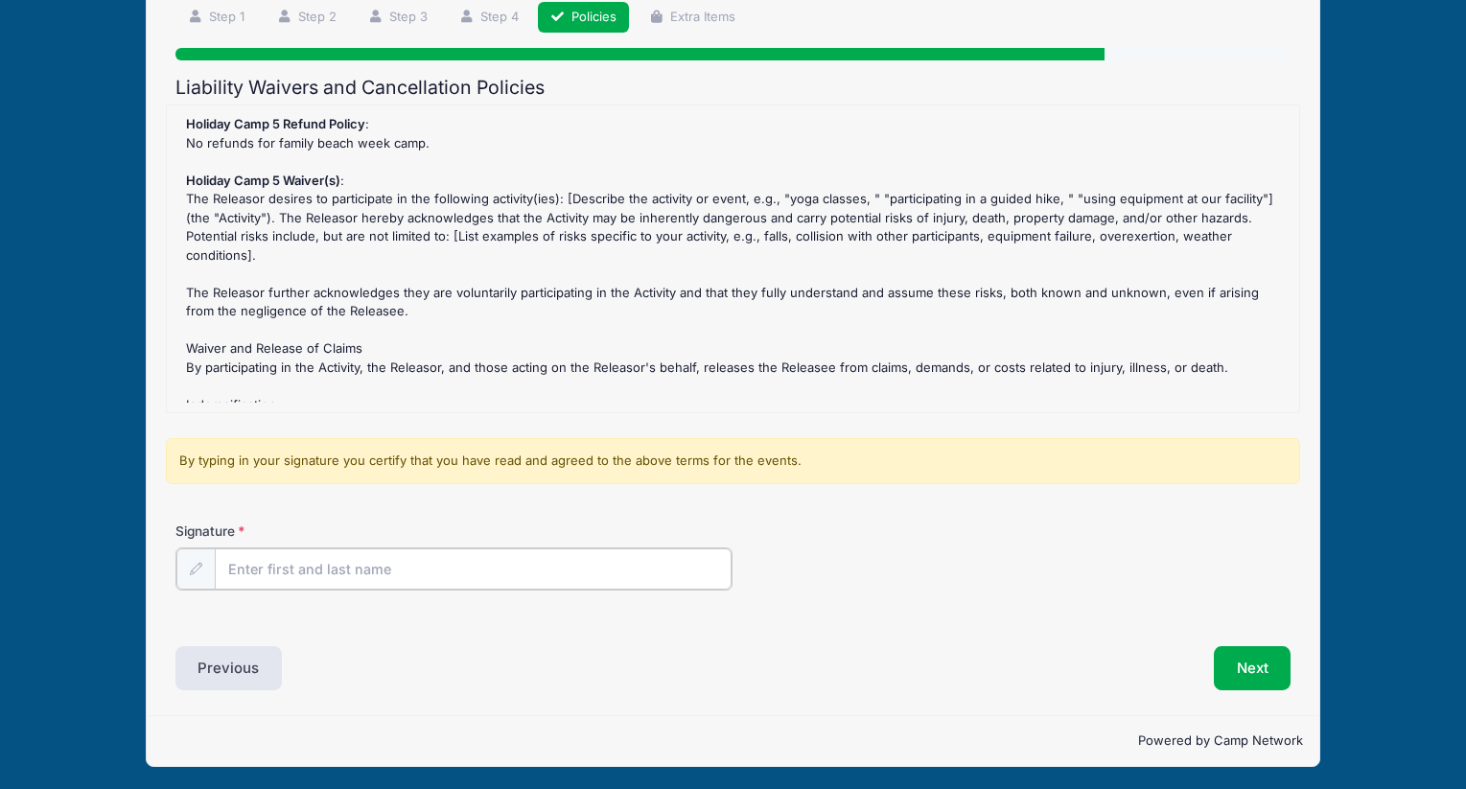
click at [315, 563] on input "Signature" at bounding box center [474, 568] width 518 height 41
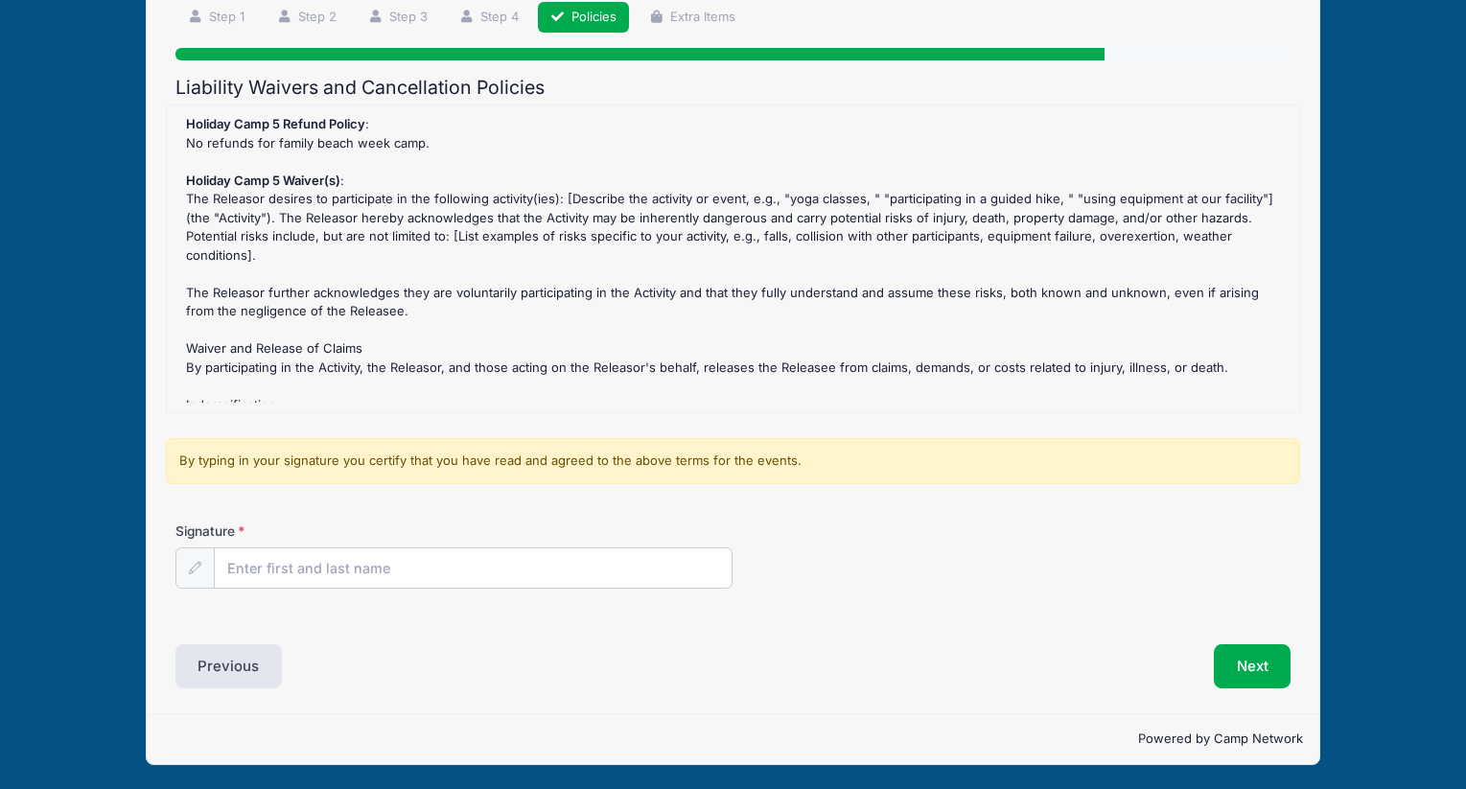
click at [673, 696] on div "Step 5 /7 Step 1 Step 2 Step 3 Step 4 Policies Extra Items Participant Informat…" at bounding box center [733, 345] width 1172 height 737
click at [242, 676] on button "Previous" at bounding box center [228, 666] width 107 height 44
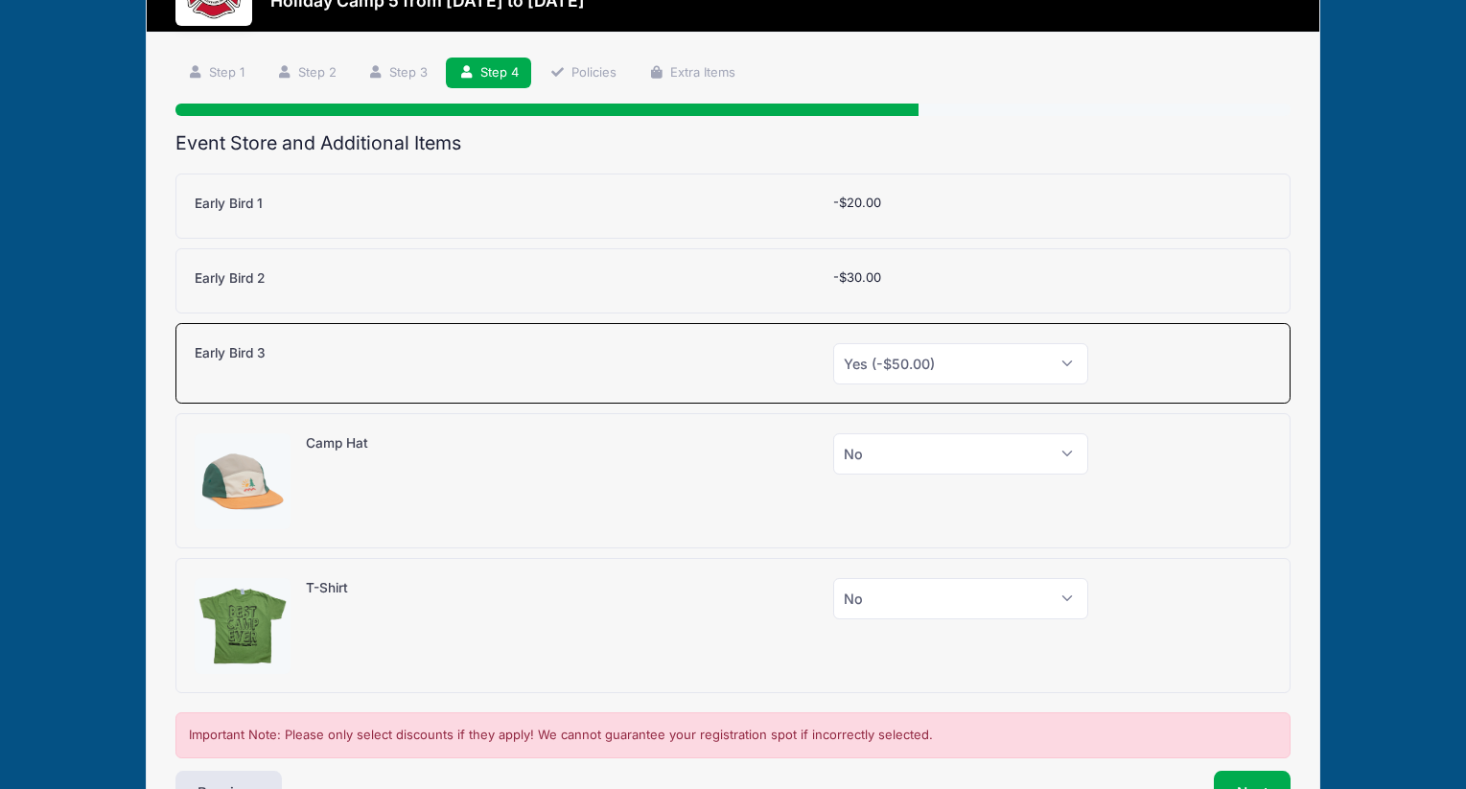
scroll to position [88, 0]
click at [1175, 486] on div at bounding box center [1189, 482] width 182 height 96
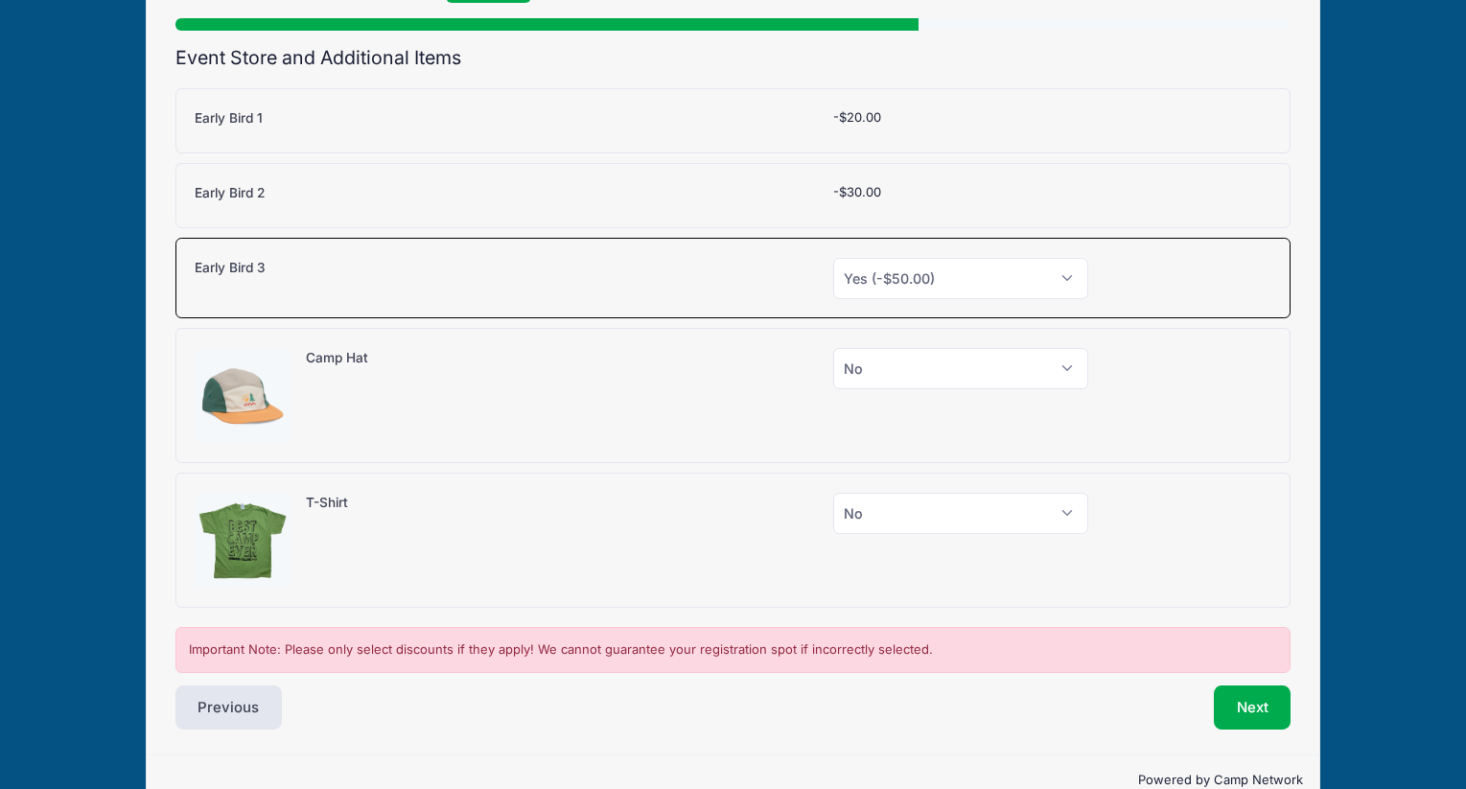
scroll to position [216, 0]
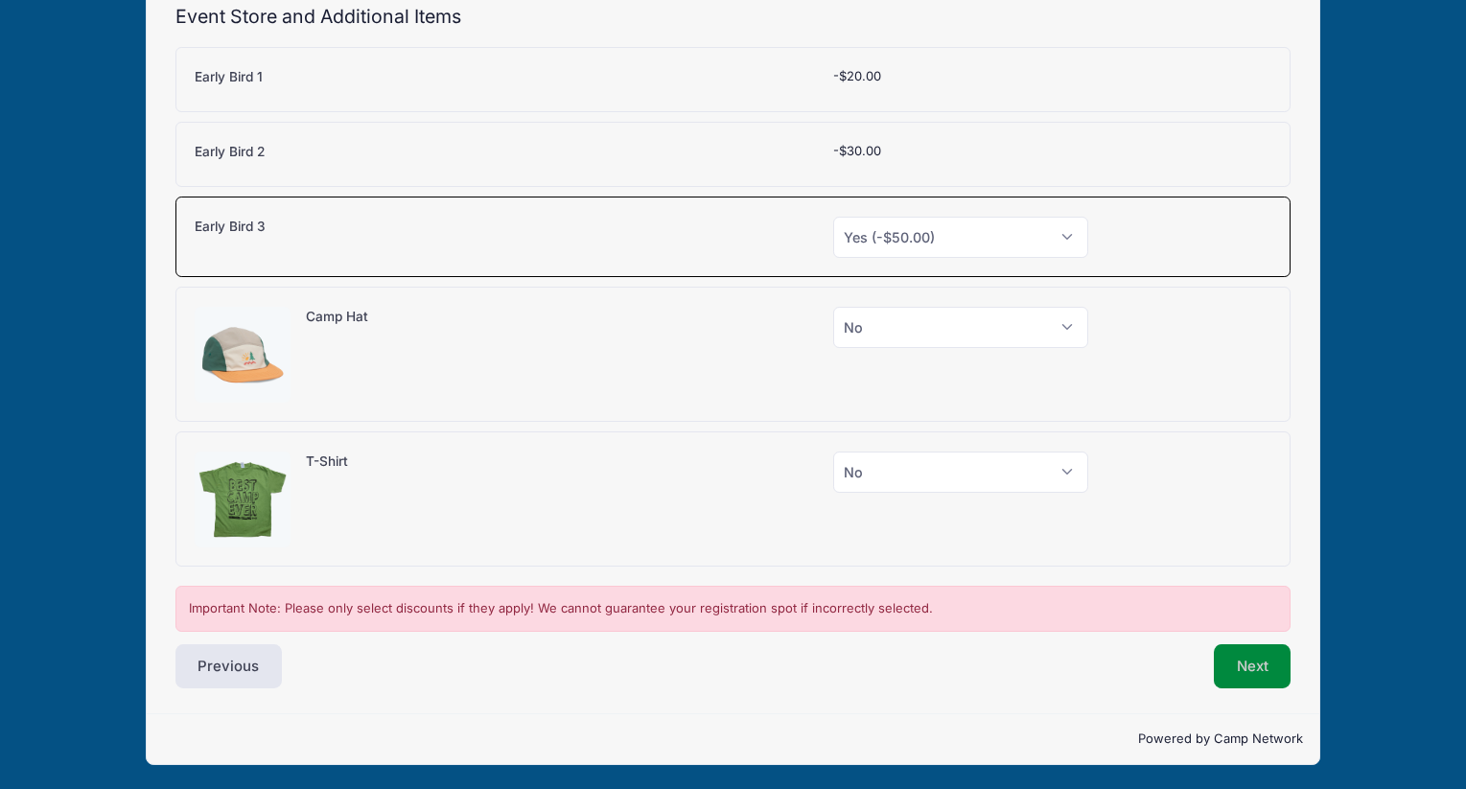
click at [1248, 678] on button "Next" at bounding box center [1253, 666] width 78 height 44
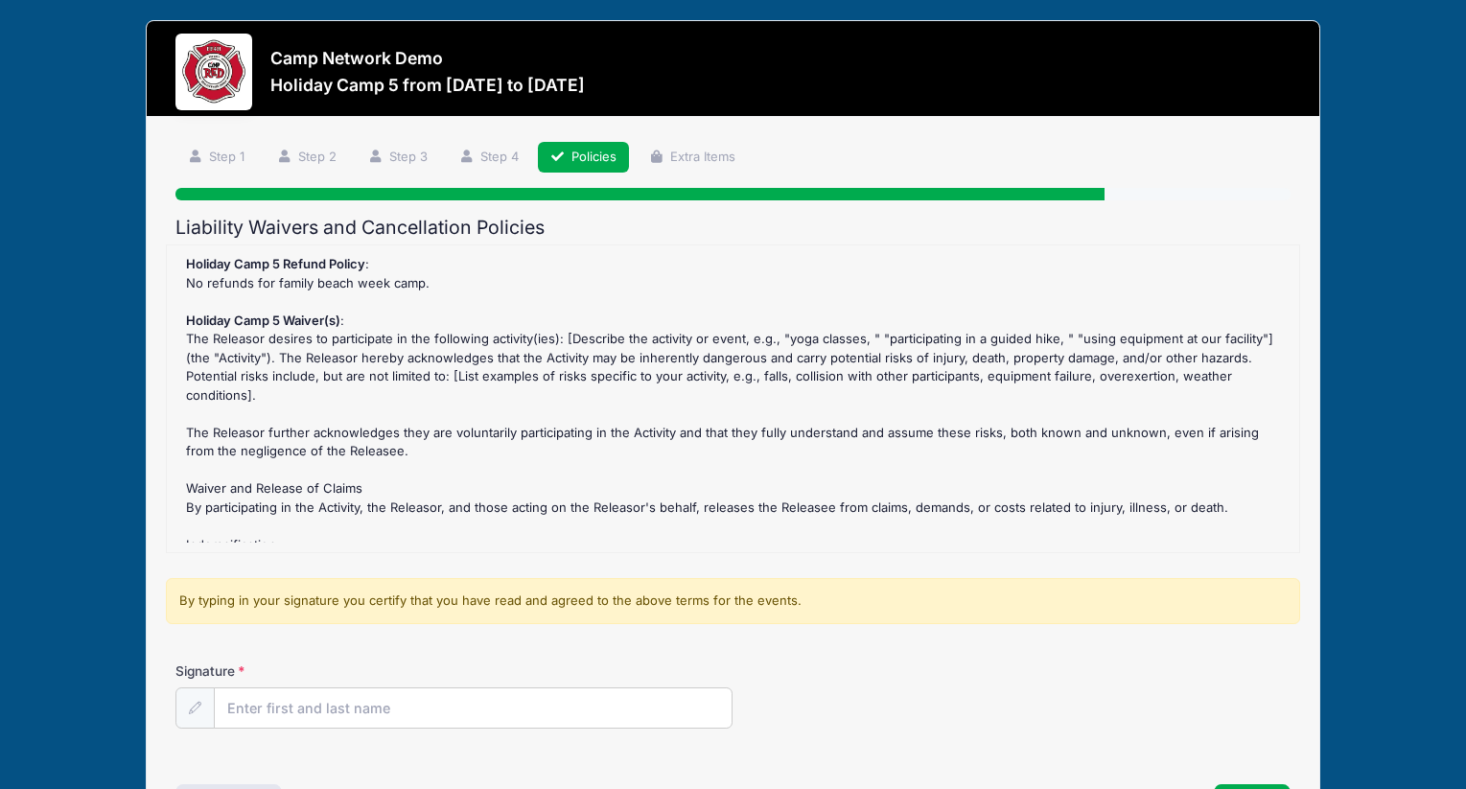
scroll to position [145, 0]
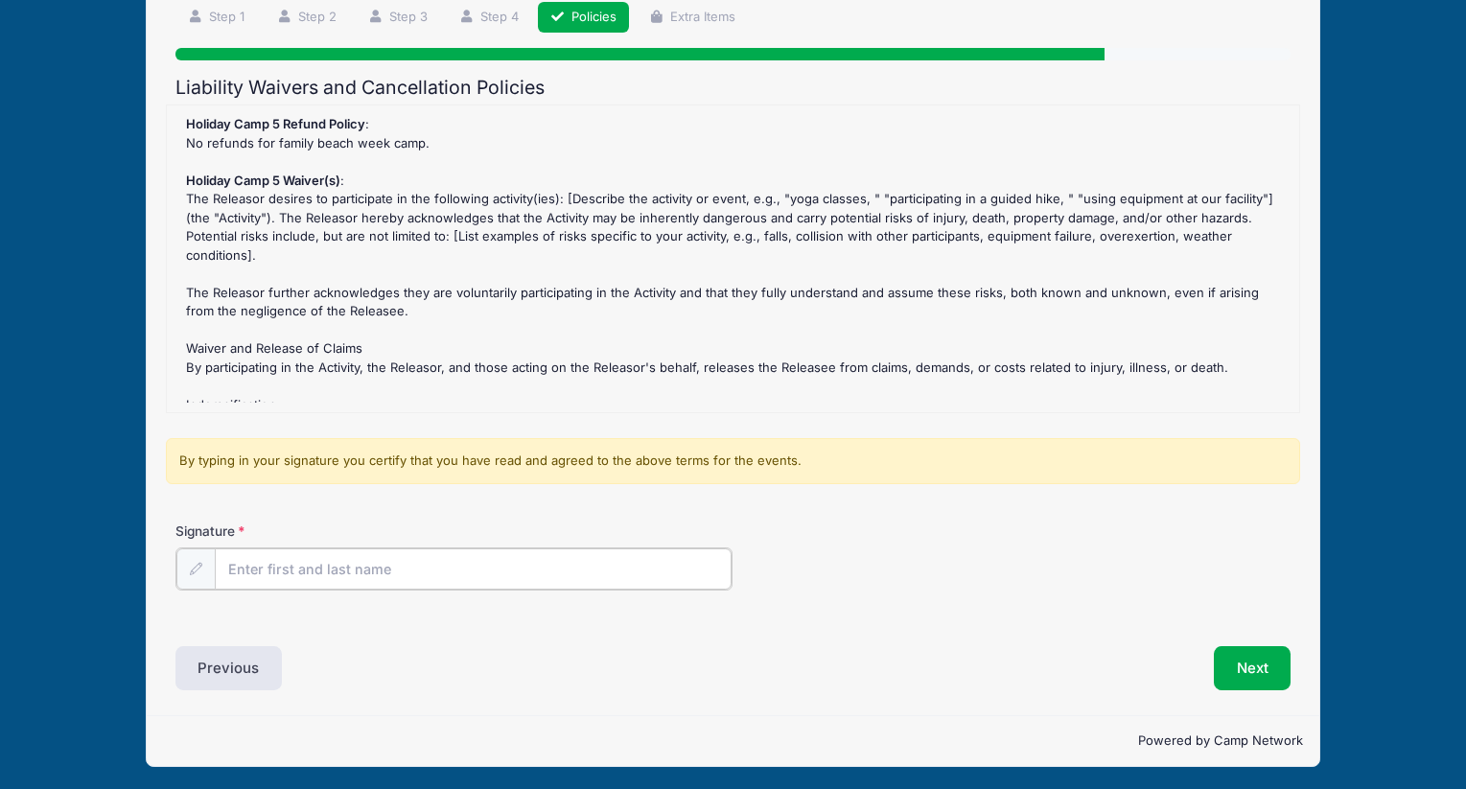
click at [627, 565] on input "Signature" at bounding box center [474, 568] width 518 height 41
type input "kl"
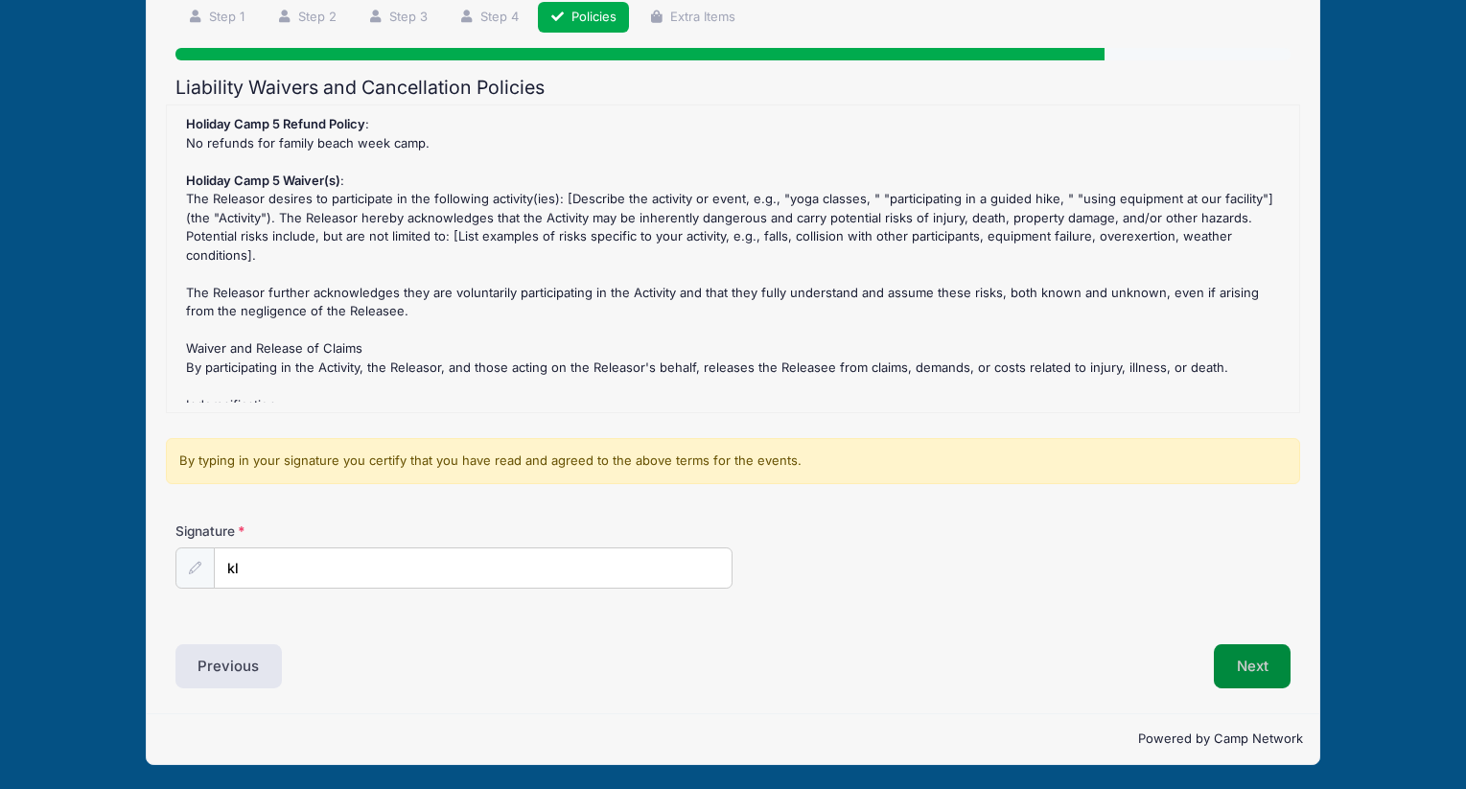
click at [1263, 675] on button "Next" at bounding box center [1253, 666] width 78 height 44
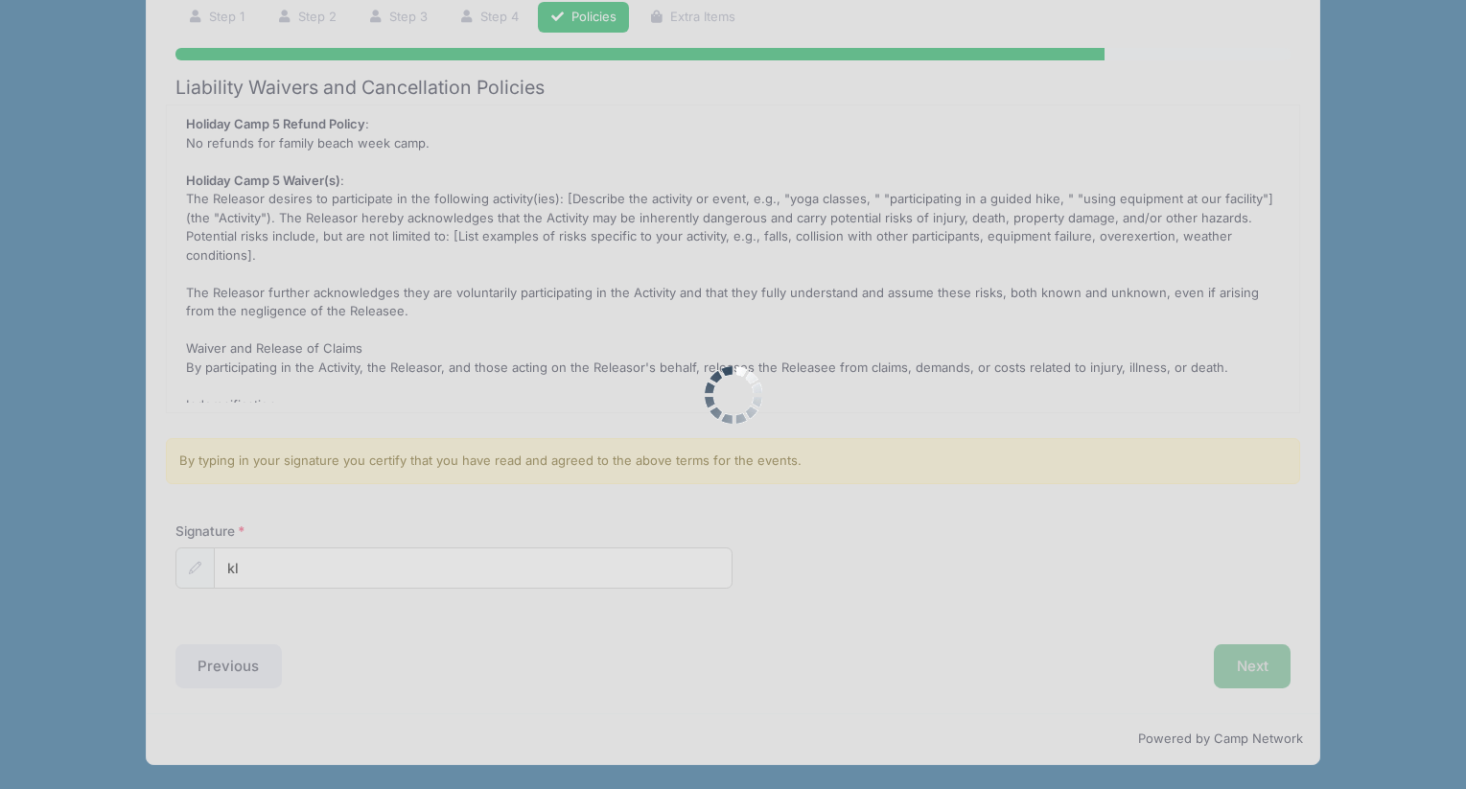
scroll to position [0, 0]
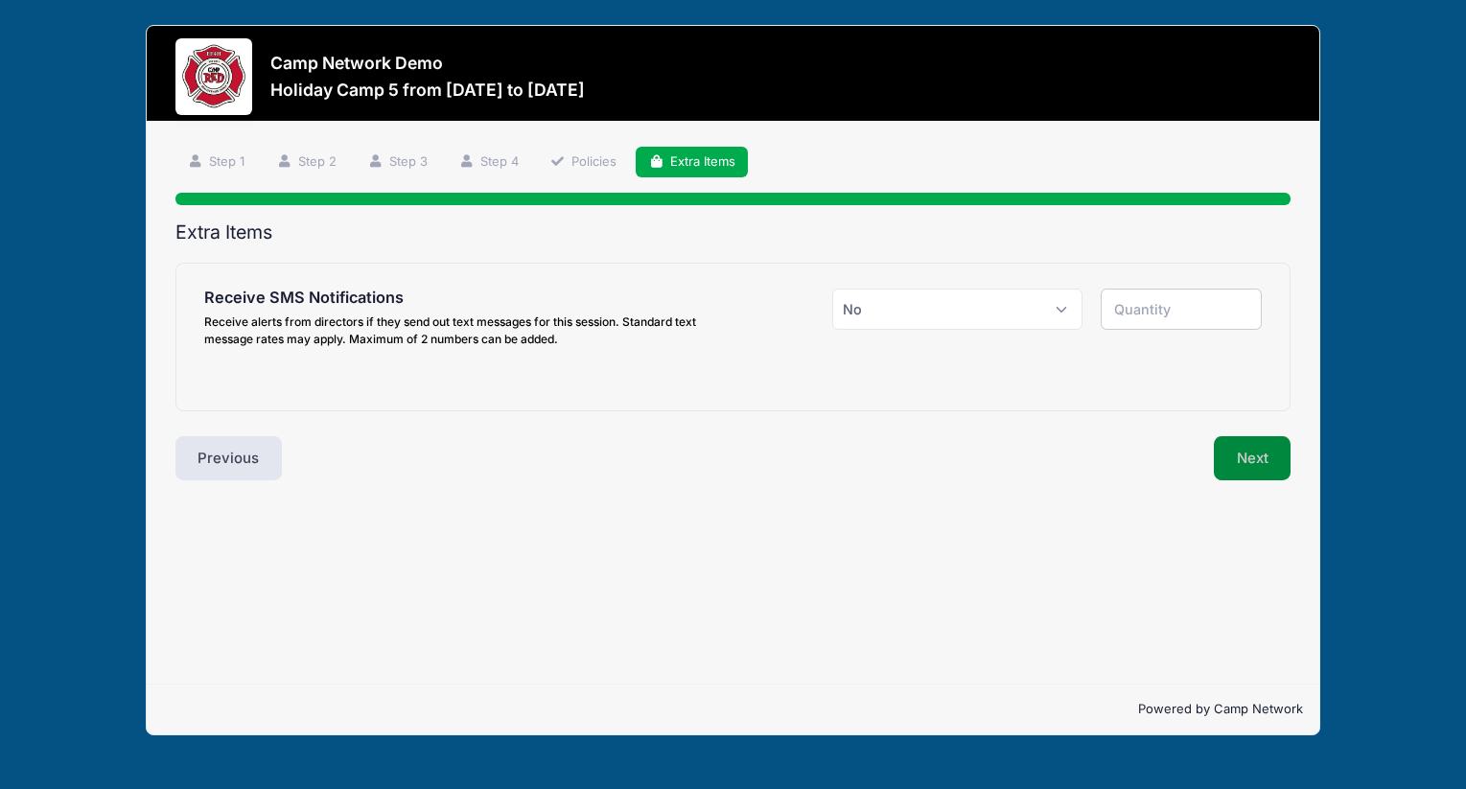
click at [1257, 460] on button "Next" at bounding box center [1253, 458] width 78 height 44
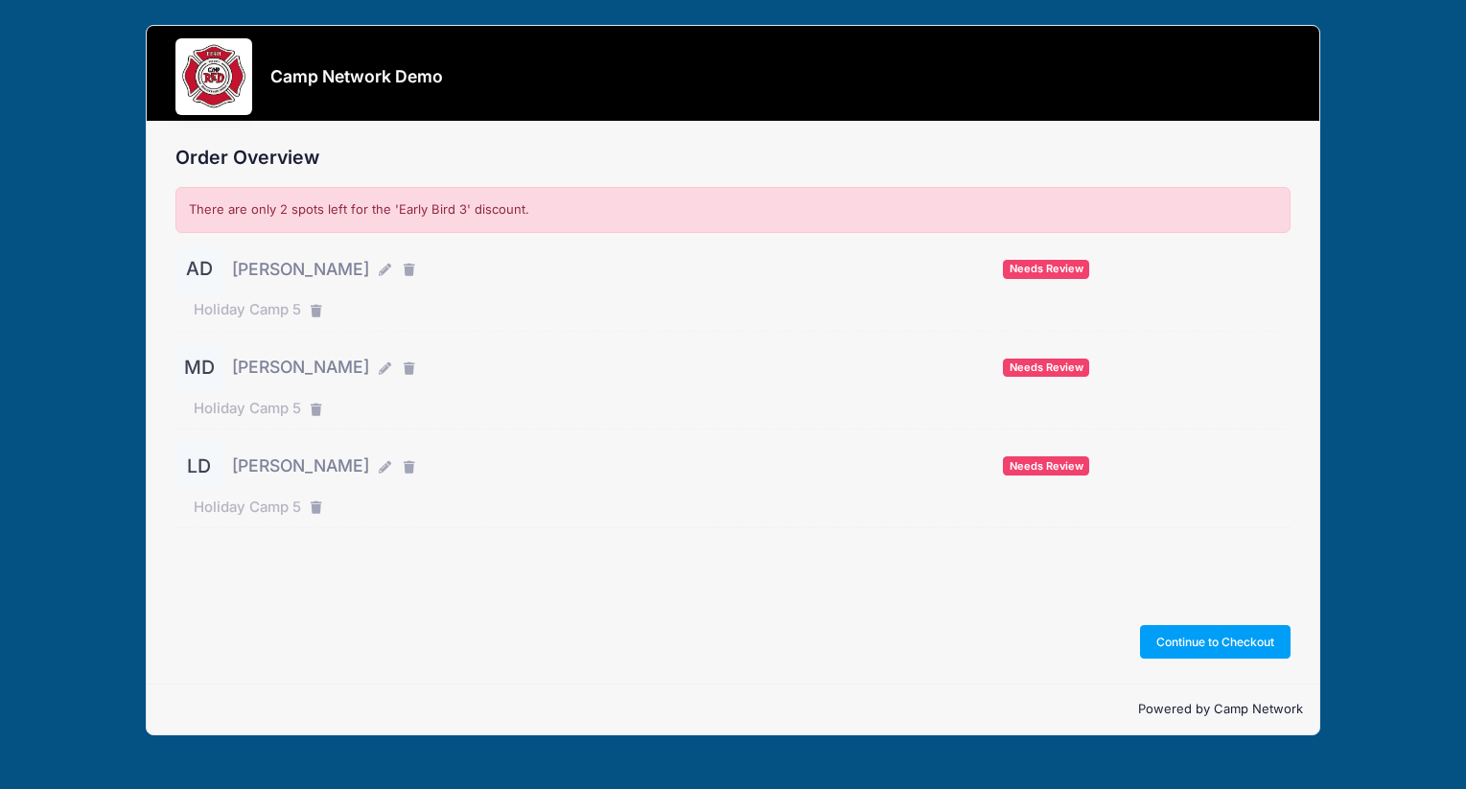
click at [534, 214] on div "There are only 2 spots left for the 'Early Bird 3' discount." at bounding box center [733, 210] width 1116 height 46
click at [1166, 636] on button "Continue to Checkout" at bounding box center [1216, 641] width 152 height 33
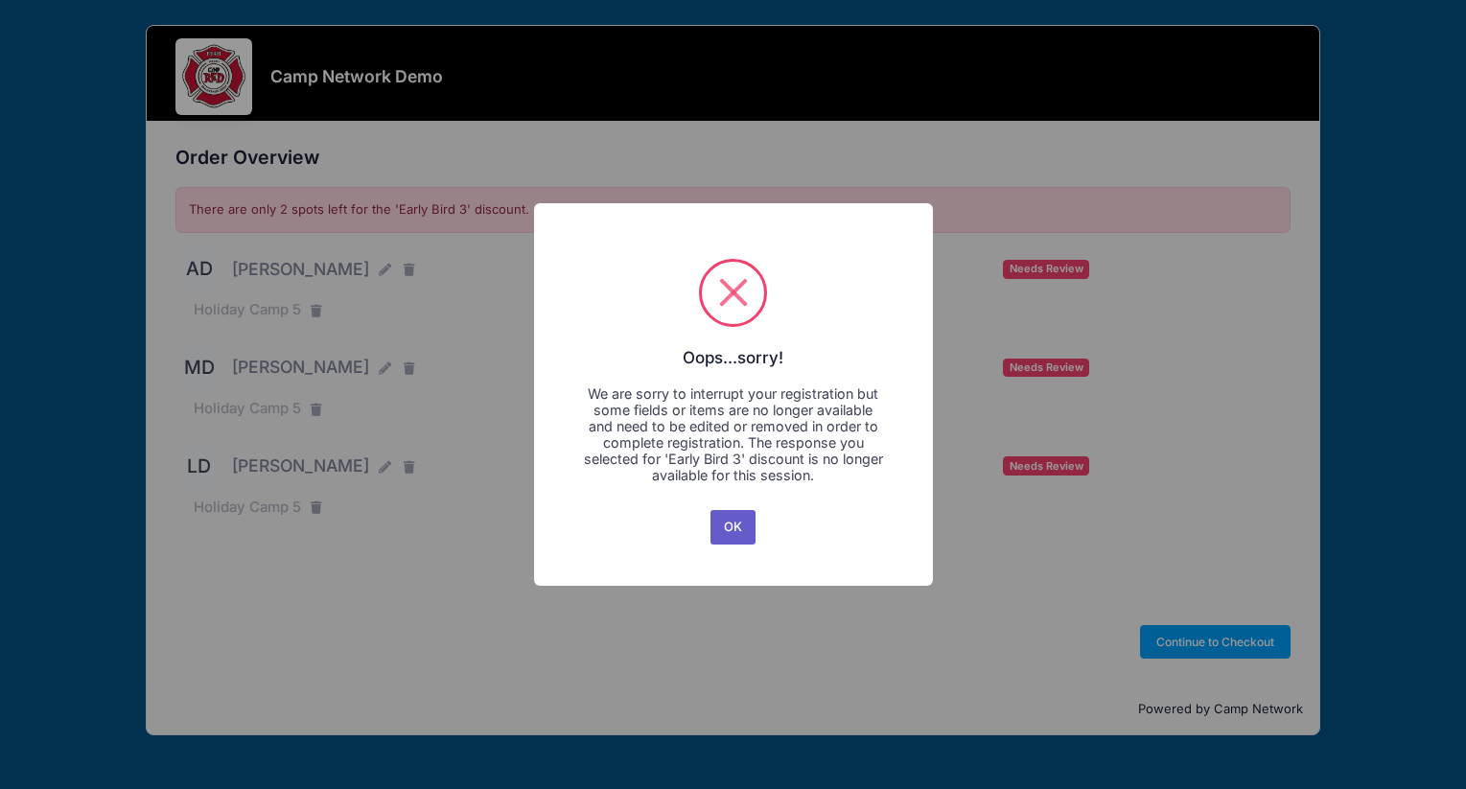
click at [726, 538] on button "OK" at bounding box center [734, 527] width 46 height 35
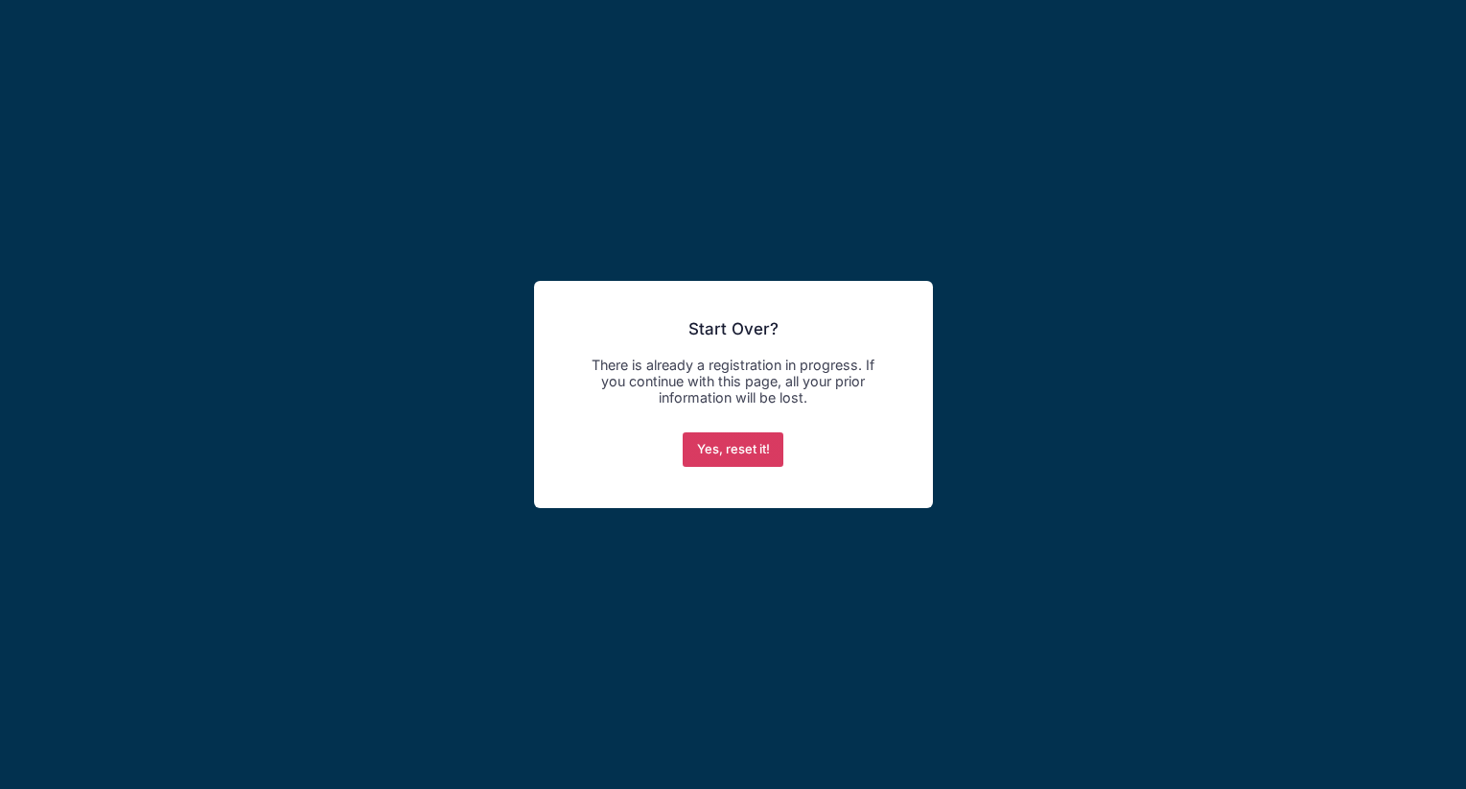
click at [718, 457] on button "Yes, reset it!" at bounding box center [733, 449] width 101 height 35
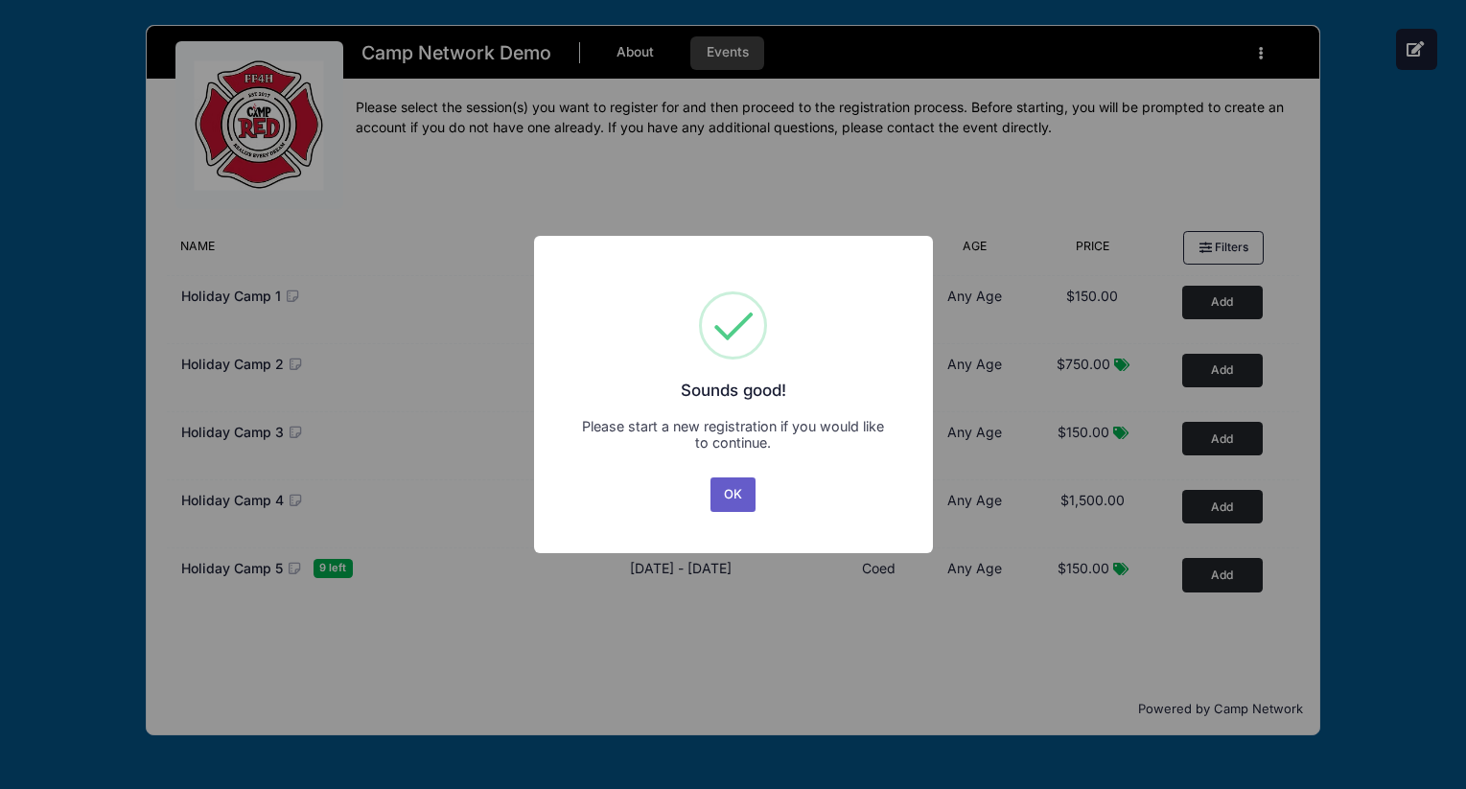
click at [712, 495] on button "OK" at bounding box center [734, 495] width 46 height 35
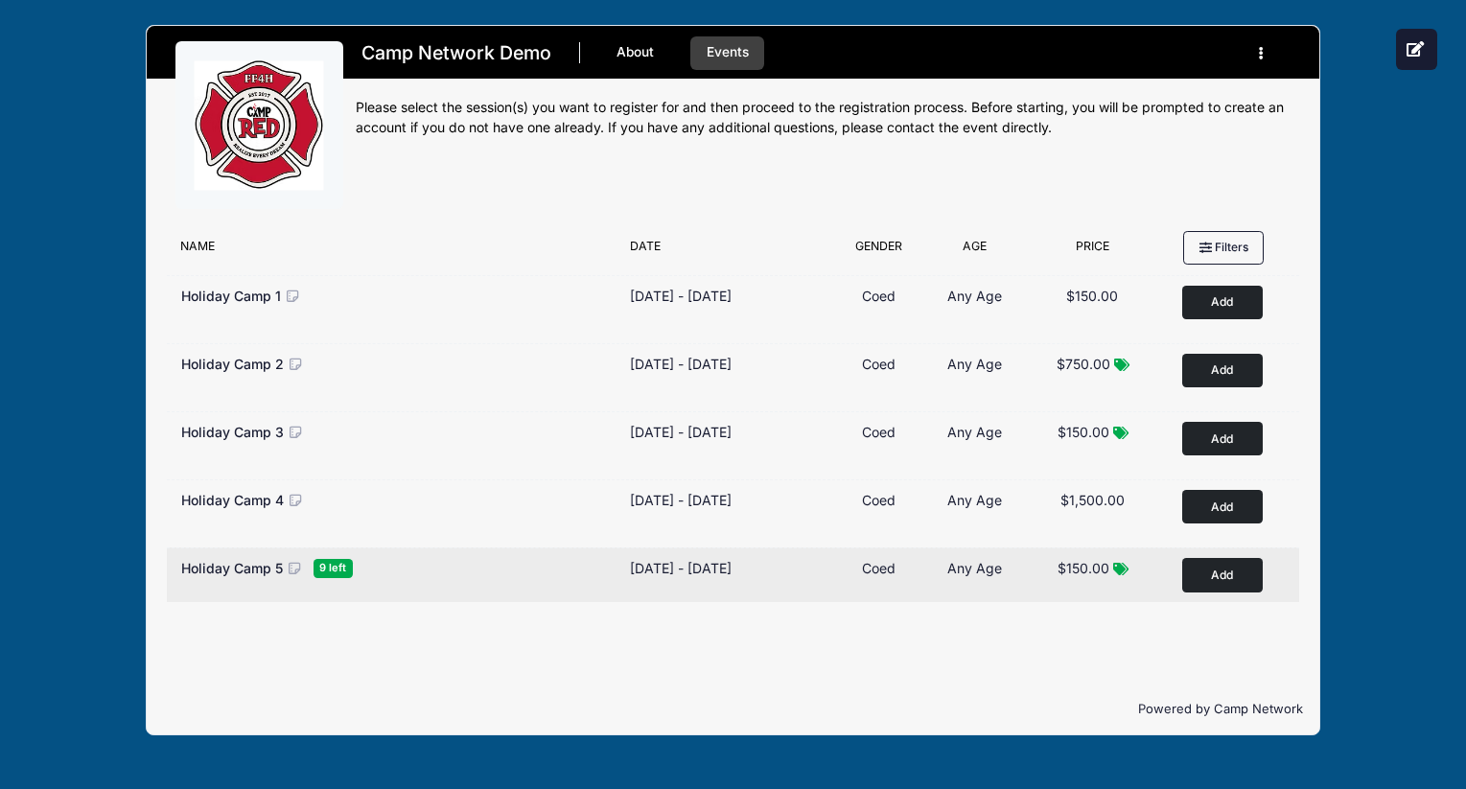
click at [1229, 581] on button "Add to Cart" at bounding box center [1222, 575] width 81 height 34
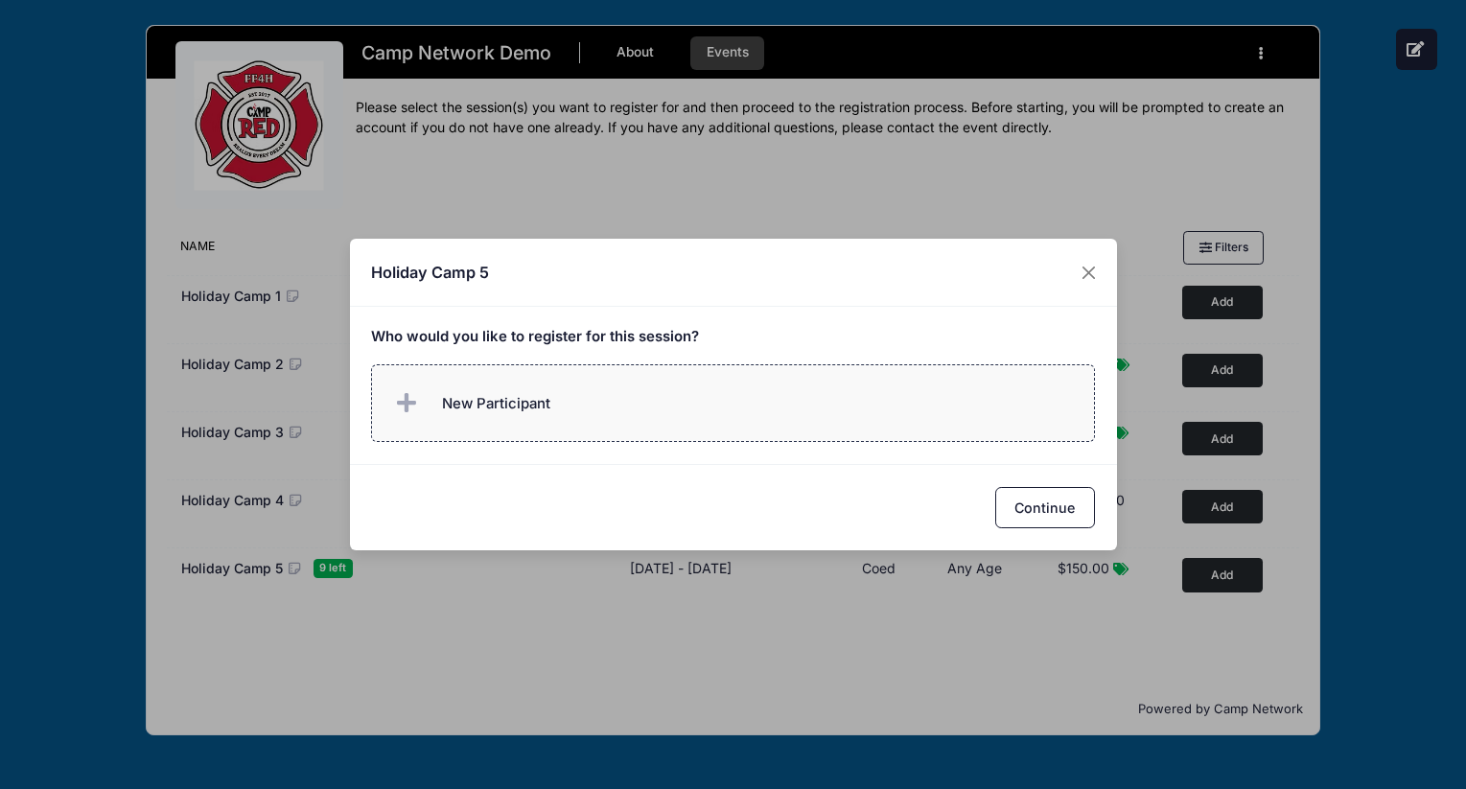
click at [765, 403] on label "New Participant" at bounding box center [733, 403] width 724 height 78
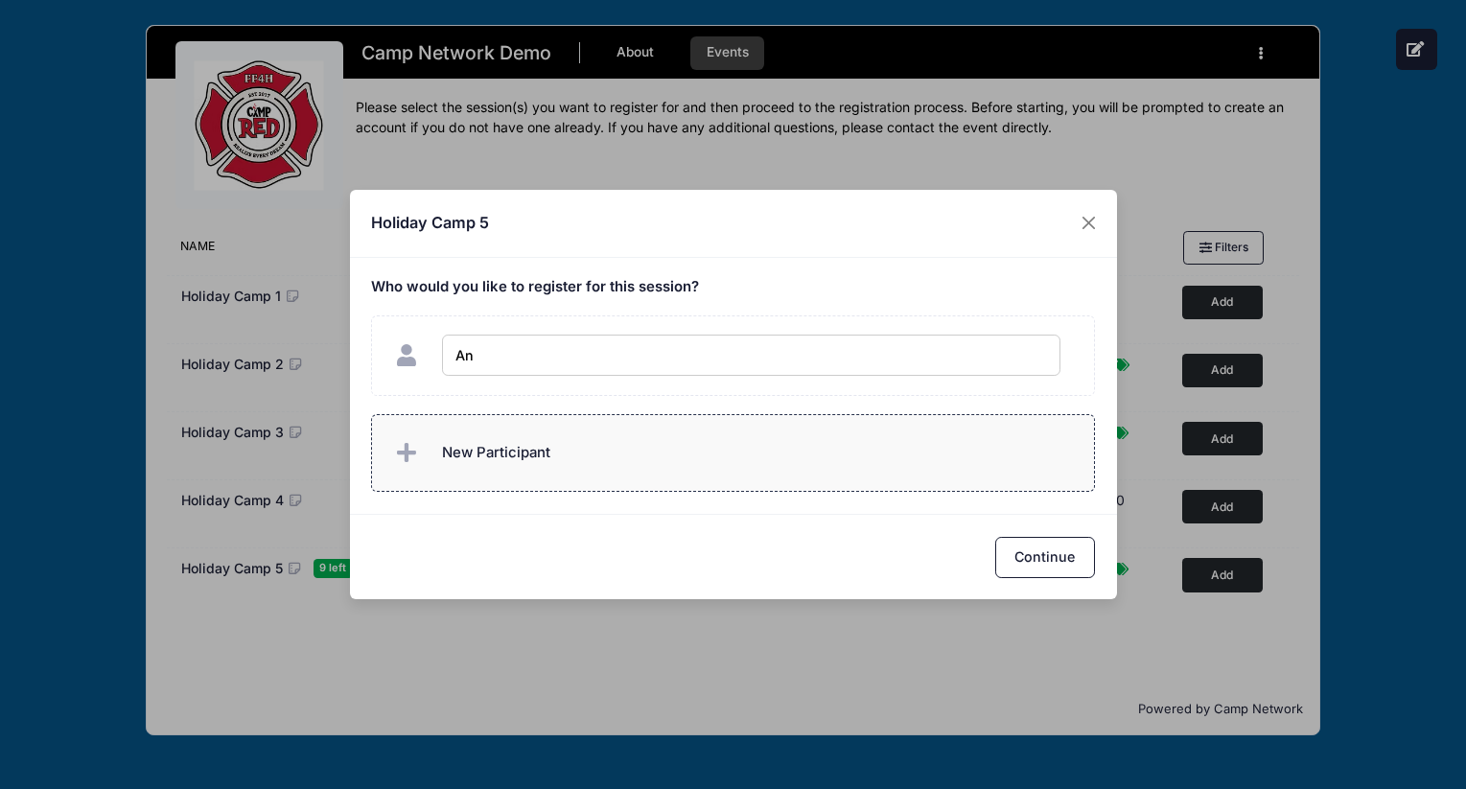
type input "A"
type input "[PERSON_NAME] 1"
checkbox input "true"
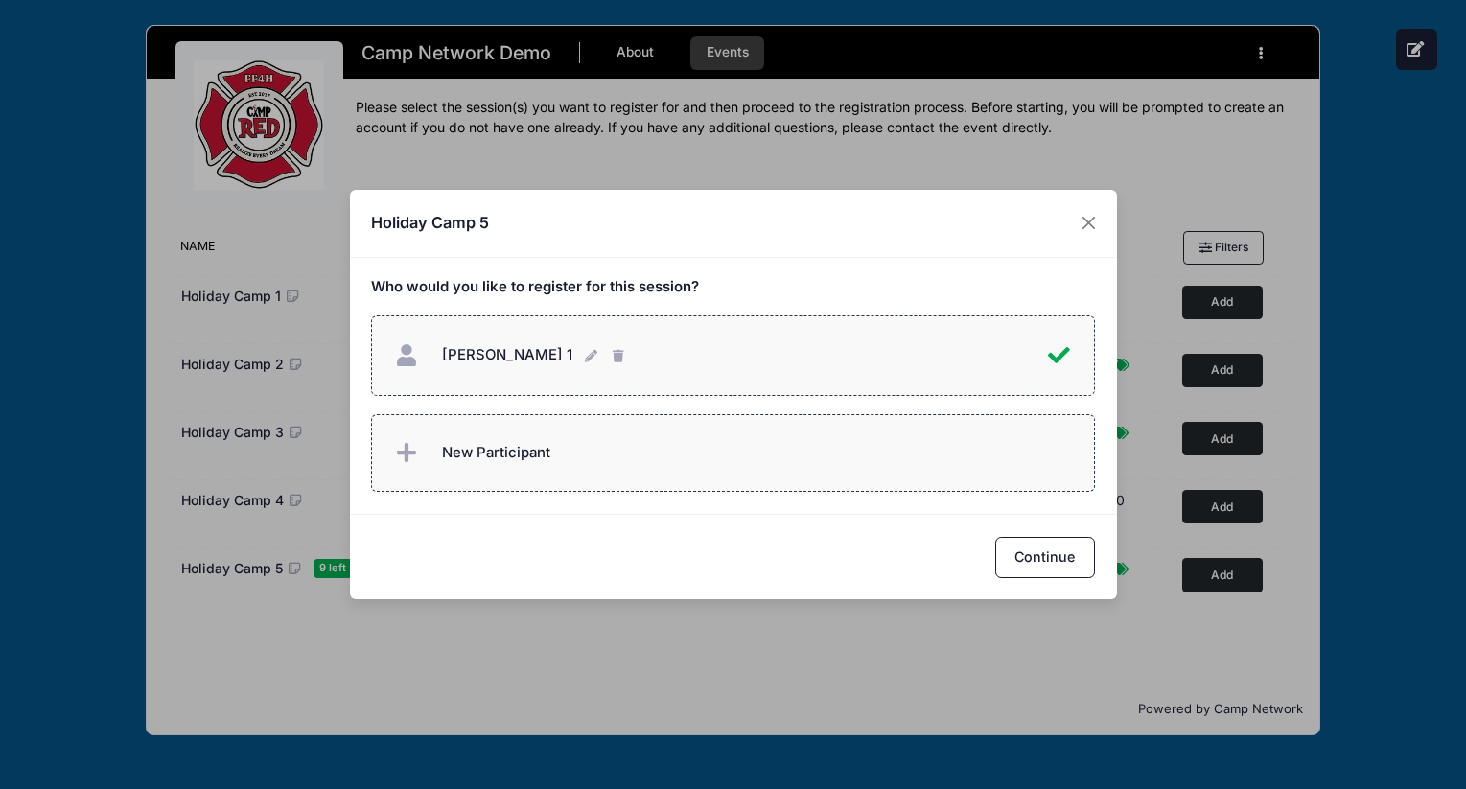
click at [753, 453] on label "New Participant" at bounding box center [733, 453] width 724 height 78
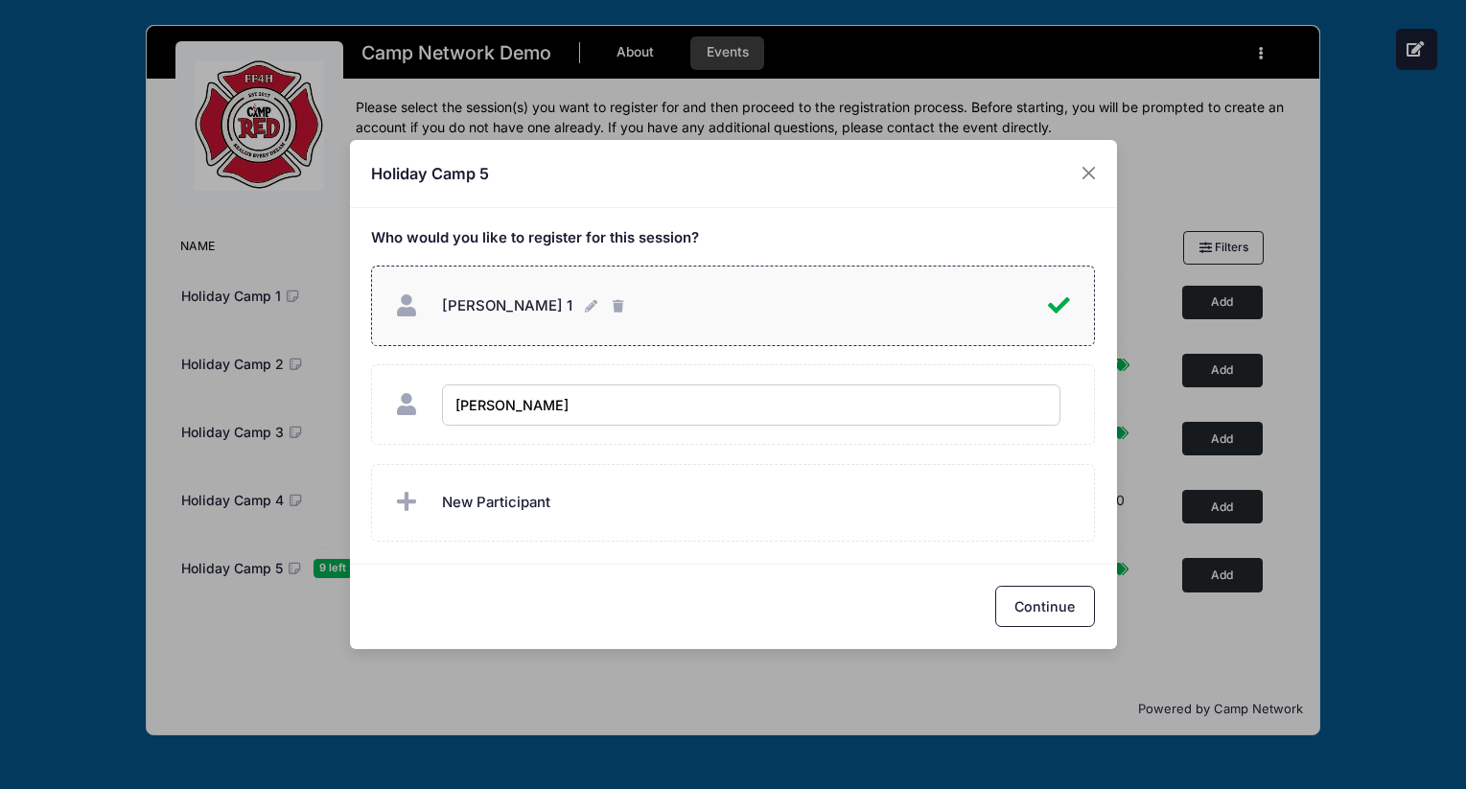
type input "[PERSON_NAME] 2"
checkbox input "true"
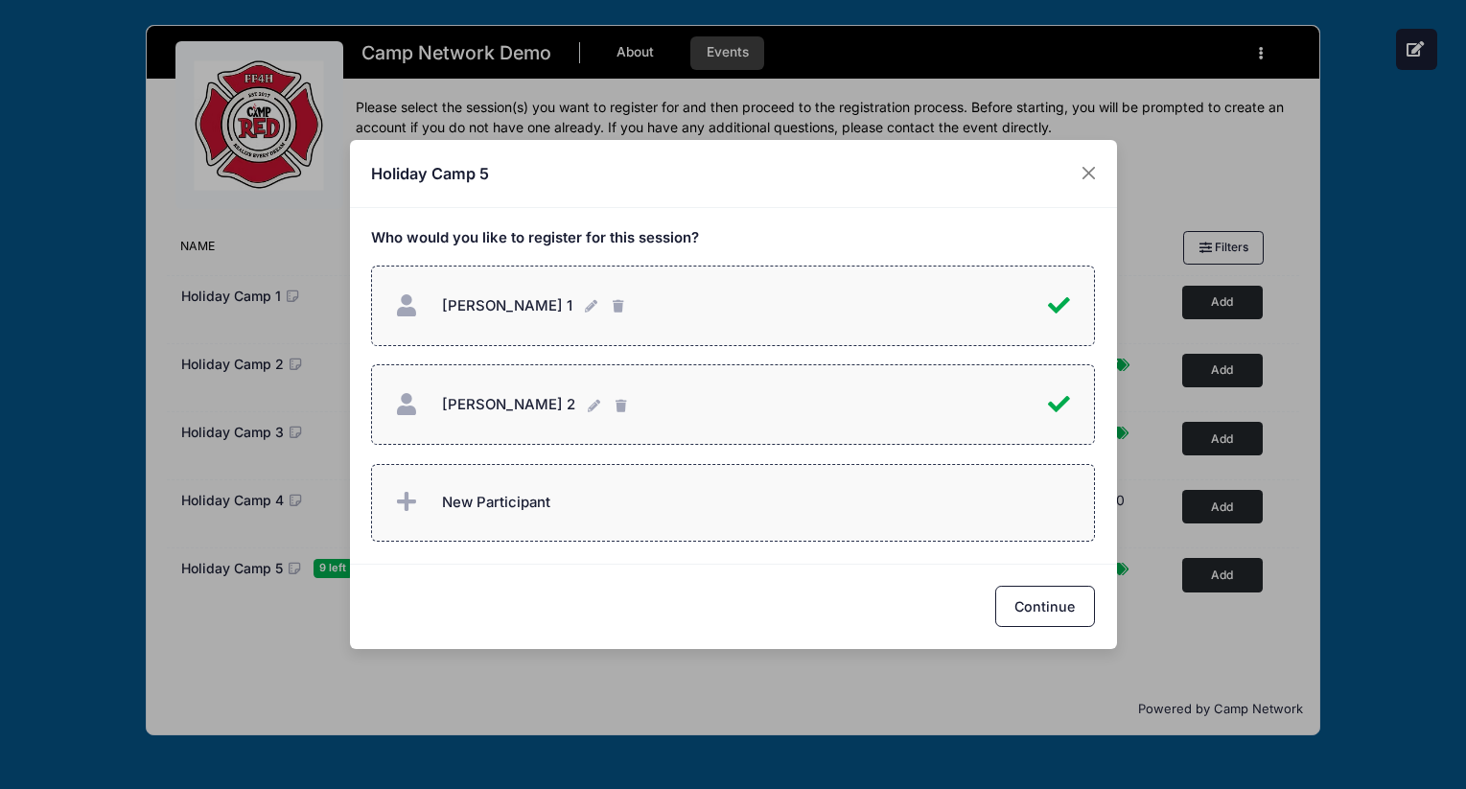
click at [722, 513] on label "New Participant" at bounding box center [733, 503] width 724 height 78
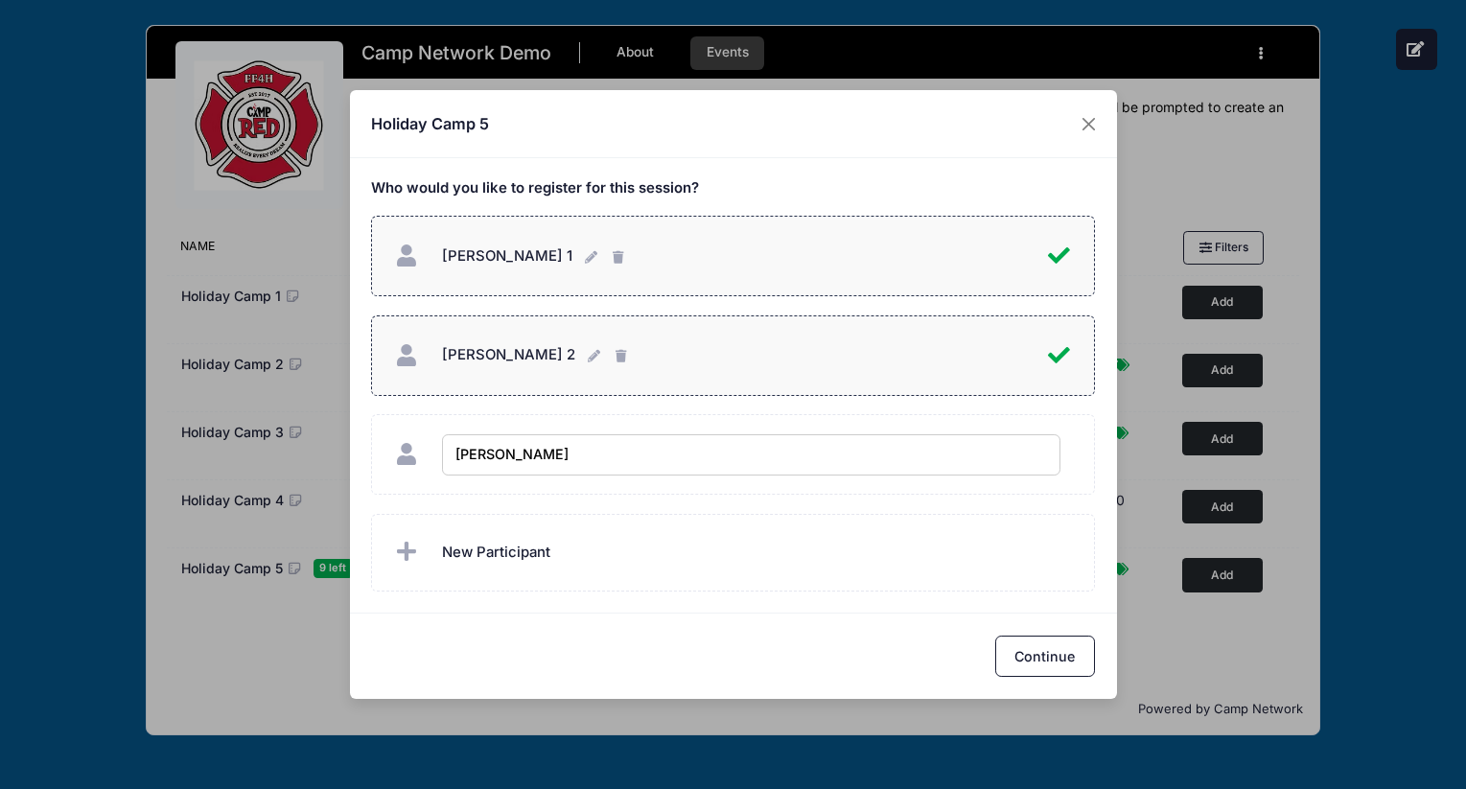
type input "[PERSON_NAME] 3"
checkbox input "true"
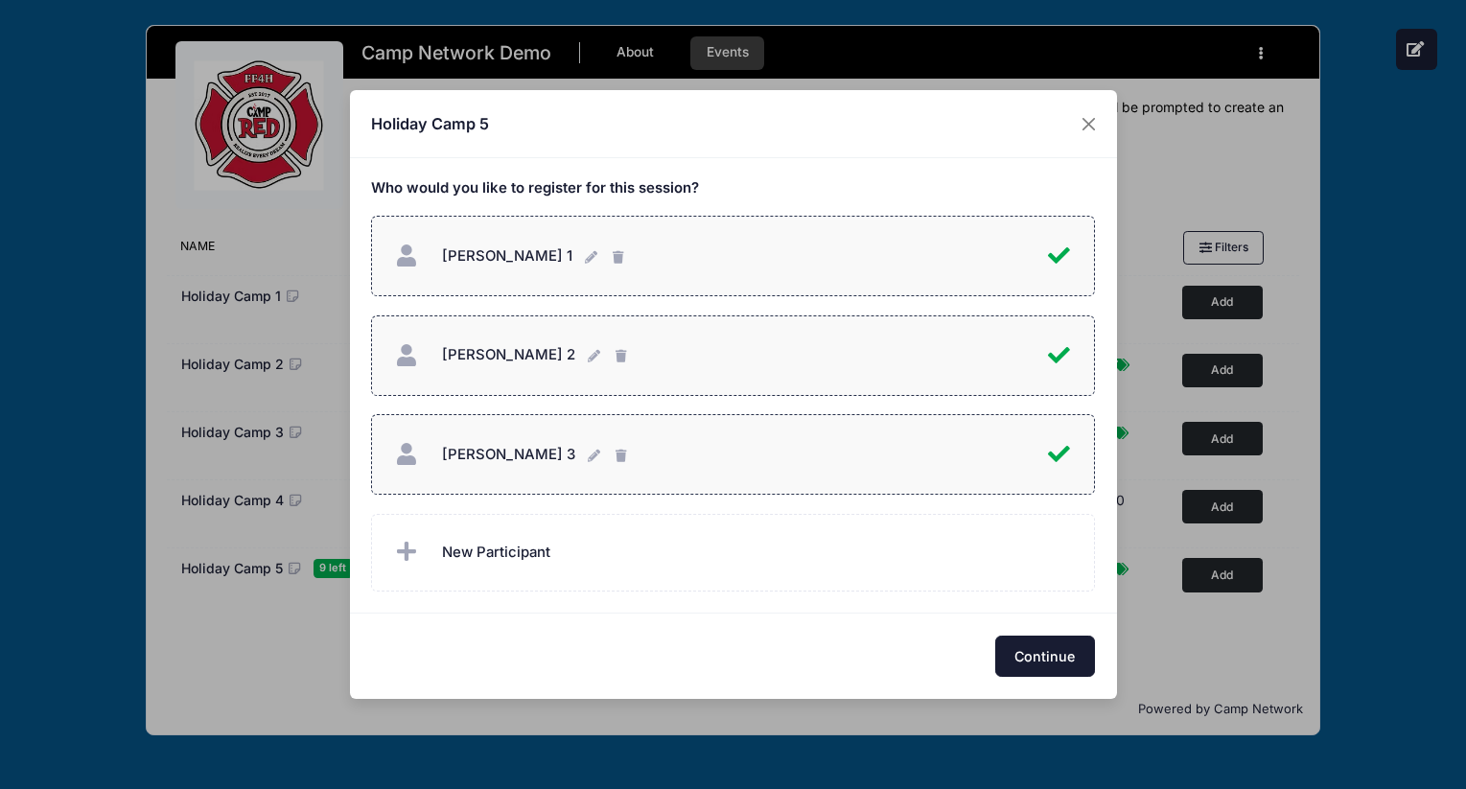
click at [1072, 662] on button "Continue" at bounding box center [1045, 656] width 100 height 41
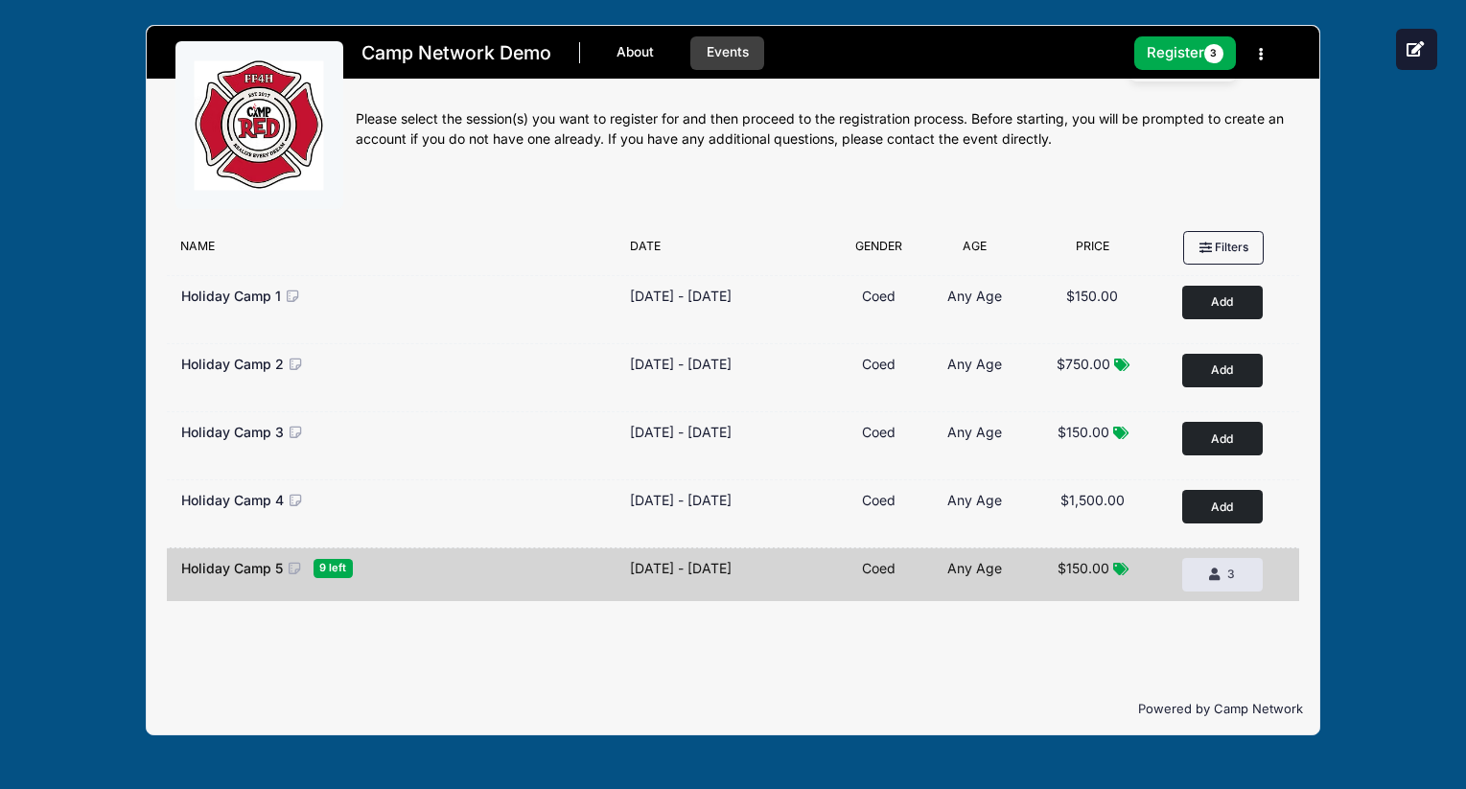
click at [1171, 33] on nav "Camp Network Demo About Events 1 Session $450.00 Register 3 My Profile My Event…" at bounding box center [824, 62] width 936 height 64
click at [1171, 52] on button "Register 3" at bounding box center [1185, 53] width 102 height 34
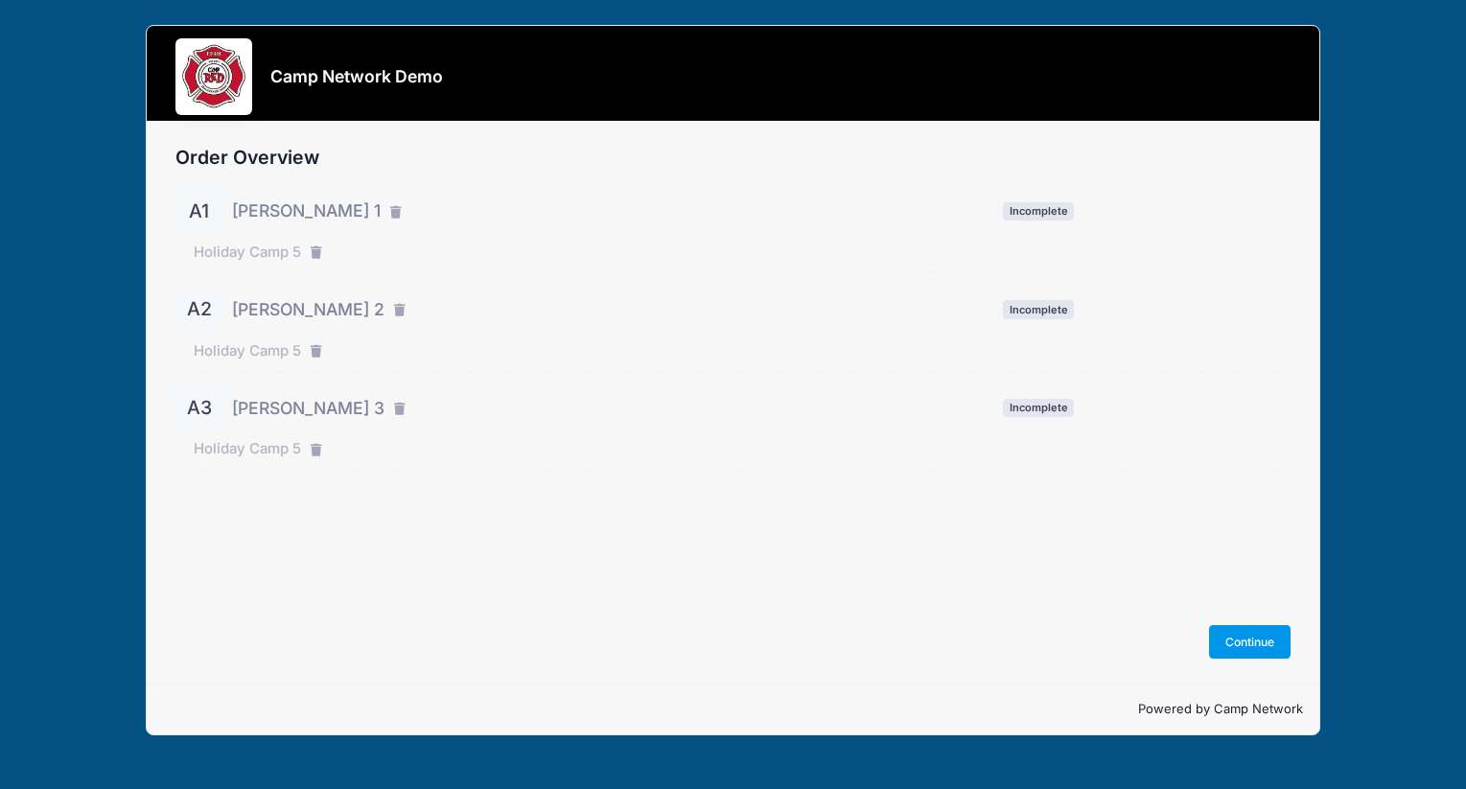
click at [1249, 640] on button "Continue" at bounding box center [1250, 641] width 82 height 33
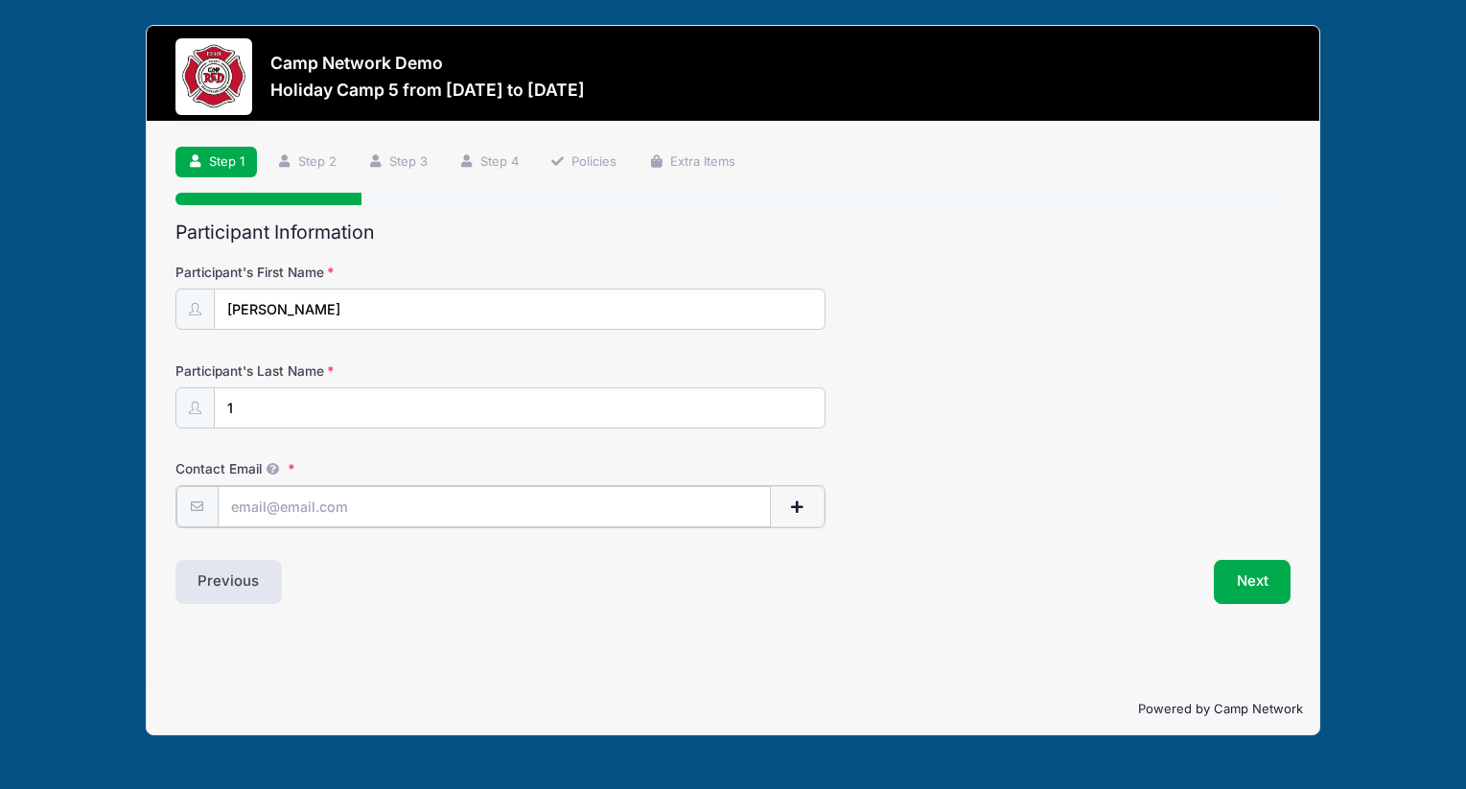
click at [363, 510] on input "Contact Email" at bounding box center [494, 506] width 553 height 41
type input "andrew.downing@campnetwork.com"
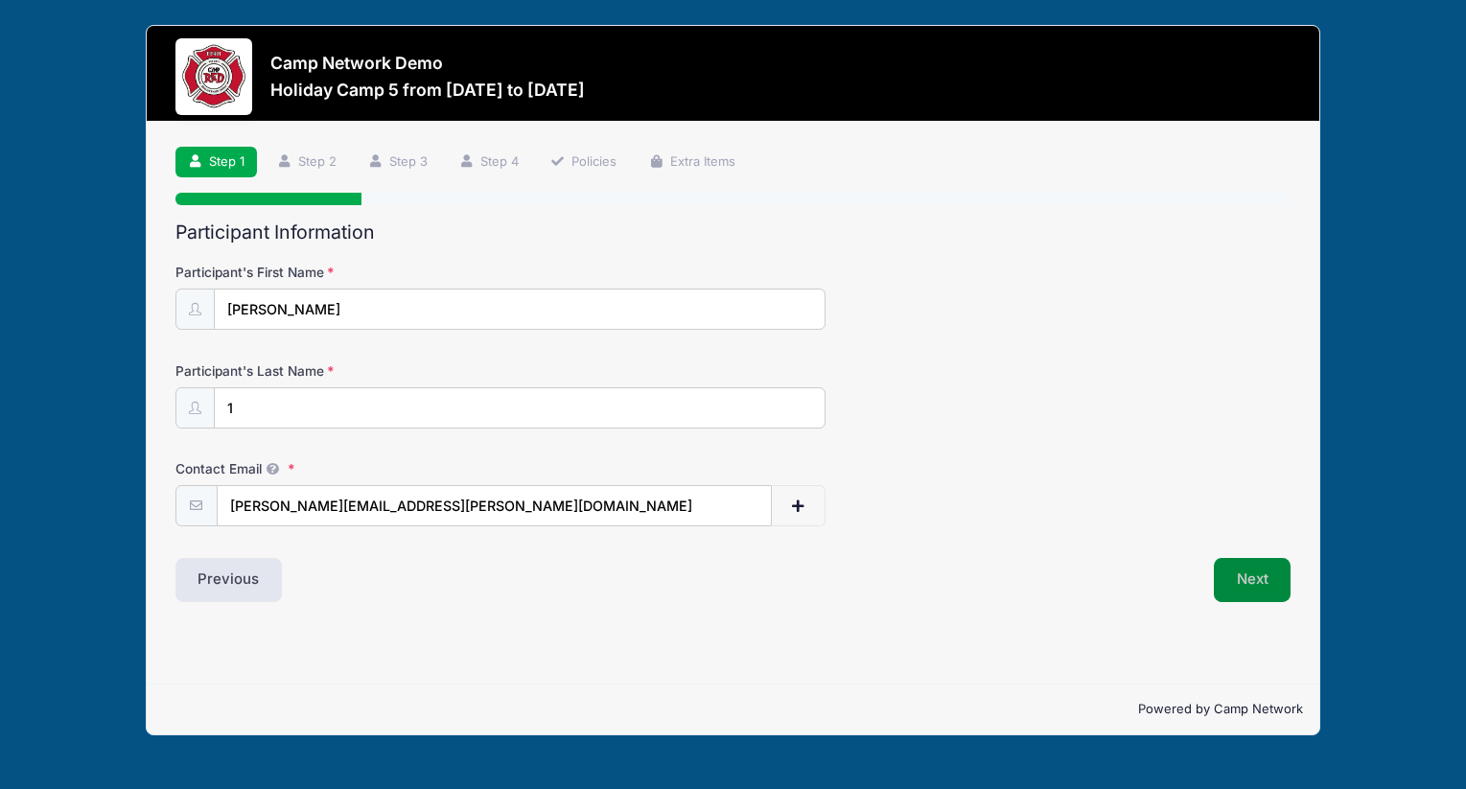
click at [1233, 576] on button "Next" at bounding box center [1253, 580] width 78 height 44
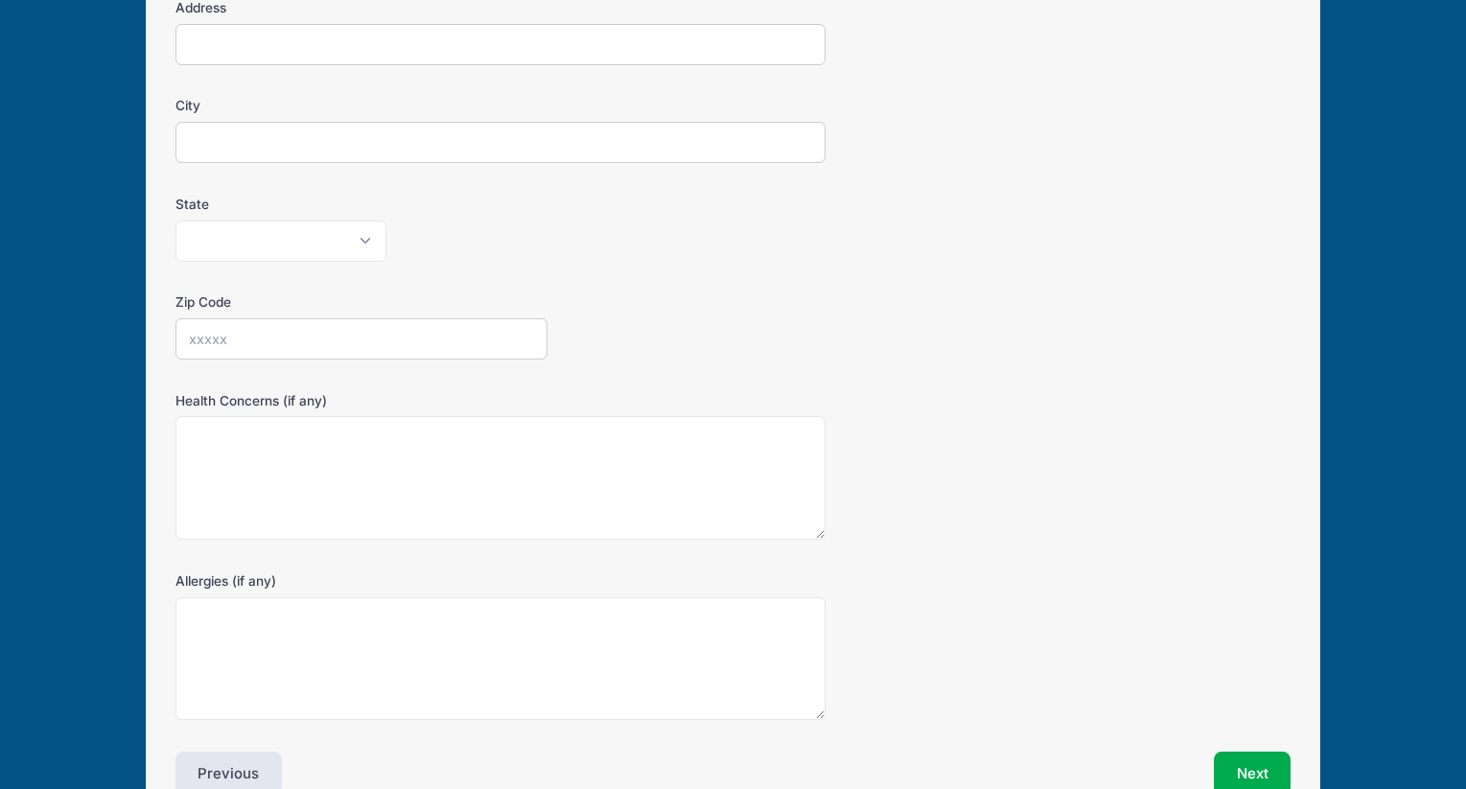
scroll to position [471, 0]
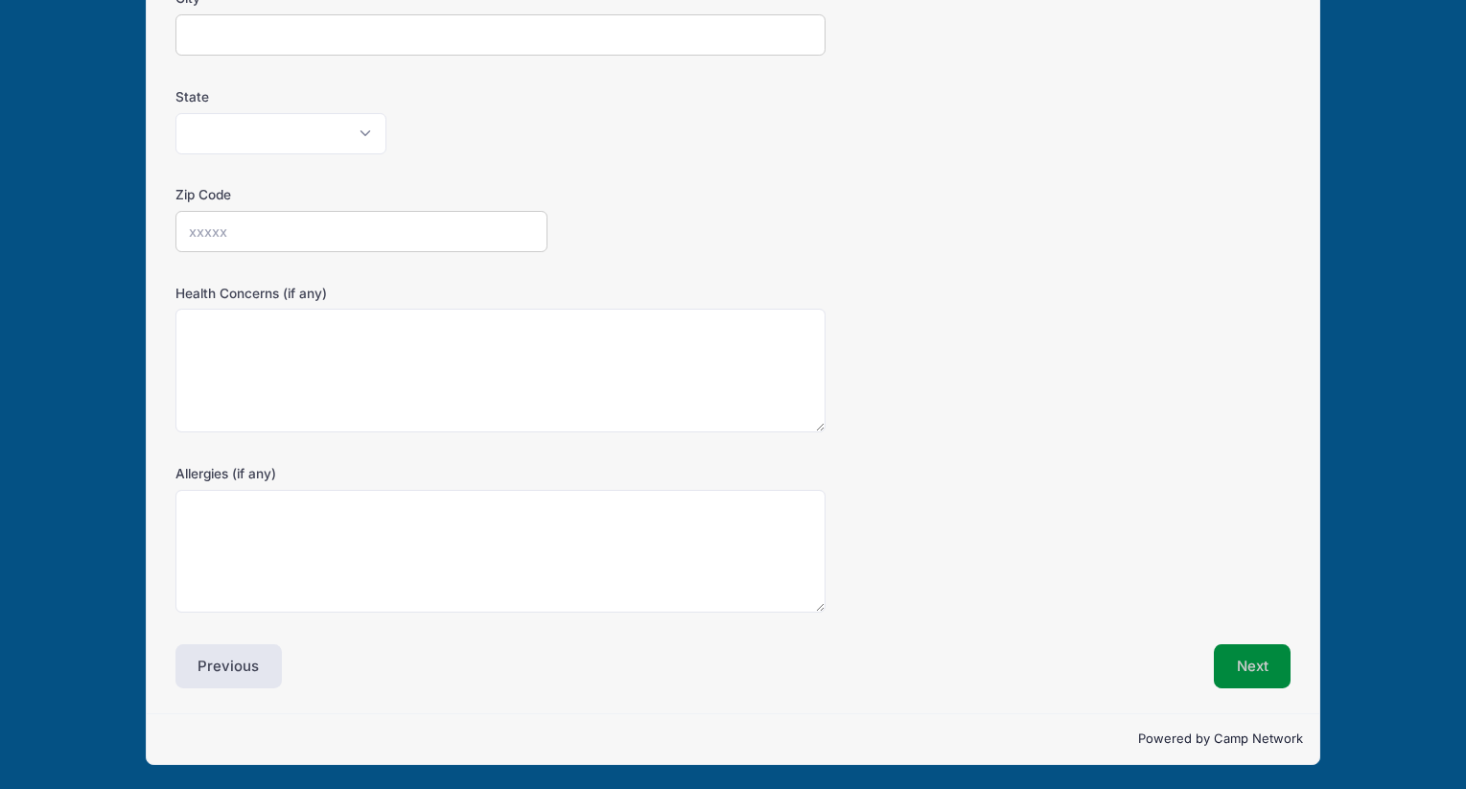
click at [1237, 646] on button "Next" at bounding box center [1253, 666] width 78 height 44
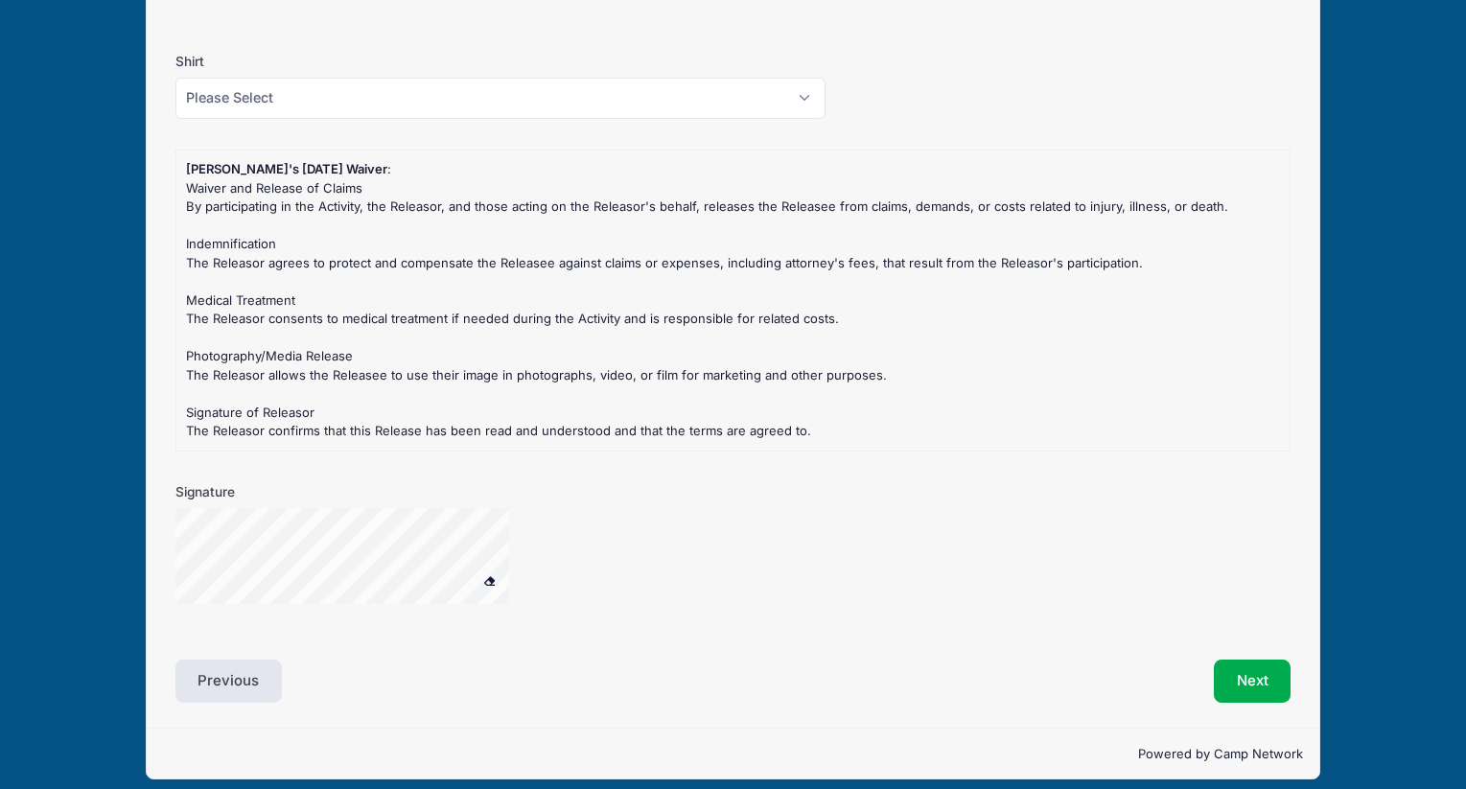
scroll to position [1734, 0]
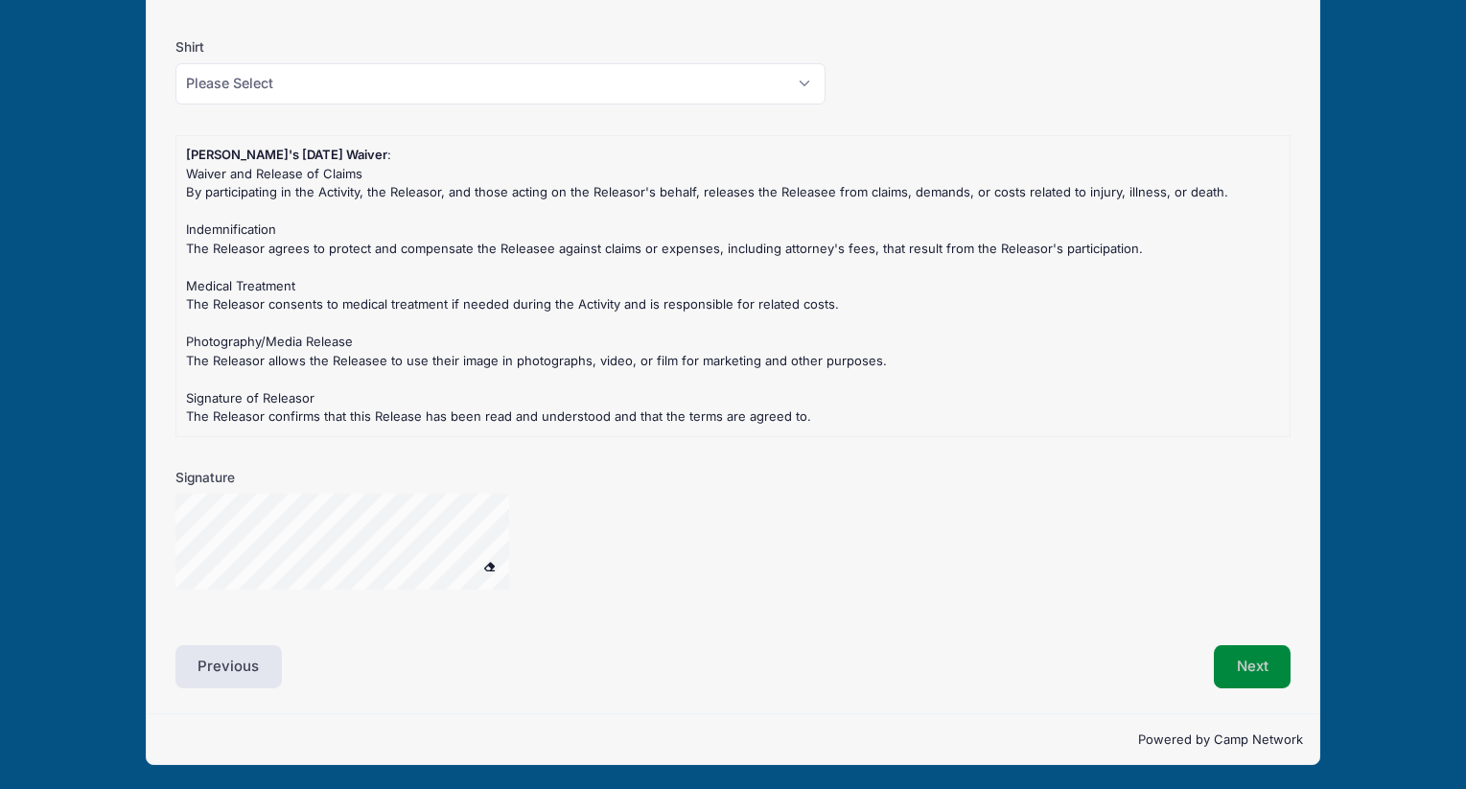
click at [1245, 665] on button "Next" at bounding box center [1253, 667] width 78 height 44
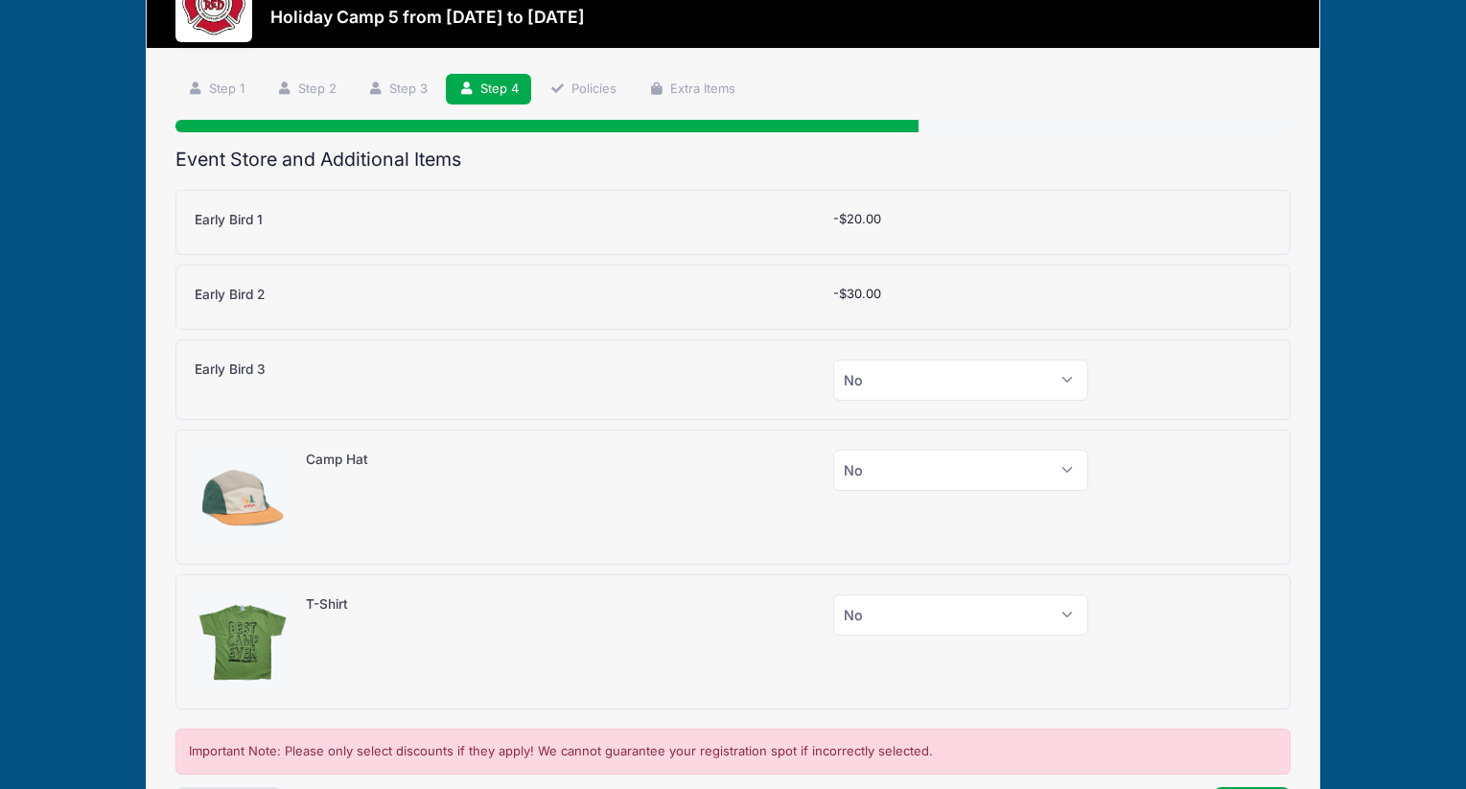
scroll to position [0, 0]
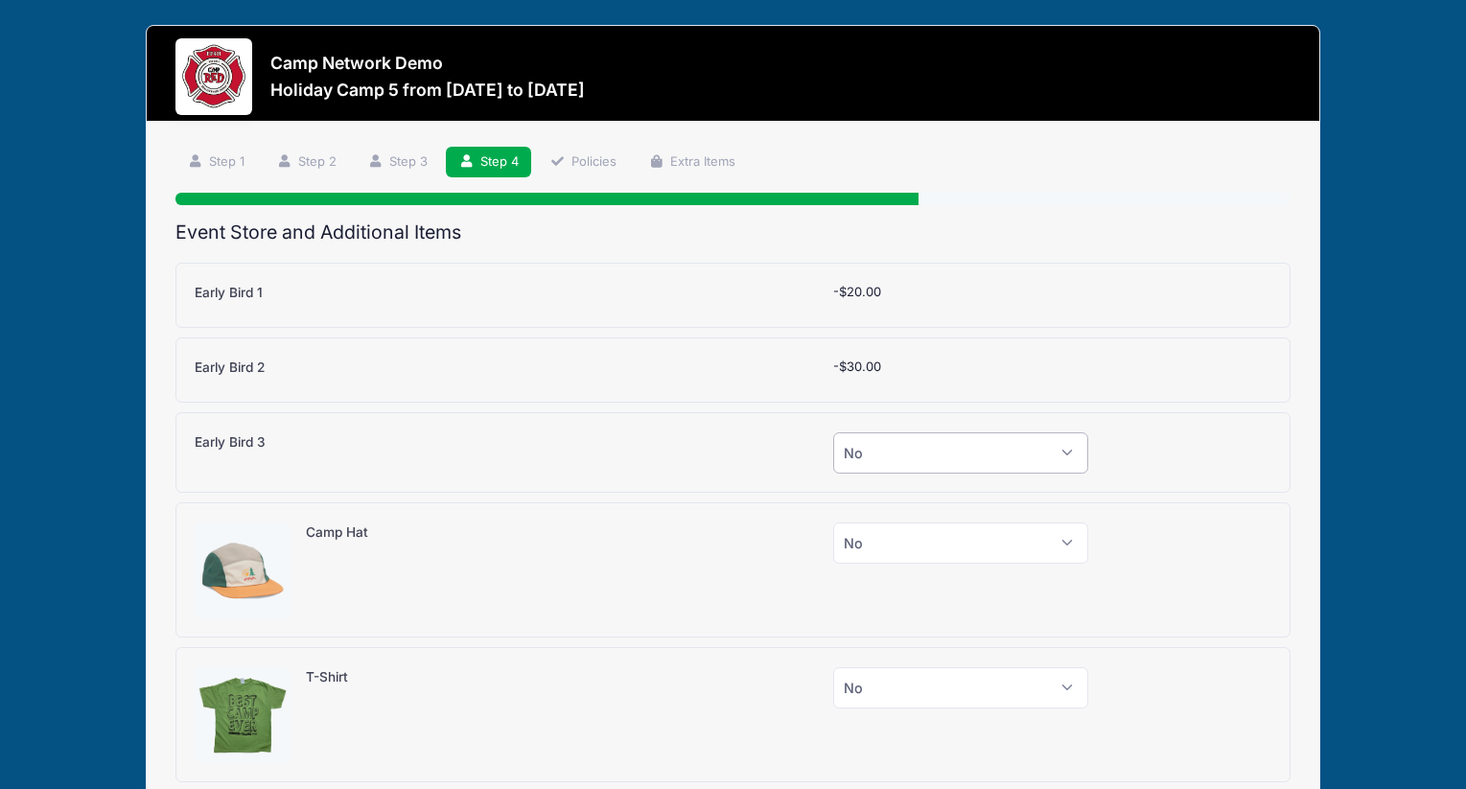
click at [910, 452] on select "Please Select Yes (-$50.00) No" at bounding box center [960, 452] width 255 height 41
select select "1"
click at [833, 432] on select "Please Select Yes (-$50.00) No" at bounding box center [960, 452] width 255 height 41
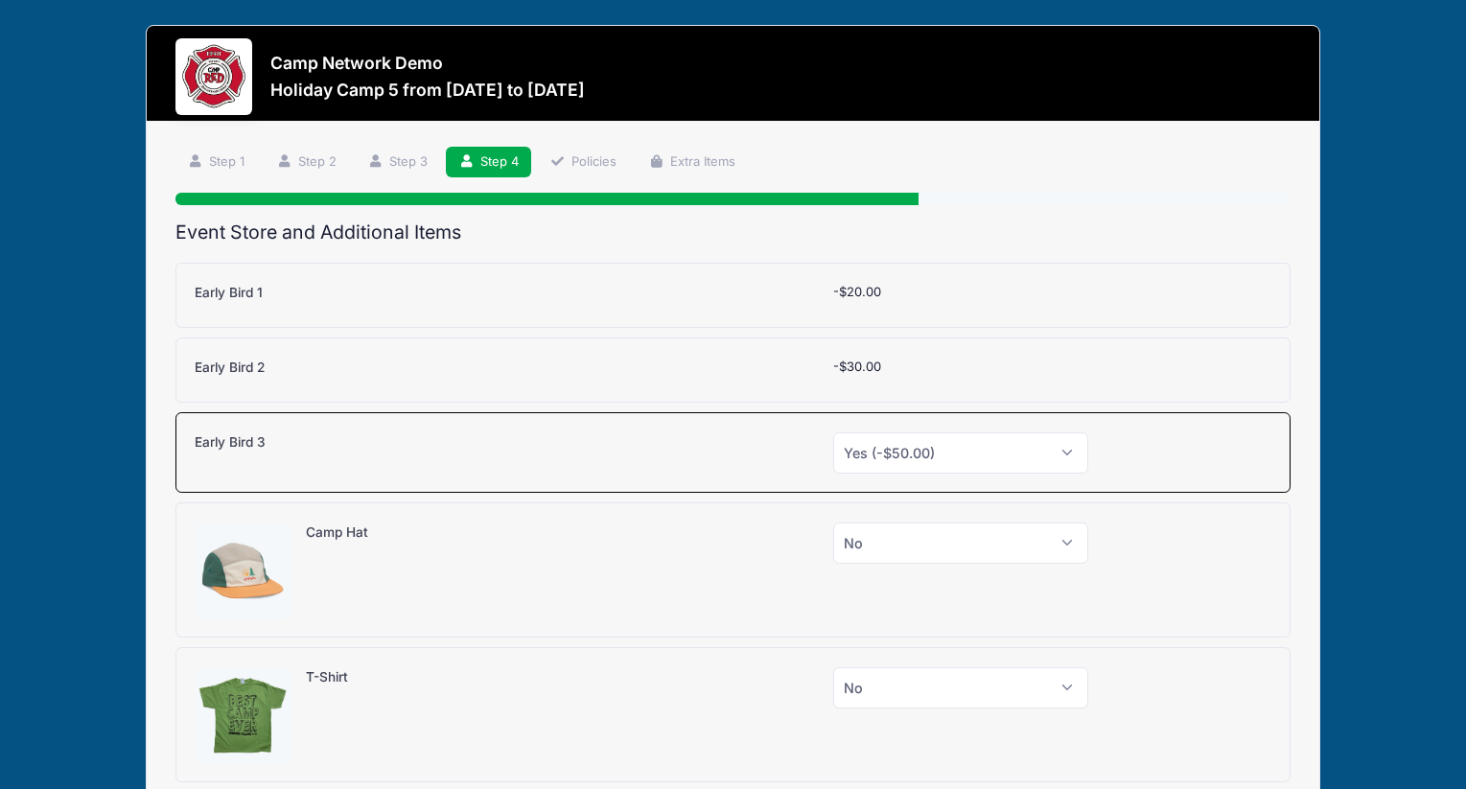
click at [1229, 554] on div at bounding box center [1189, 571] width 182 height 96
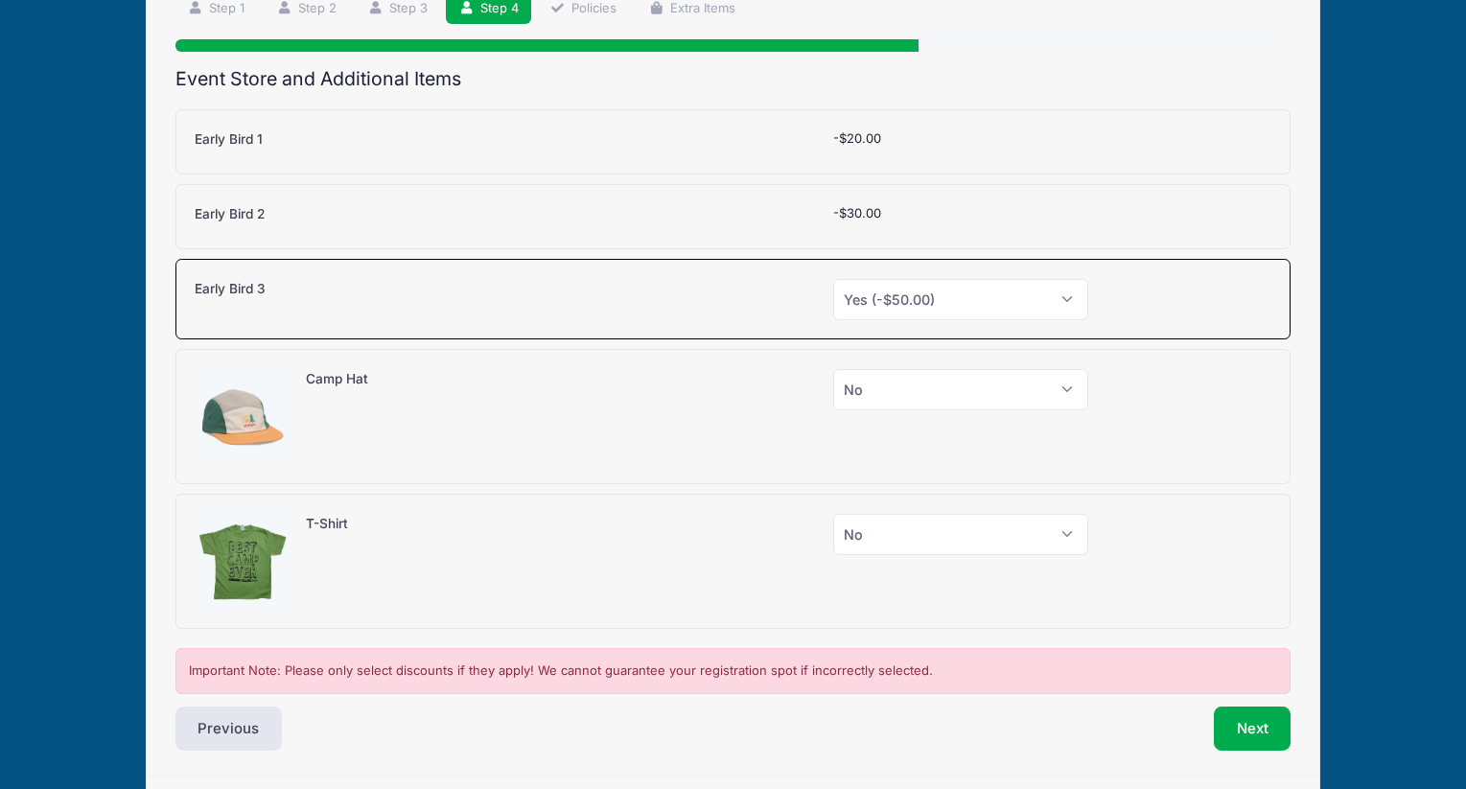
scroll to position [179, 0]
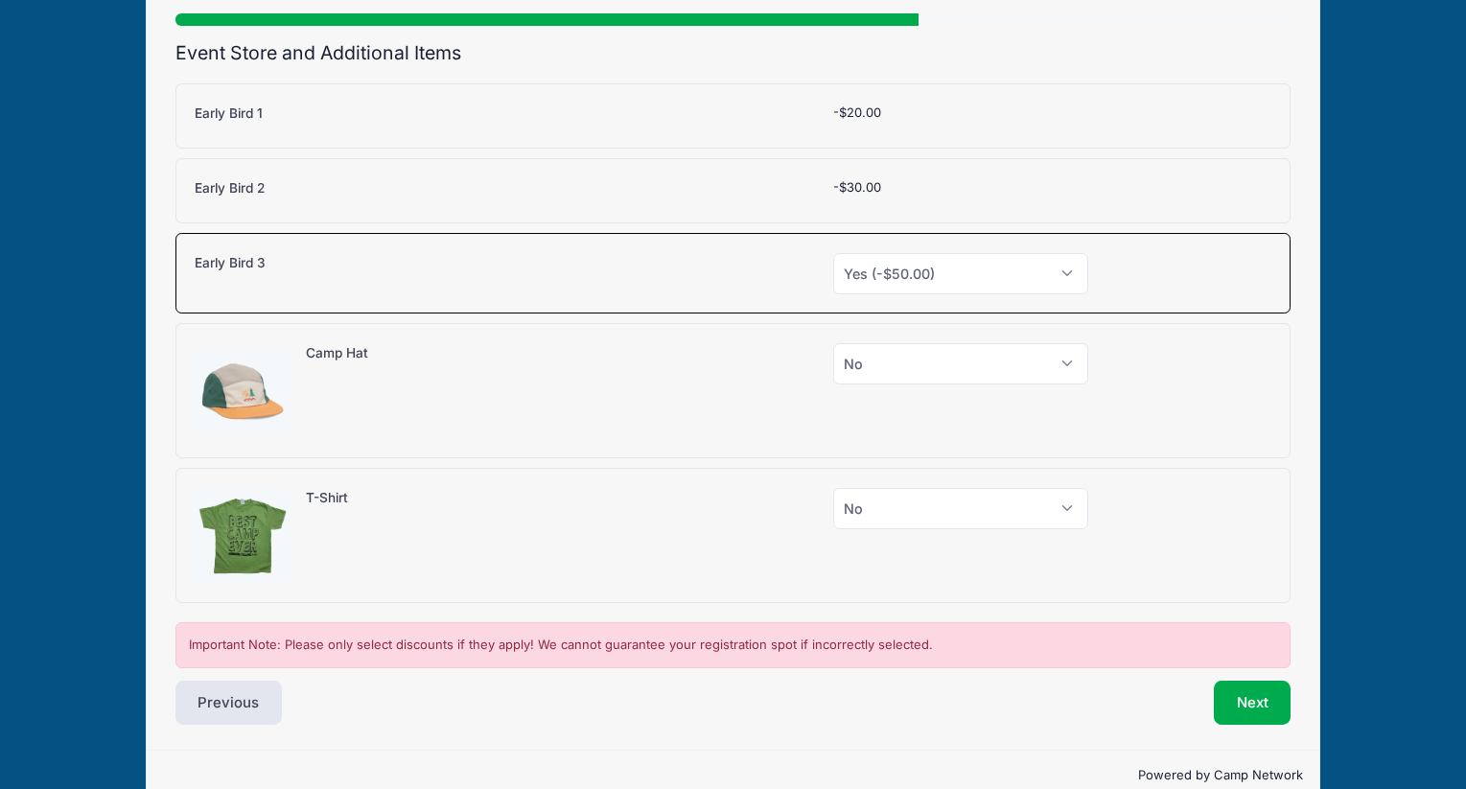
click at [1169, 388] on div at bounding box center [1189, 391] width 182 height 96
click at [1239, 714] on button "Next" at bounding box center [1253, 703] width 78 height 44
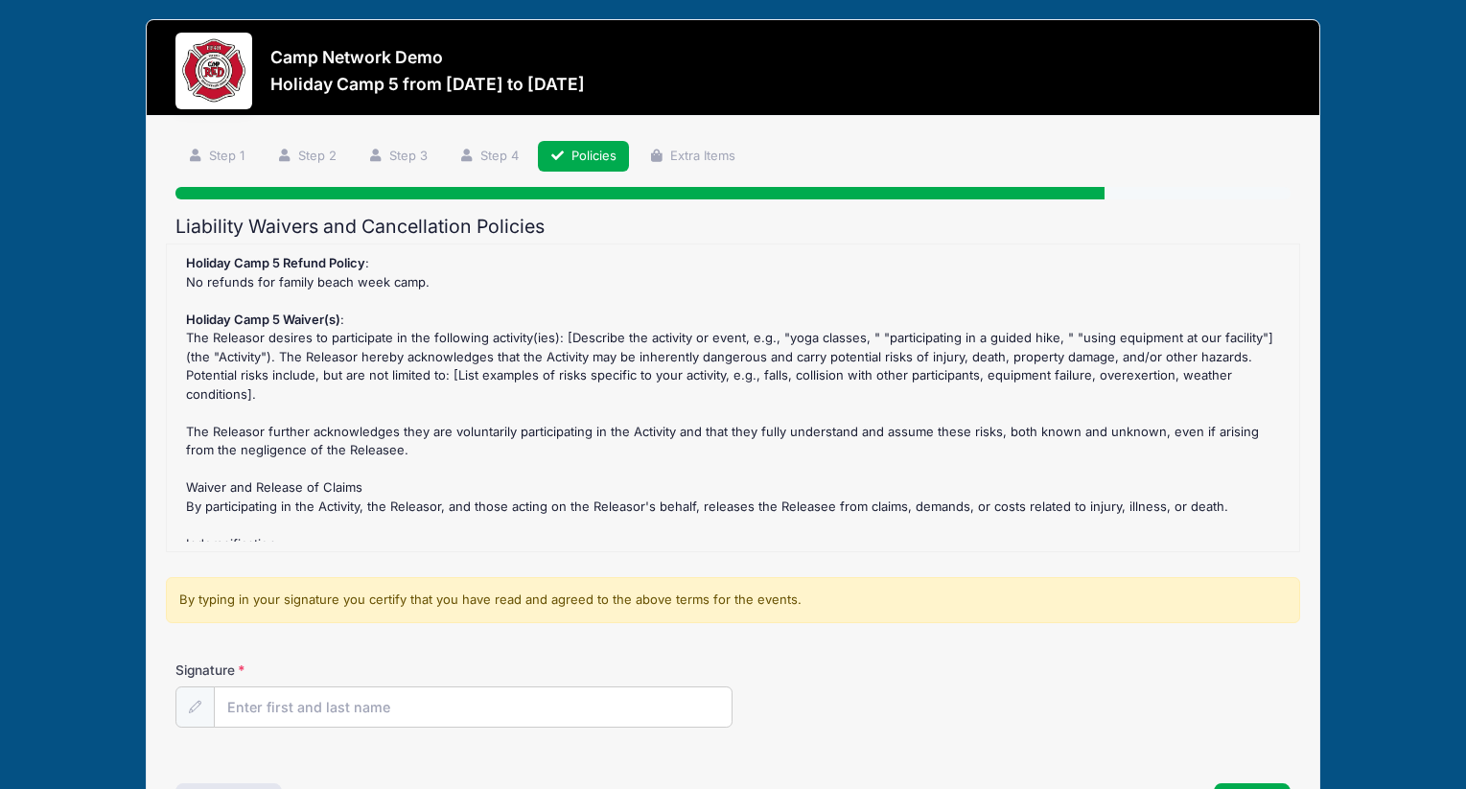
scroll to position [0, 0]
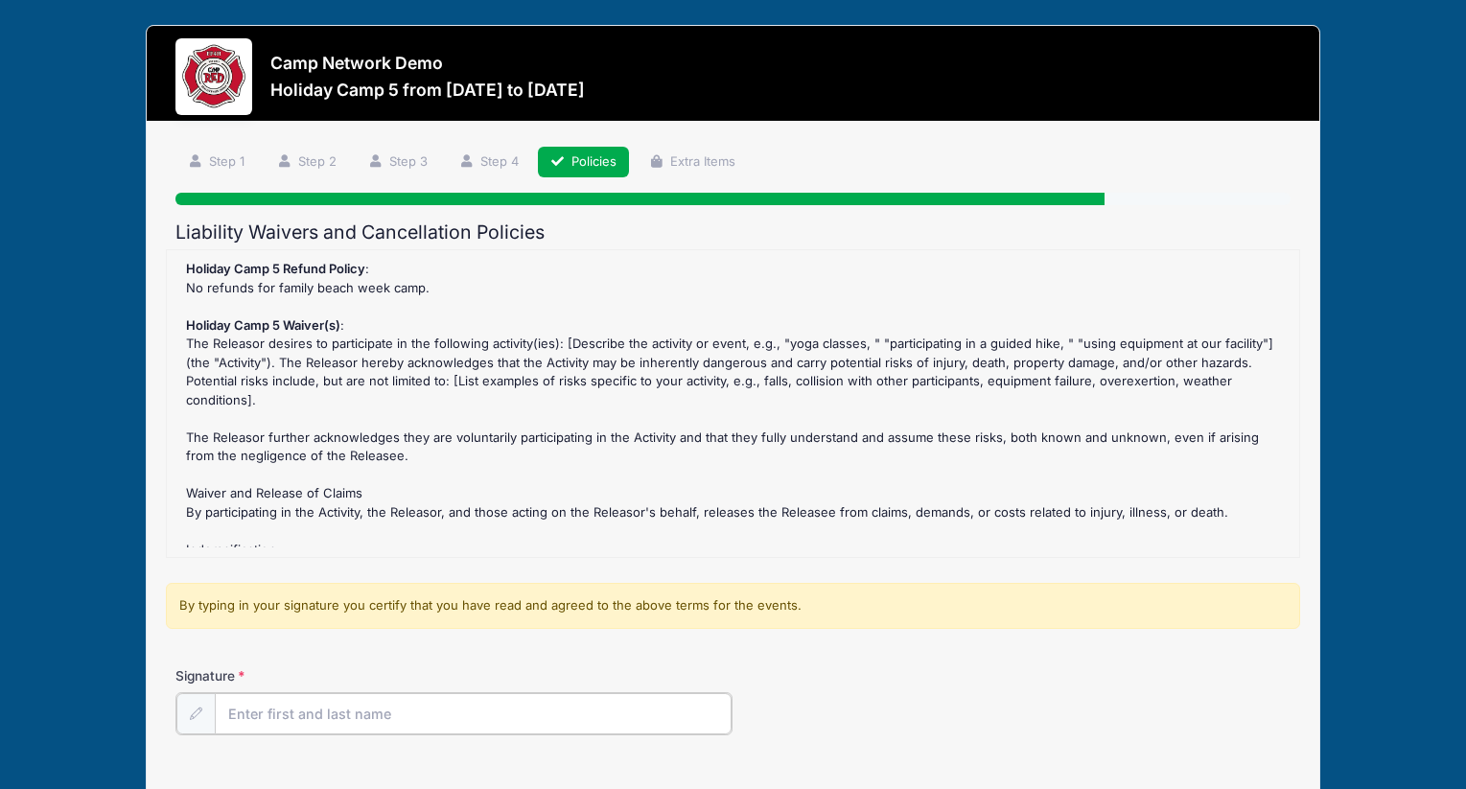
click at [384, 701] on input "Signature" at bounding box center [474, 713] width 518 height 41
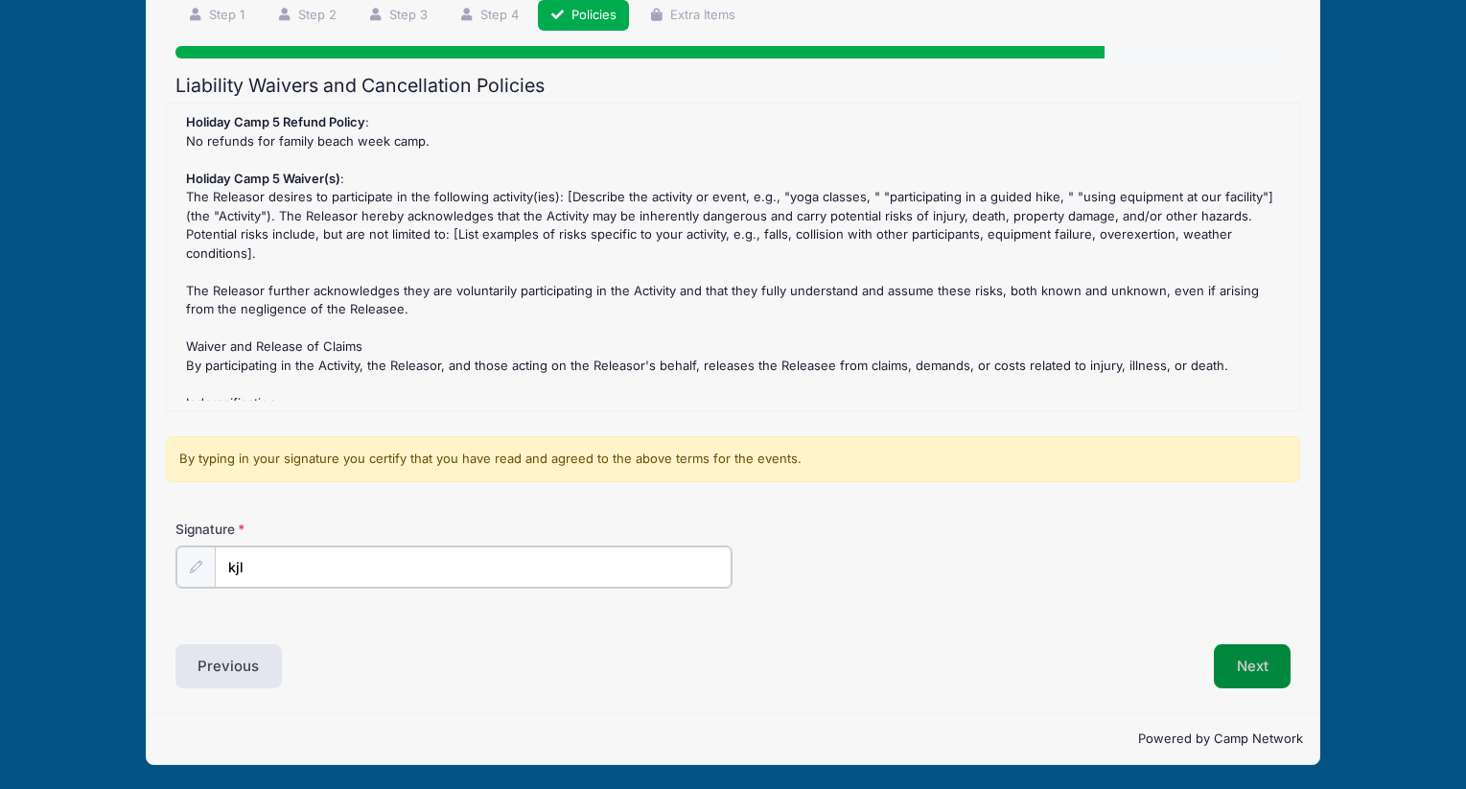
type input "kjl"
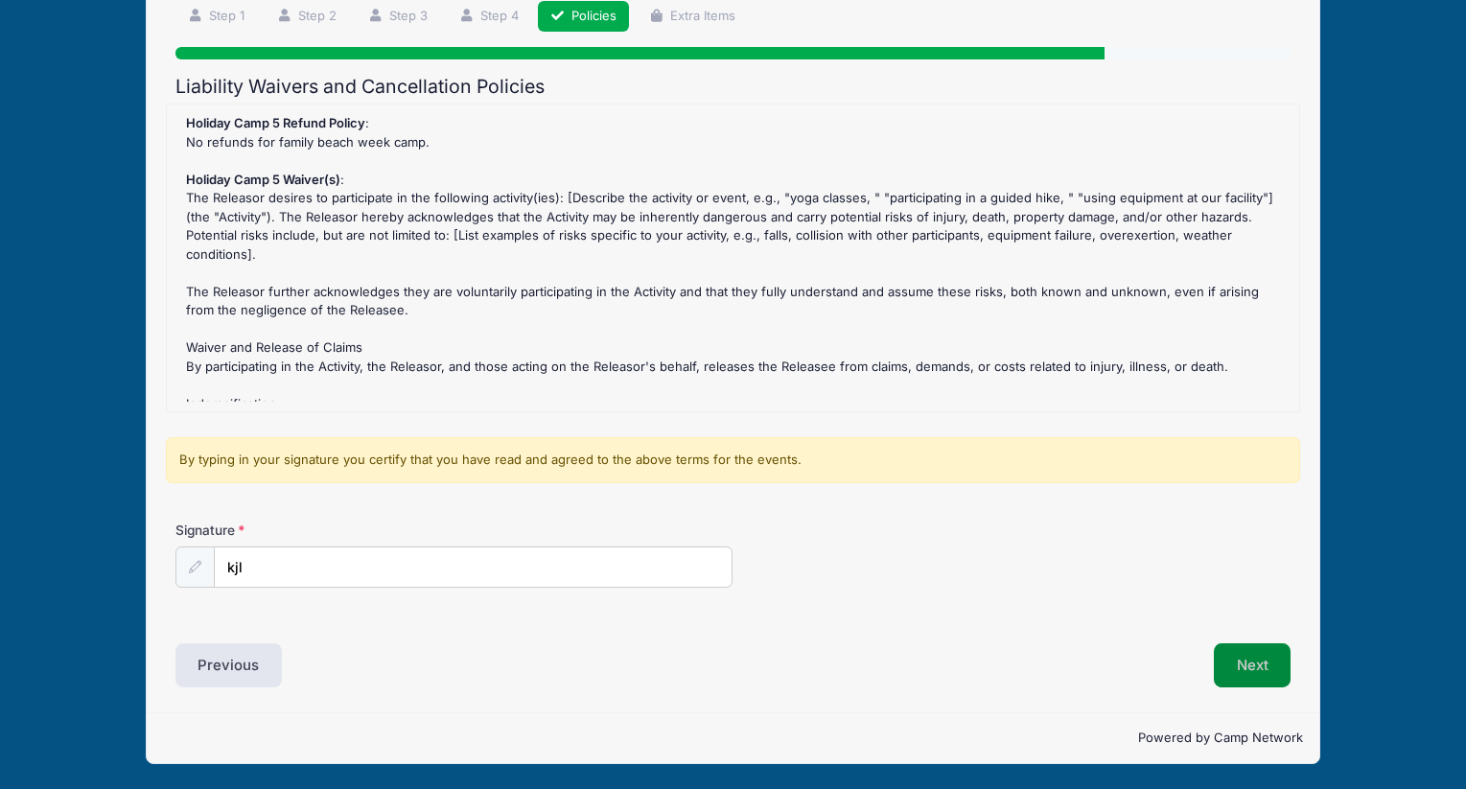
click at [1269, 652] on button "Next" at bounding box center [1253, 665] width 78 height 44
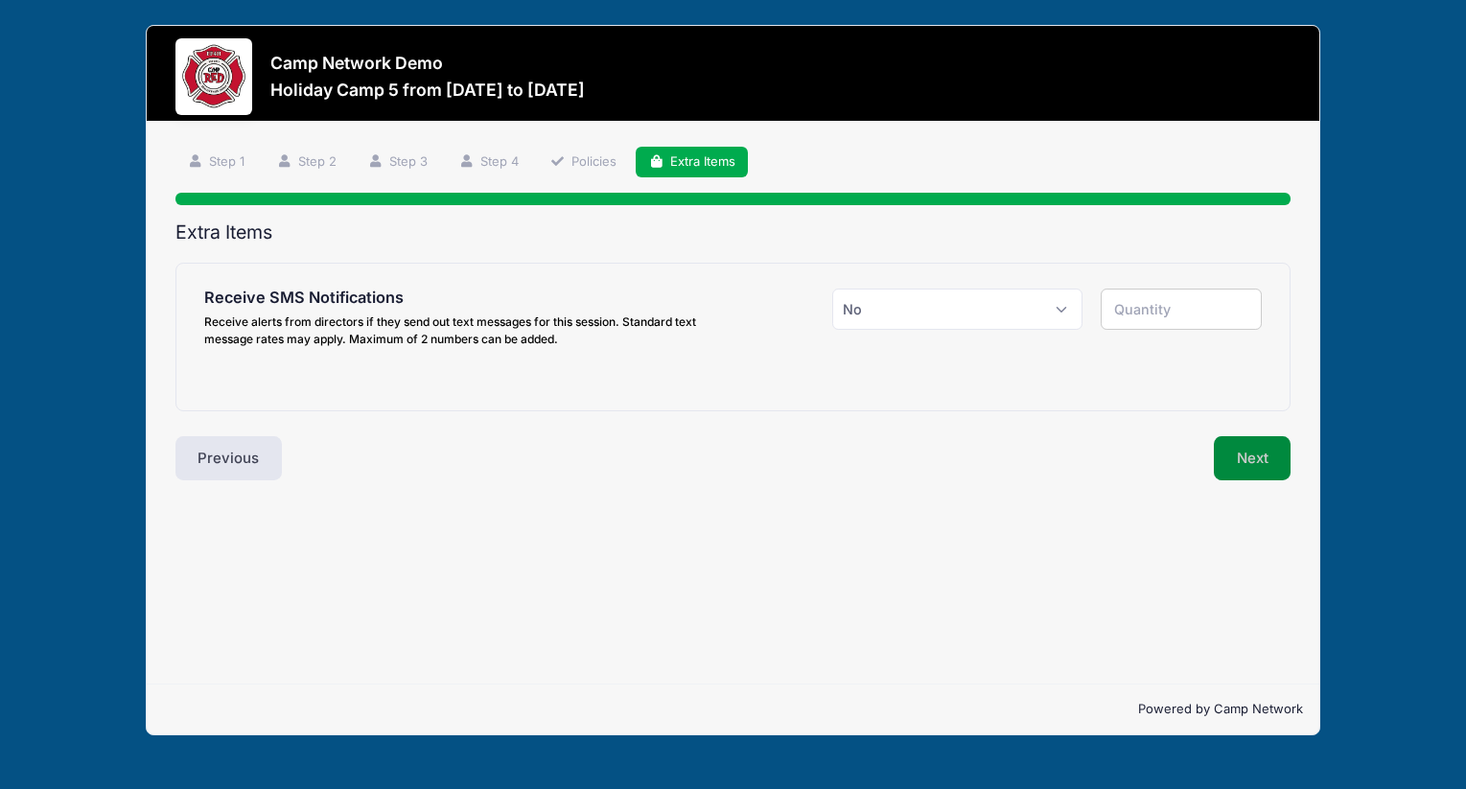
click at [1257, 455] on button "Next" at bounding box center [1253, 458] width 78 height 44
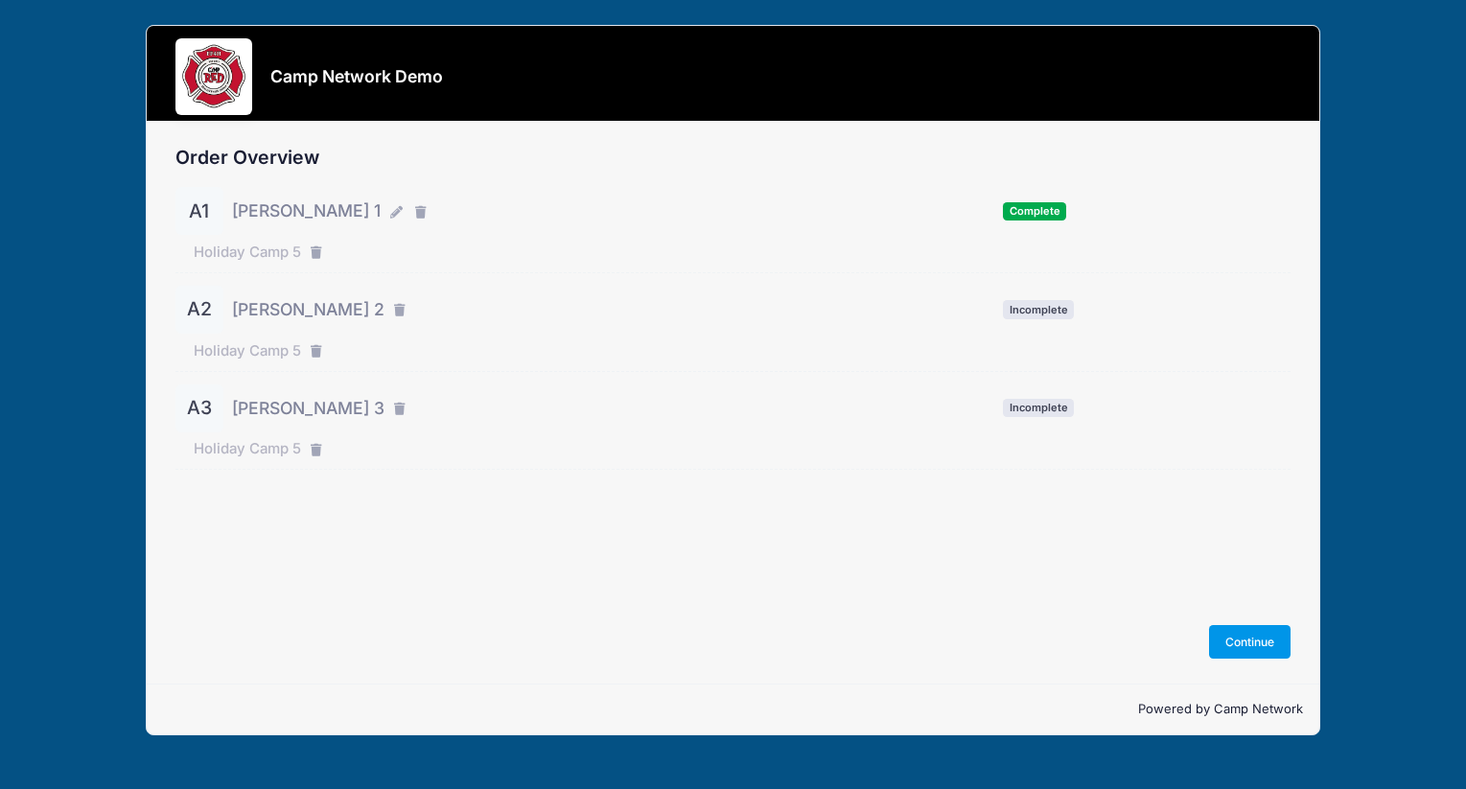
click at [1274, 642] on button "Continue" at bounding box center [1250, 641] width 82 height 33
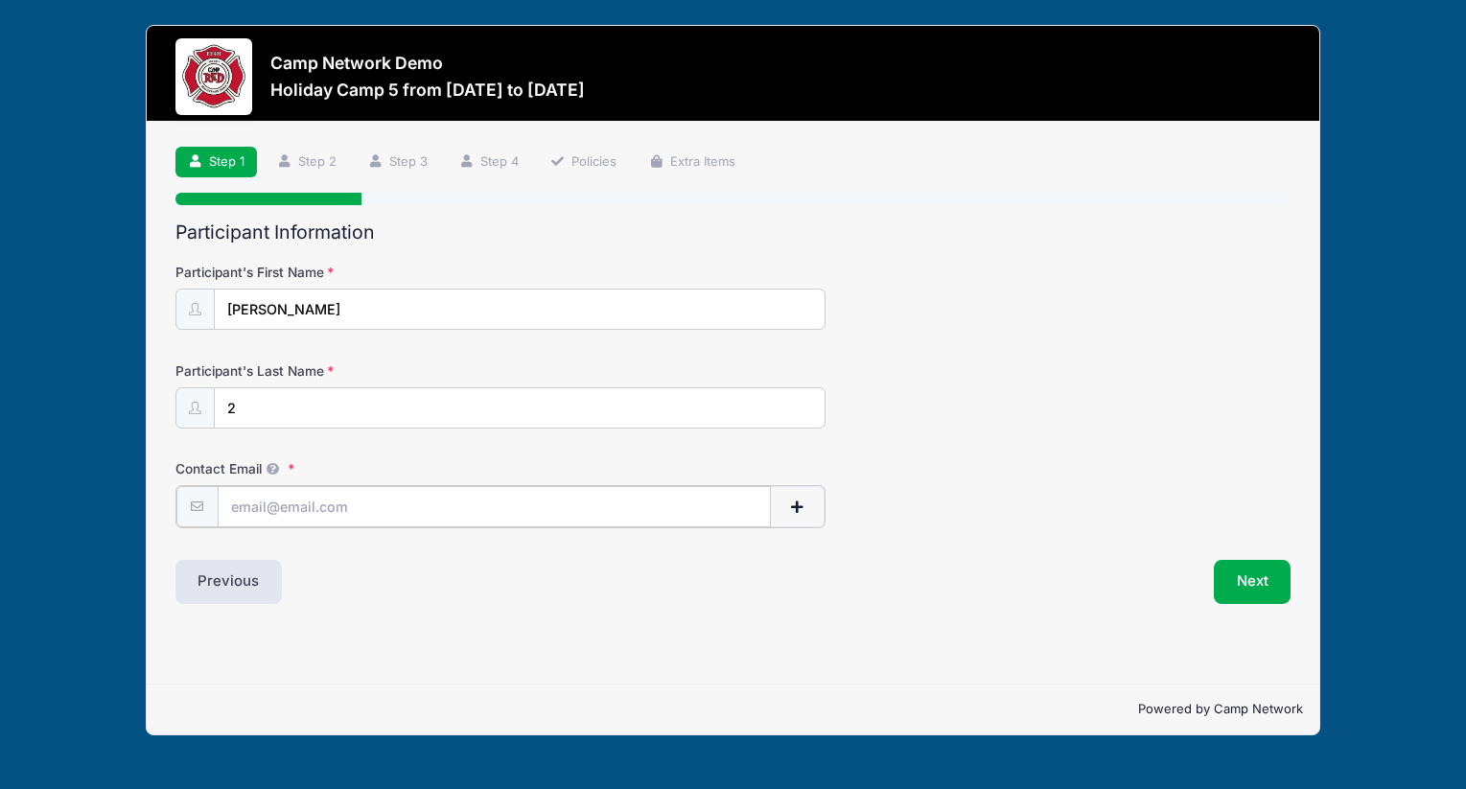
click at [428, 513] on input "Contact Email" at bounding box center [494, 506] width 553 height 41
type input "[PERSON_NAME][EMAIL_ADDRESS][PERSON_NAME][DOMAIN_NAME]"
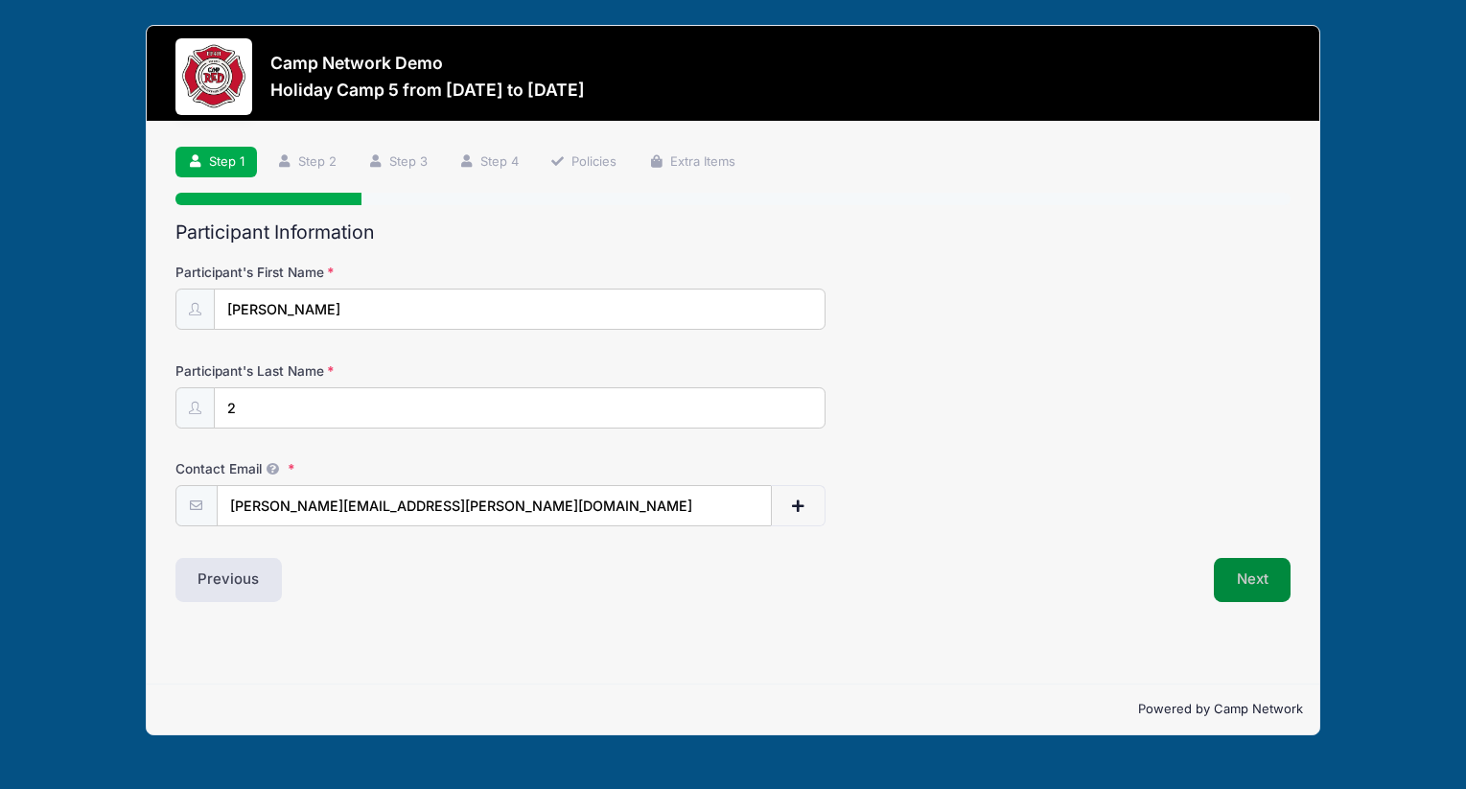
click at [1237, 594] on button "Next" at bounding box center [1253, 580] width 78 height 44
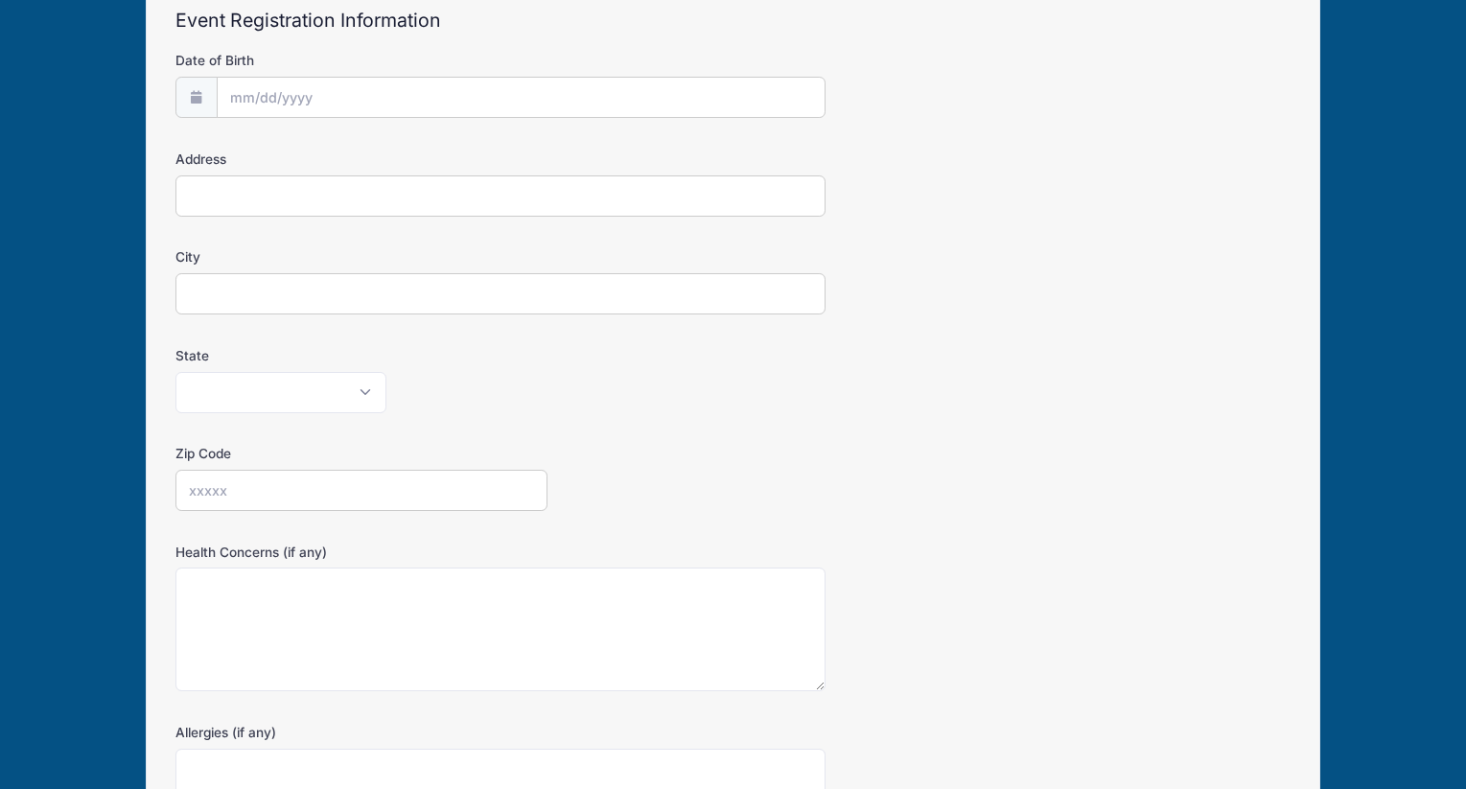
scroll to position [471, 0]
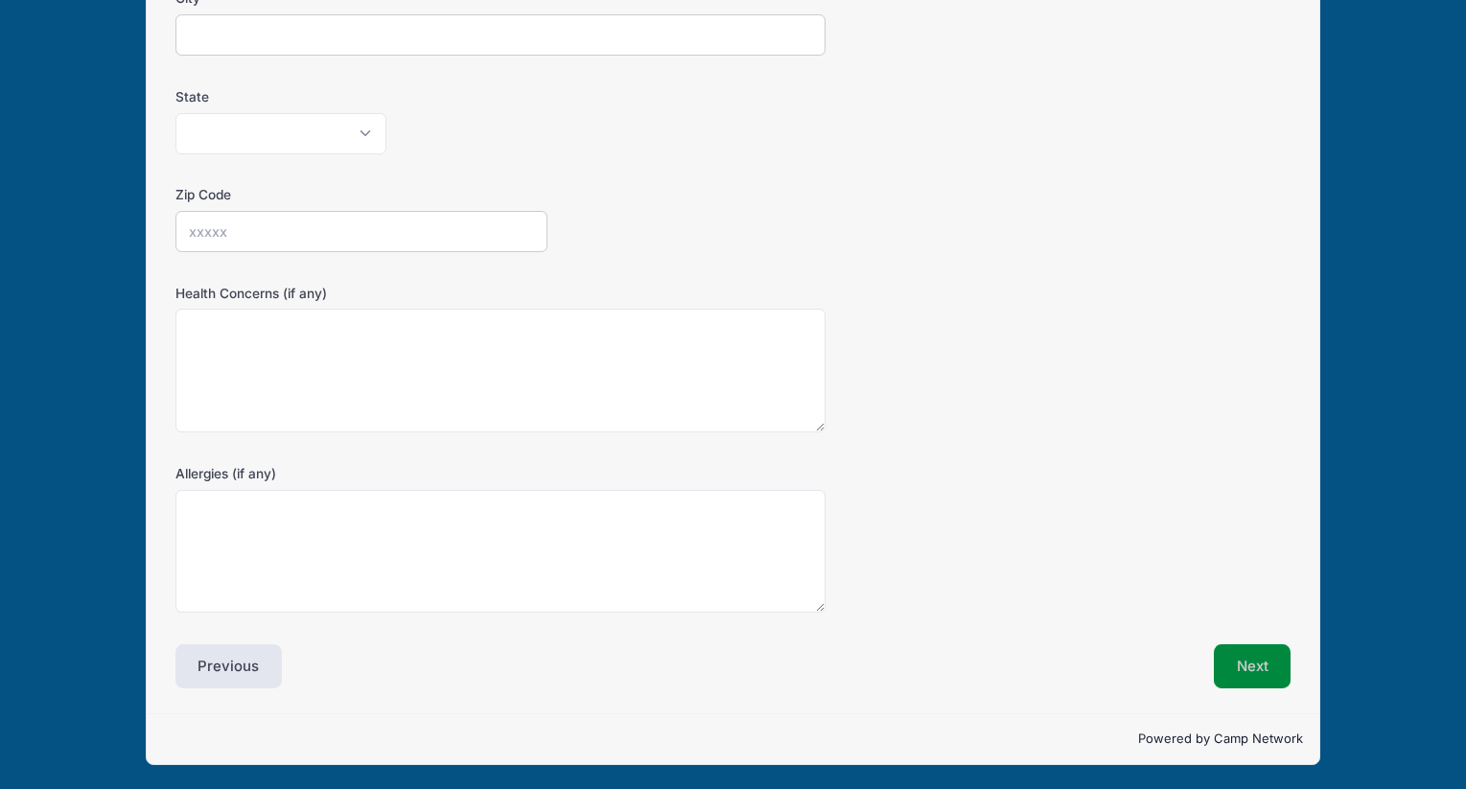
click at [1247, 657] on button "Next" at bounding box center [1253, 666] width 78 height 44
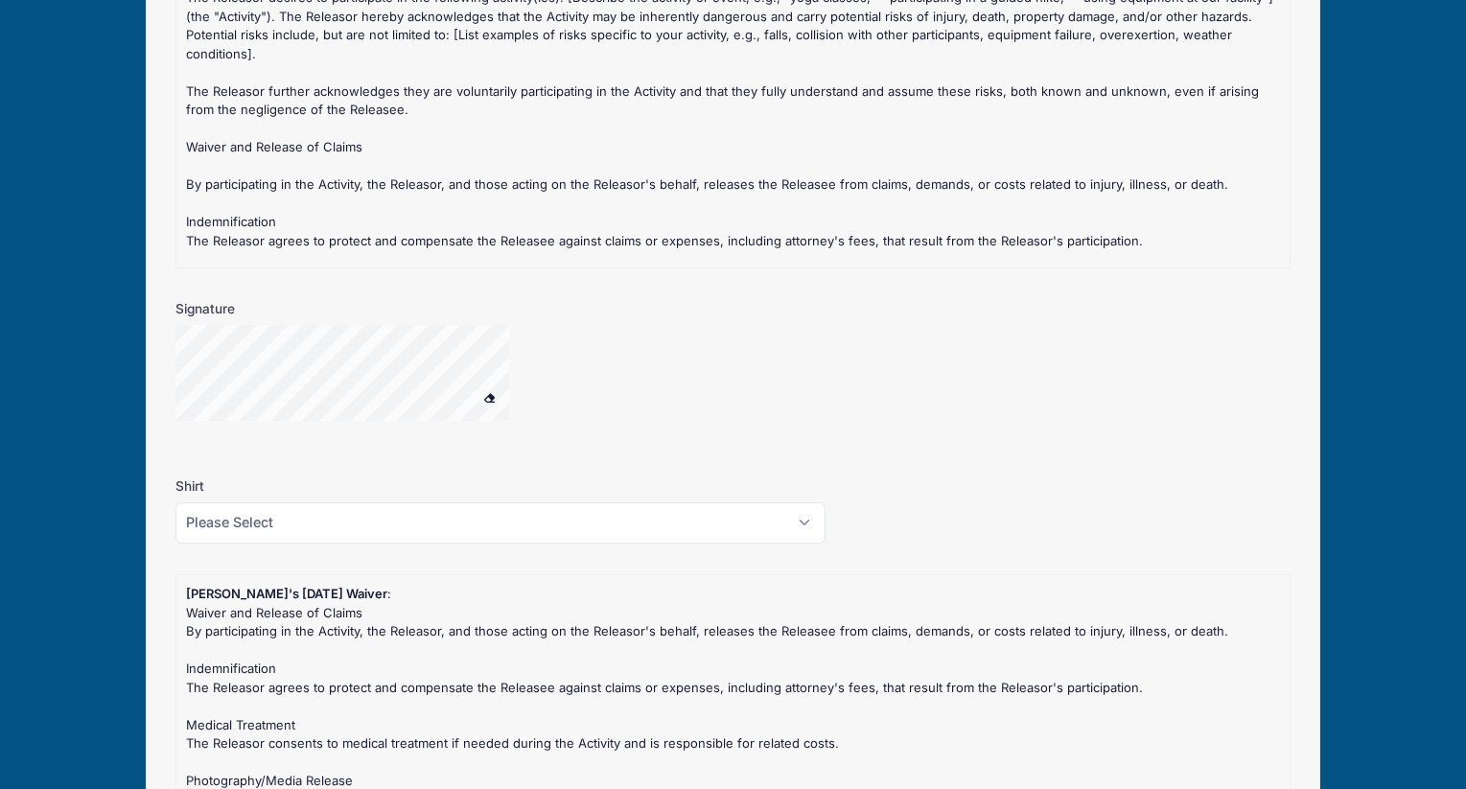
scroll to position [1734, 0]
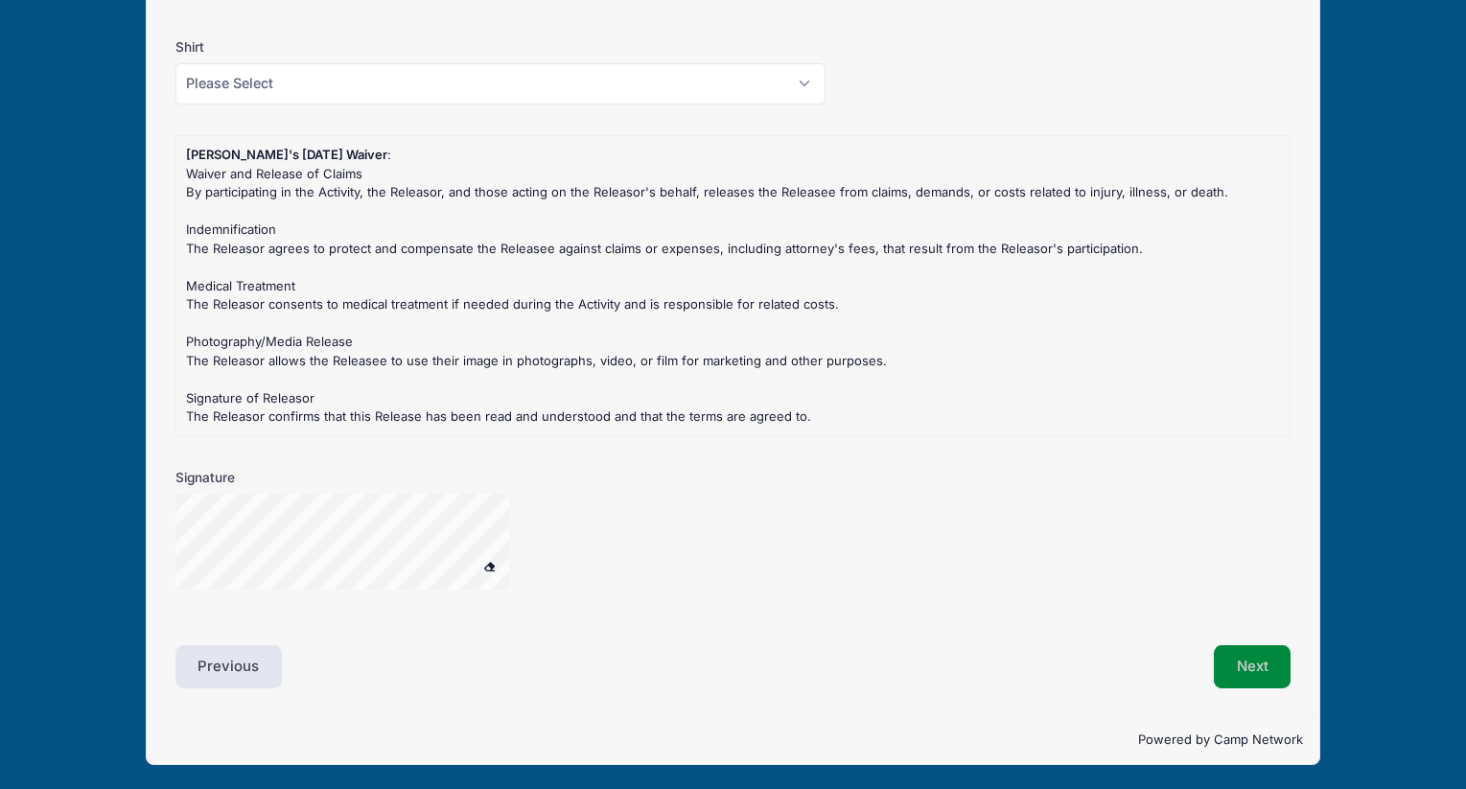
click at [1247, 667] on button "Next" at bounding box center [1253, 667] width 78 height 44
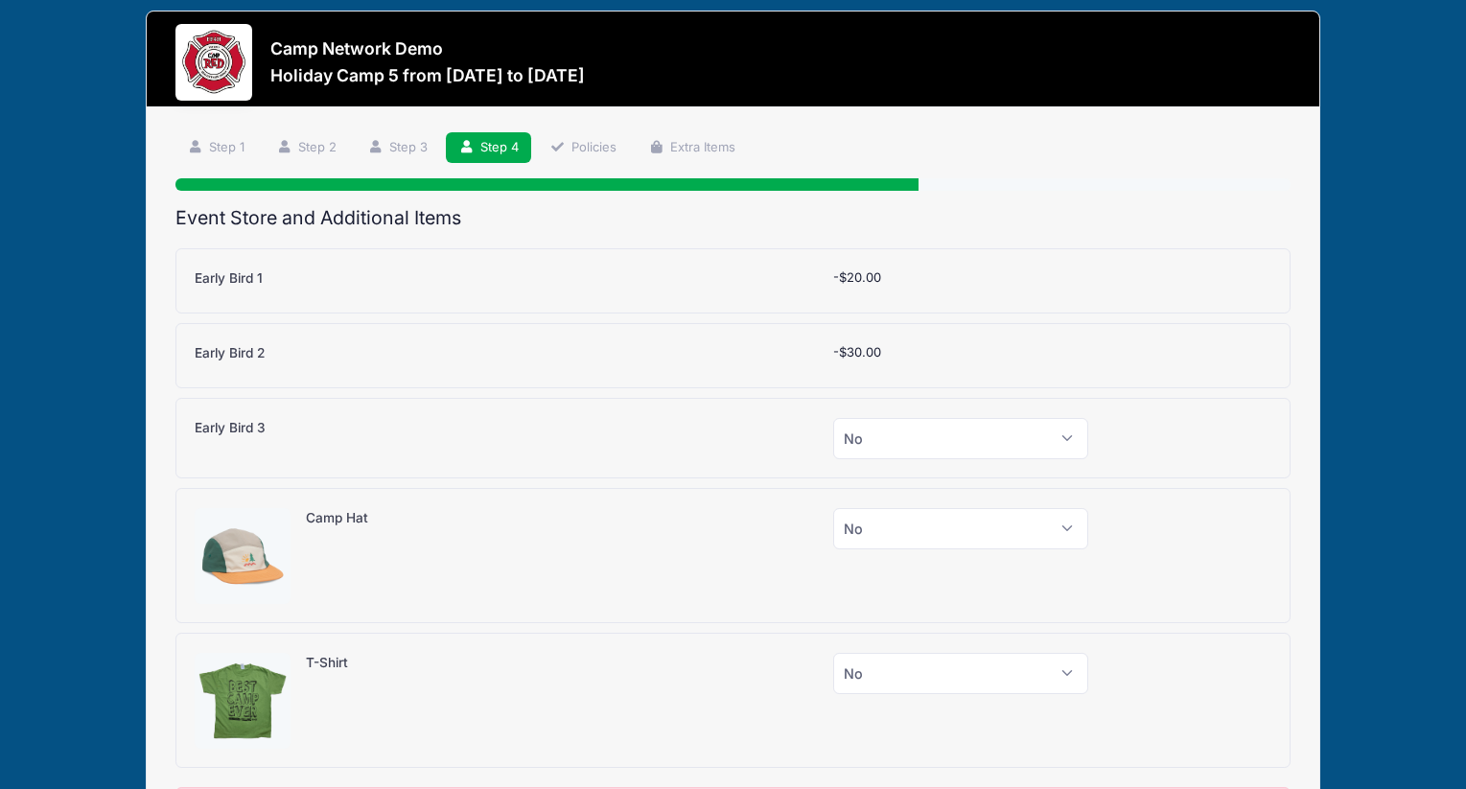
scroll to position [0, 0]
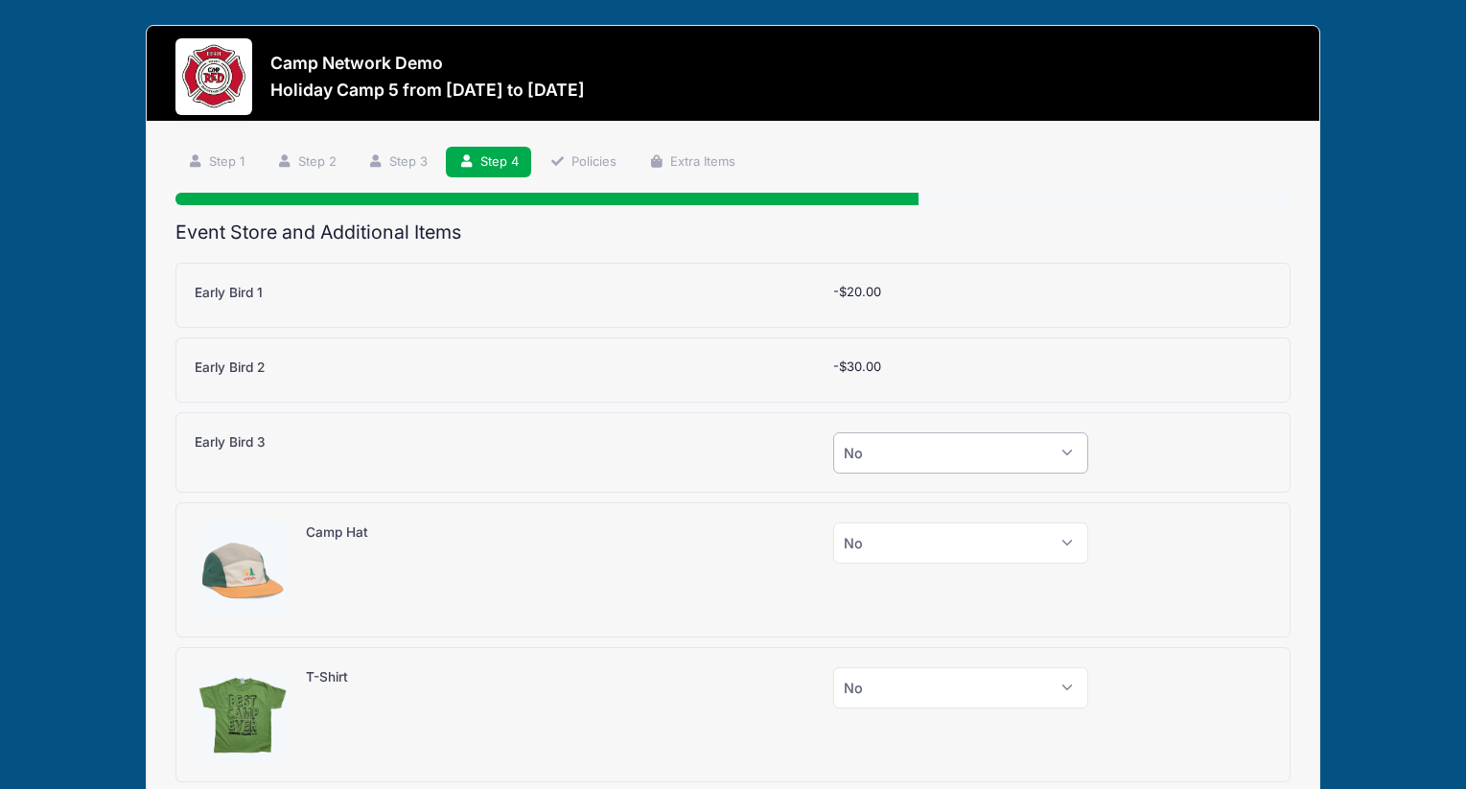
click at [916, 446] on select "Please Select Yes (-$50.00) No" at bounding box center [960, 452] width 255 height 41
select select "1"
click at [833, 432] on select "Please Select Yes (-$50.00) No" at bounding box center [960, 452] width 255 height 41
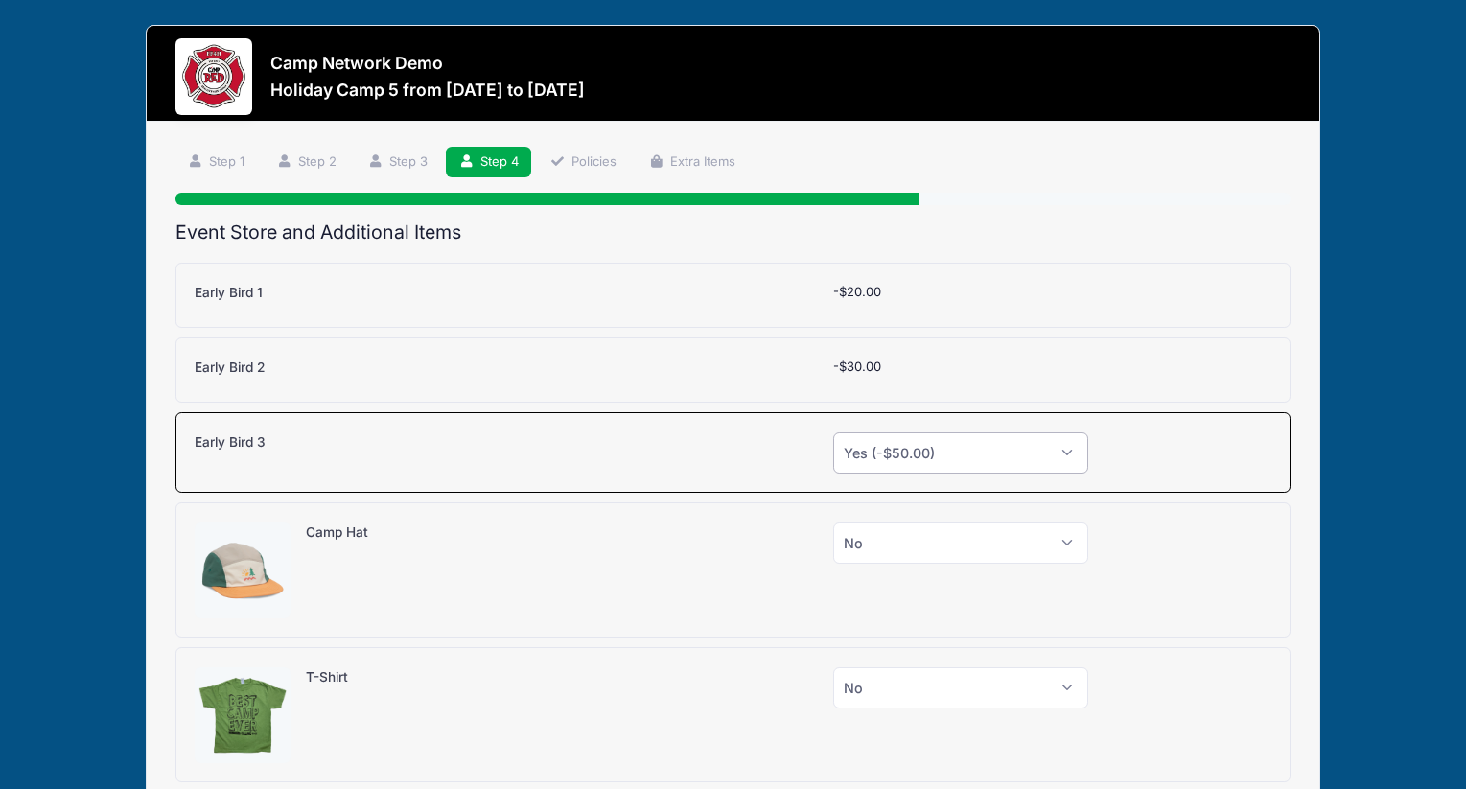
scroll to position [216, 0]
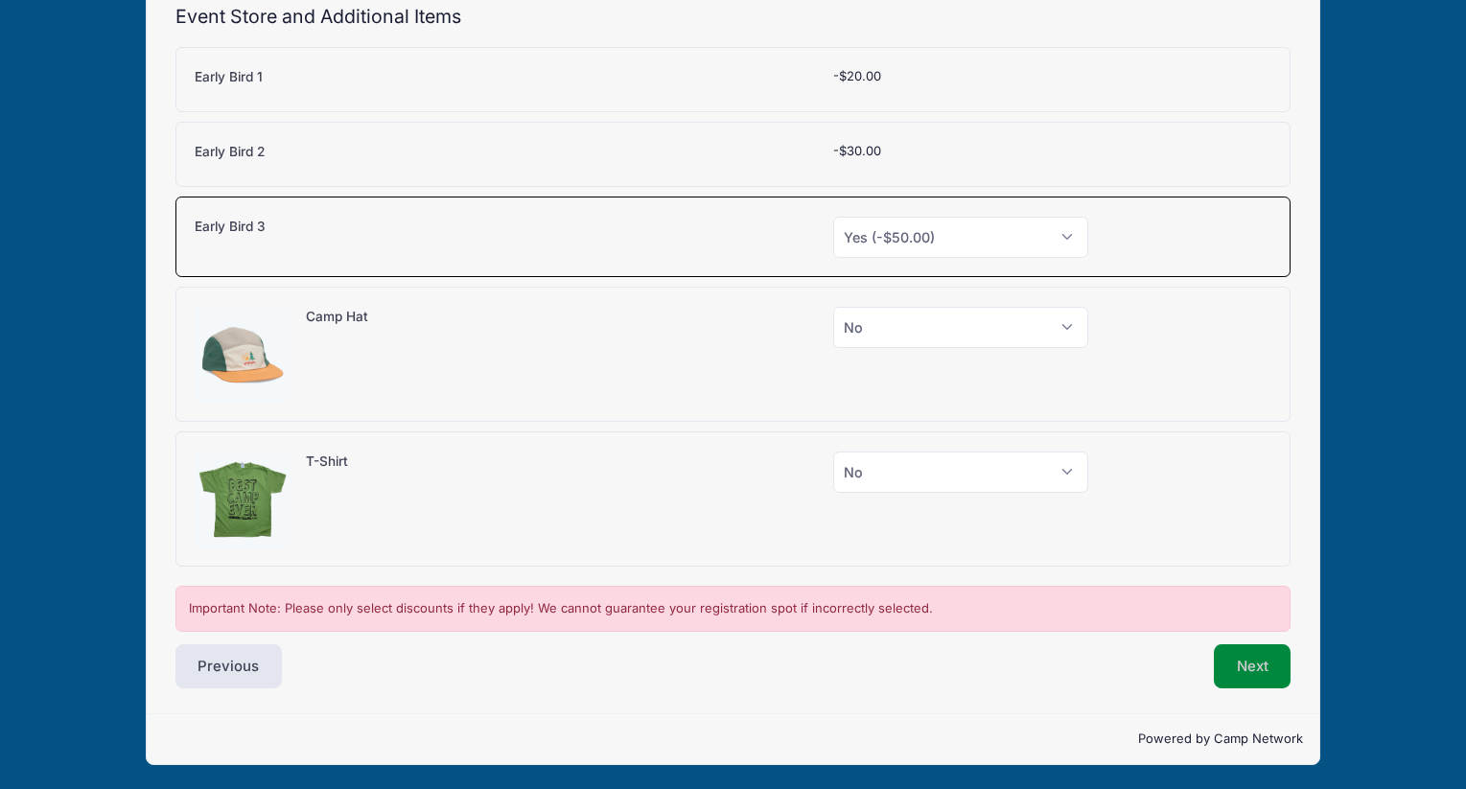
click at [1240, 666] on button "Next" at bounding box center [1253, 666] width 78 height 44
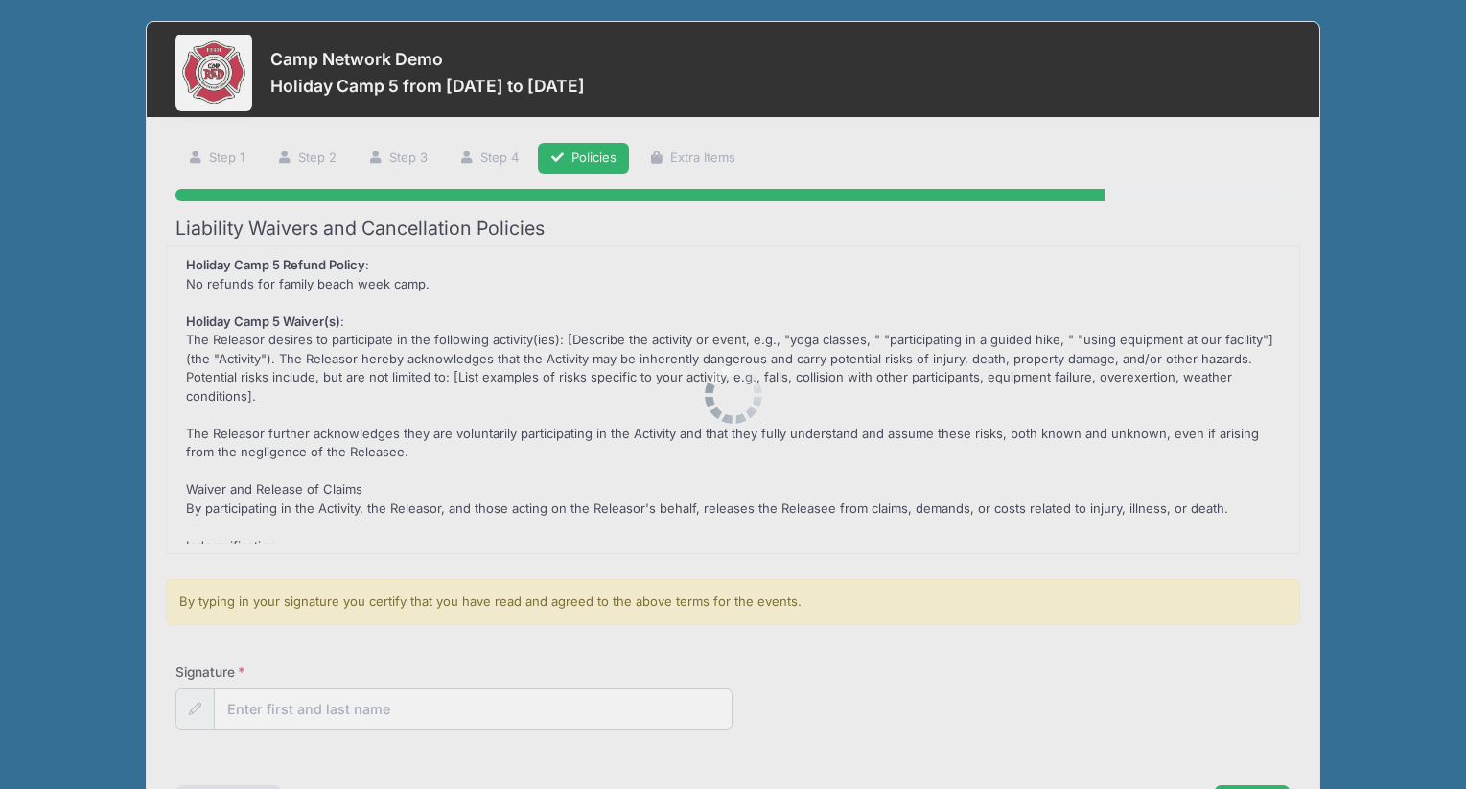
scroll to position [0, 0]
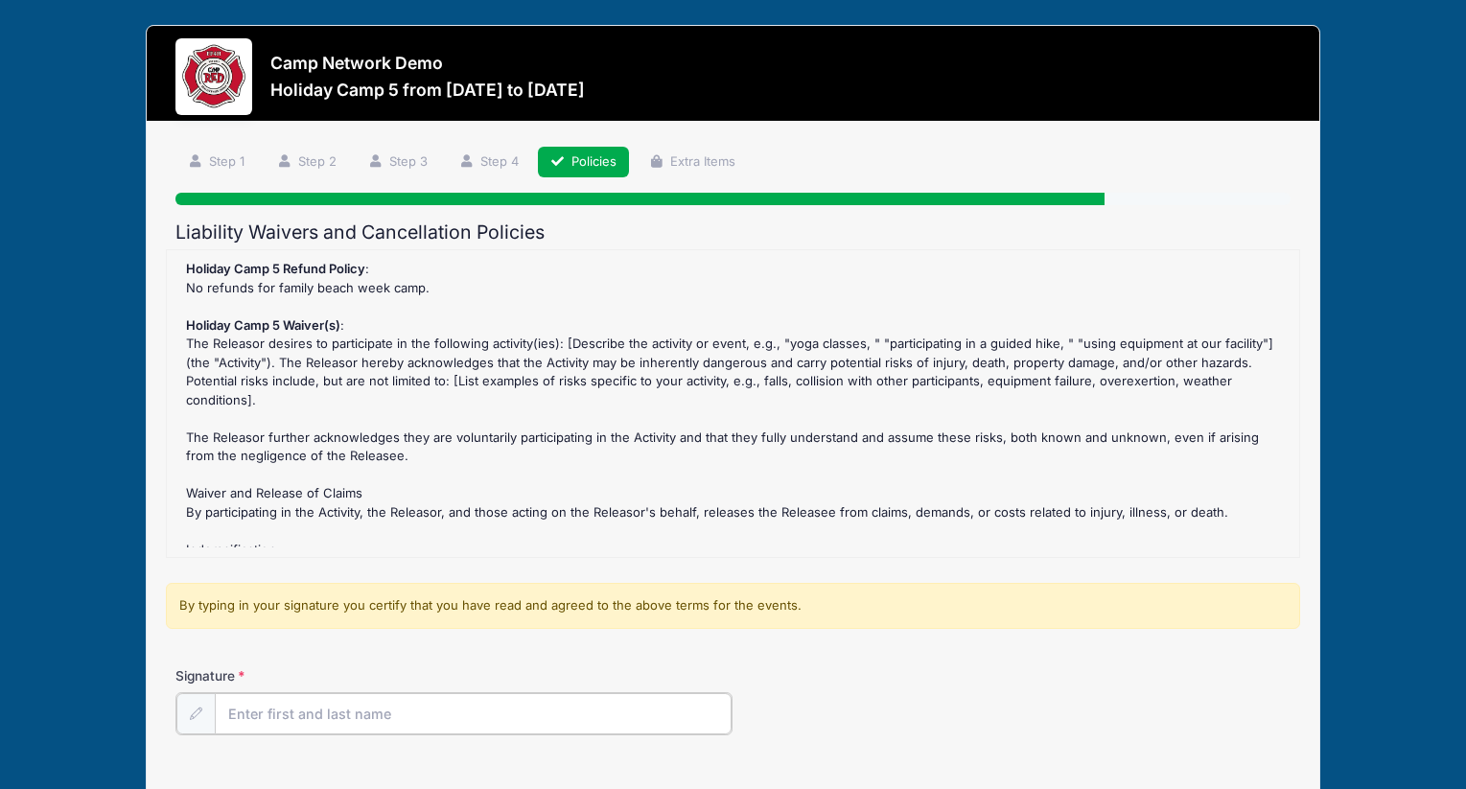
click at [386, 708] on input "Signature" at bounding box center [474, 713] width 518 height 41
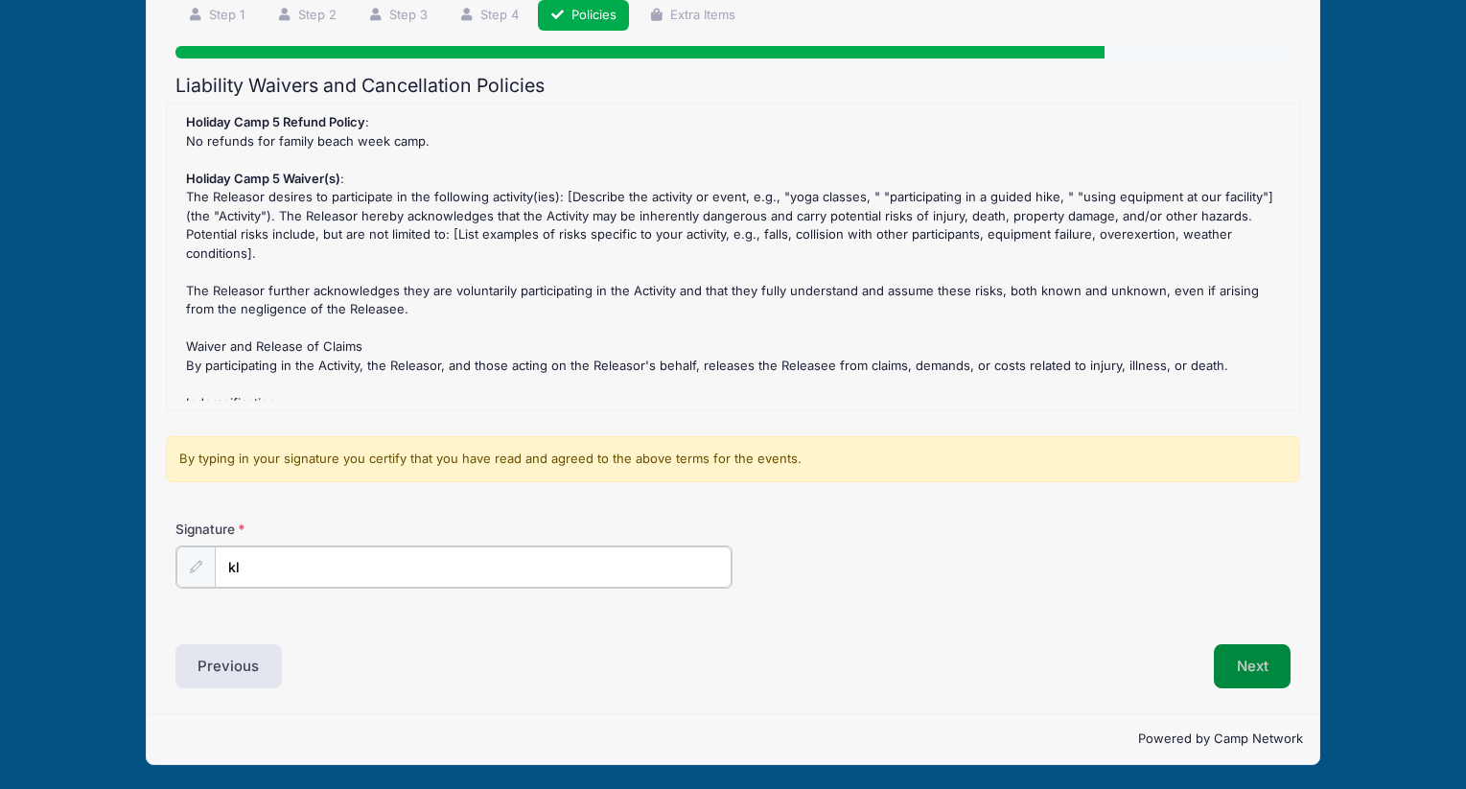
type input "kl"
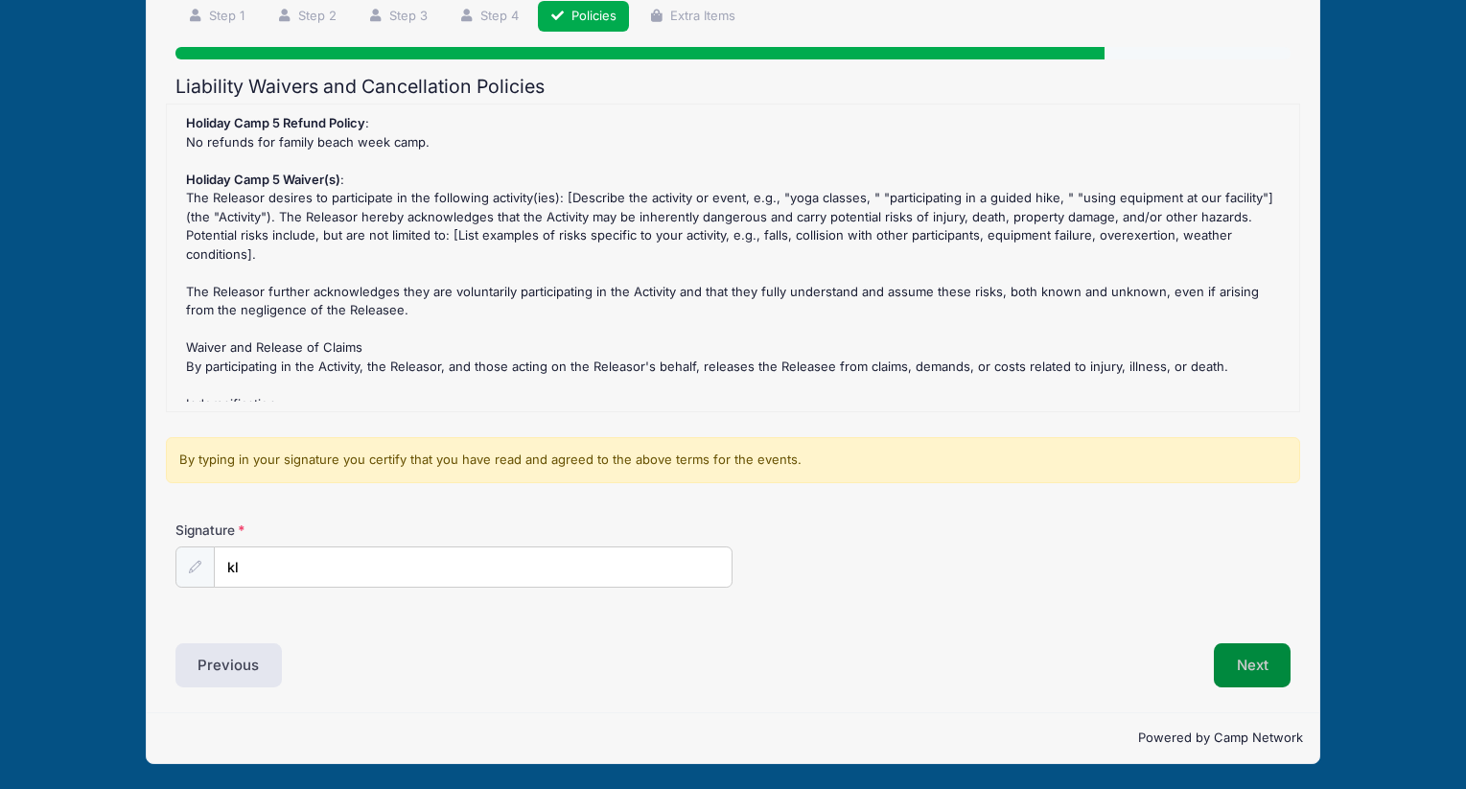
scroll to position [145, 0]
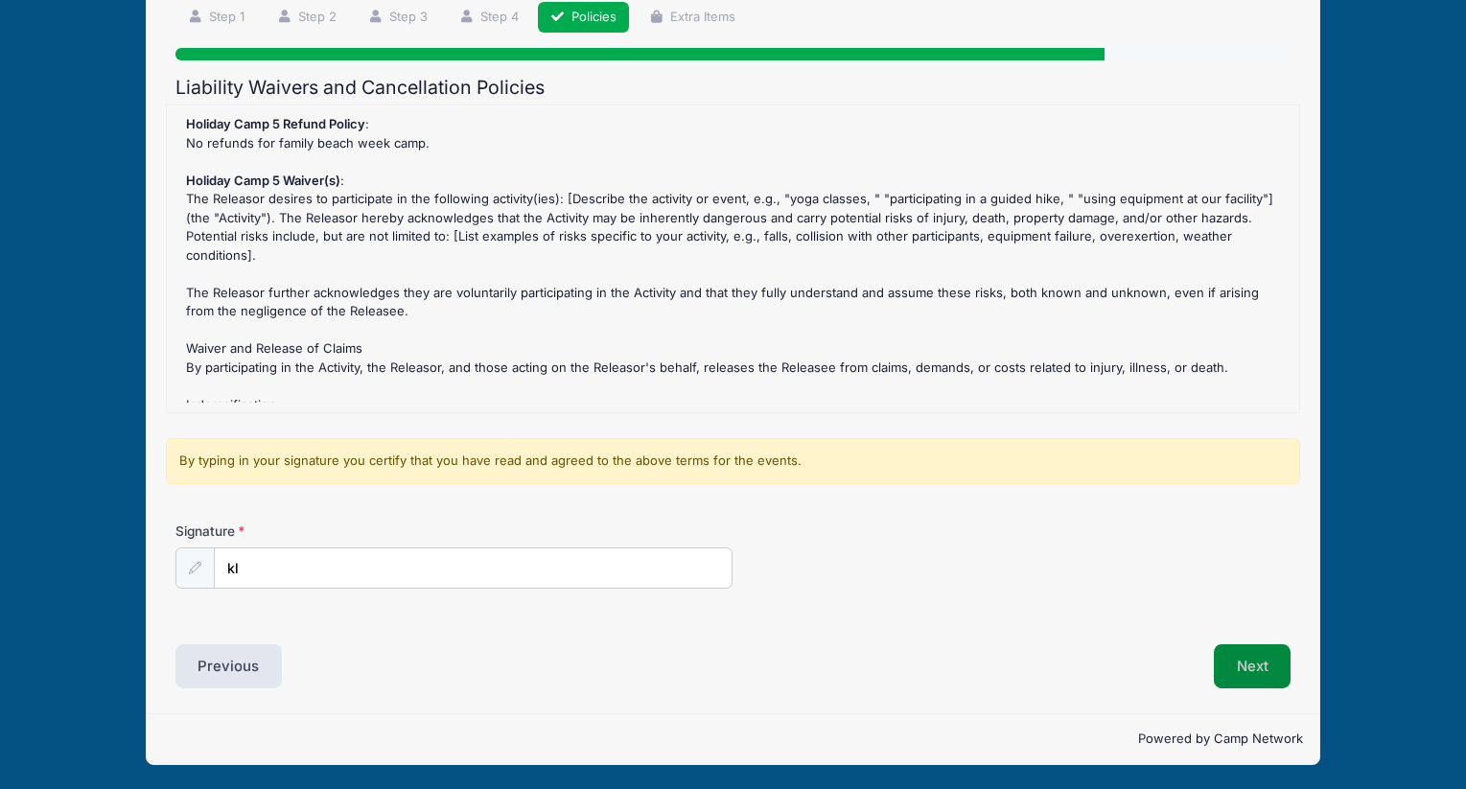
click at [1263, 670] on button "Next" at bounding box center [1253, 666] width 78 height 44
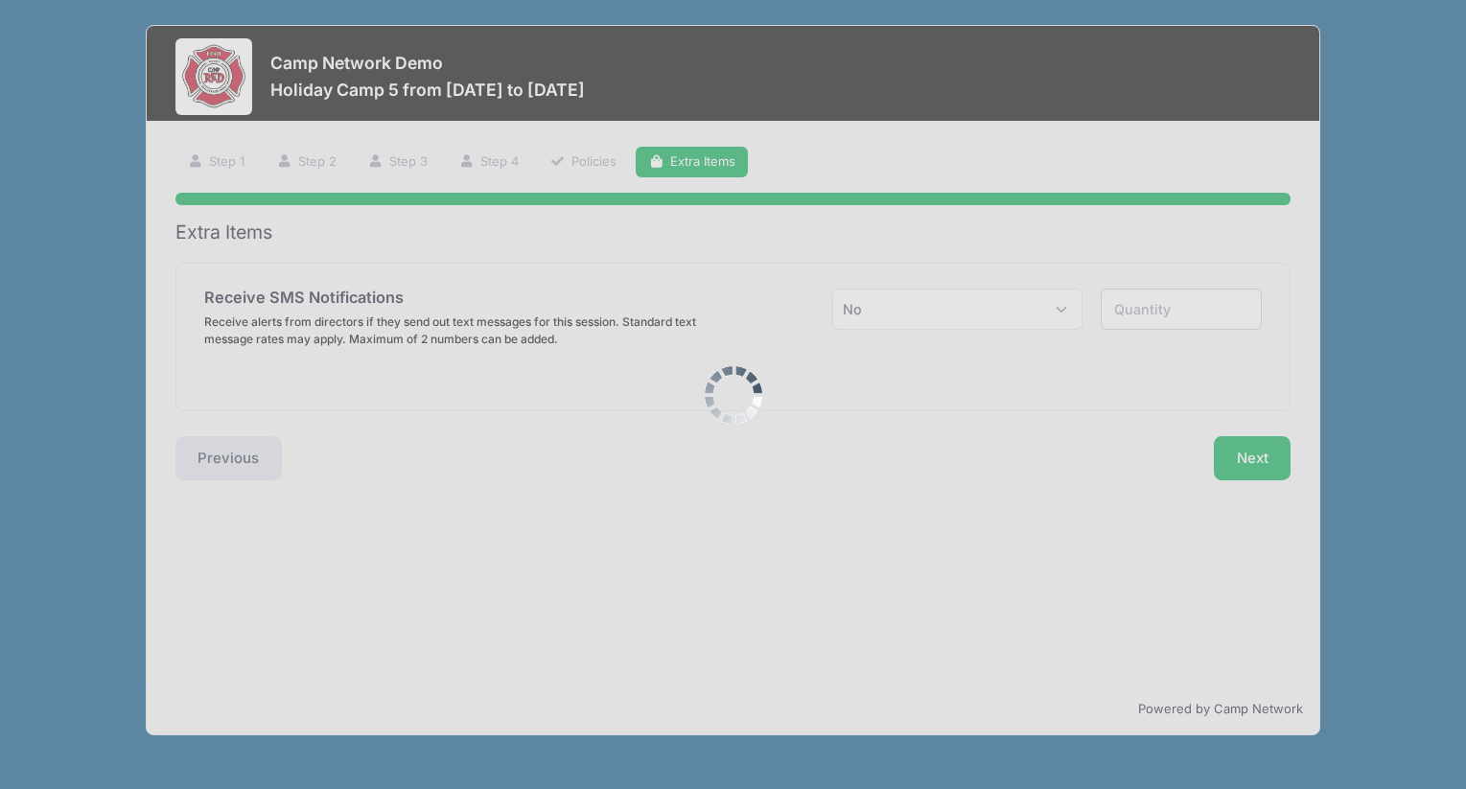
scroll to position [0, 0]
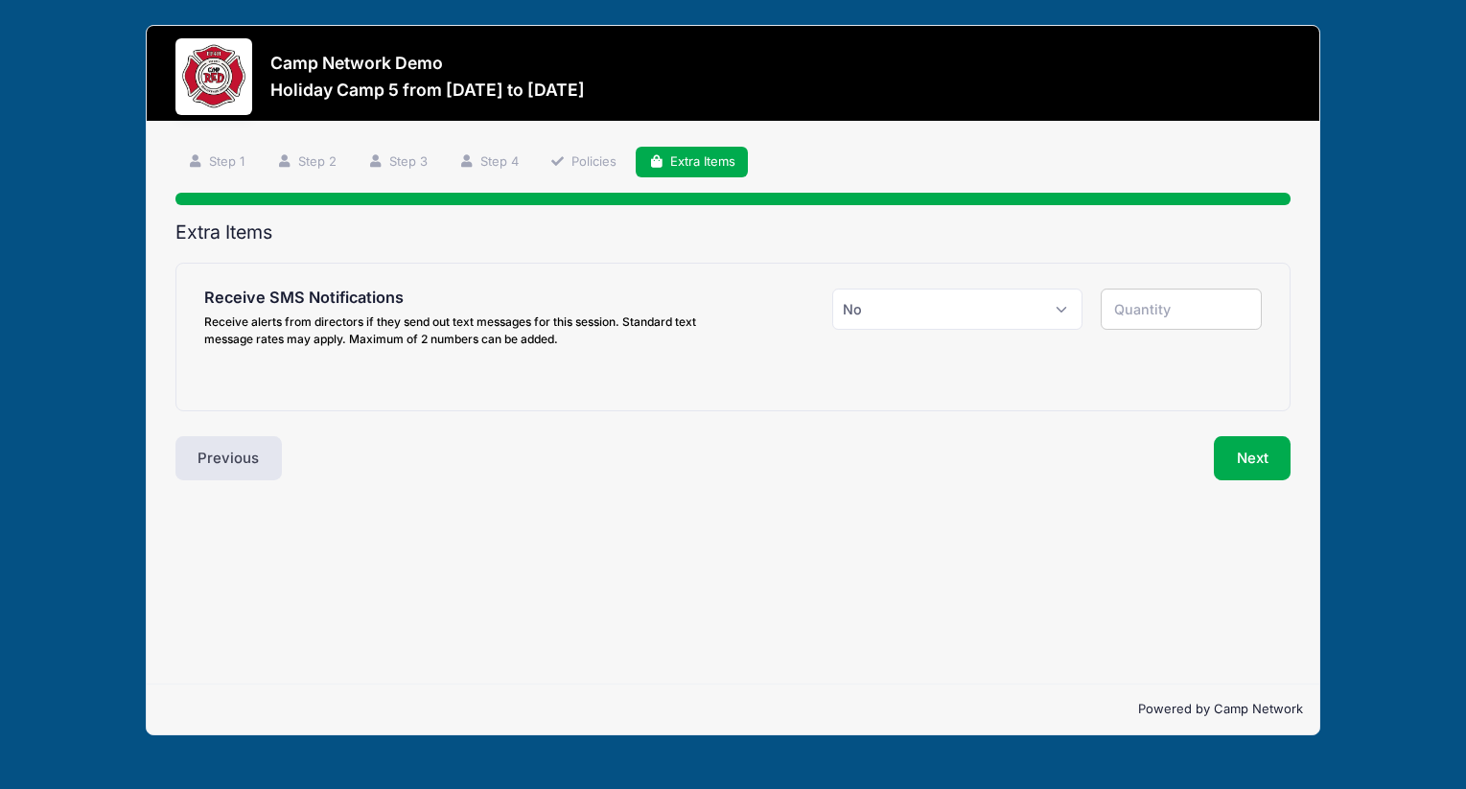
click at [1251, 479] on div "Step 6 /7 Step 1 Step 2 Step 3 Step 4 Policies Extra Items Participant Informat…" at bounding box center [733, 403] width 1172 height 562
click at [1249, 467] on button "Next" at bounding box center [1253, 458] width 78 height 44
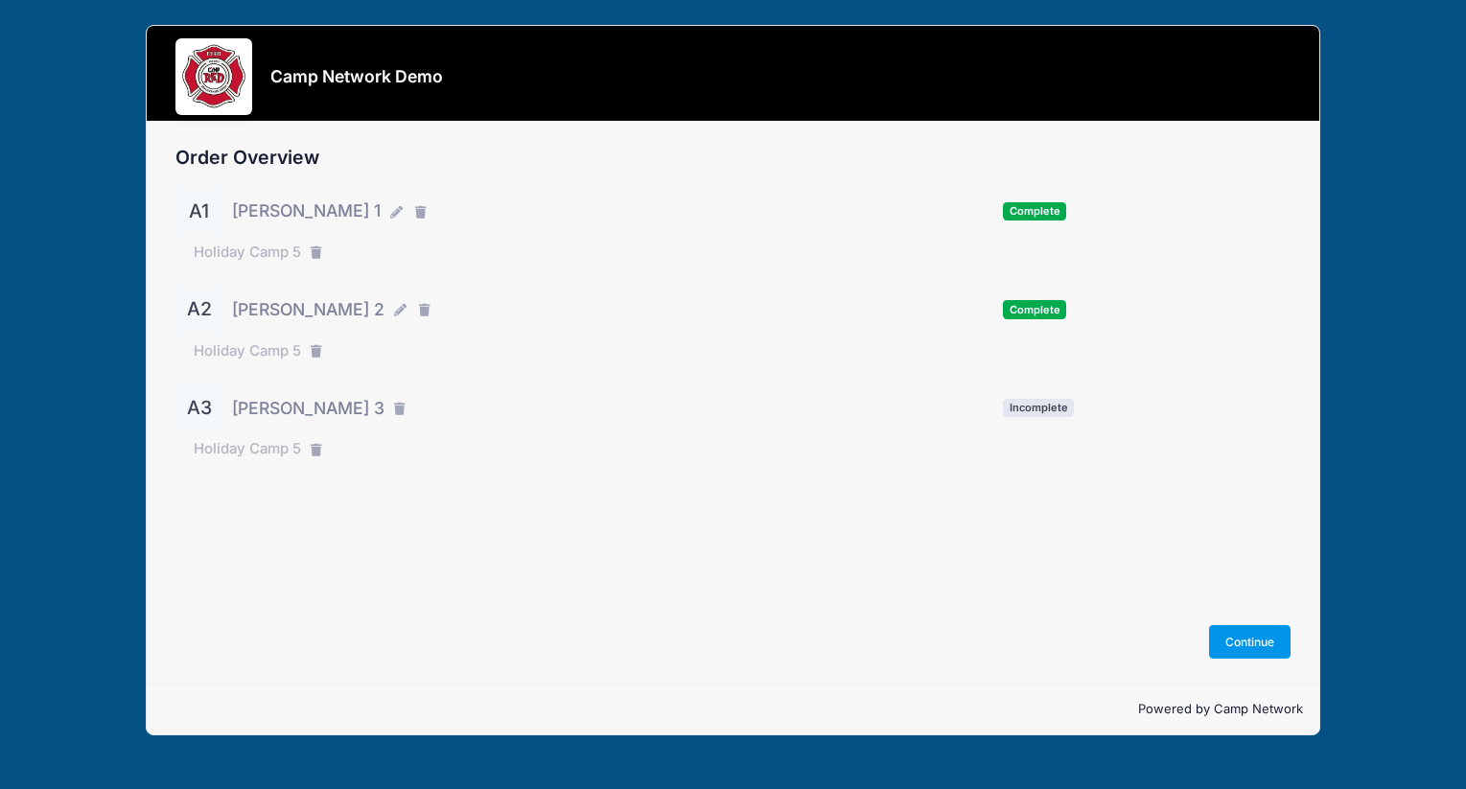
click at [1262, 640] on button "Continue" at bounding box center [1250, 641] width 82 height 33
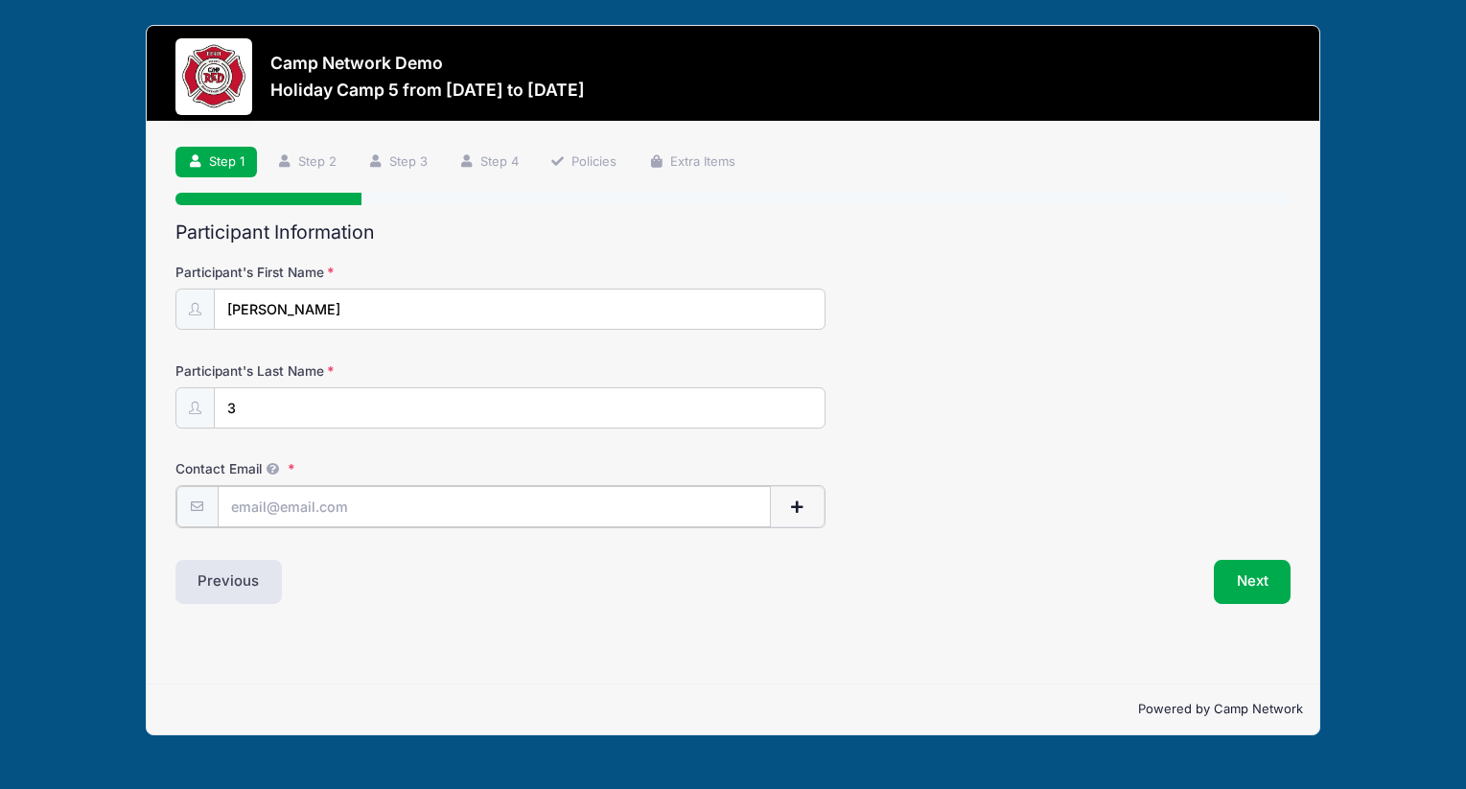
click at [646, 509] on input "Contact Email" at bounding box center [494, 506] width 553 height 41
type input "[PERSON_NAME][EMAIL_ADDRESS][PERSON_NAME][DOMAIN_NAME]"
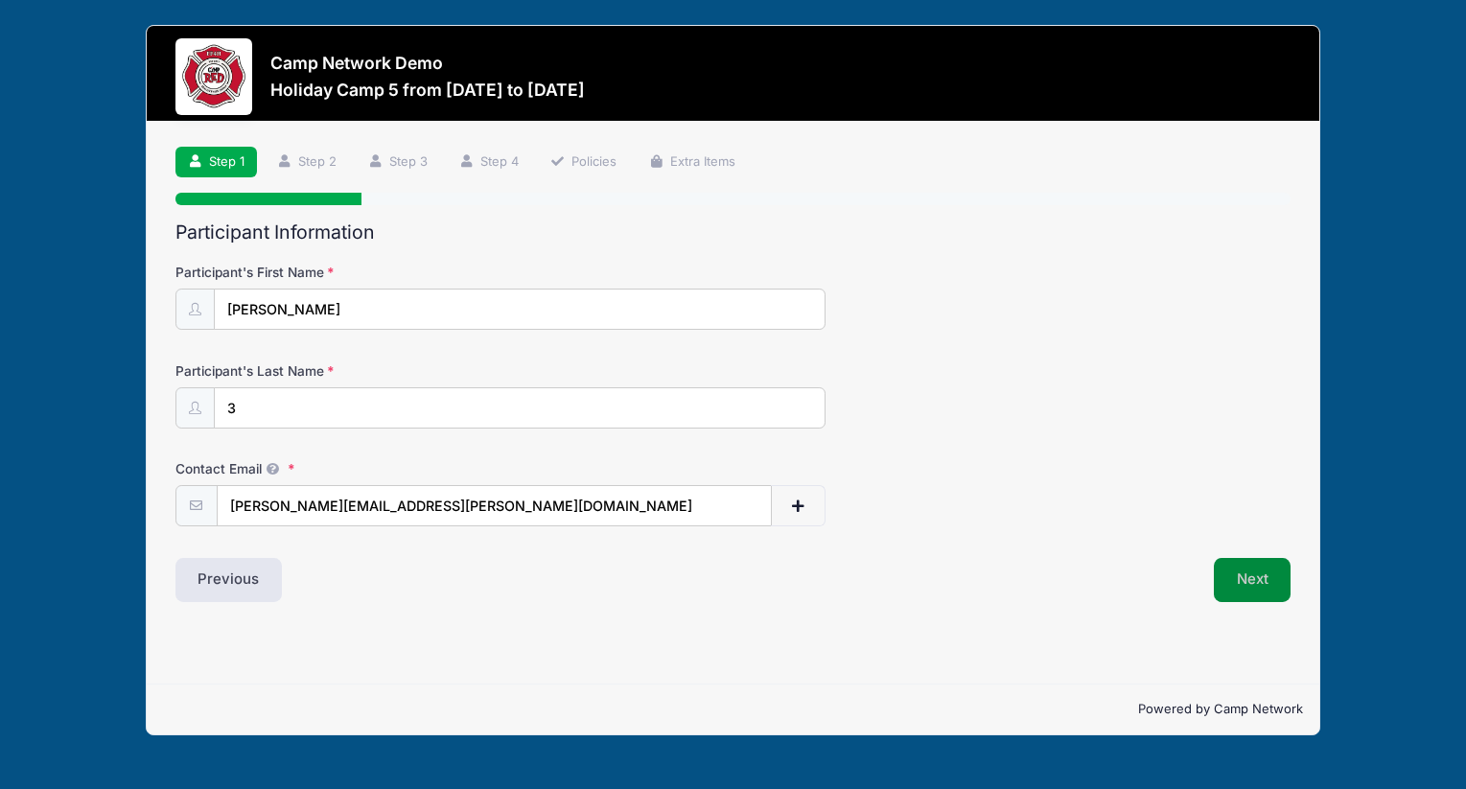
click at [1259, 584] on button "Next" at bounding box center [1253, 580] width 78 height 44
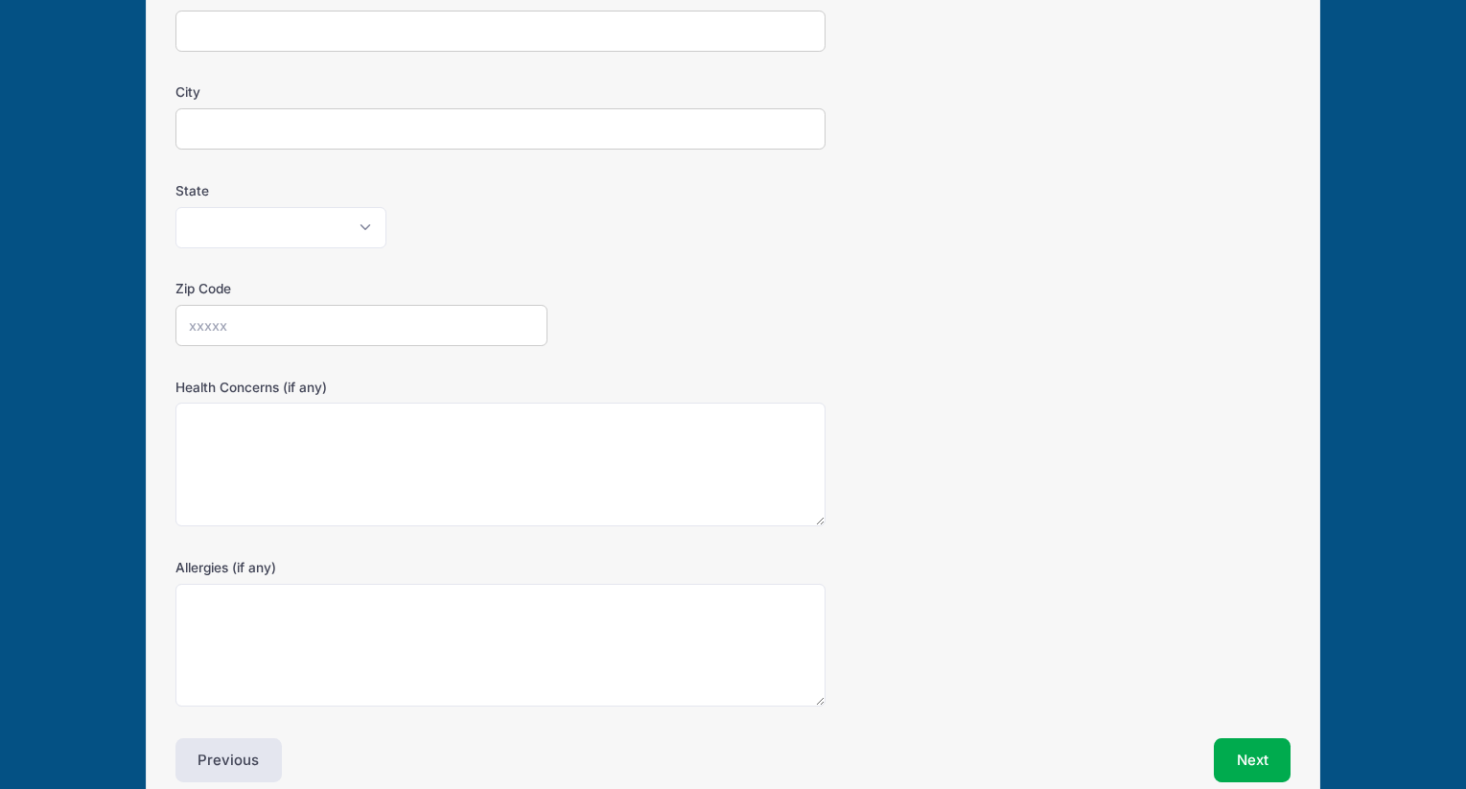
scroll to position [471, 0]
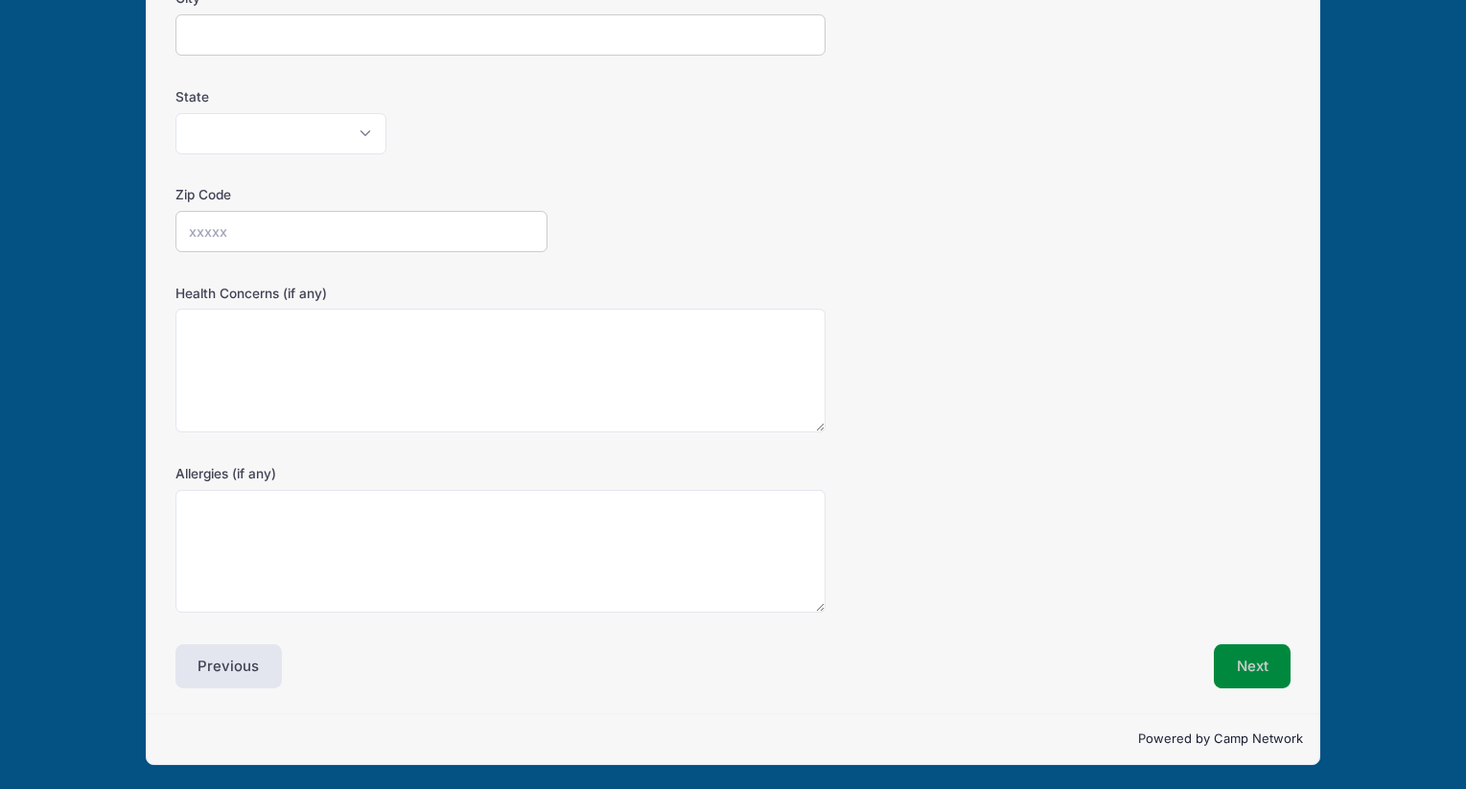
click at [1272, 652] on button "Next" at bounding box center [1253, 666] width 78 height 44
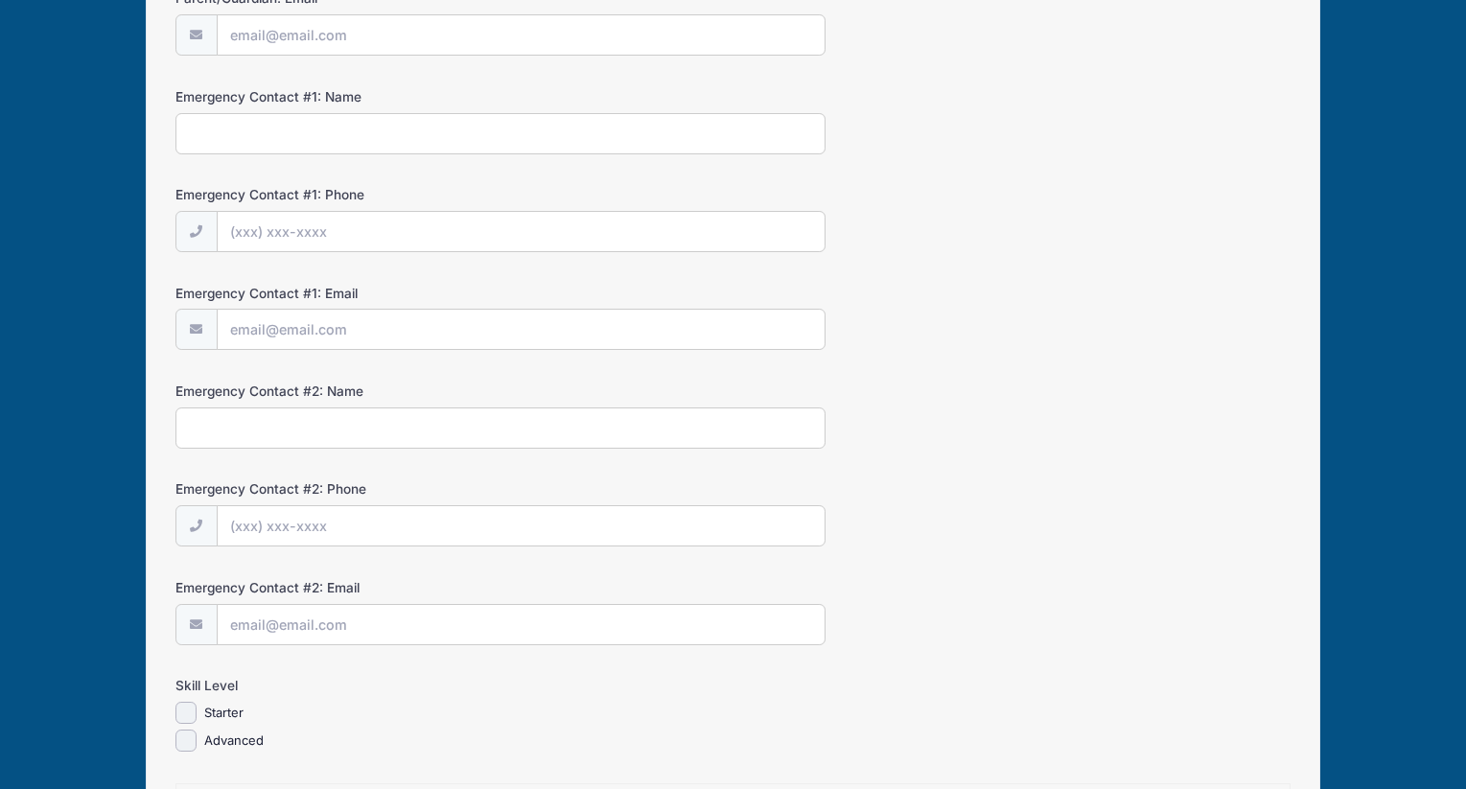
scroll to position [0, 0]
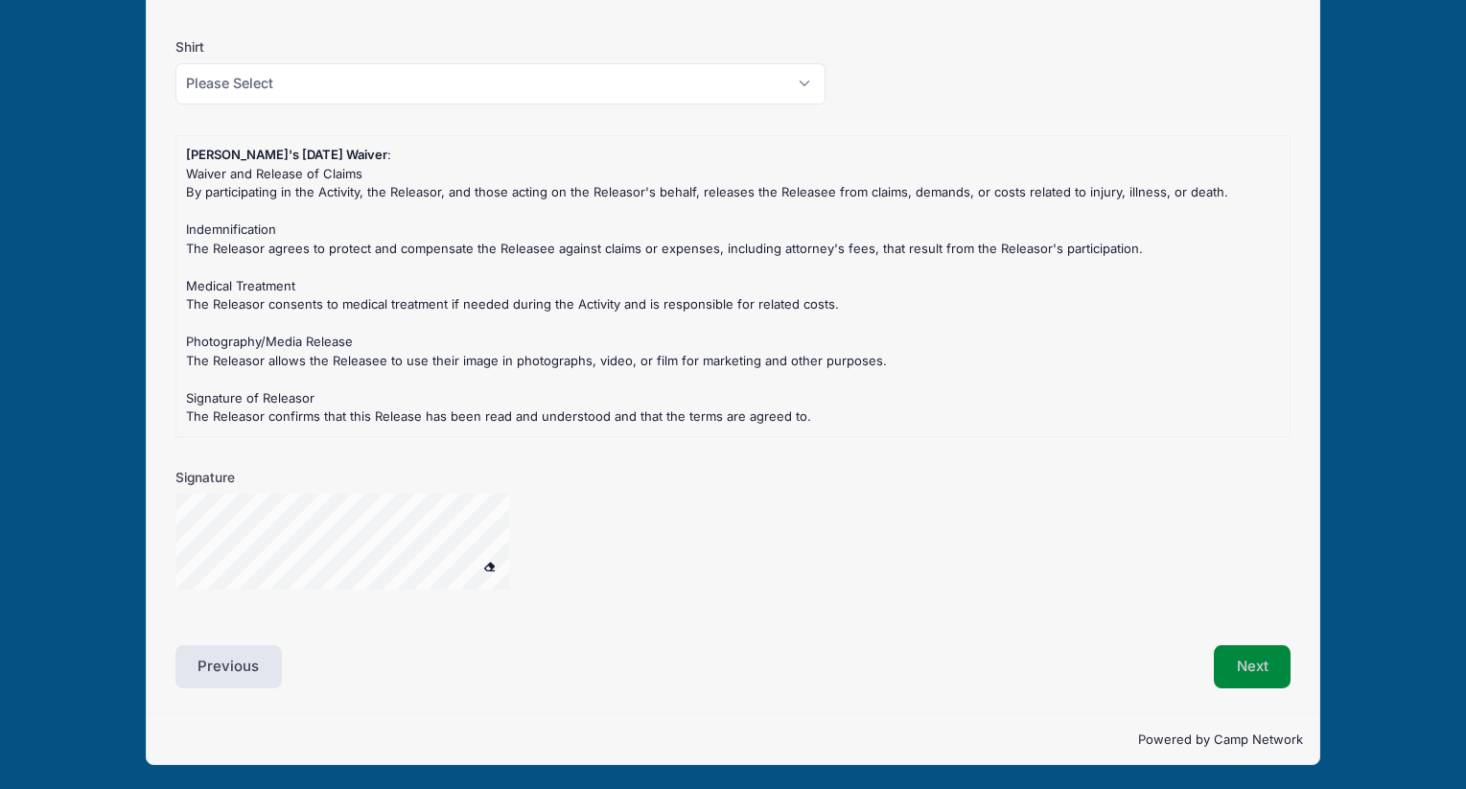
click at [1272, 652] on button "Next" at bounding box center [1253, 667] width 78 height 44
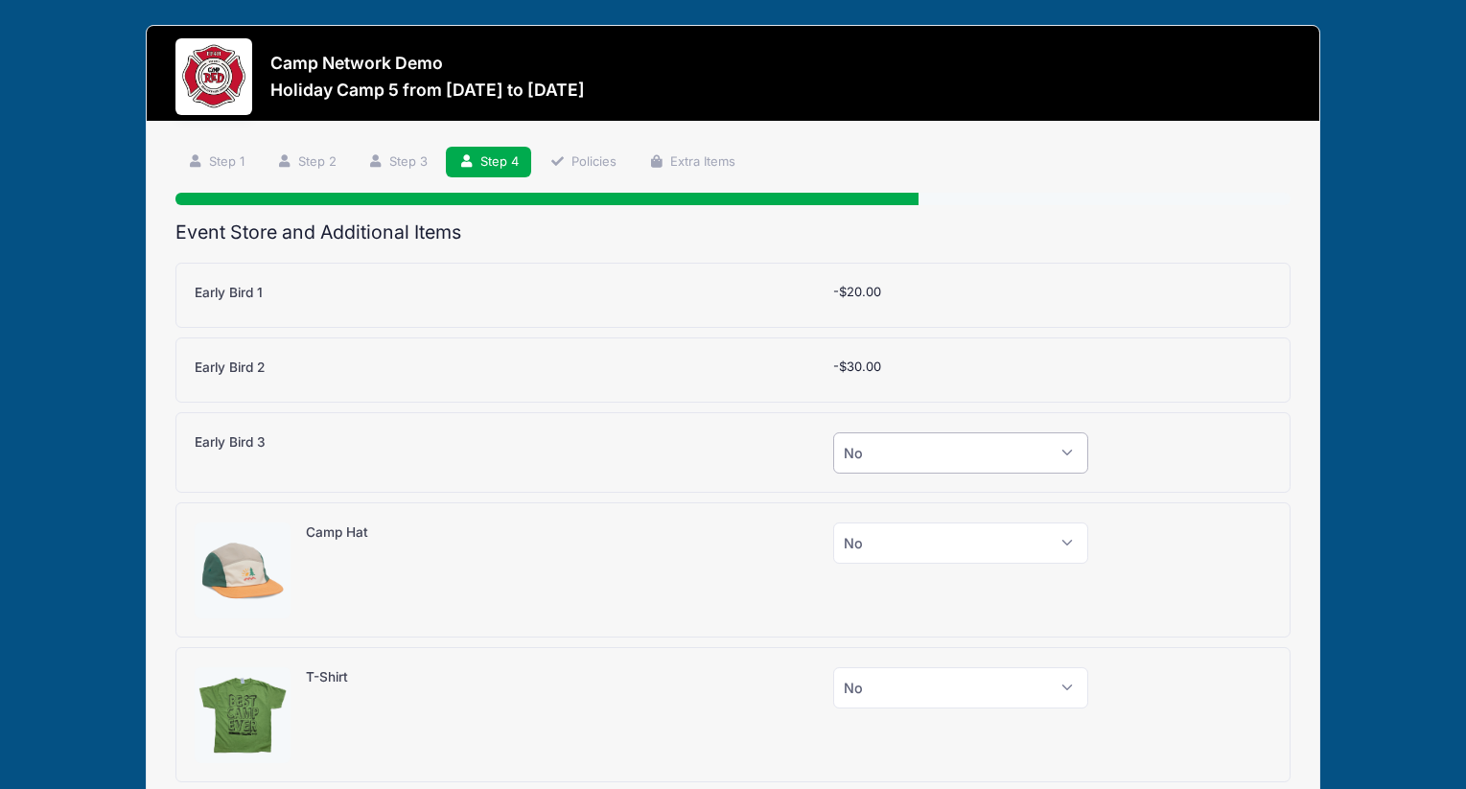
click at [883, 452] on select "Please Select Yes (-$50.00) No" at bounding box center [960, 452] width 255 height 41
select select "1"
click at [833, 432] on select "Please Select Yes (-$50.00) No" at bounding box center [960, 452] width 255 height 41
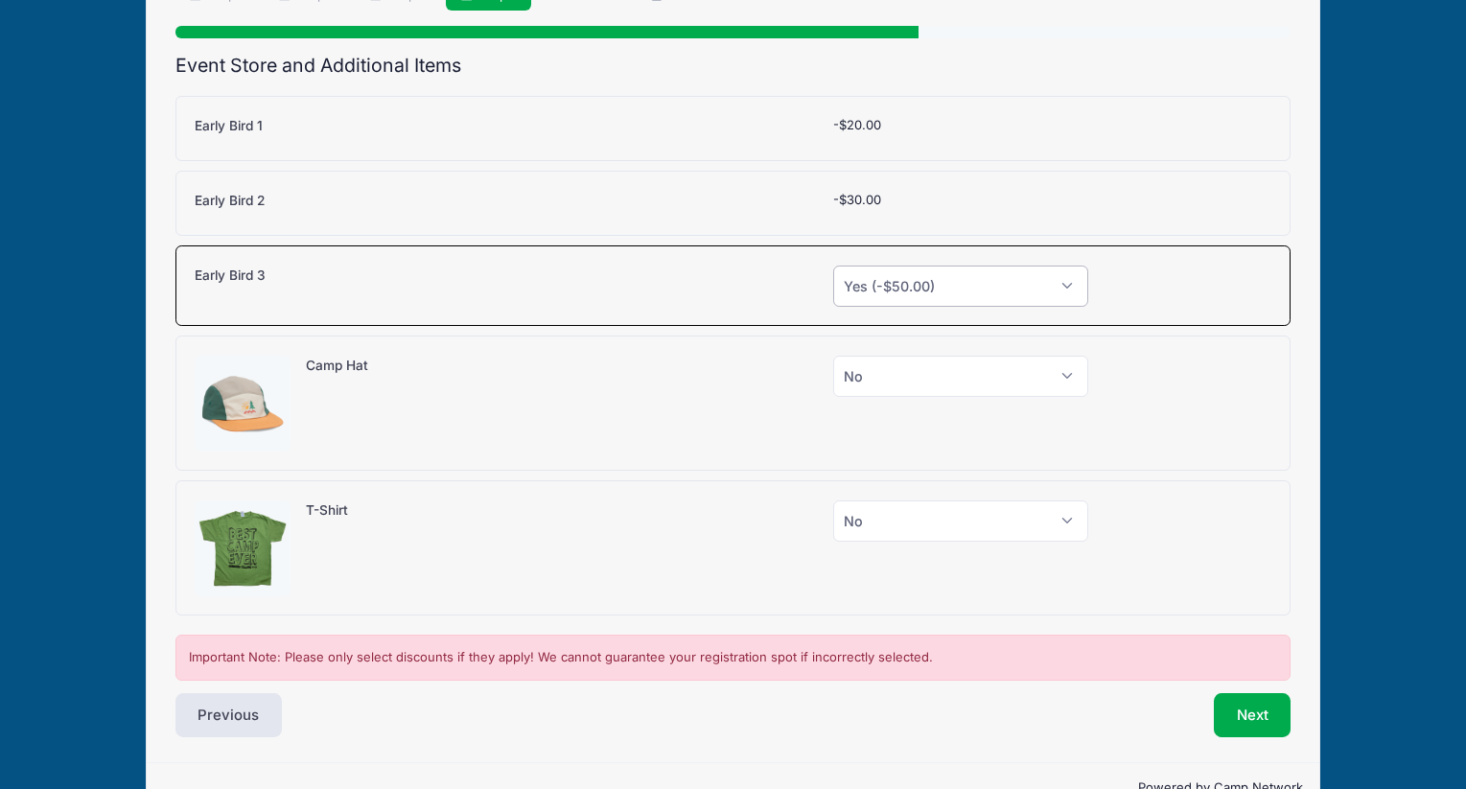
scroll to position [216, 0]
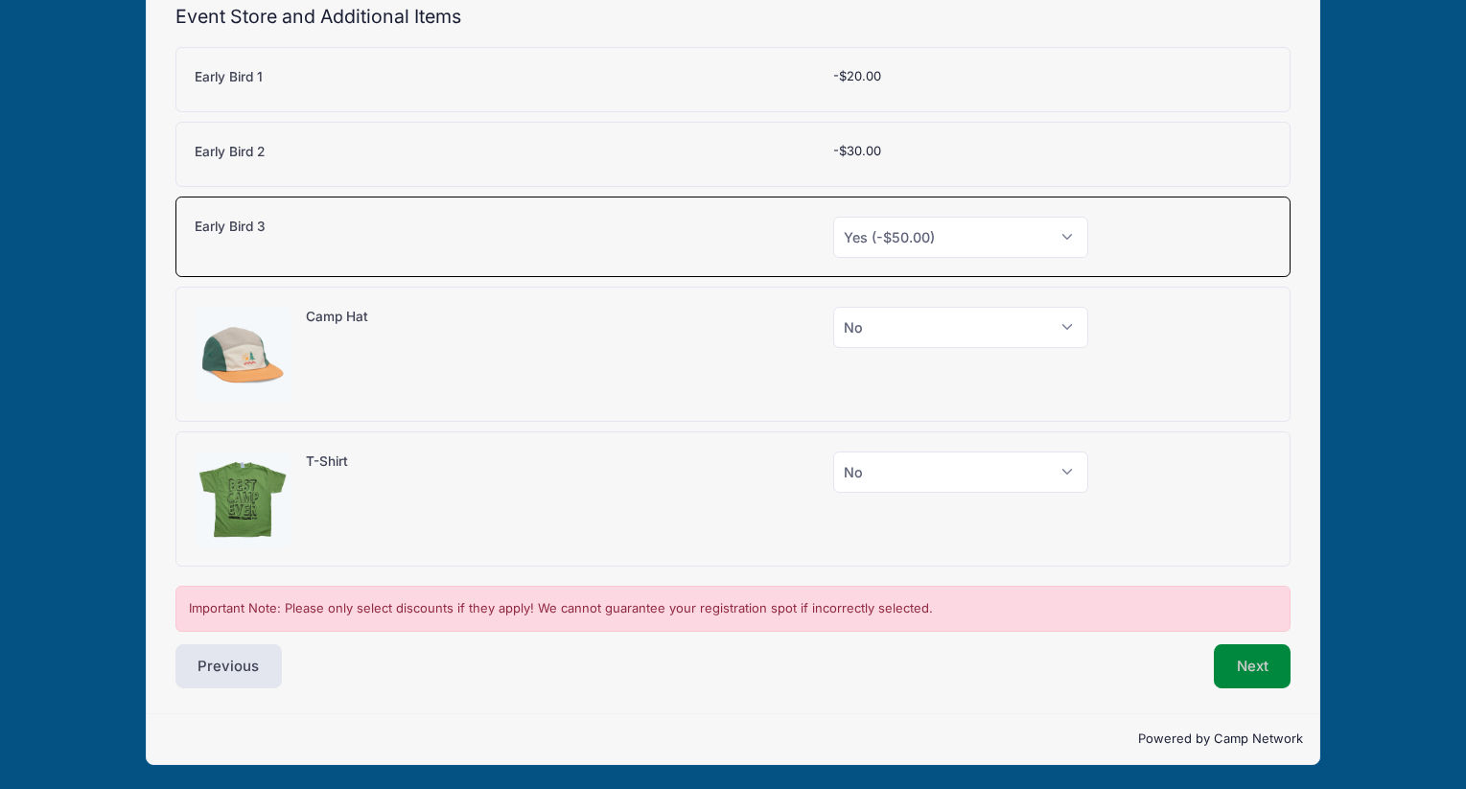
click at [1242, 684] on button "Next" at bounding box center [1253, 666] width 78 height 44
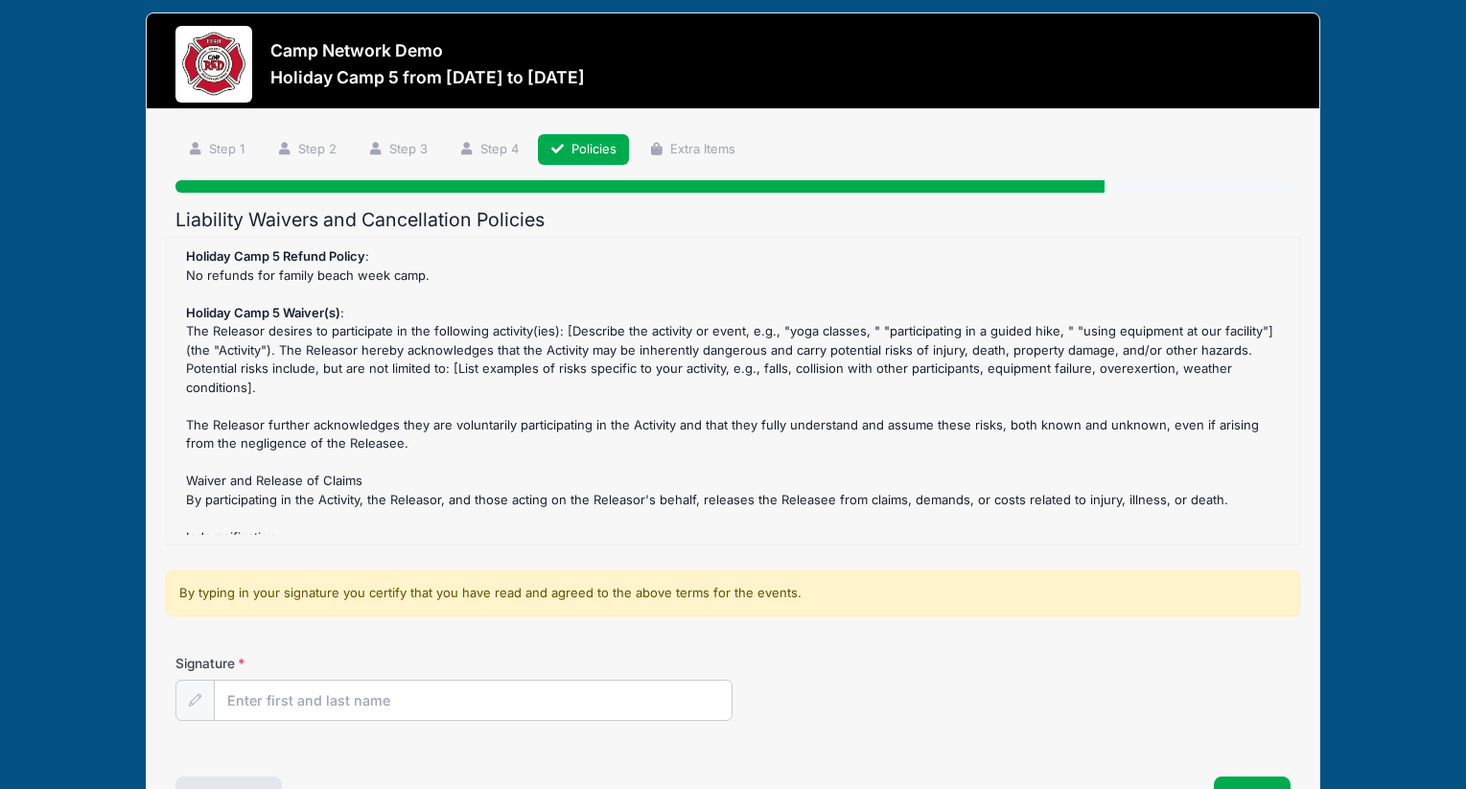
scroll to position [0, 0]
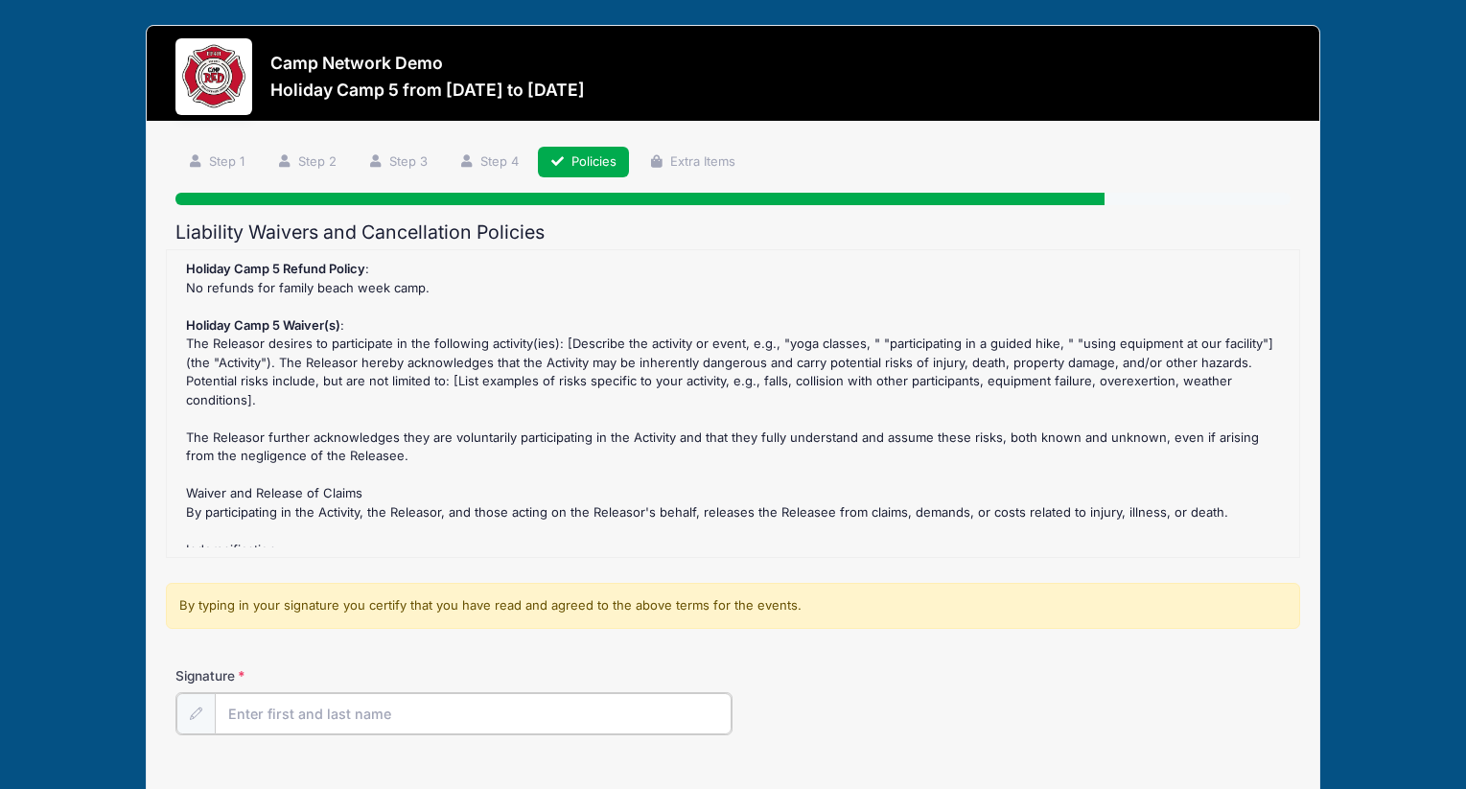
click at [382, 717] on input "Signature" at bounding box center [474, 713] width 518 height 41
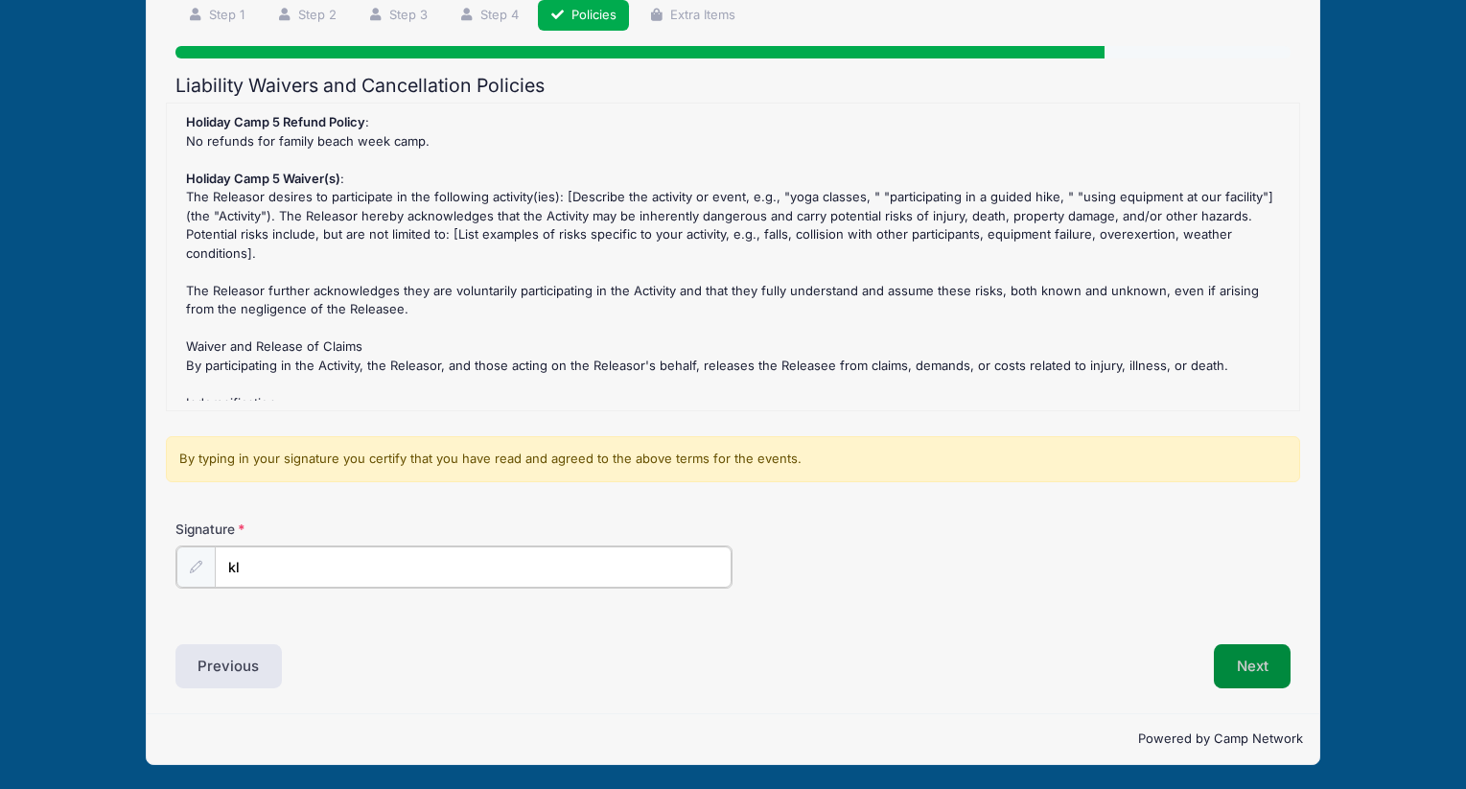
type input "kl"
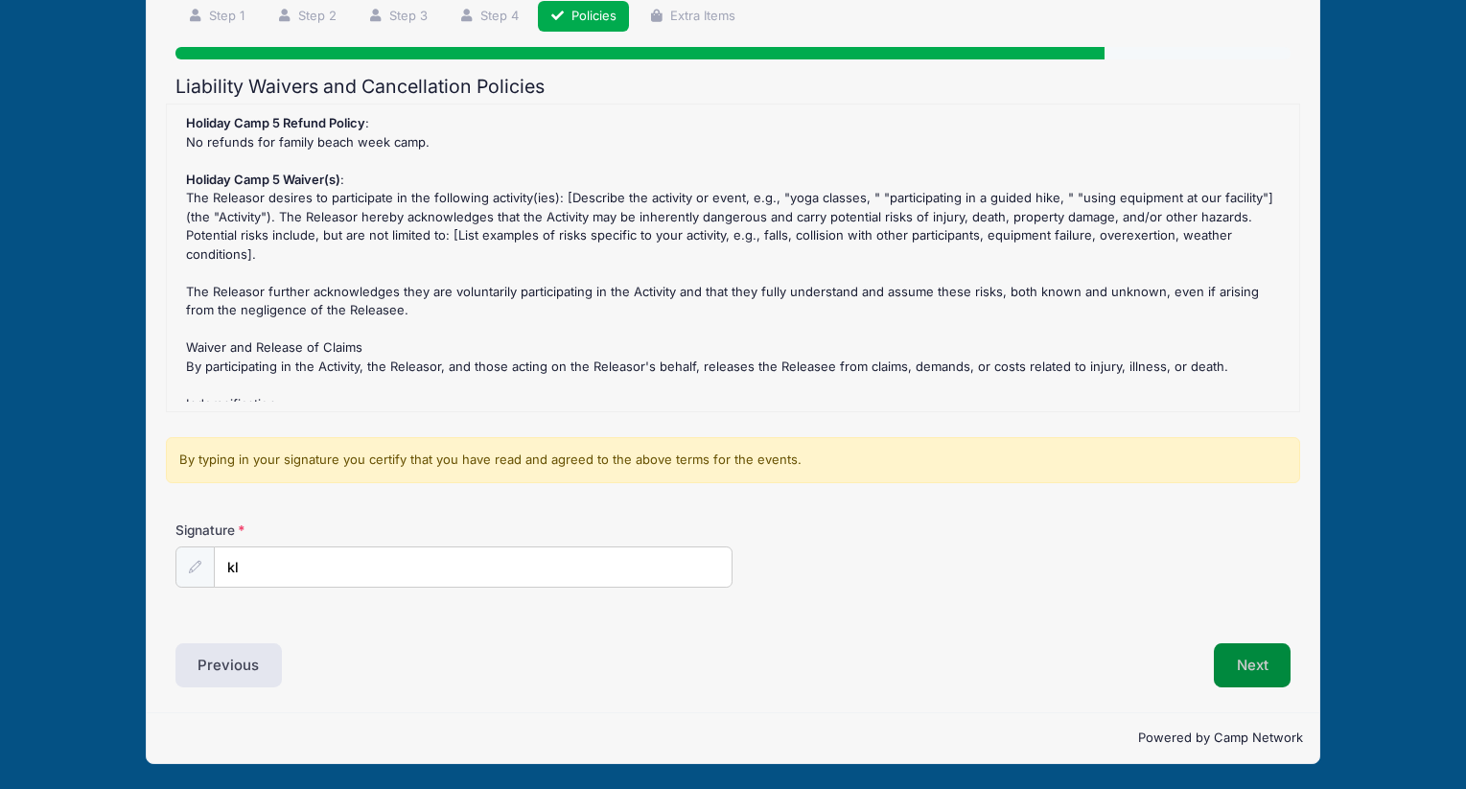
scroll to position [145, 0]
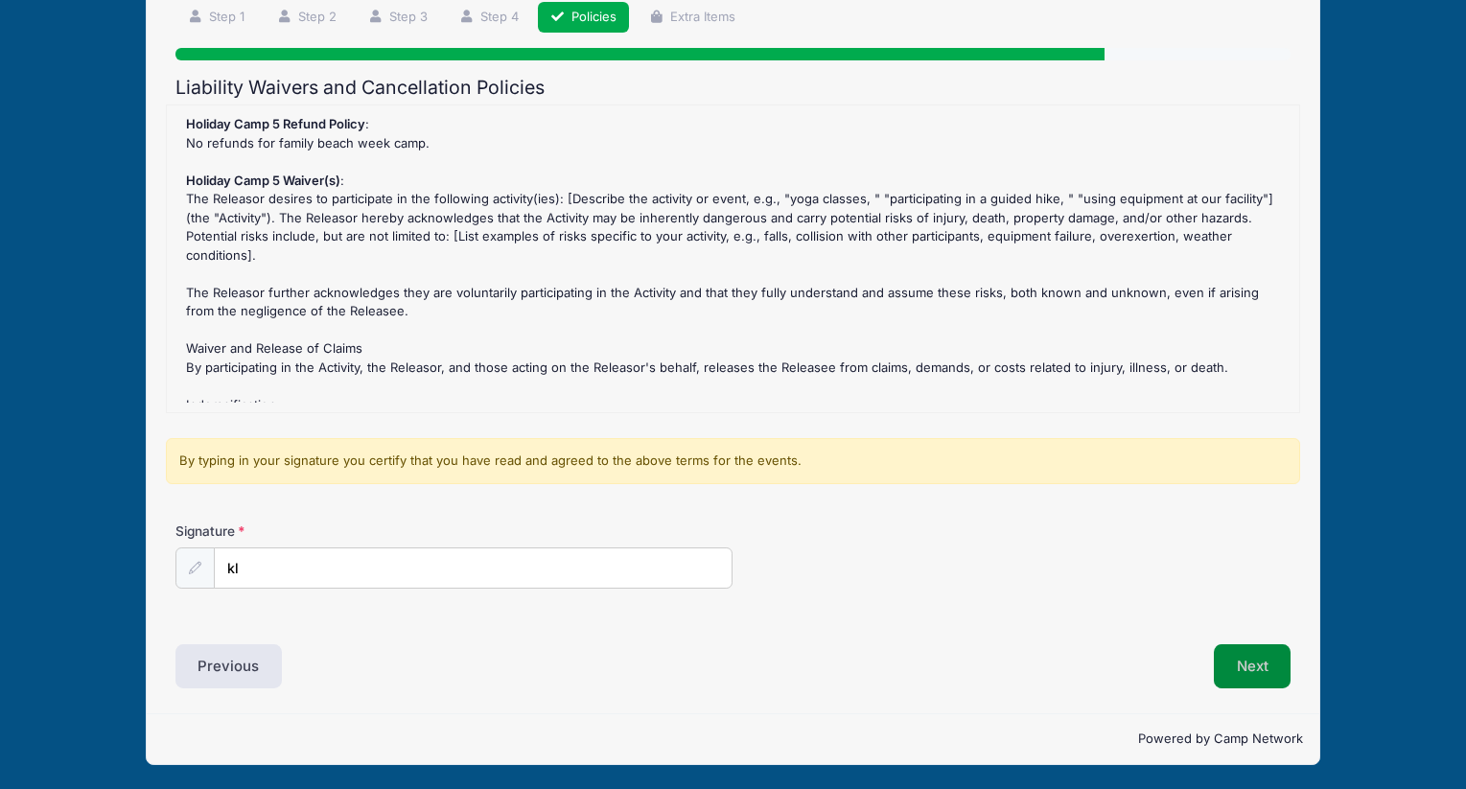
click at [1248, 675] on button "Next" at bounding box center [1253, 666] width 78 height 44
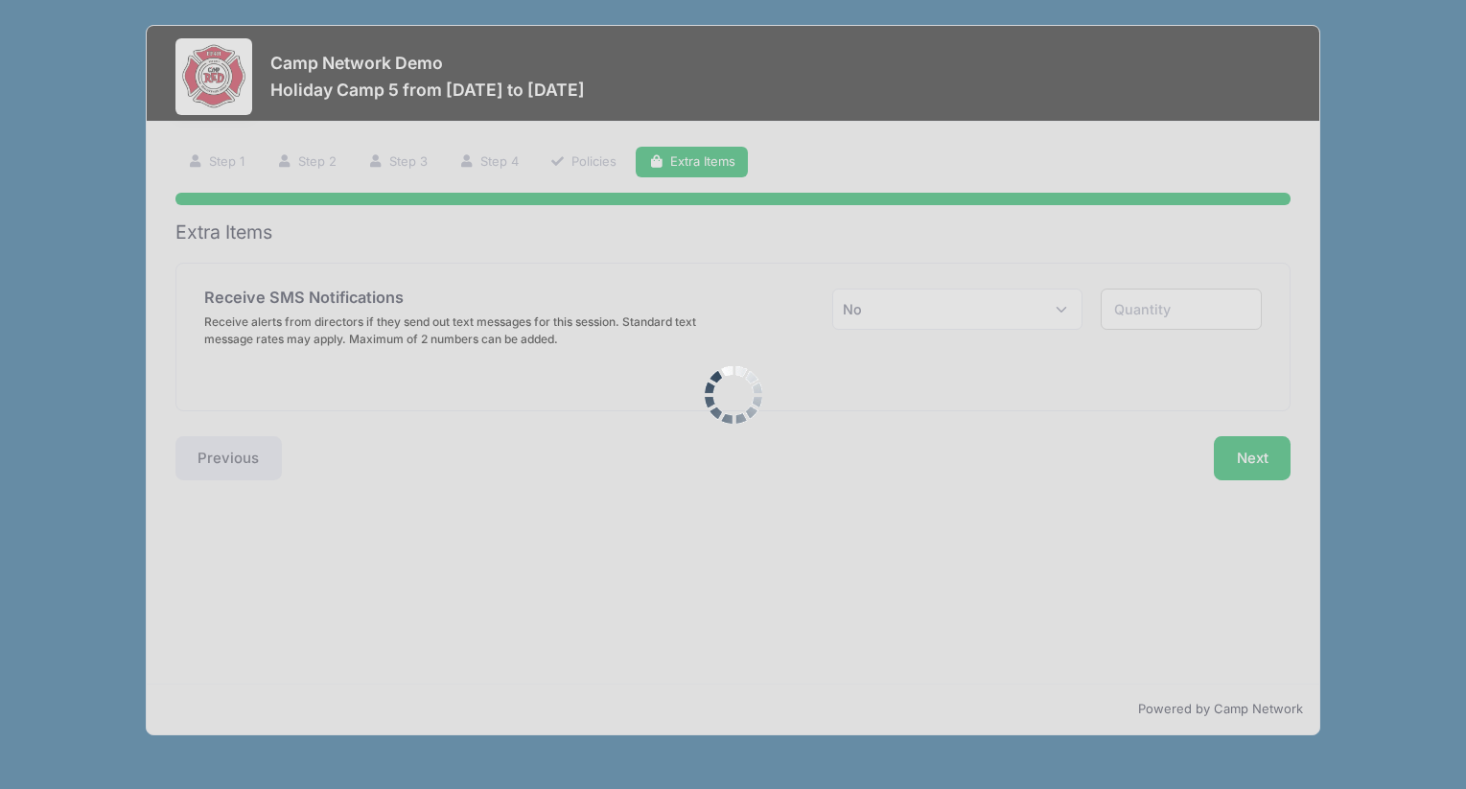
scroll to position [0, 0]
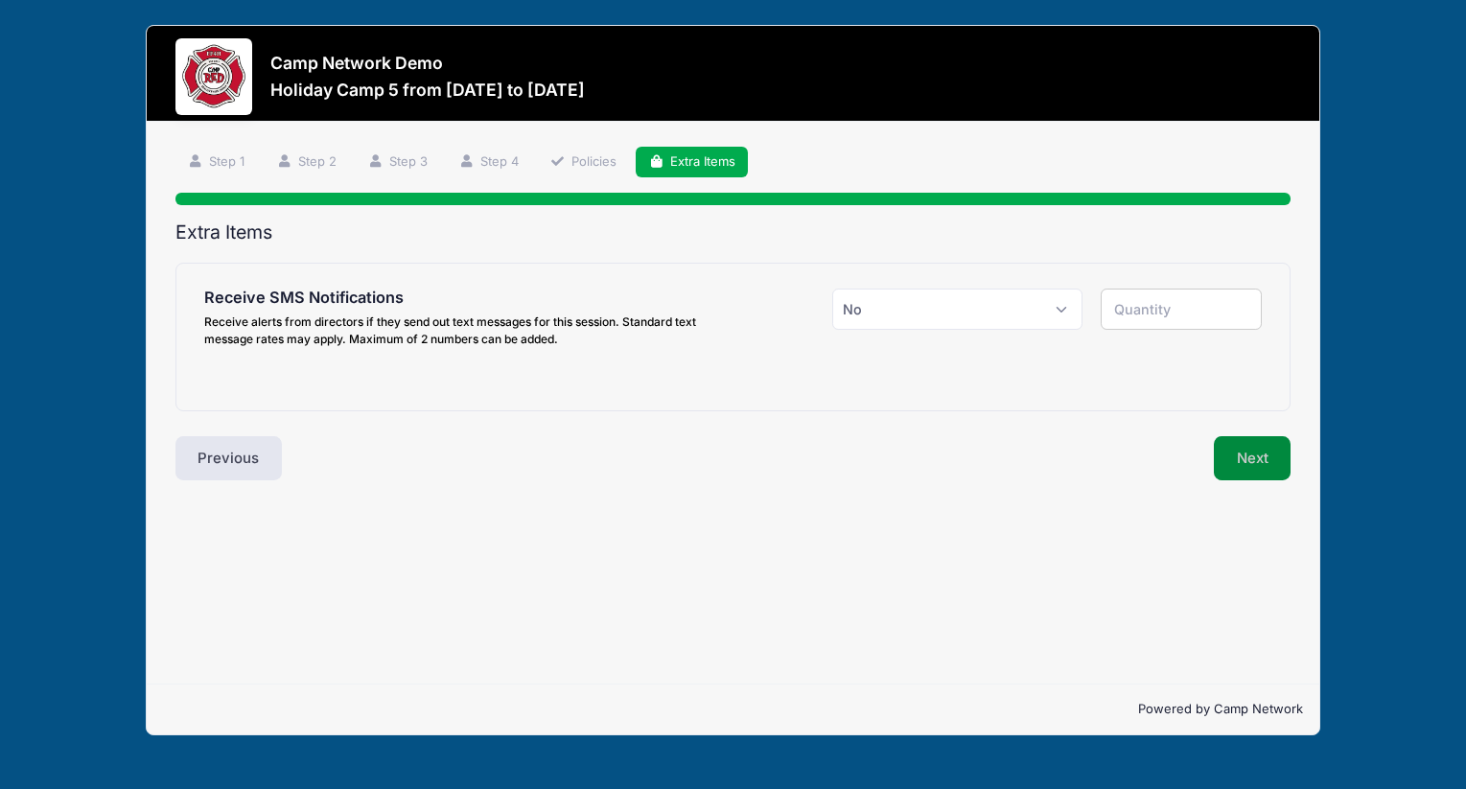
click at [1274, 473] on button "Next" at bounding box center [1253, 458] width 78 height 44
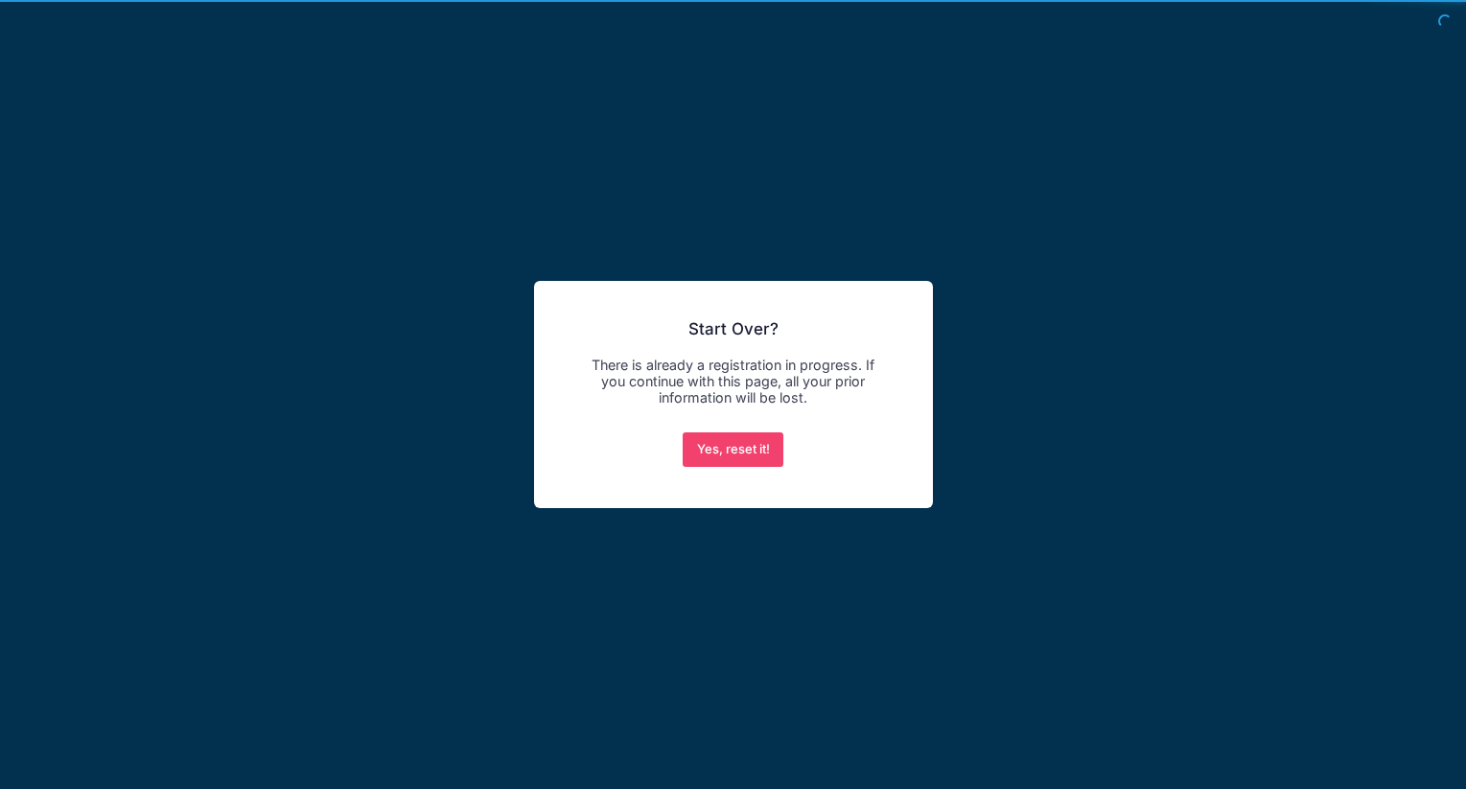
click at [683, 432] on button "Yes, reset it!" at bounding box center [733, 449] width 101 height 35
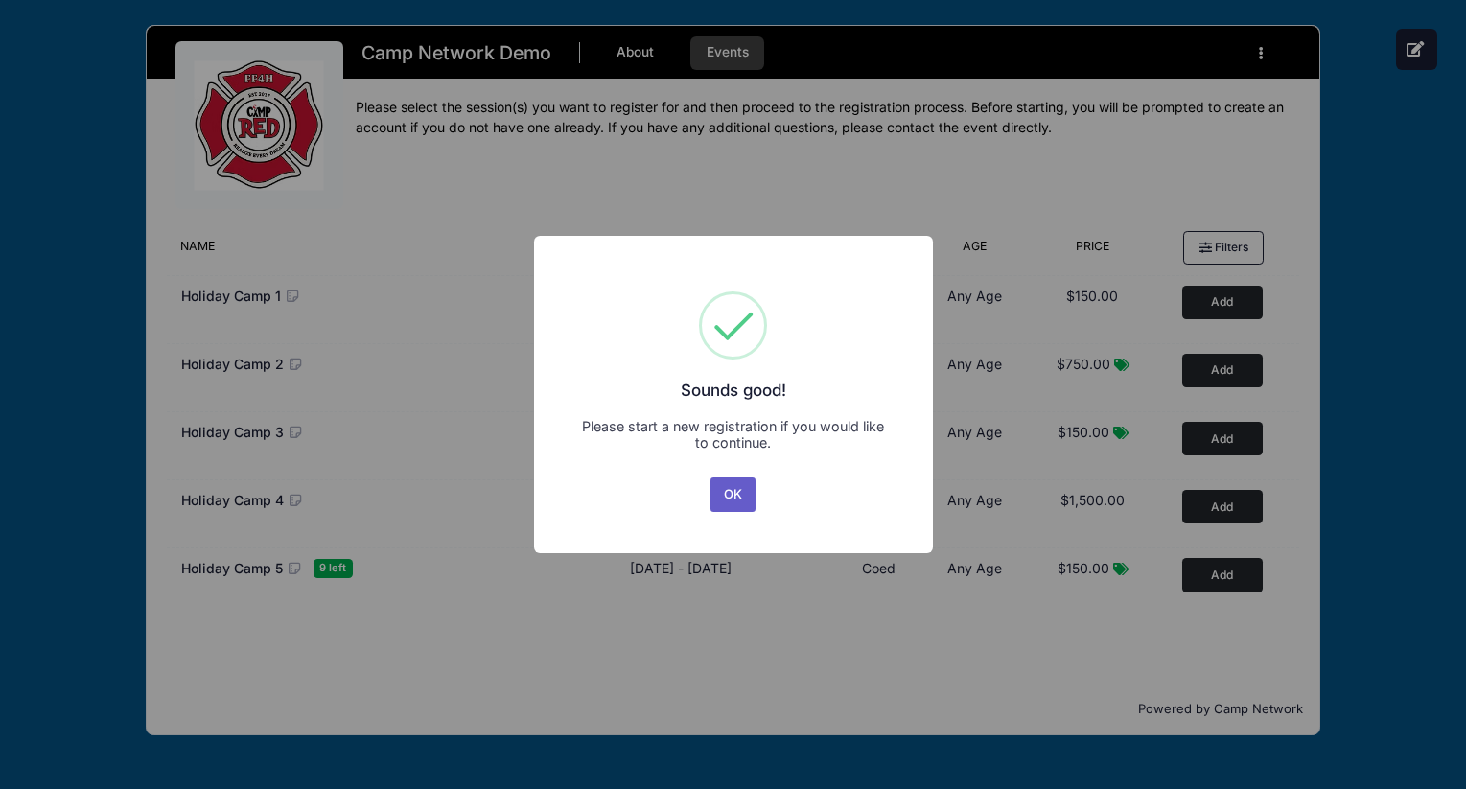
click at [743, 498] on button "OK" at bounding box center [734, 495] width 46 height 35
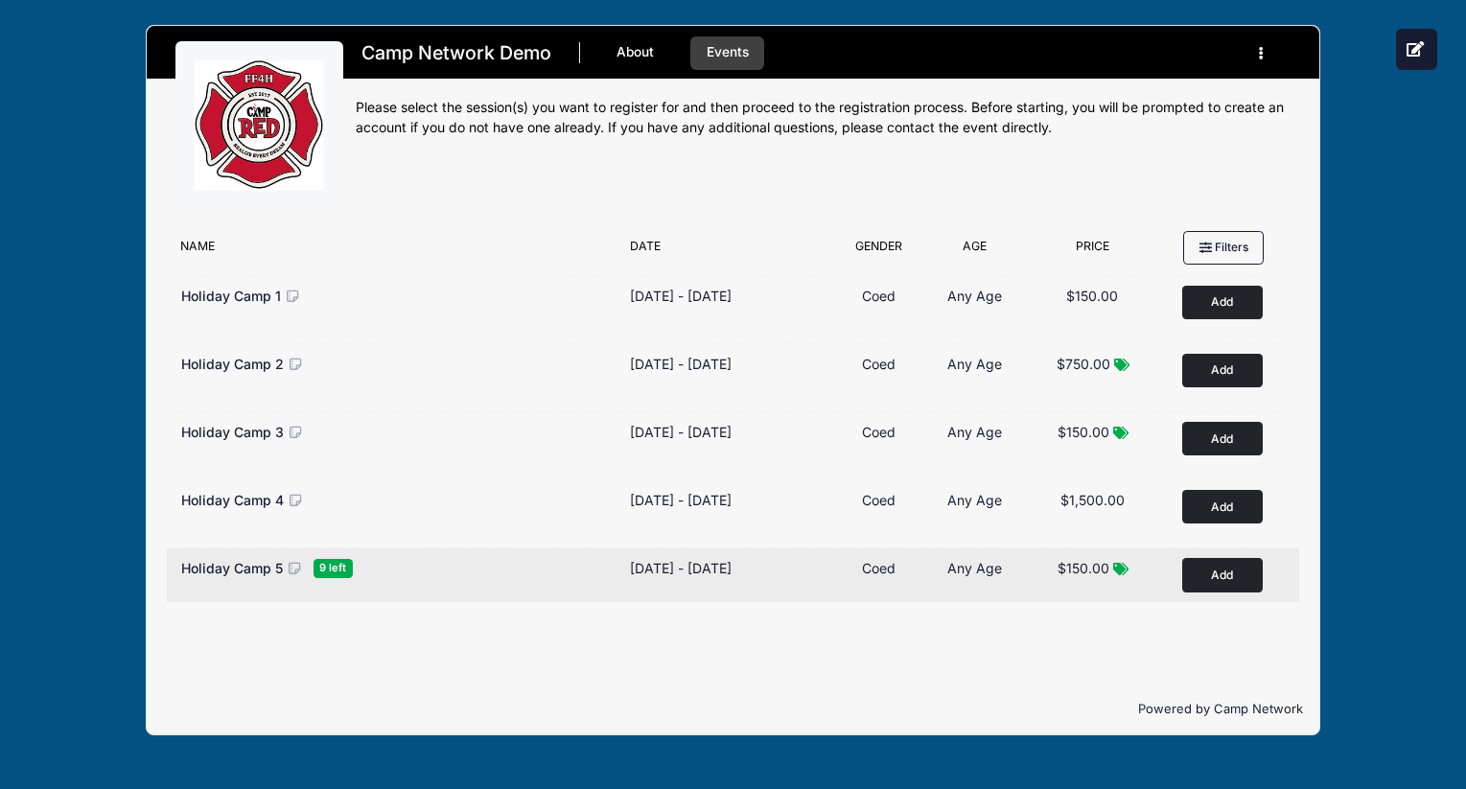
click at [1229, 581] on button "Add to Cart" at bounding box center [1222, 575] width 81 height 34
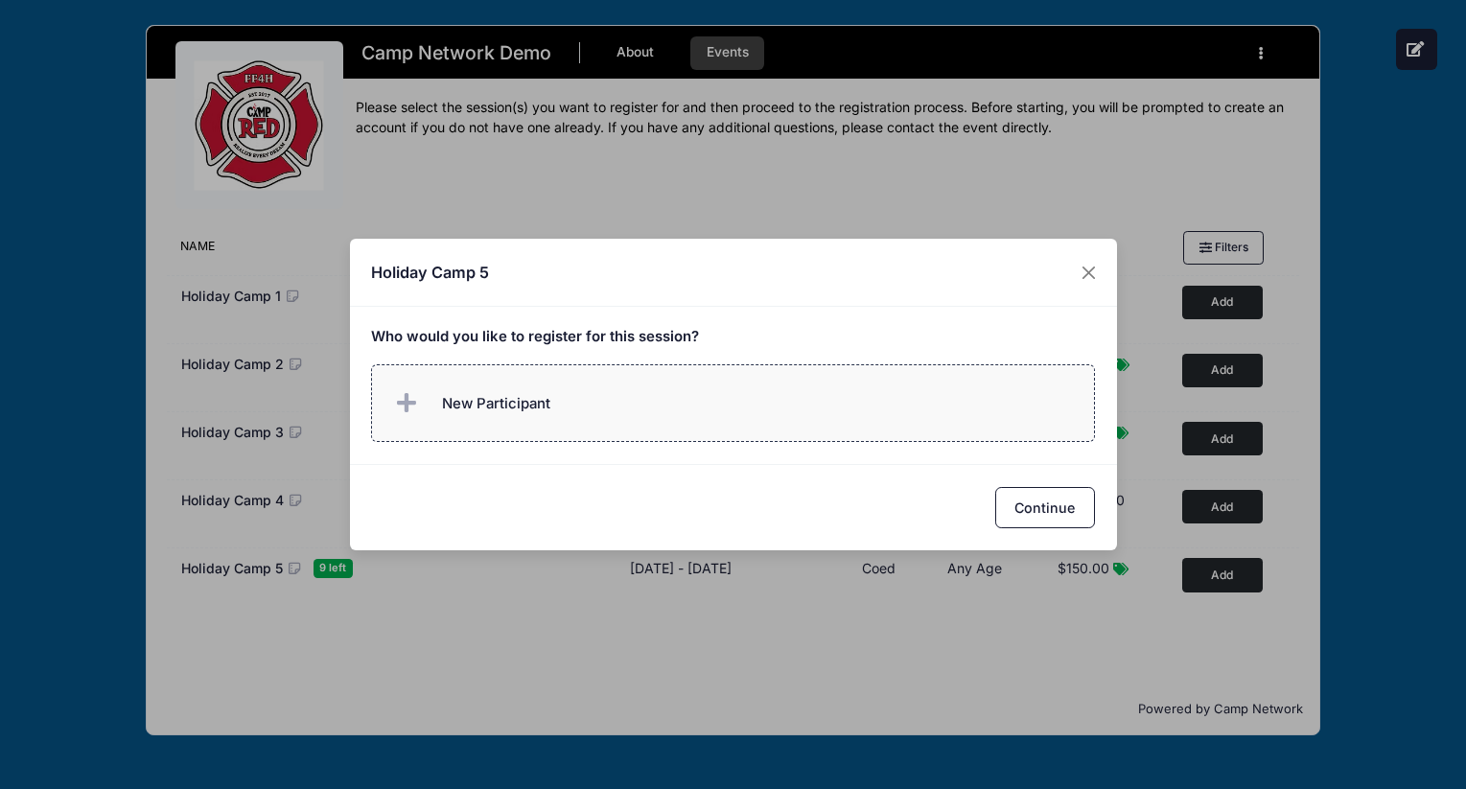
click at [688, 395] on label "New Participant" at bounding box center [733, 403] width 724 height 78
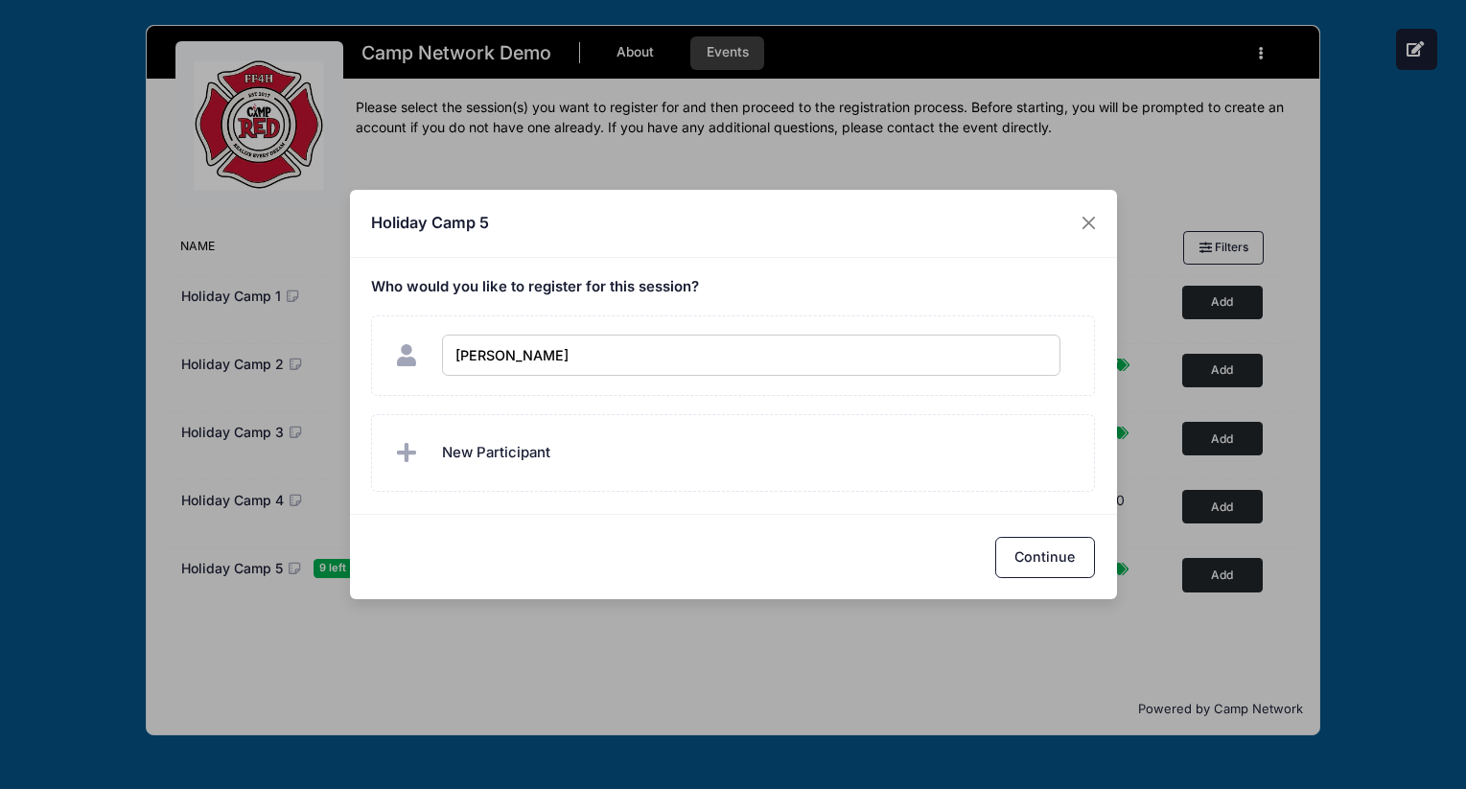
type input "[PERSON_NAME]"
checkbox input "true"
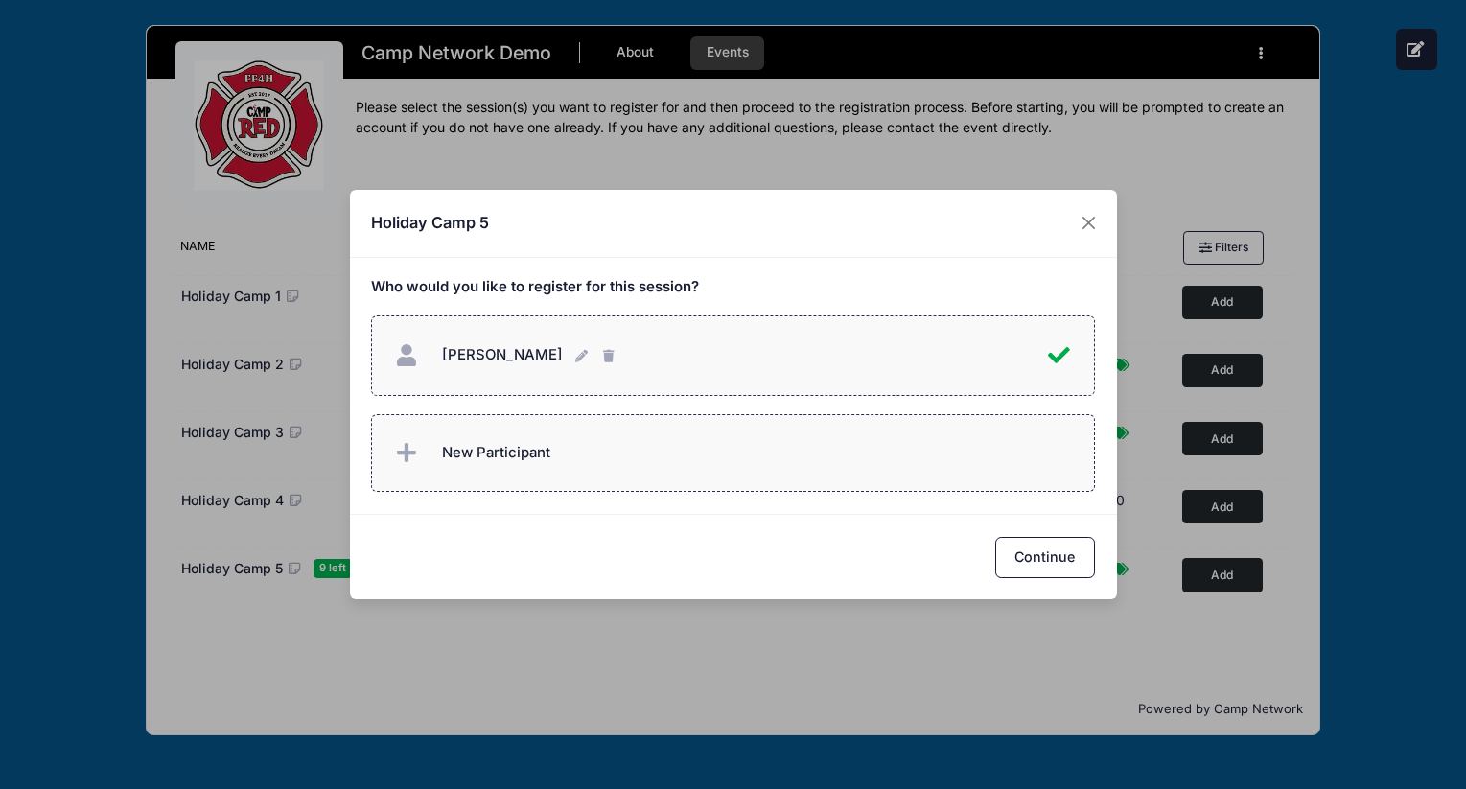
click at [651, 440] on label "New Participant" at bounding box center [733, 453] width 724 height 78
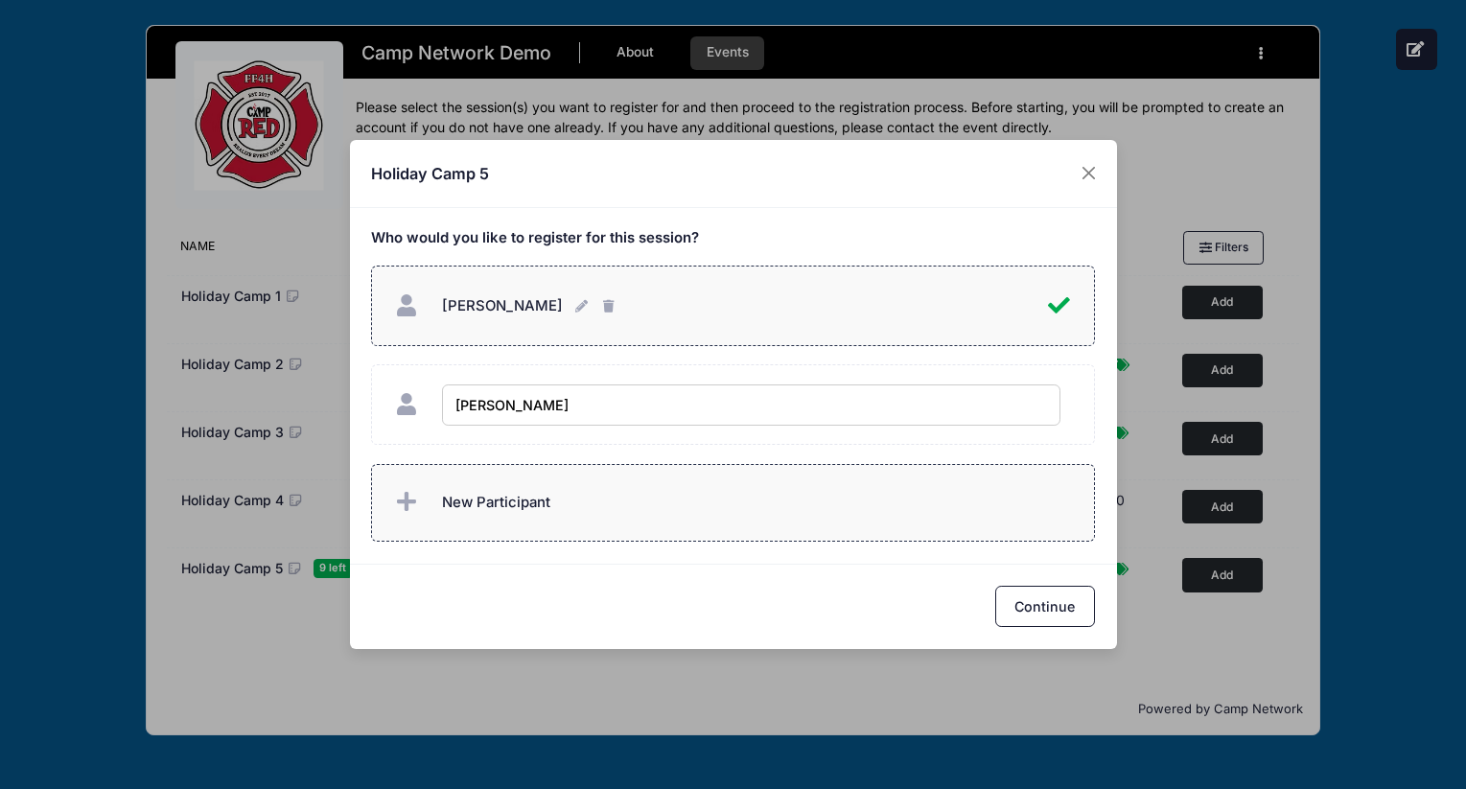
type input "Andrew Z"
checkbox input "true"
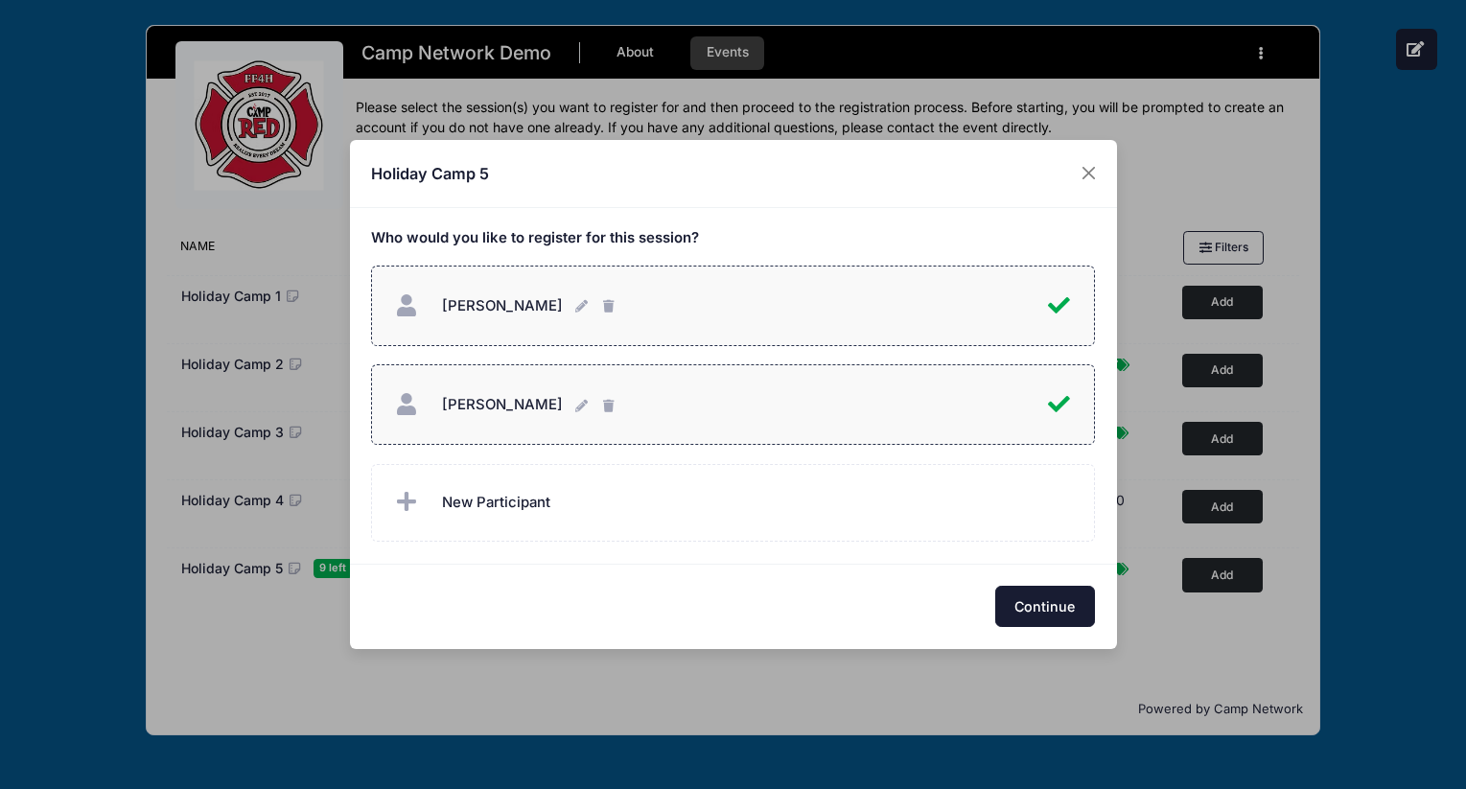
click at [1011, 612] on button "Continue" at bounding box center [1045, 606] width 100 height 41
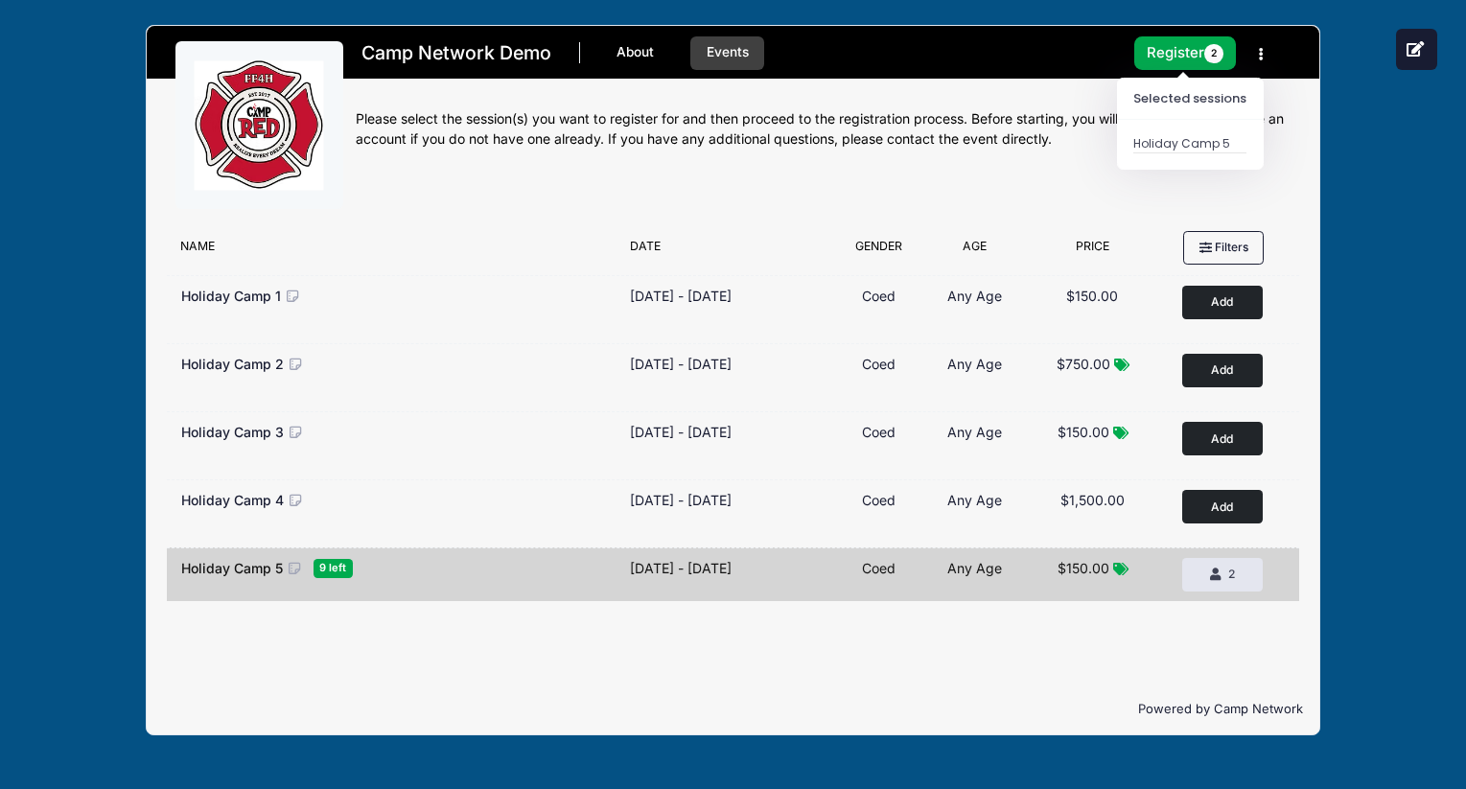
click at [1201, 35] on nav "Camp Network Demo About Events 1 Session $300.00 Register 2 My Profile My Event…" at bounding box center [824, 62] width 936 height 64
click at [1196, 57] on button "Register 2" at bounding box center [1185, 53] width 102 height 34
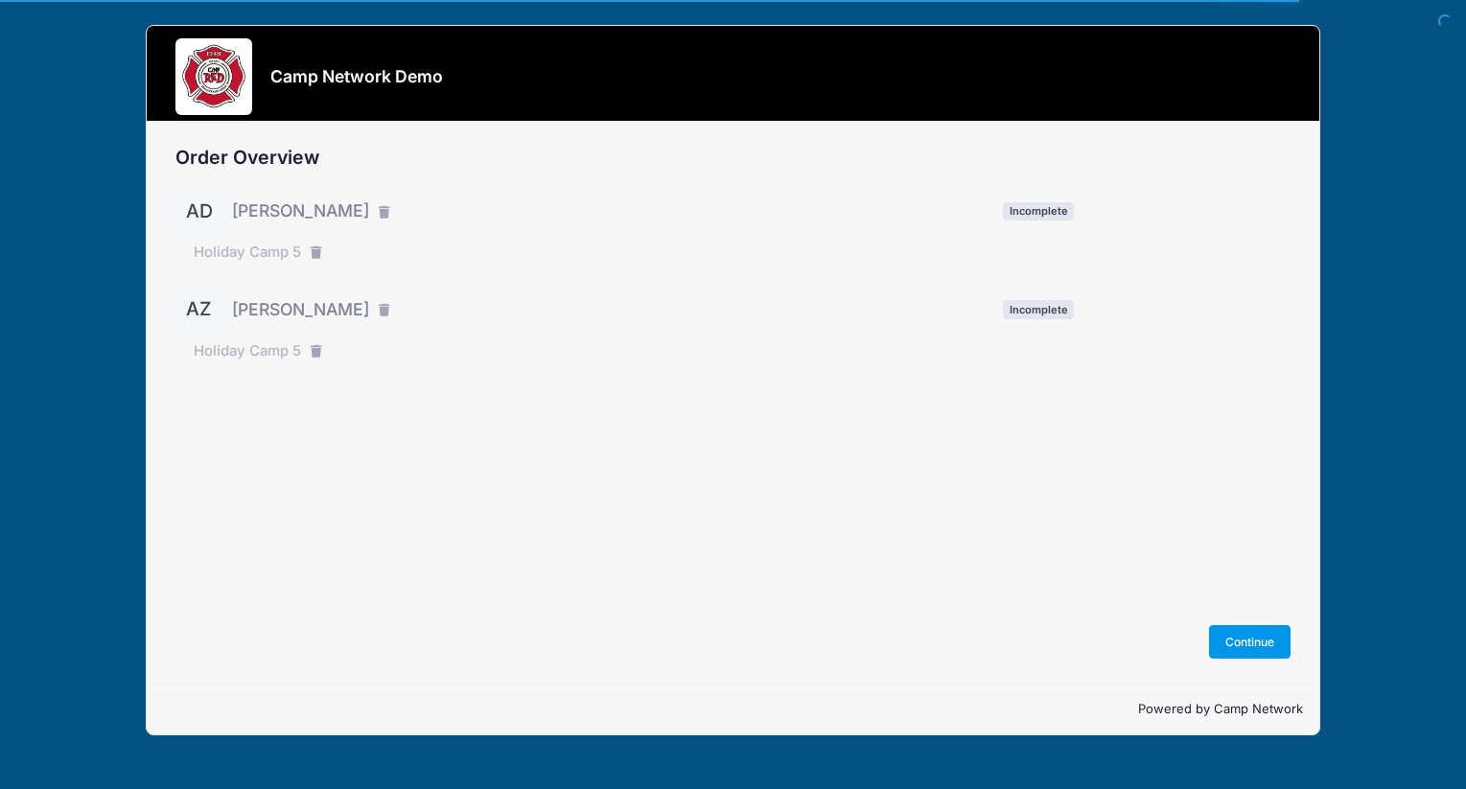
click at [1234, 642] on button "Continue" at bounding box center [1250, 641] width 82 height 33
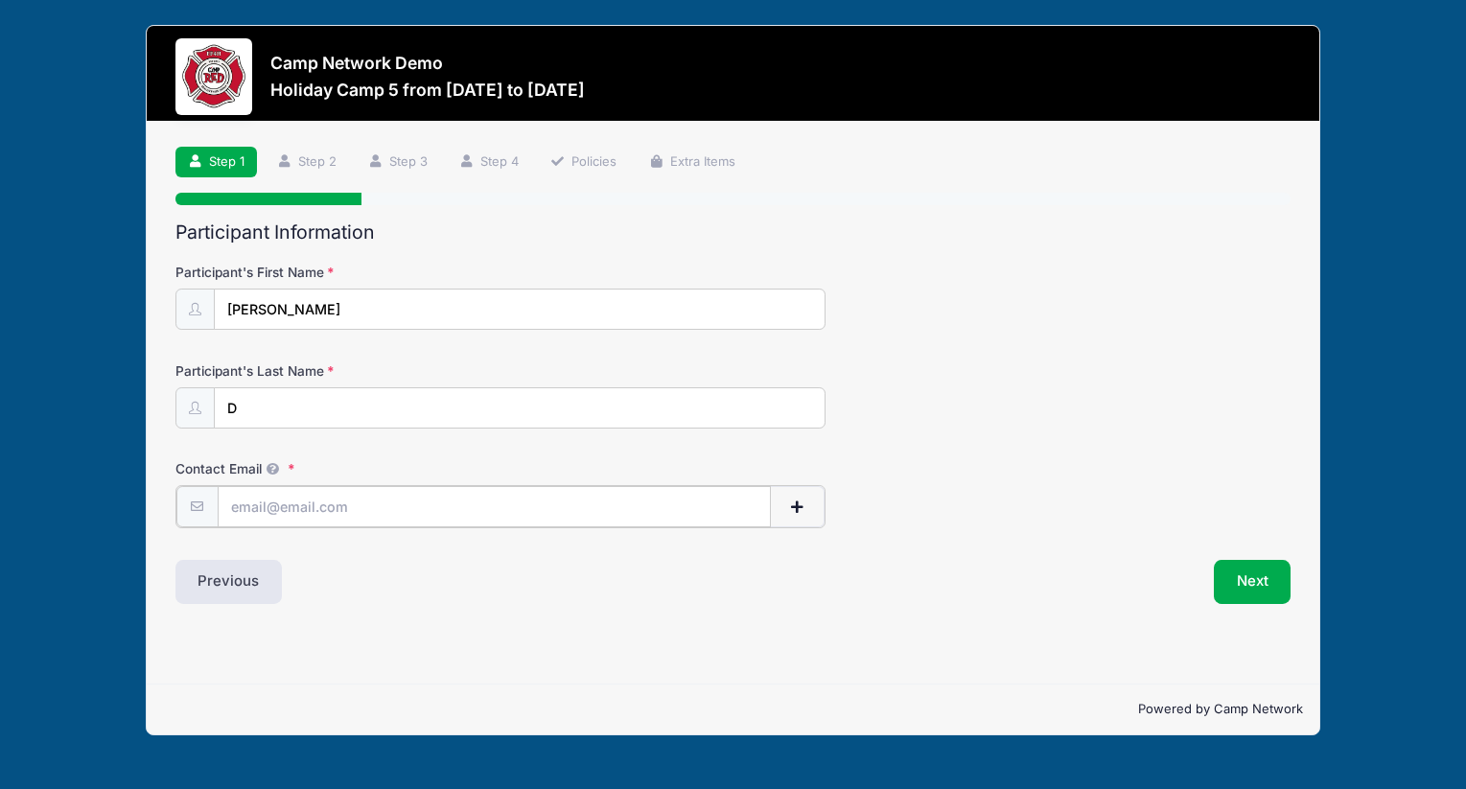
click at [439, 502] on input "Contact Email" at bounding box center [494, 506] width 553 height 41
type input "andrew.downing@campnetwork.com"
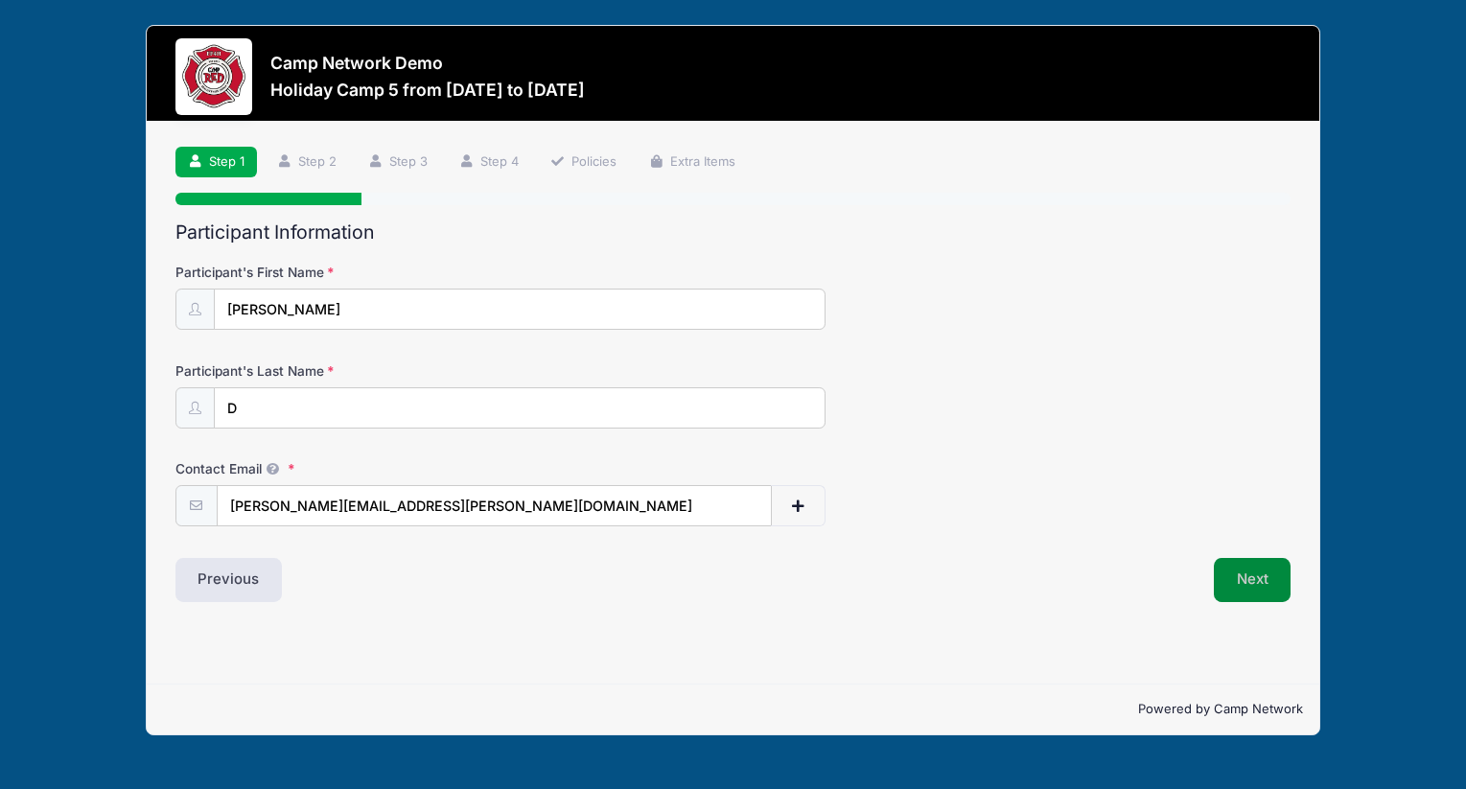
click at [1279, 590] on button "Next" at bounding box center [1253, 580] width 78 height 44
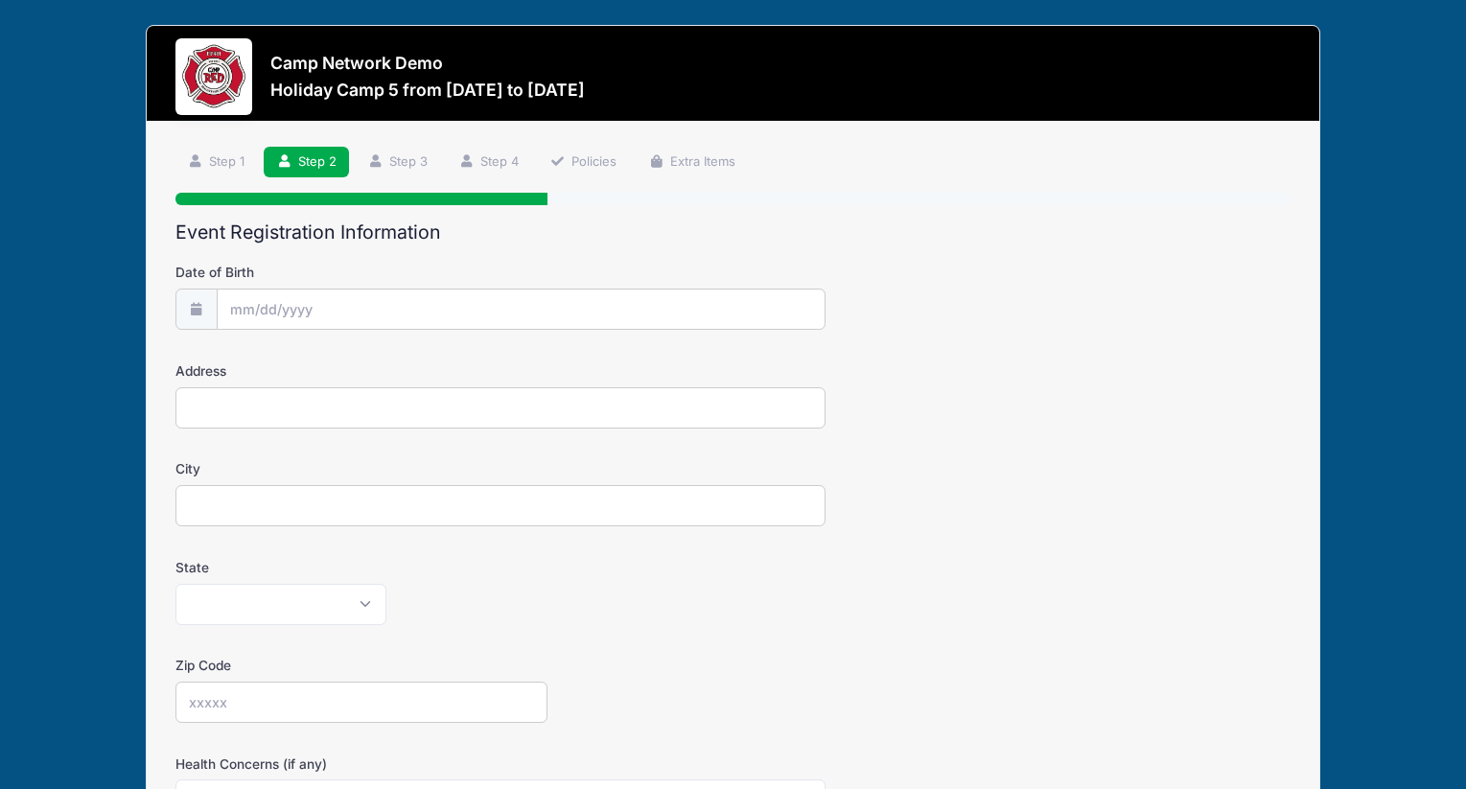
scroll to position [471, 0]
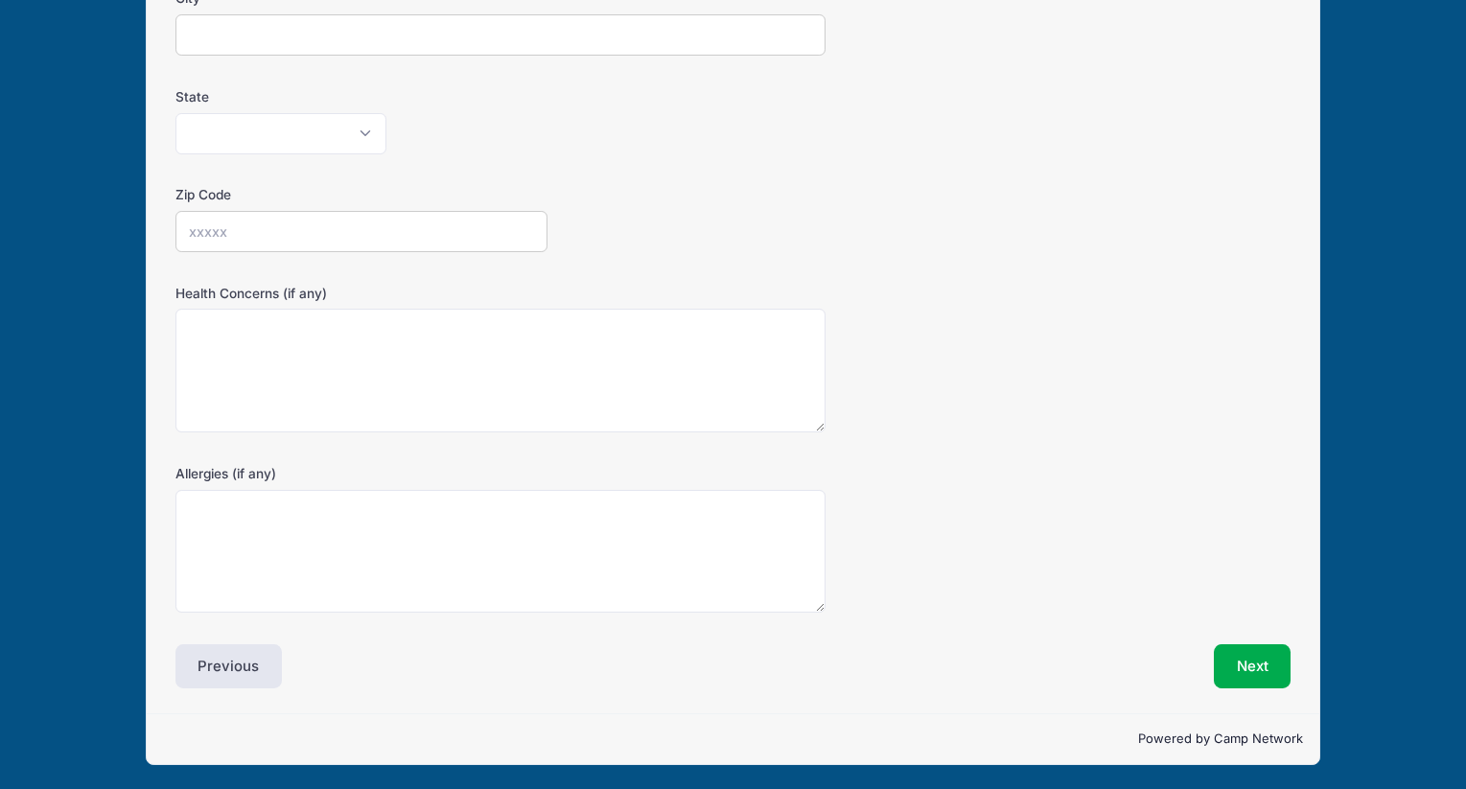
click at [1272, 630] on div "Event Registration Information Date of Birth Address City State Alabama Alaska …" at bounding box center [733, 220] width 1116 height 938
click at [1272, 650] on button "Next" at bounding box center [1253, 666] width 78 height 44
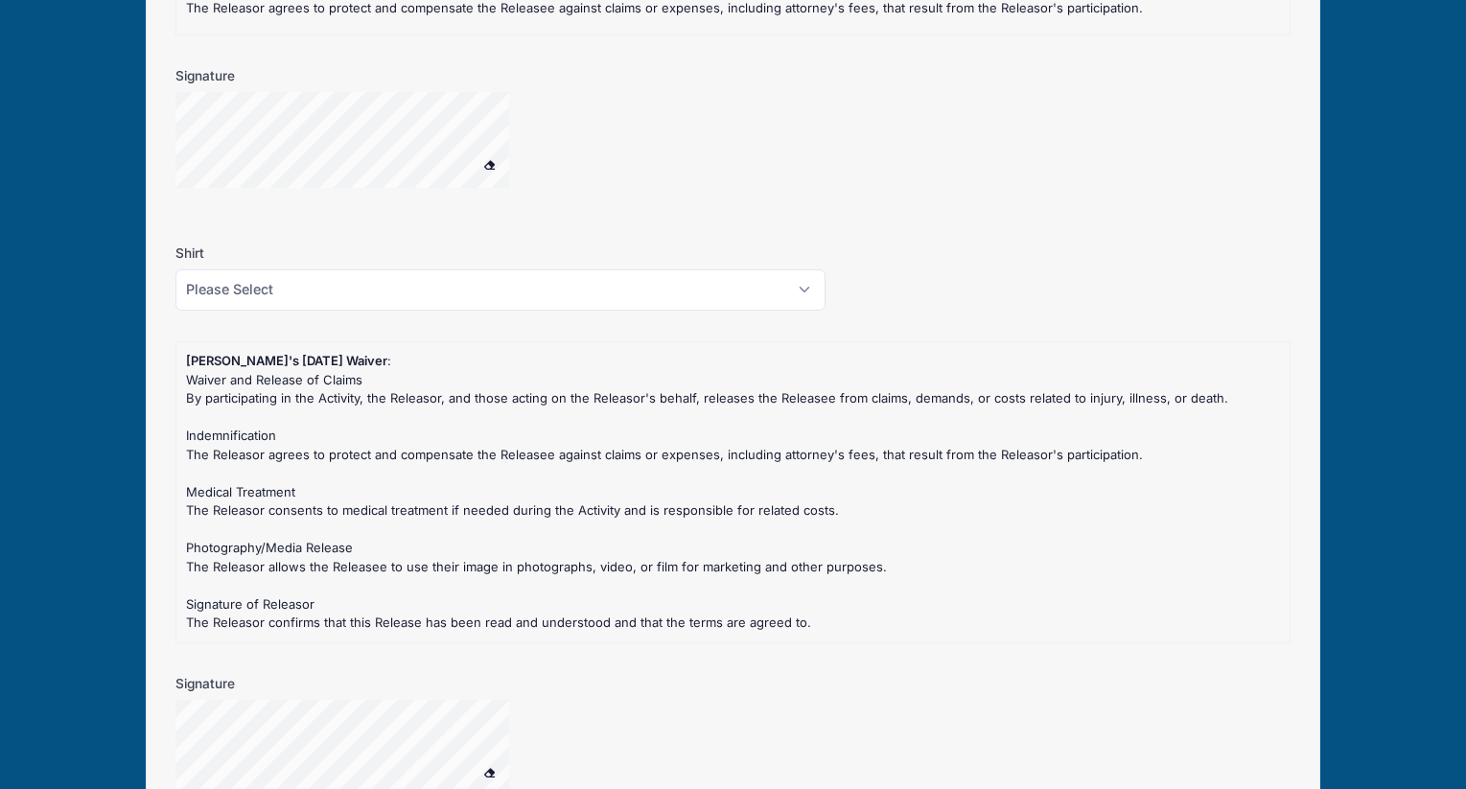
scroll to position [1734, 0]
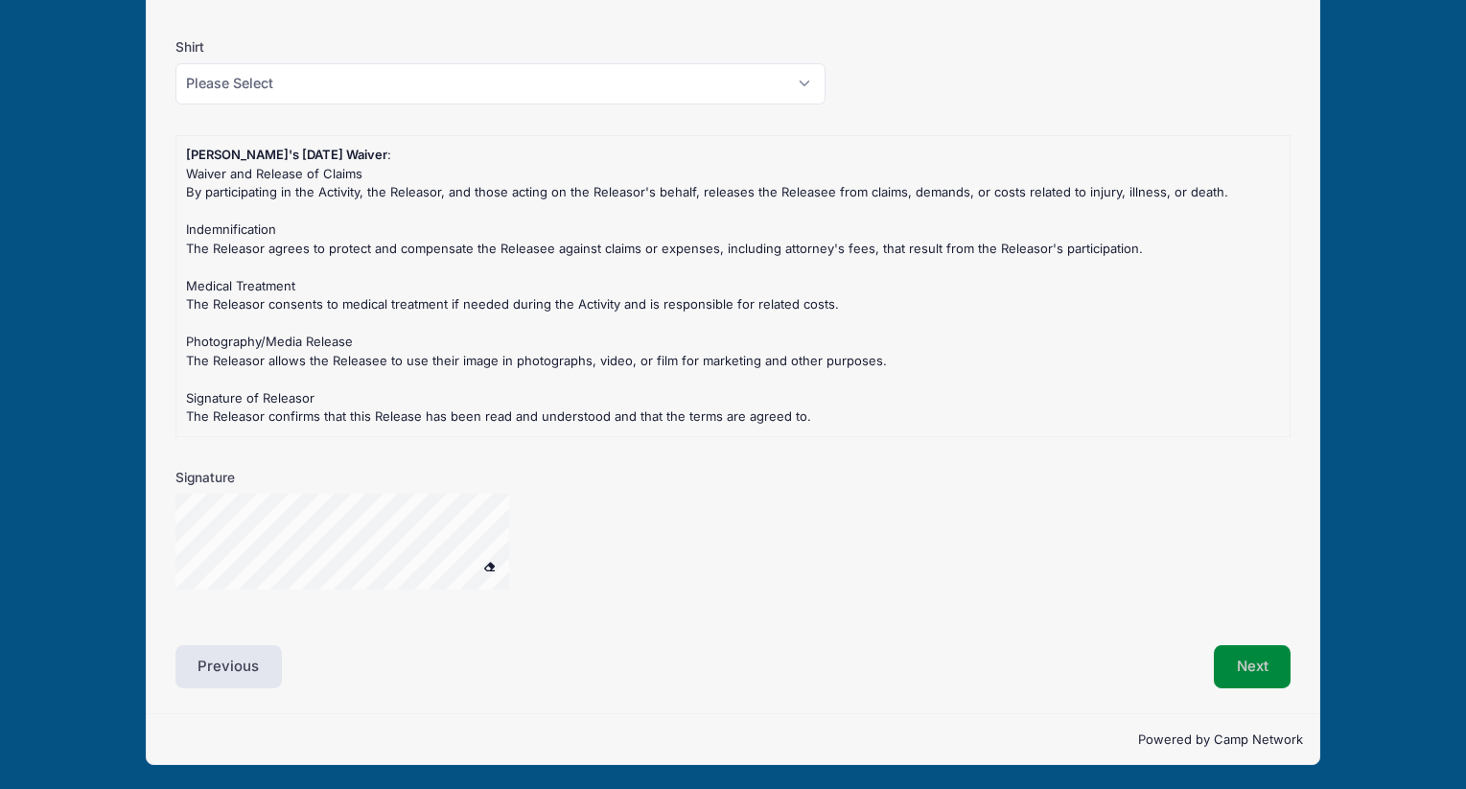
click at [1240, 662] on button "Next" at bounding box center [1253, 667] width 78 height 44
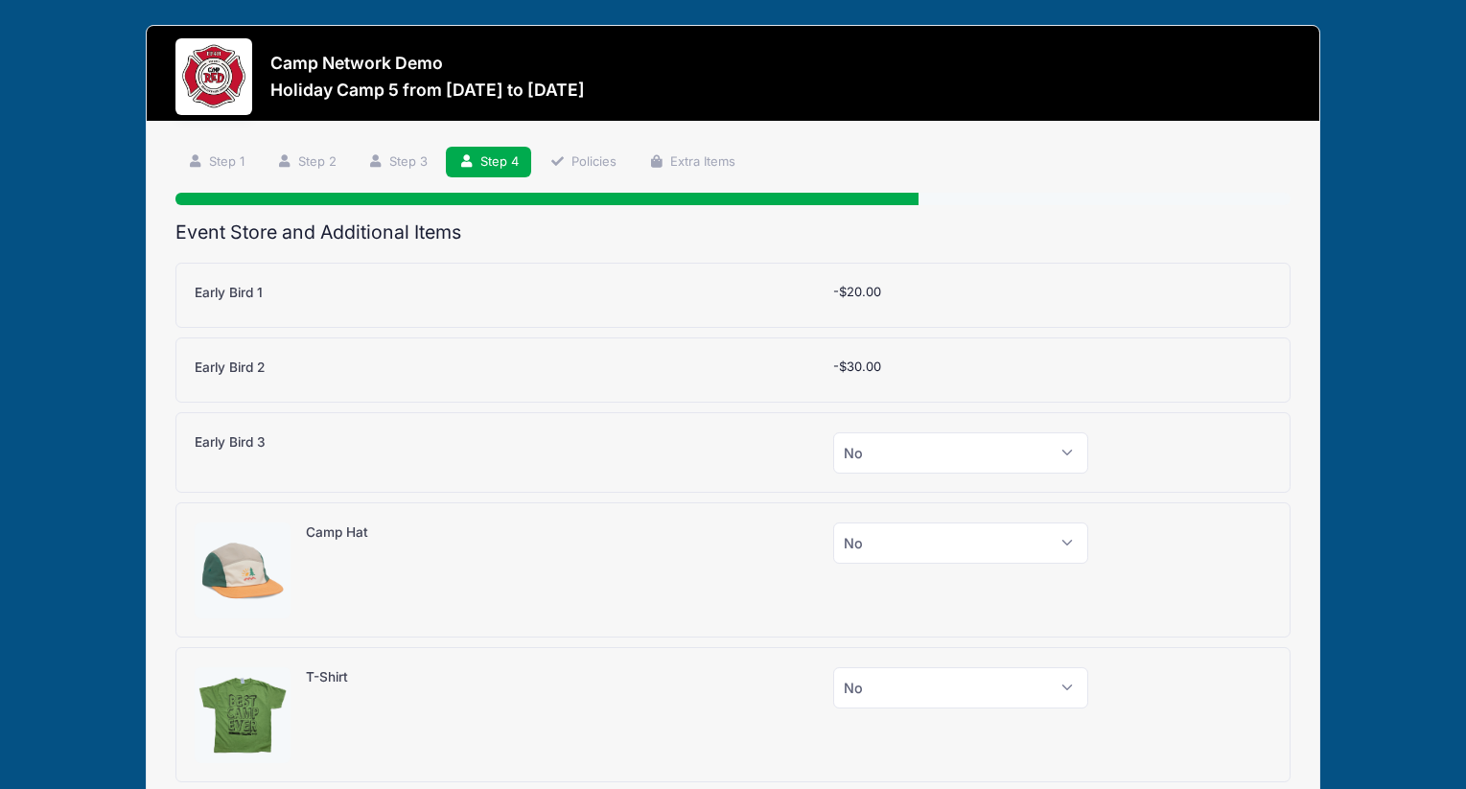
scroll to position [216, 0]
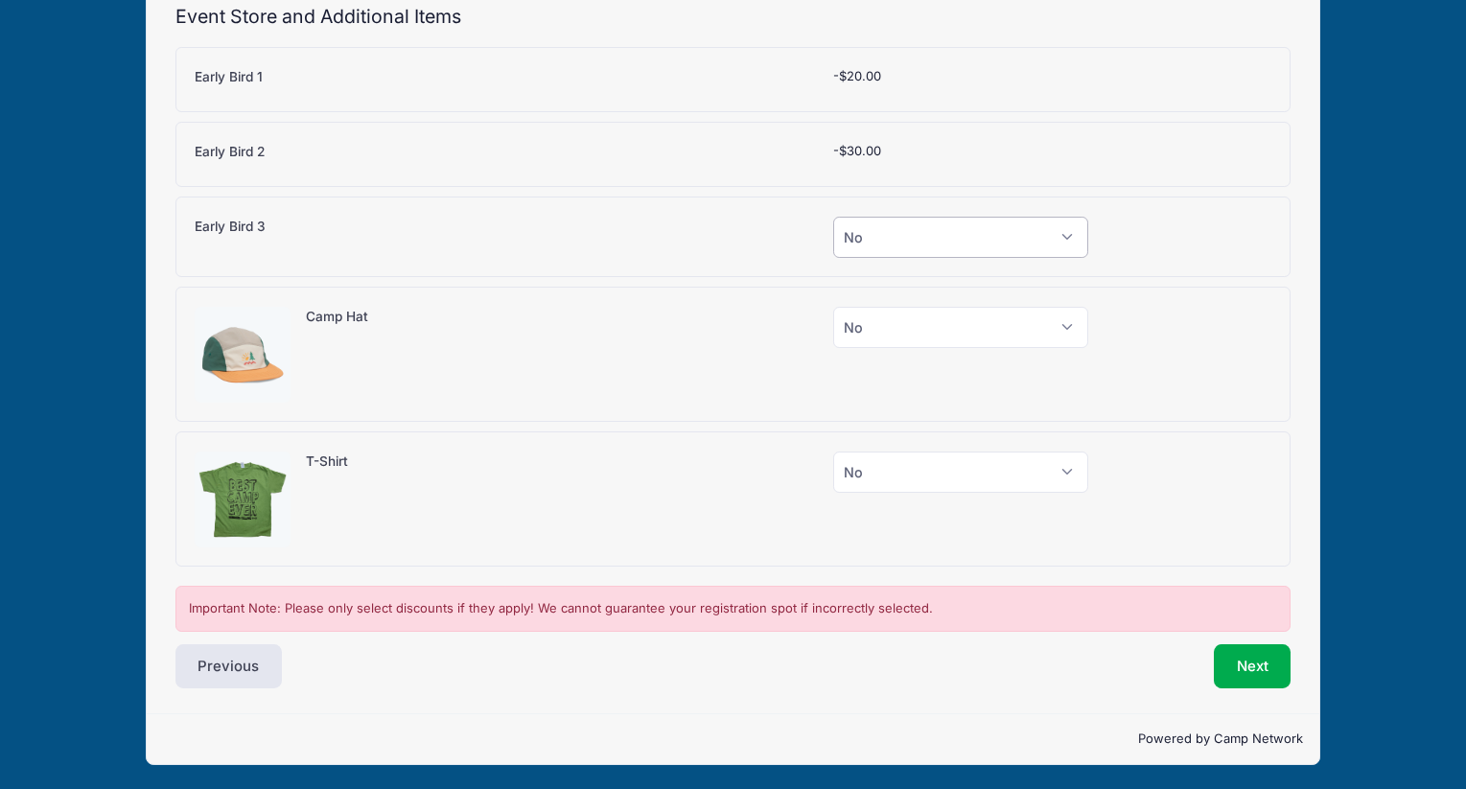
click at [949, 227] on select "Please Select Yes (-$50.00) No" at bounding box center [960, 237] width 255 height 41
select select "1"
click at [833, 217] on select "Please Select Yes (-$50.00) No" at bounding box center [960, 237] width 255 height 41
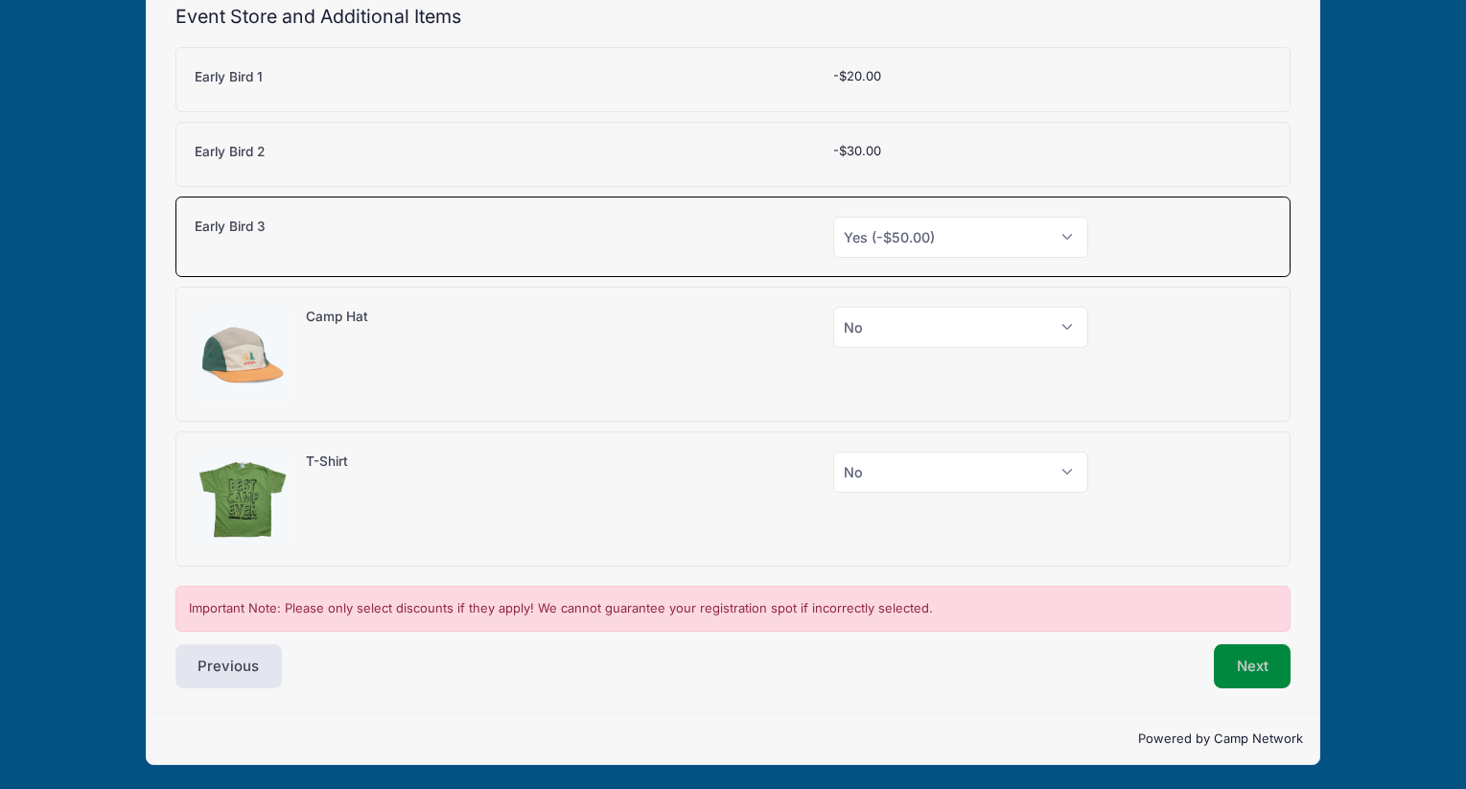
click at [1288, 670] on button "Next" at bounding box center [1253, 666] width 78 height 44
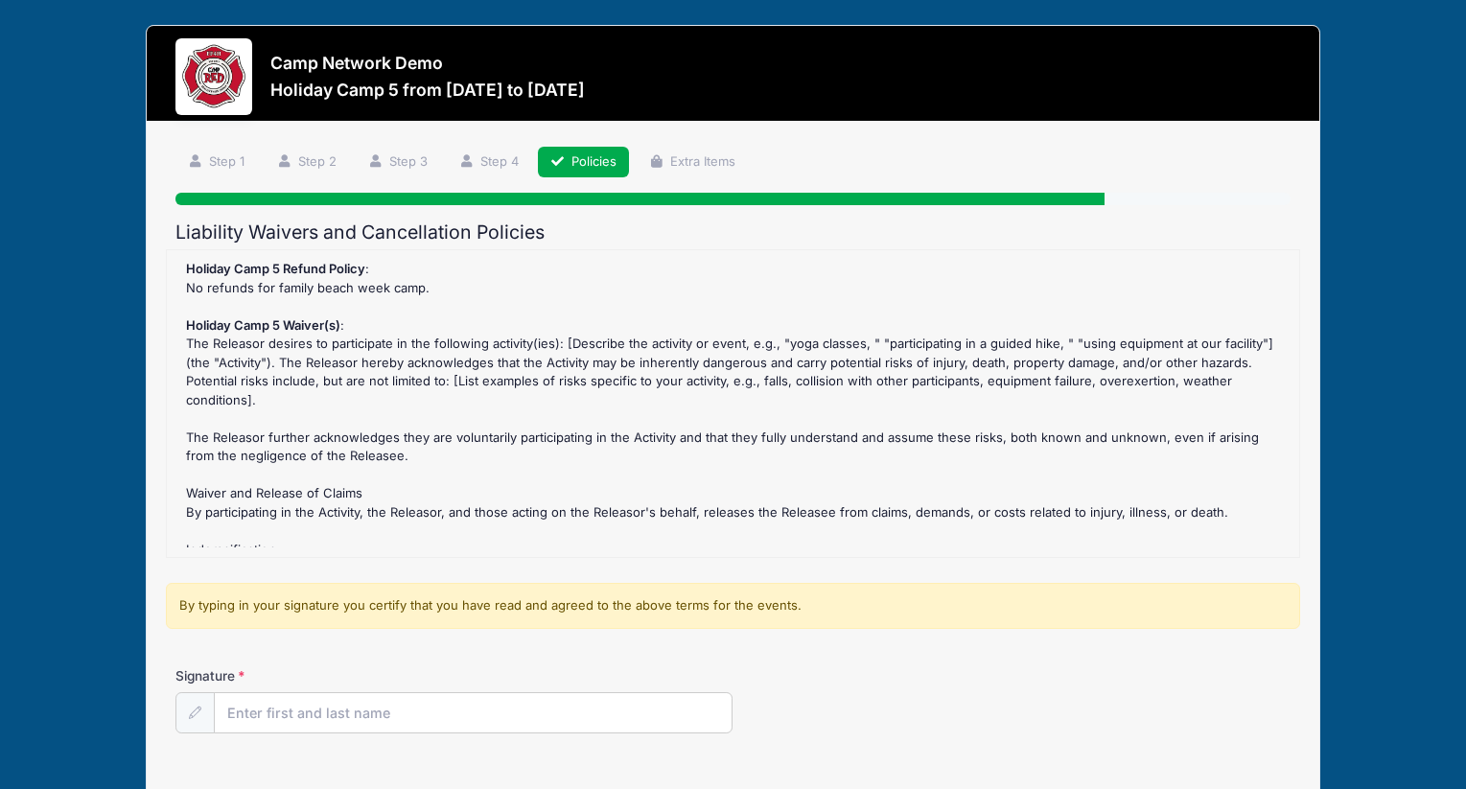
scroll to position [145, 0]
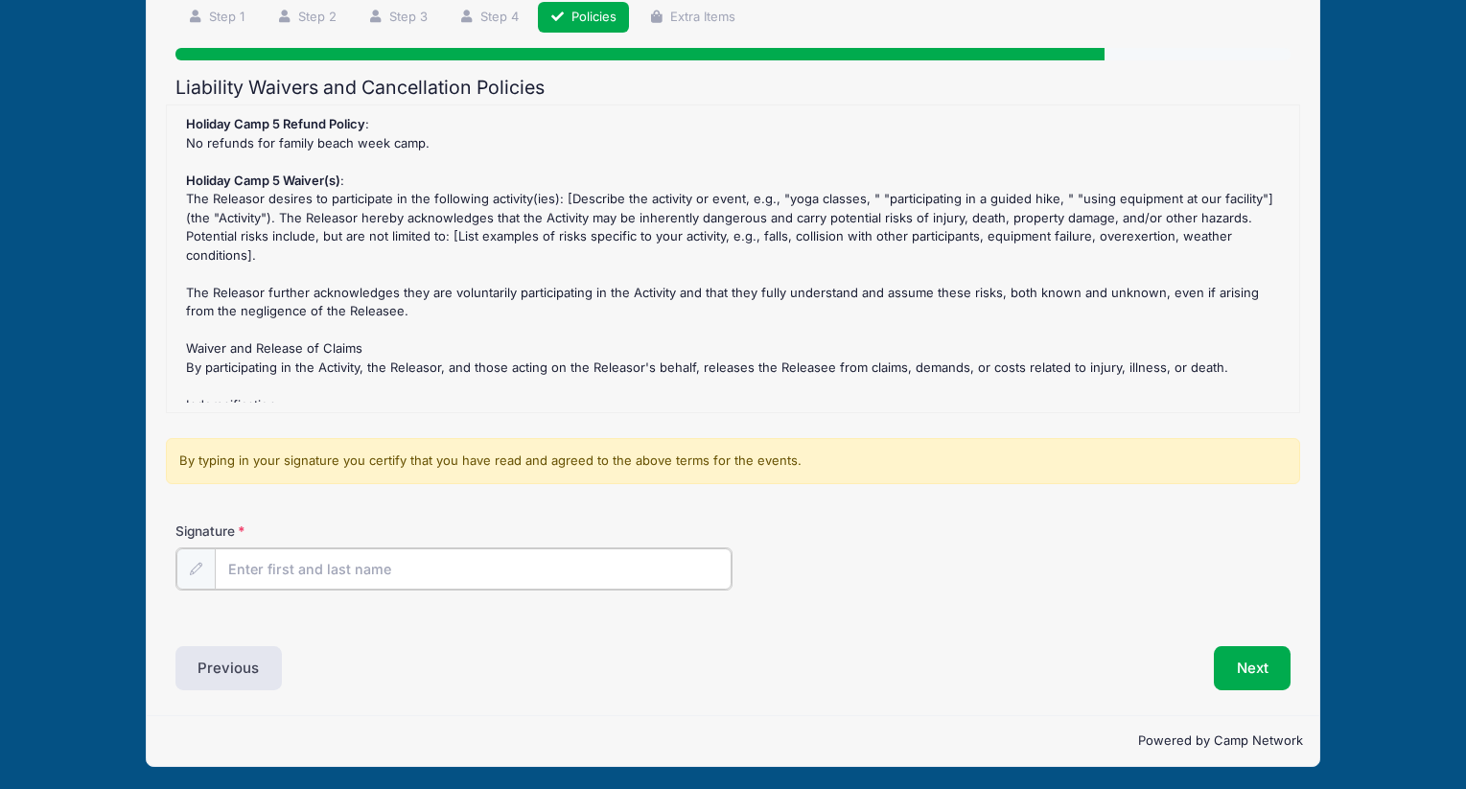
click at [558, 569] on input "Signature" at bounding box center [474, 568] width 518 height 41
type input "ad"
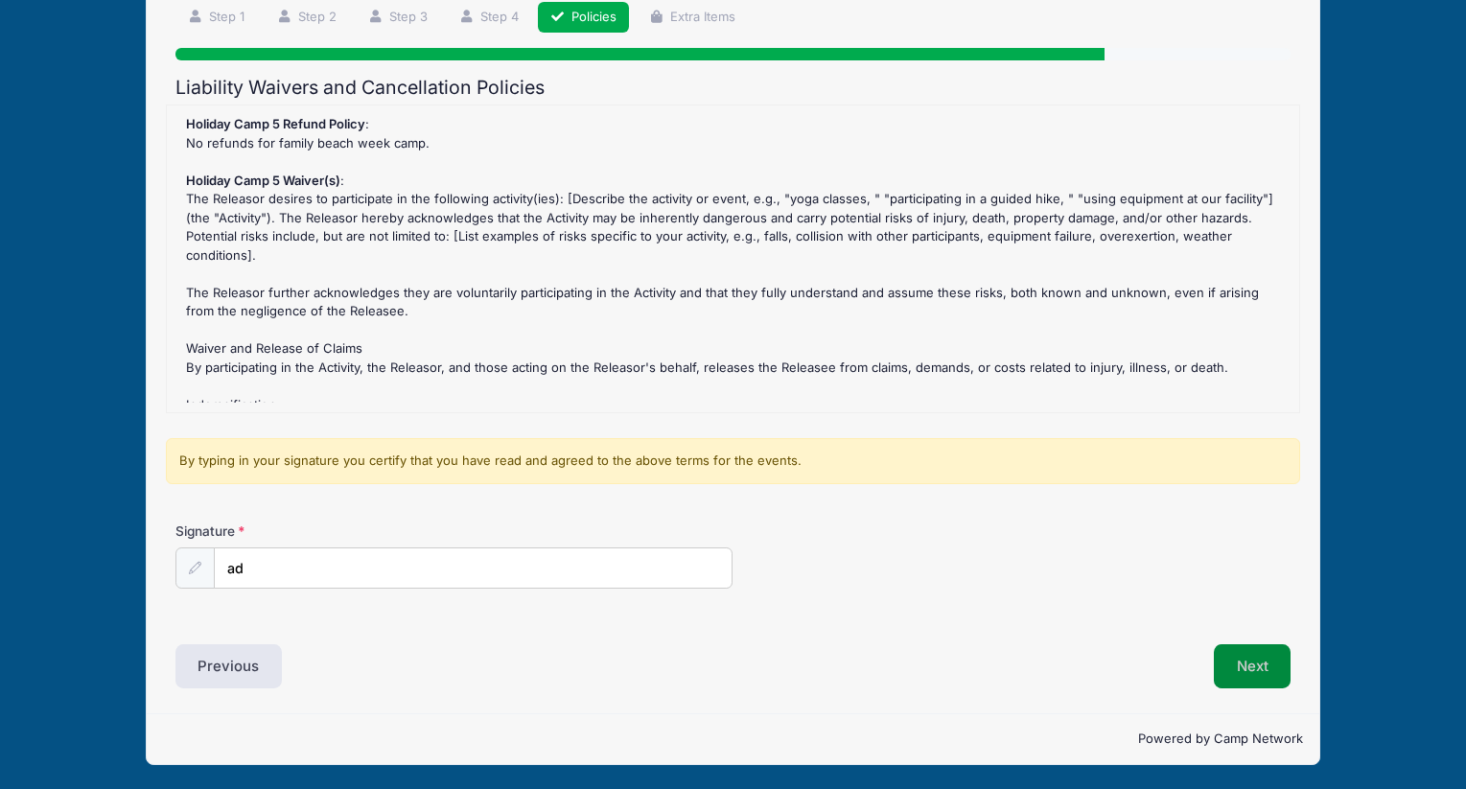
click at [1249, 665] on button "Next" at bounding box center [1253, 666] width 78 height 44
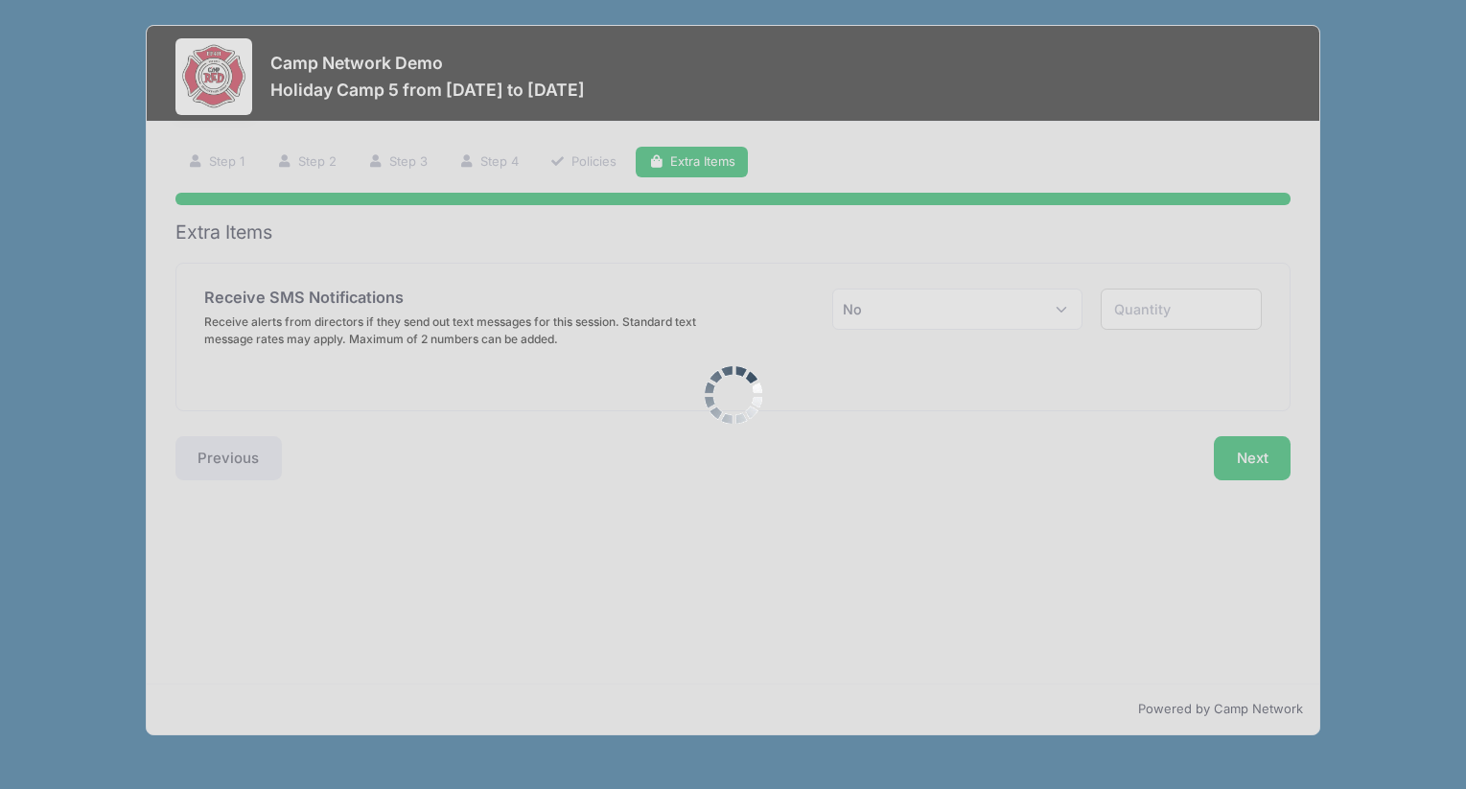
scroll to position [0, 0]
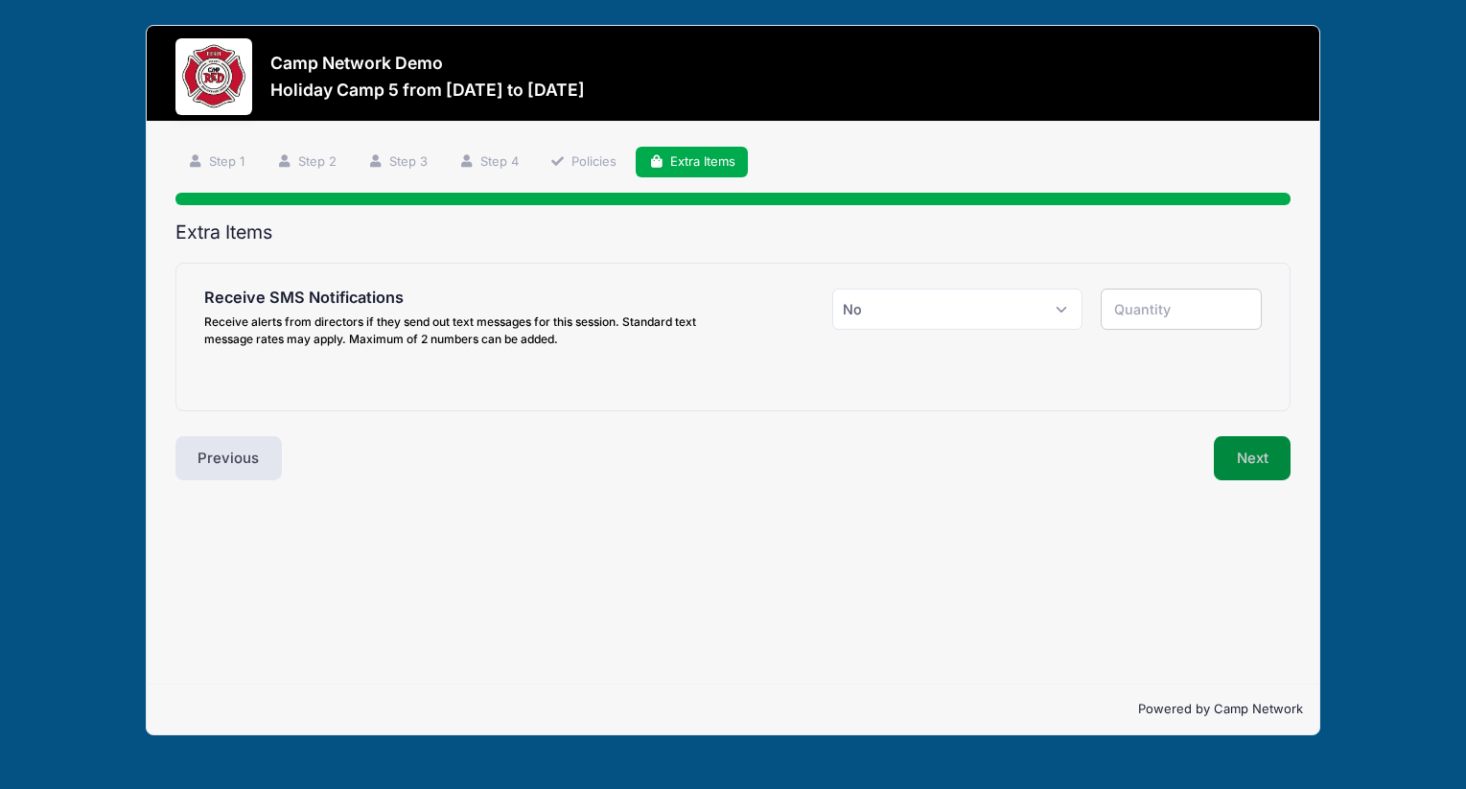
click at [1245, 455] on button "Next" at bounding box center [1253, 458] width 78 height 44
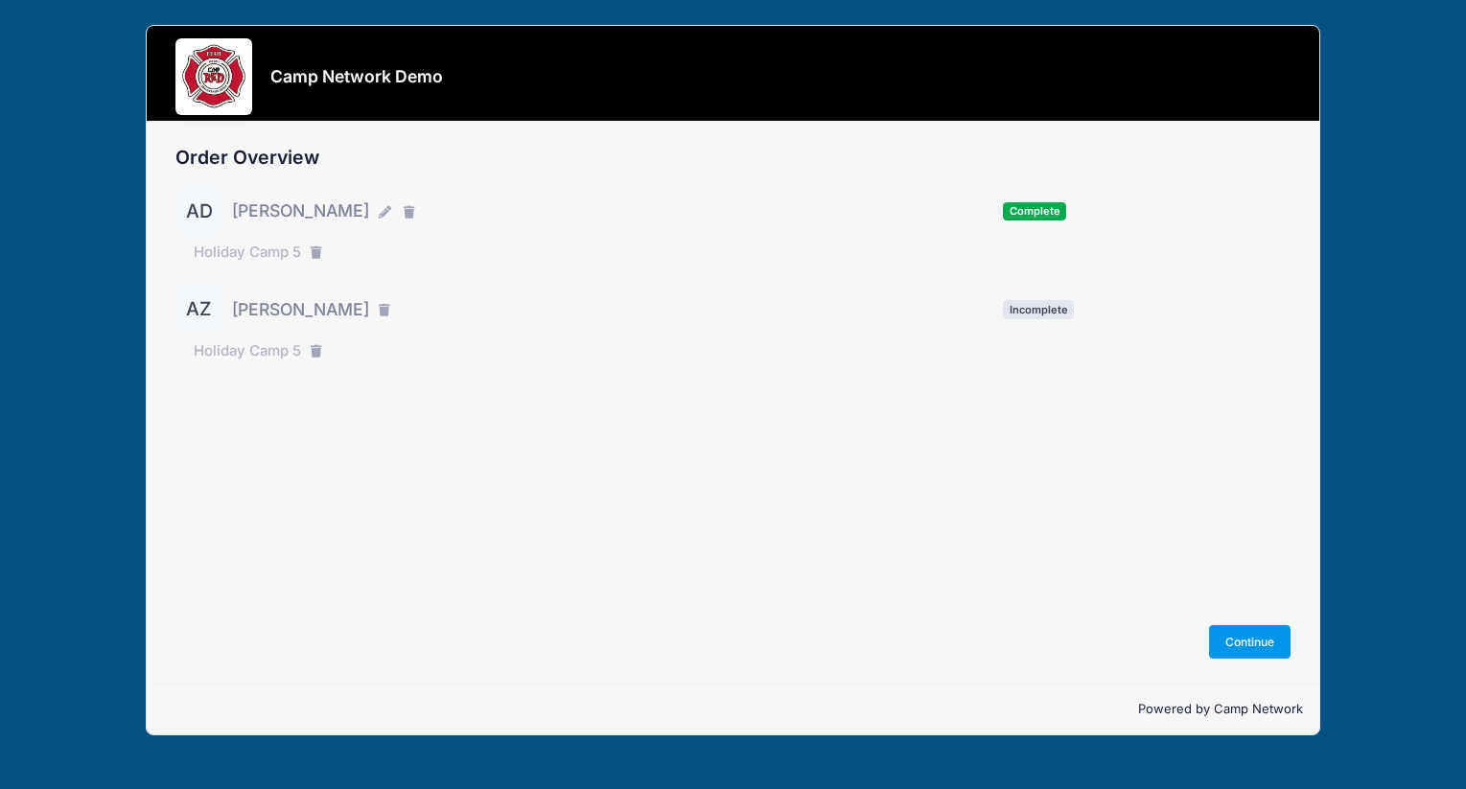
click at [1258, 626] on button "Continue" at bounding box center [1250, 641] width 82 height 33
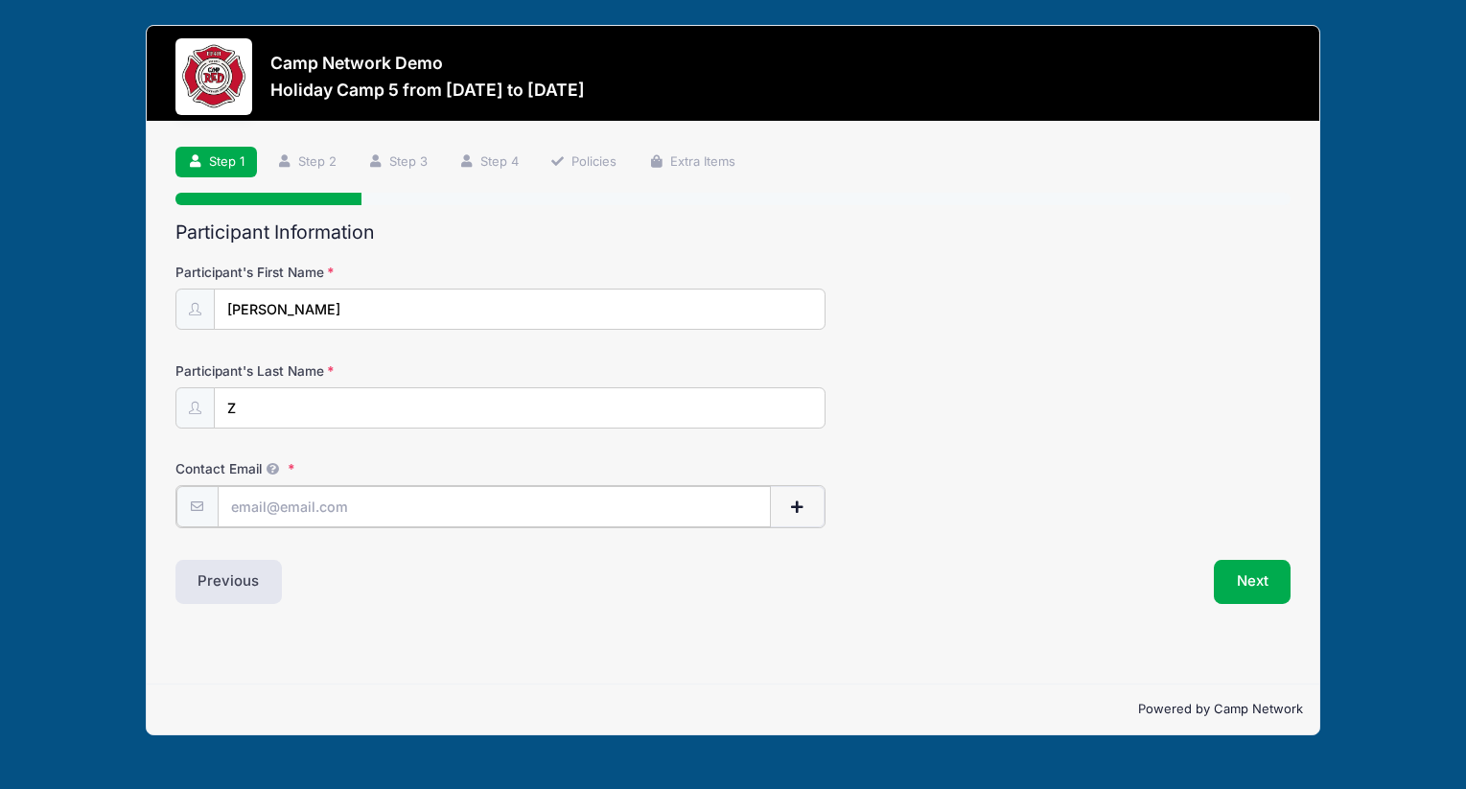
click at [394, 506] on input "Contact Email" at bounding box center [494, 506] width 553 height 41
type input "[PERSON_NAME][EMAIL_ADDRESS][PERSON_NAME][DOMAIN_NAME]"
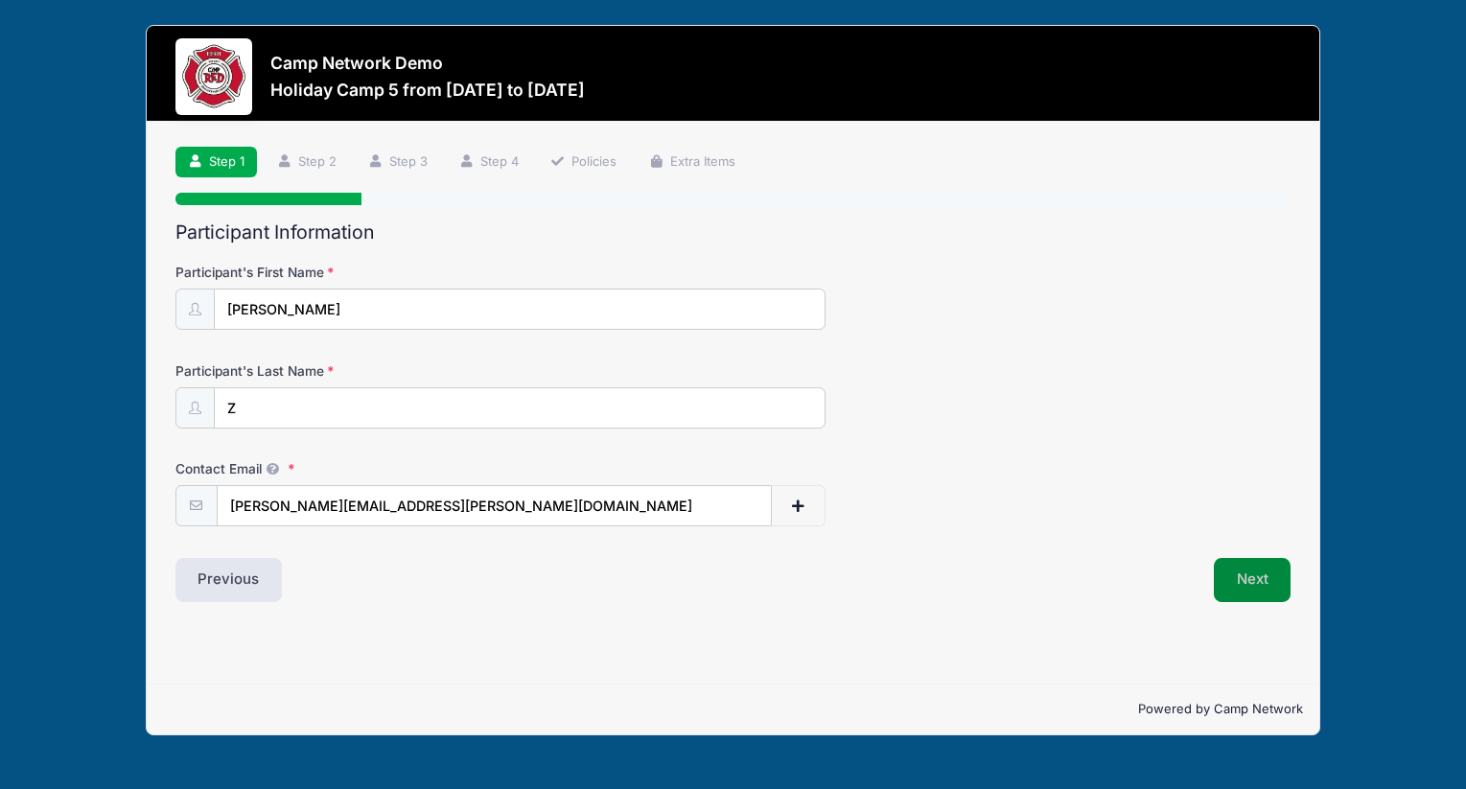
click at [1256, 592] on button "Next" at bounding box center [1253, 580] width 78 height 44
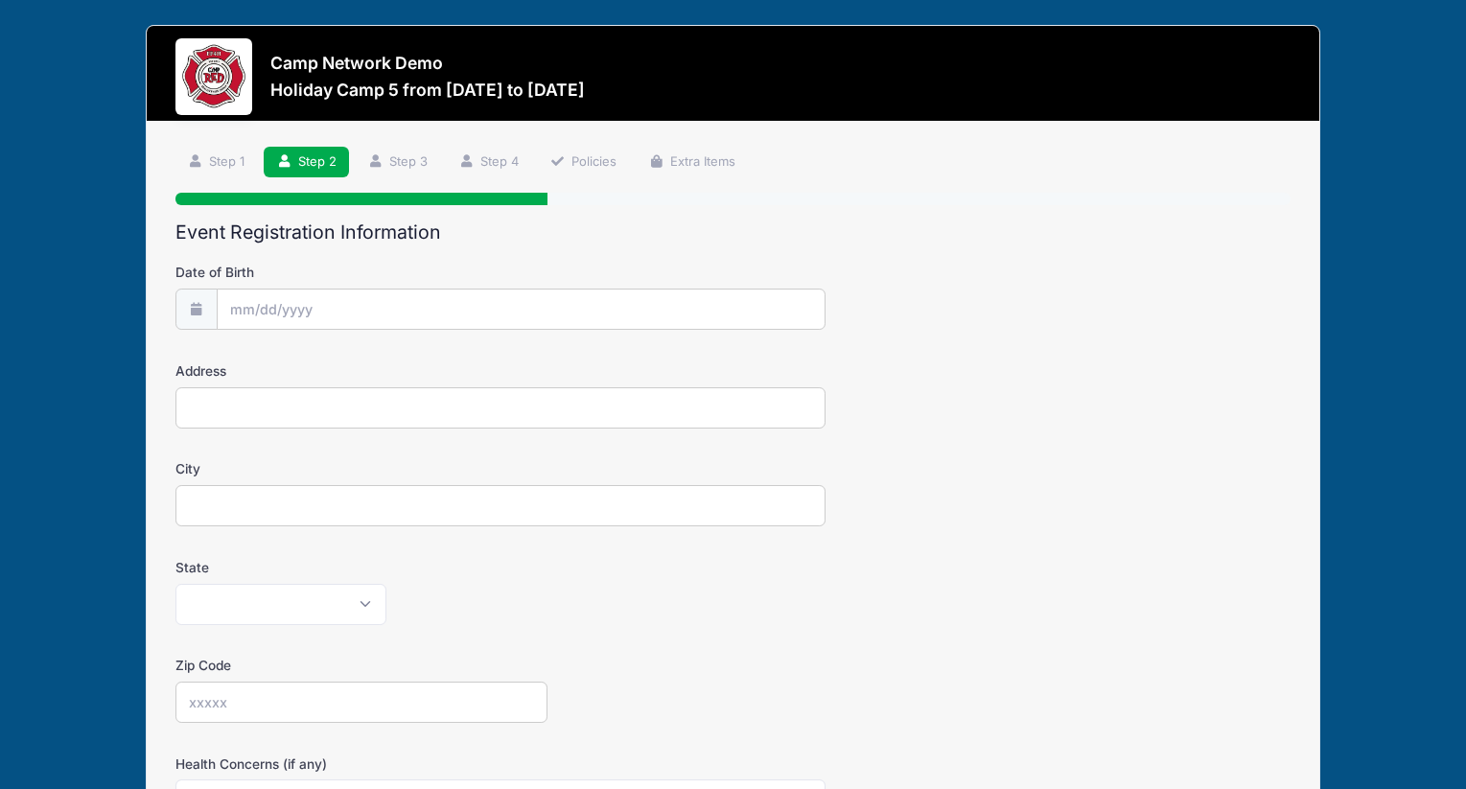
scroll to position [471, 0]
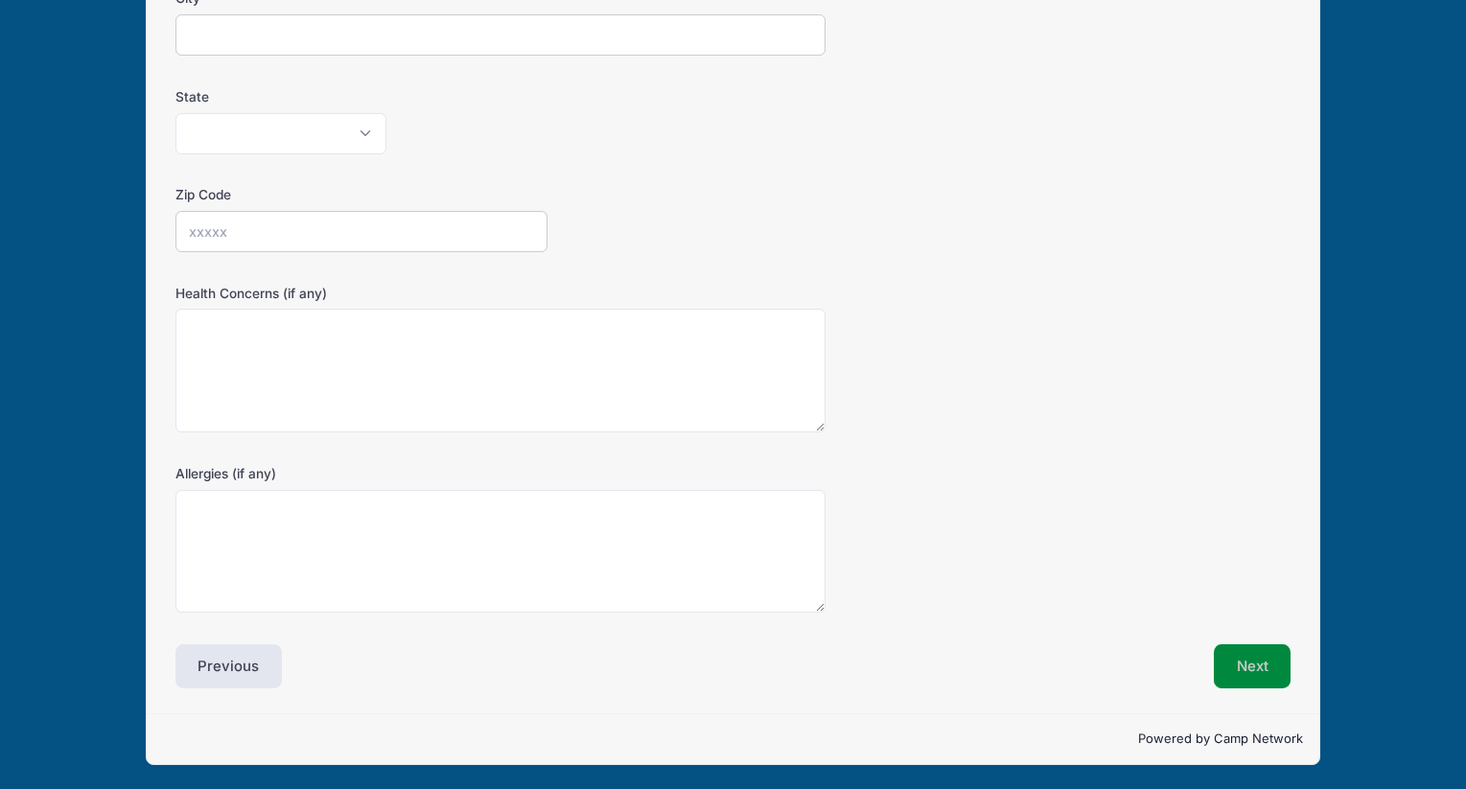
click at [1239, 677] on button "Next" at bounding box center [1253, 666] width 78 height 44
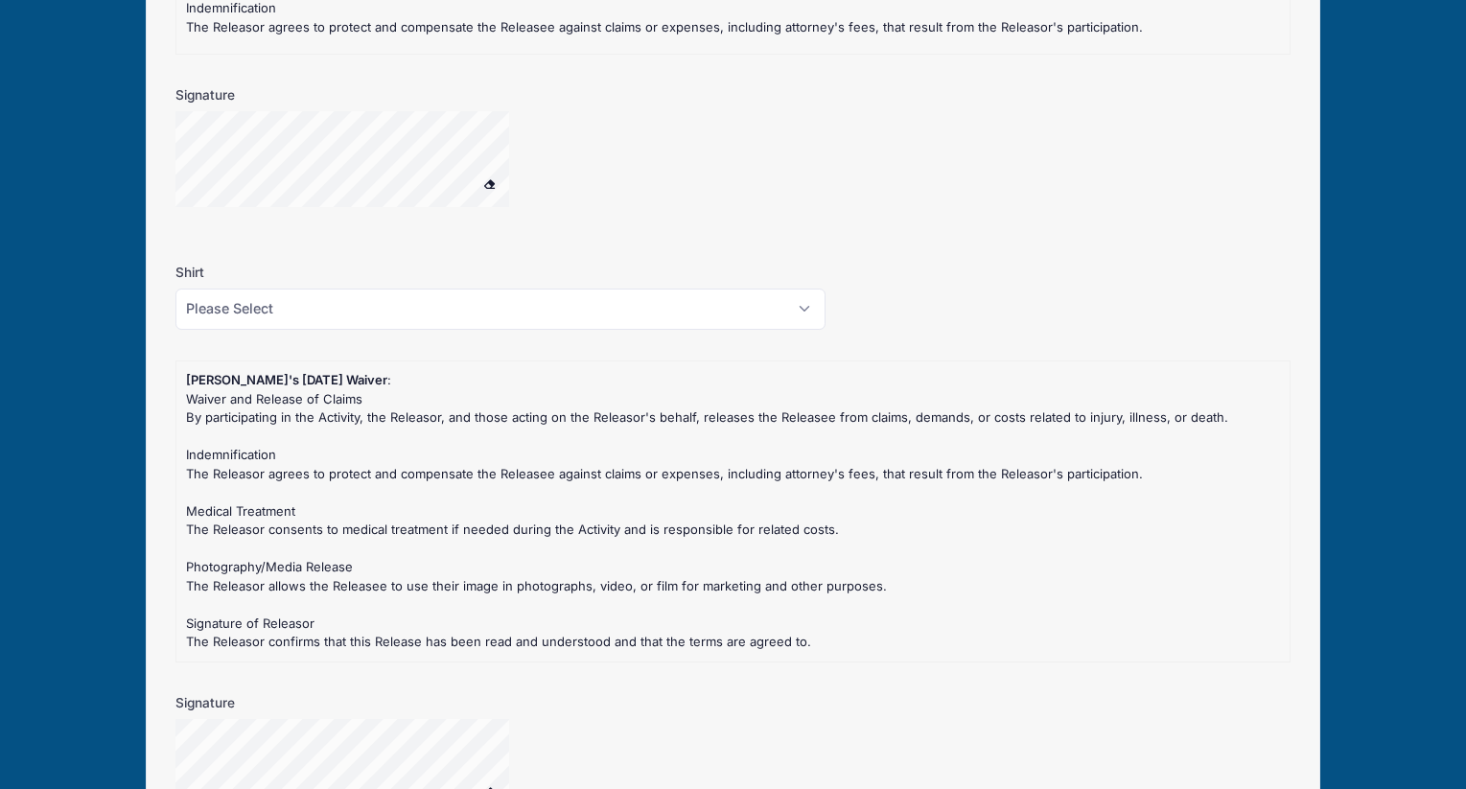
scroll to position [1734, 0]
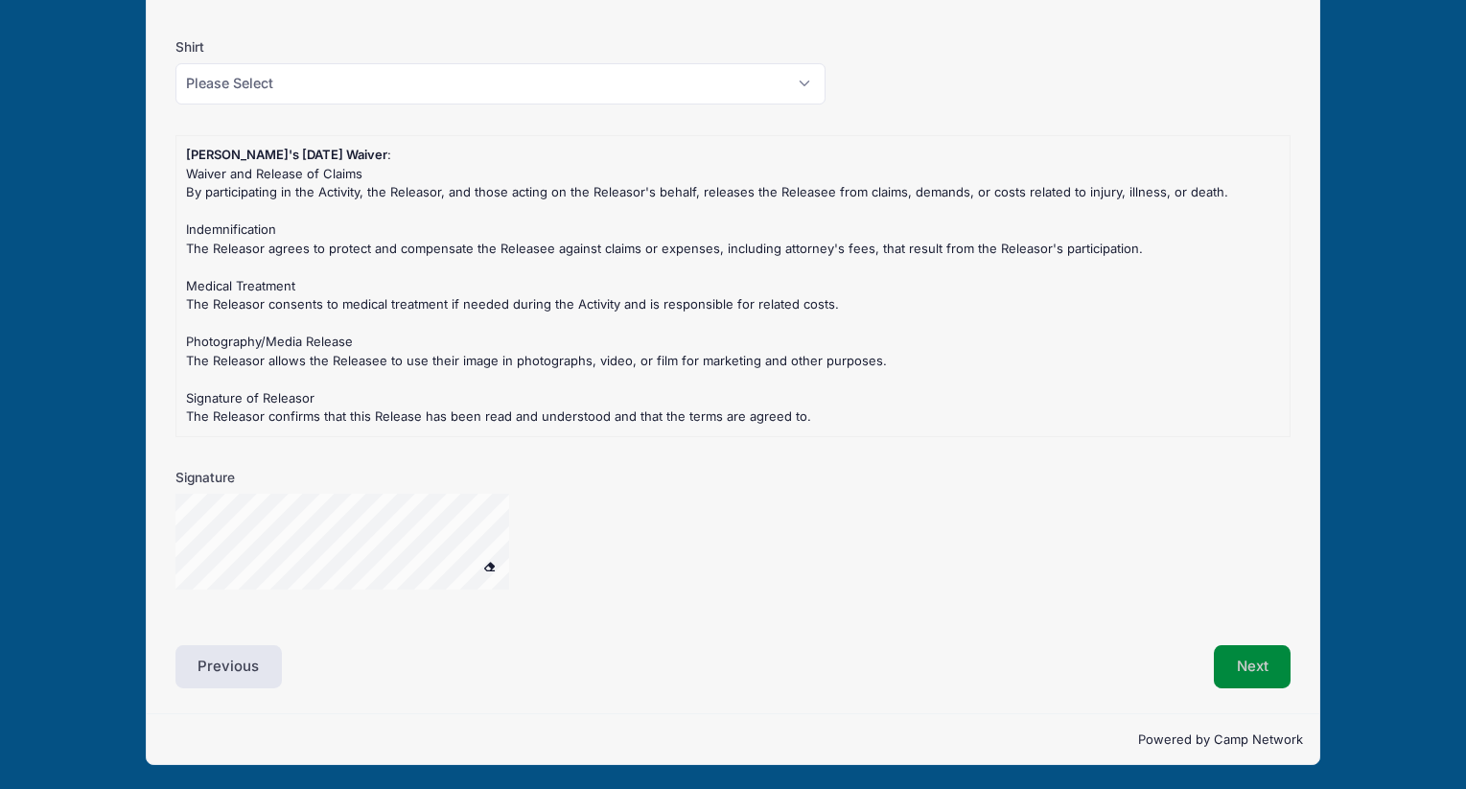
click at [1256, 654] on button "Next" at bounding box center [1253, 667] width 78 height 44
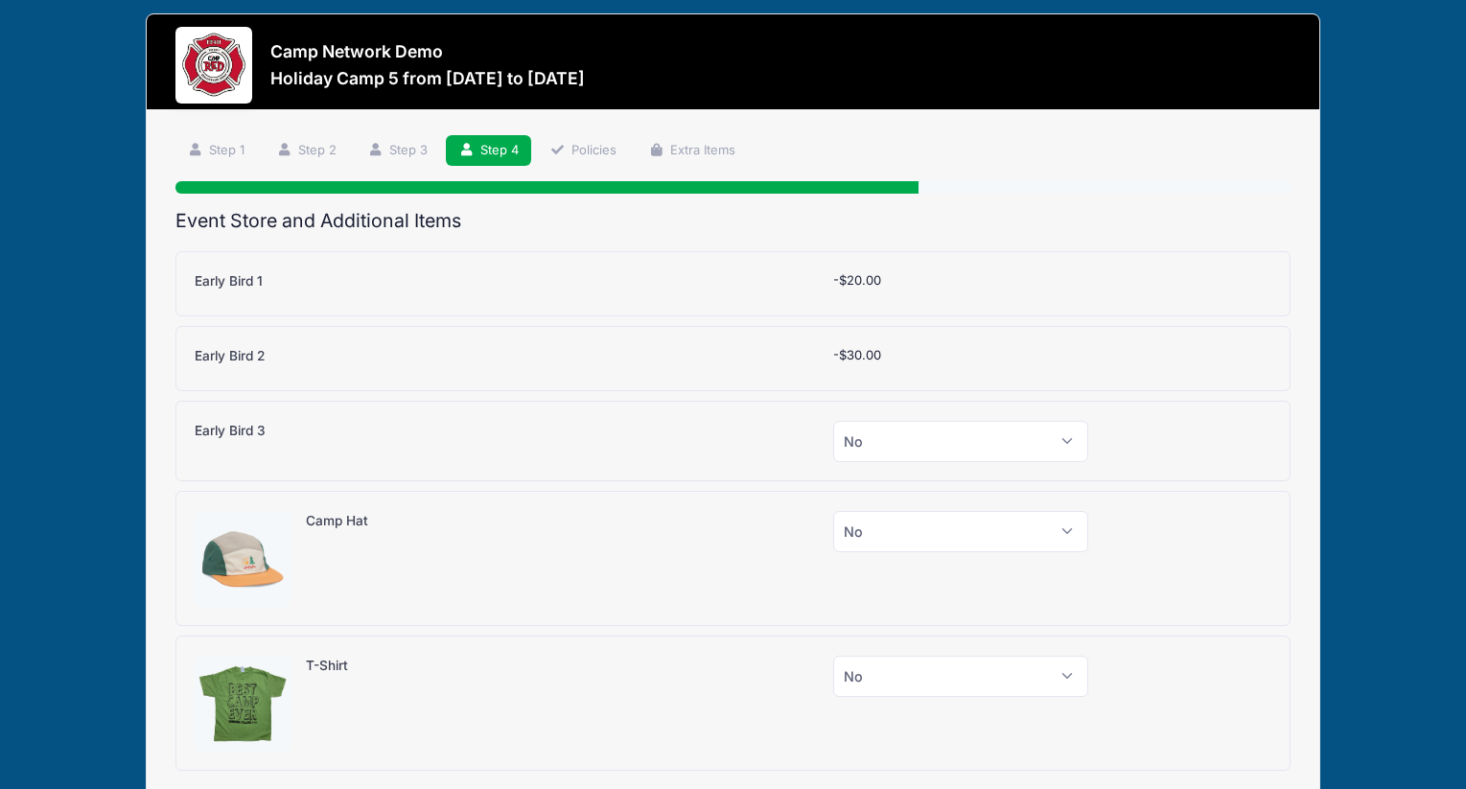
scroll to position [0, 0]
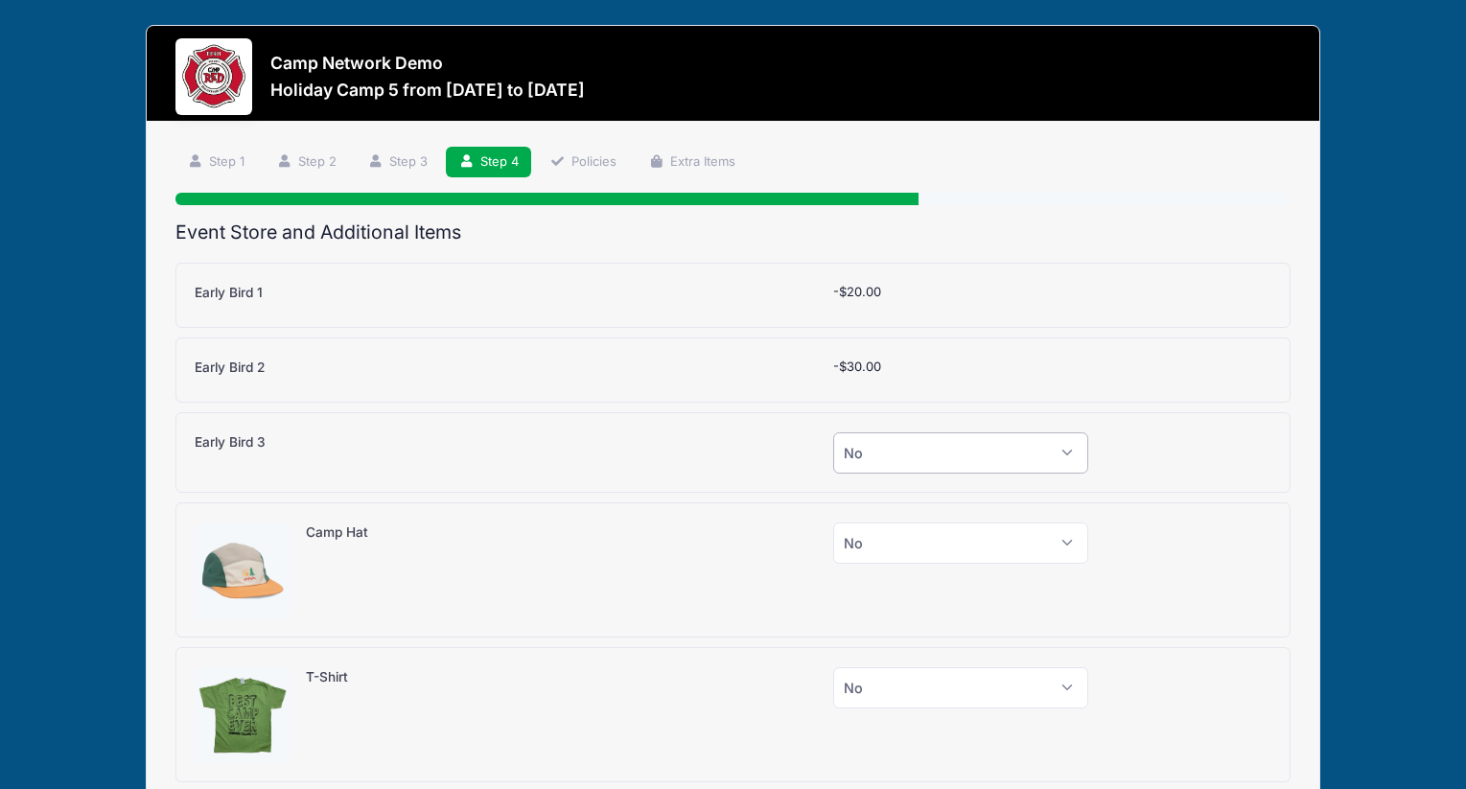
click at [945, 457] on select "Please Select Yes (-$50.00) No" at bounding box center [960, 452] width 255 height 41
select select "1"
click at [833, 432] on select "Please Select Yes (-$50.00) No" at bounding box center [960, 452] width 255 height 41
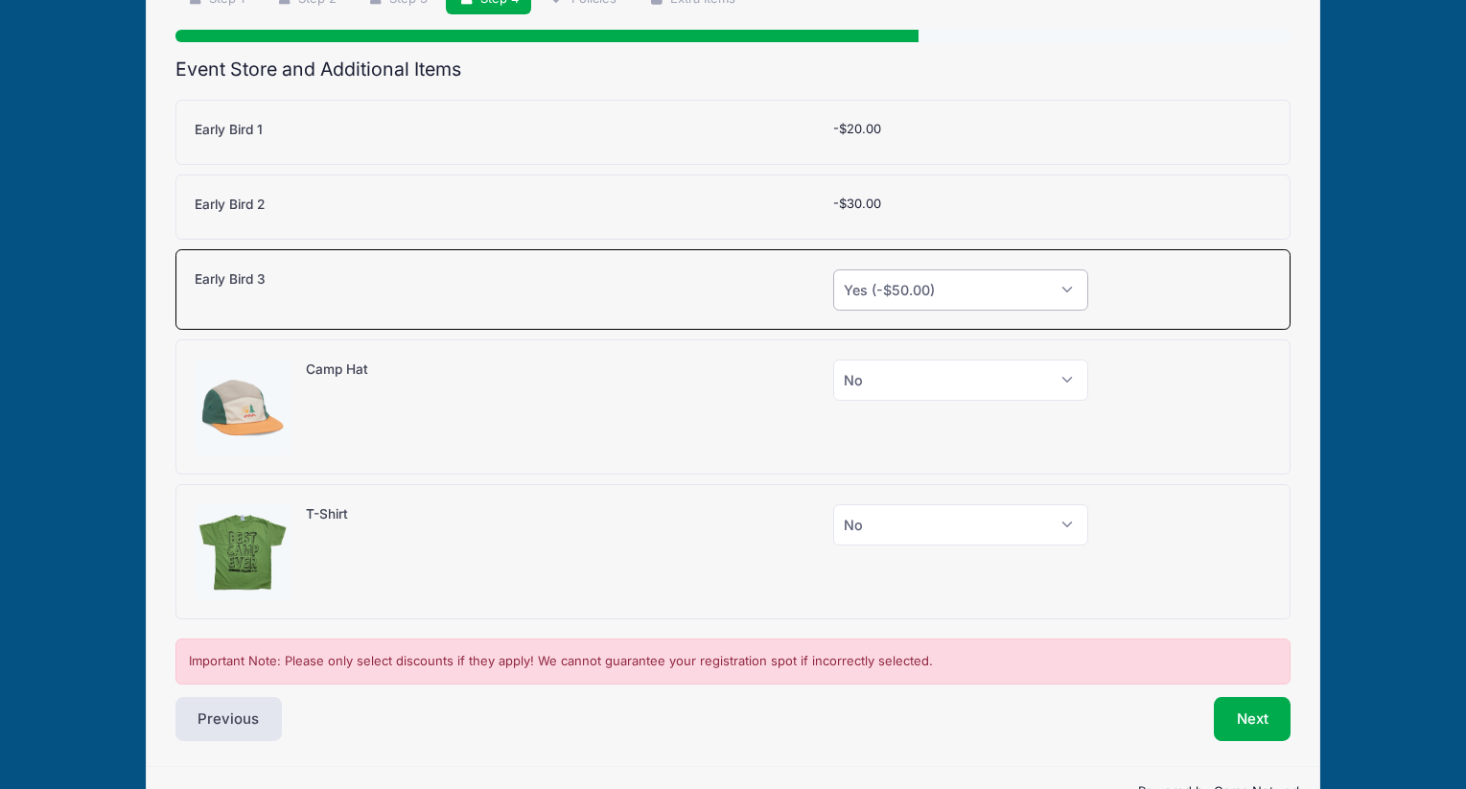
scroll to position [216, 0]
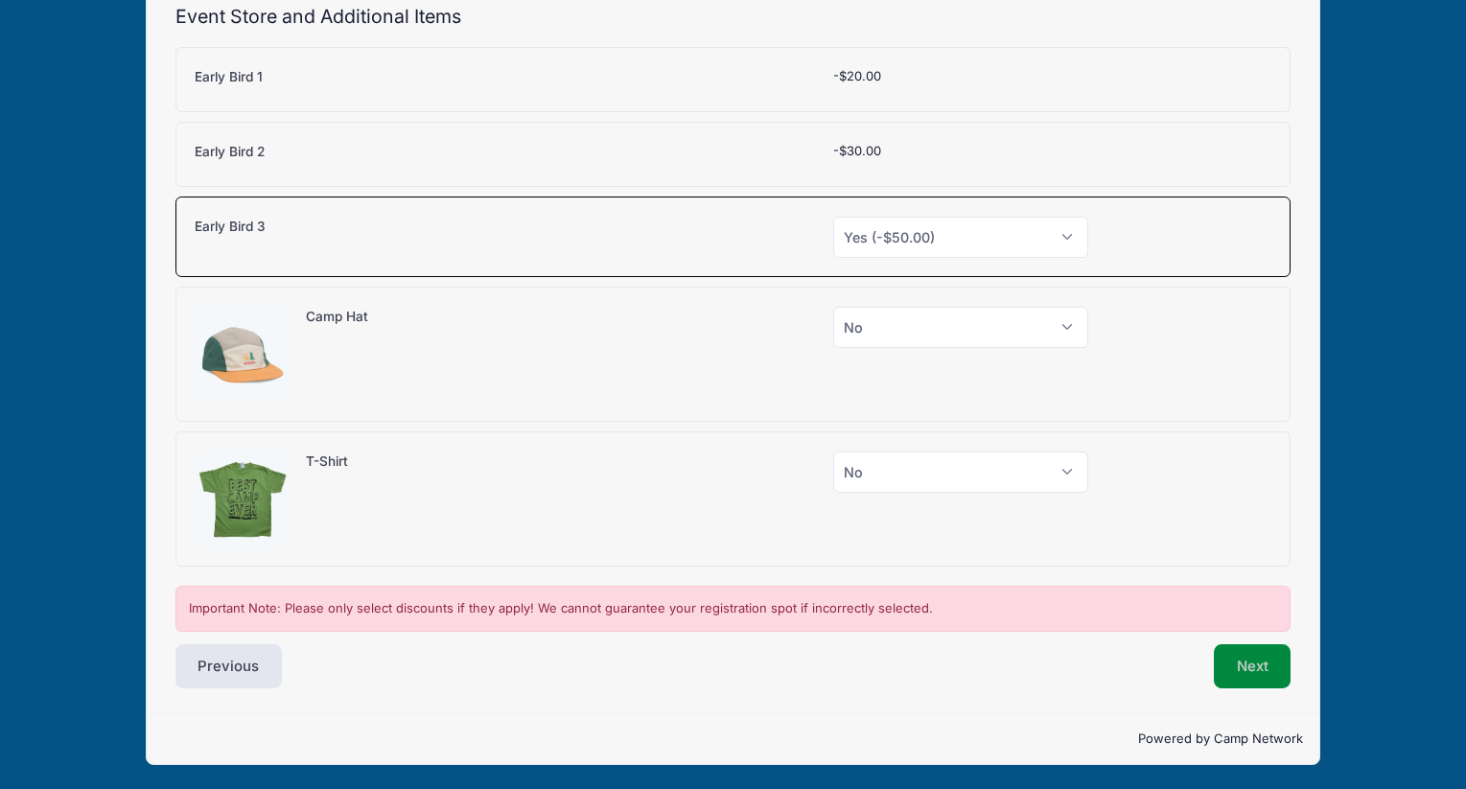
click at [1248, 676] on button "Next" at bounding box center [1253, 666] width 78 height 44
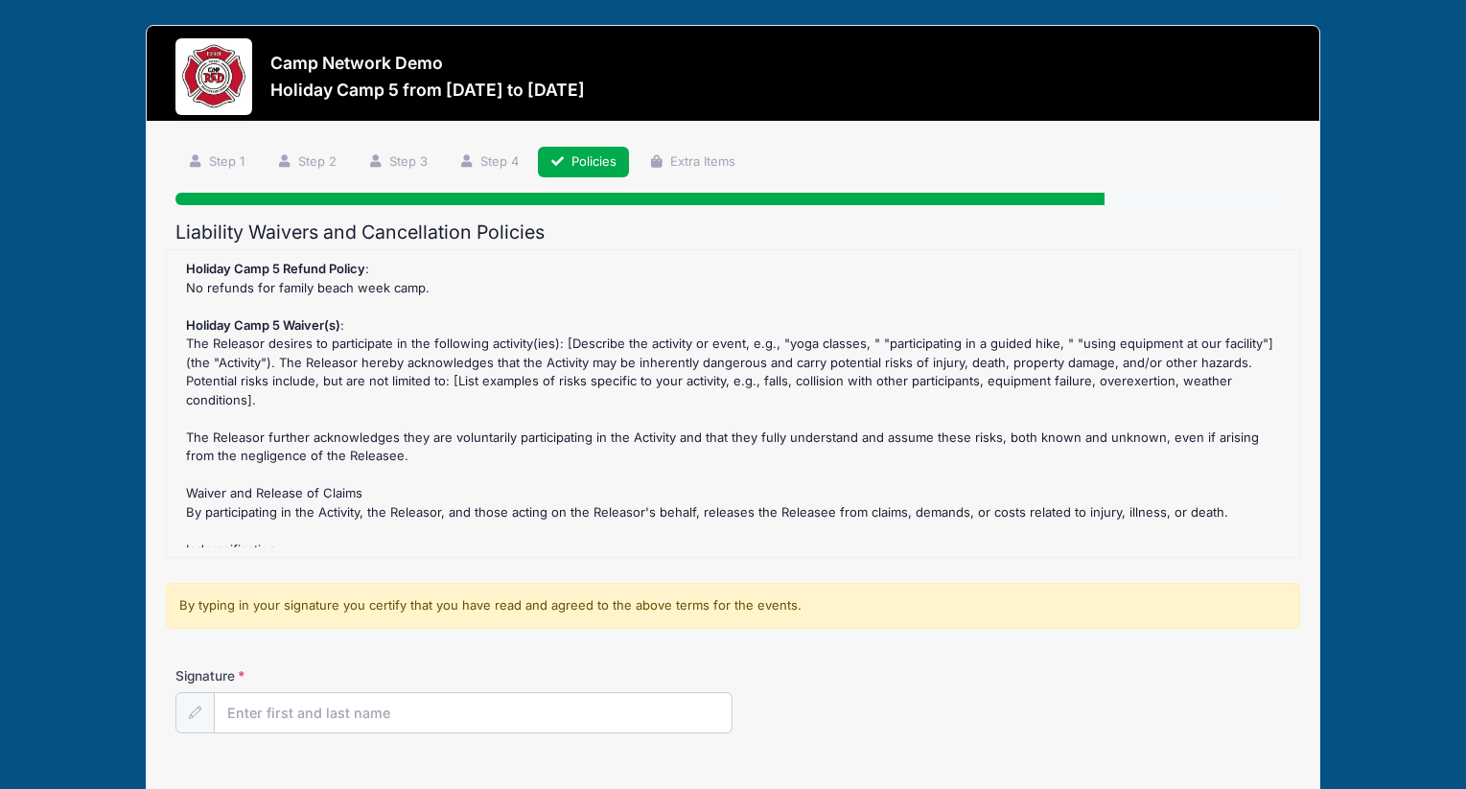
scroll to position [145, 0]
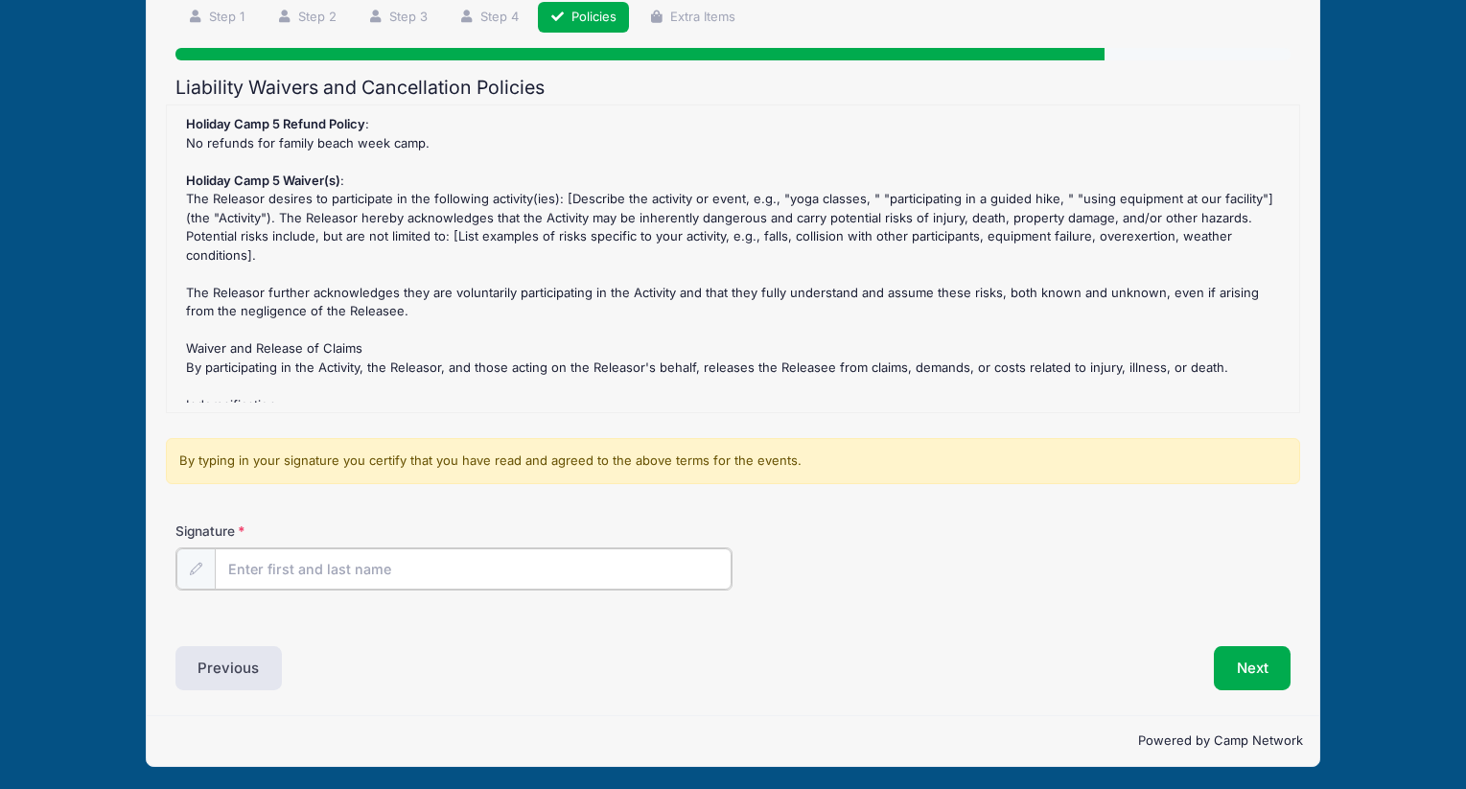
click at [618, 558] on input "Signature" at bounding box center [474, 568] width 518 height 41
type input "as"
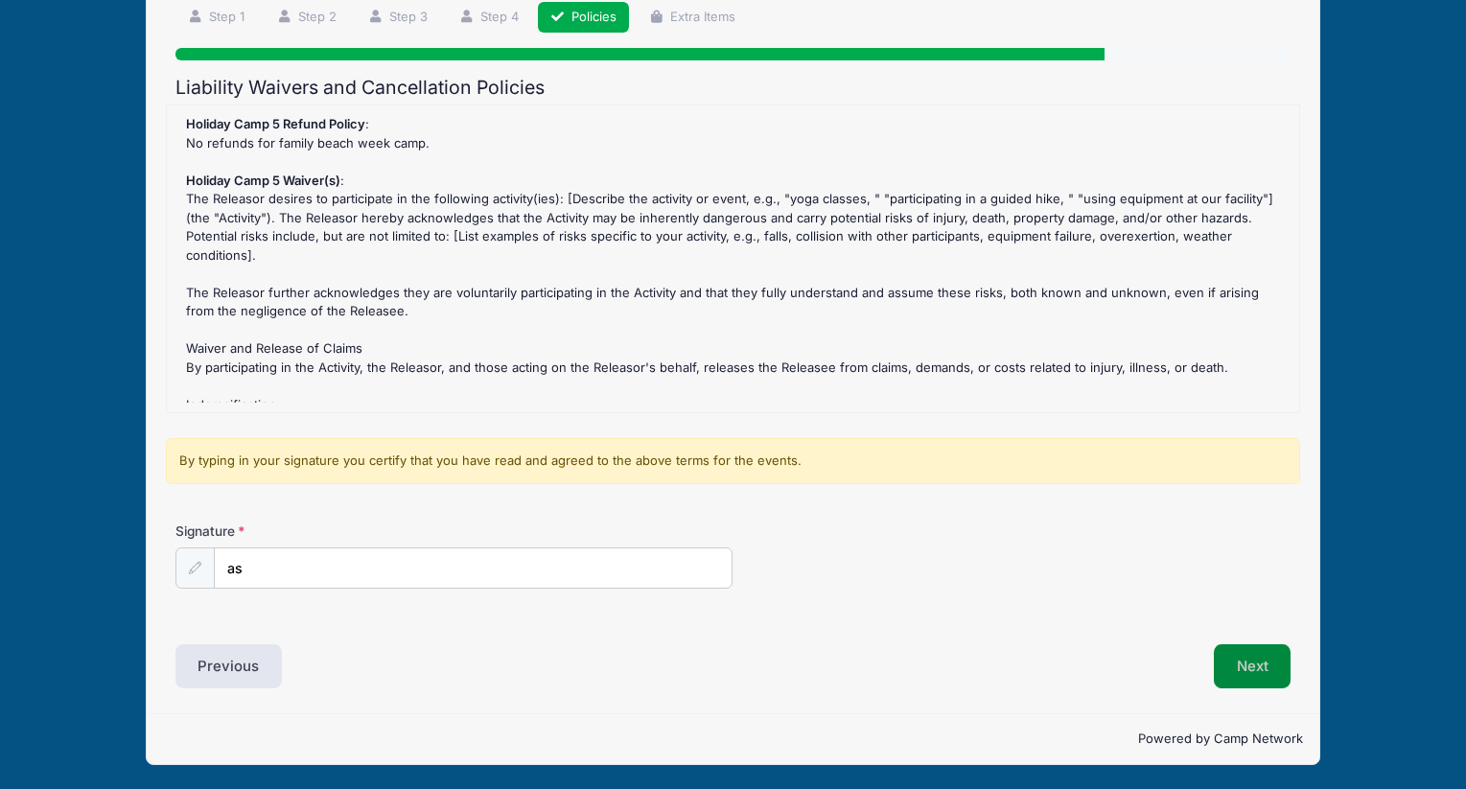
click at [1278, 679] on button "Next" at bounding box center [1253, 666] width 78 height 44
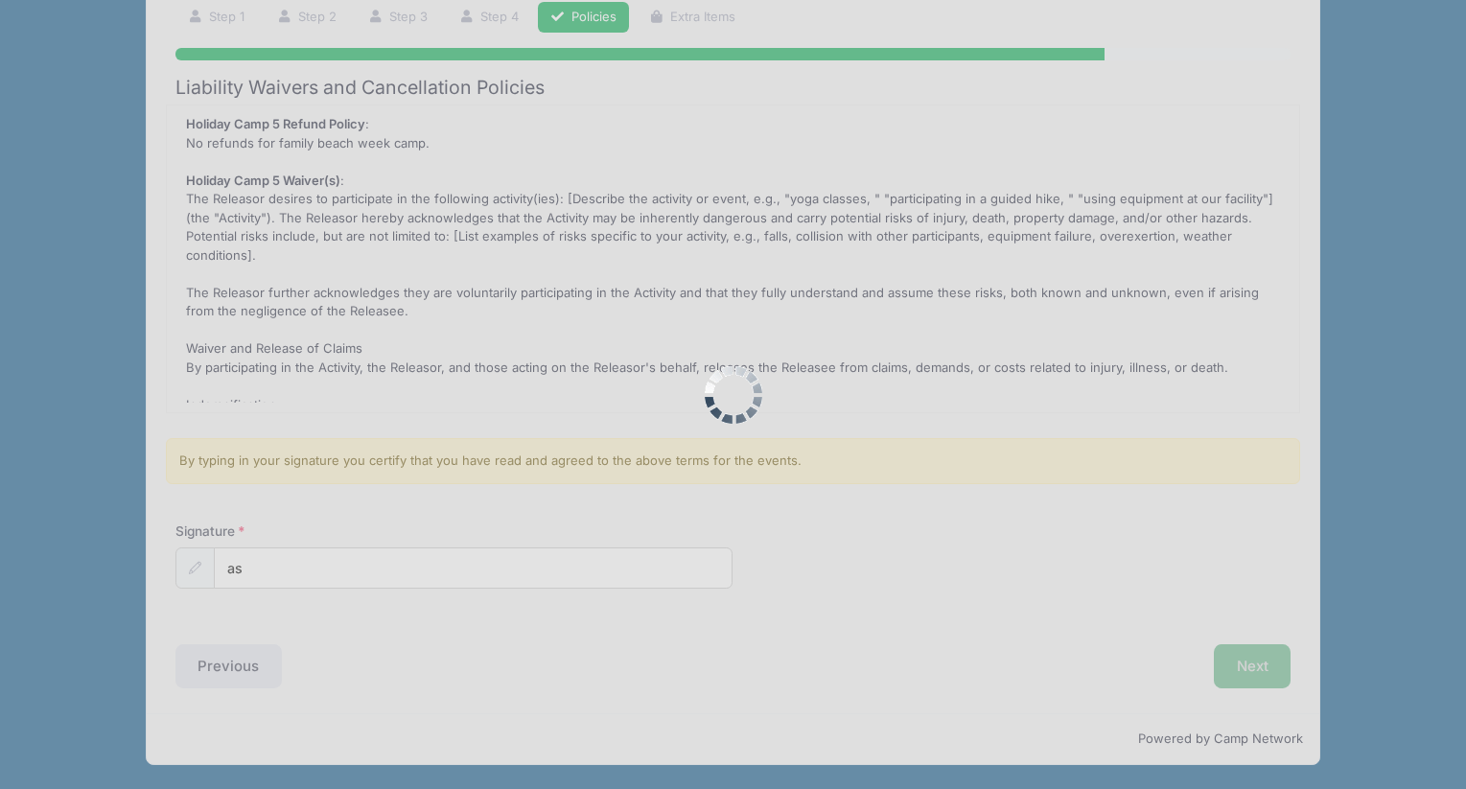
scroll to position [0, 0]
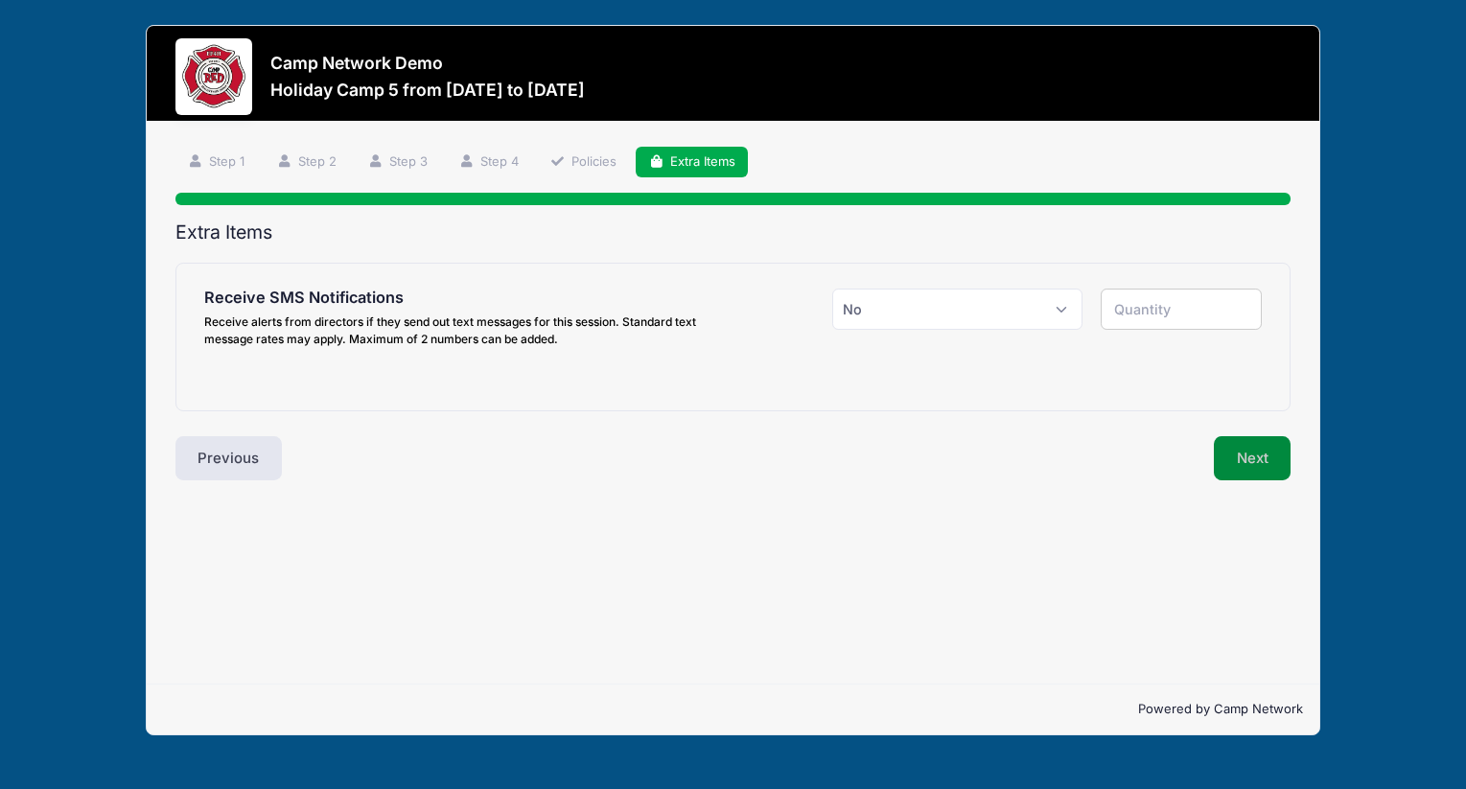
click at [1250, 458] on button "Next" at bounding box center [1253, 458] width 78 height 44
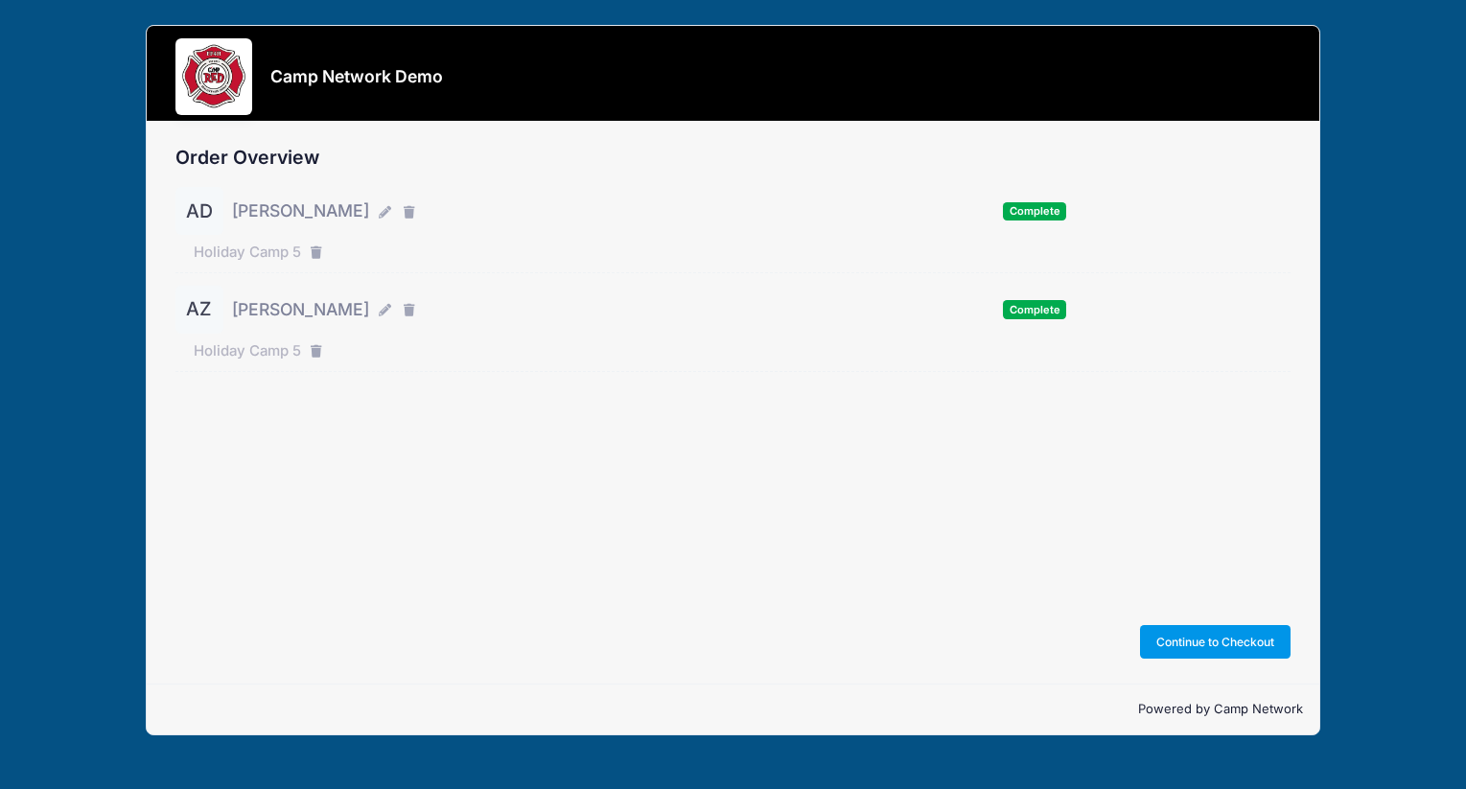
click at [1256, 636] on button "Continue to Checkout" at bounding box center [1216, 641] width 152 height 33
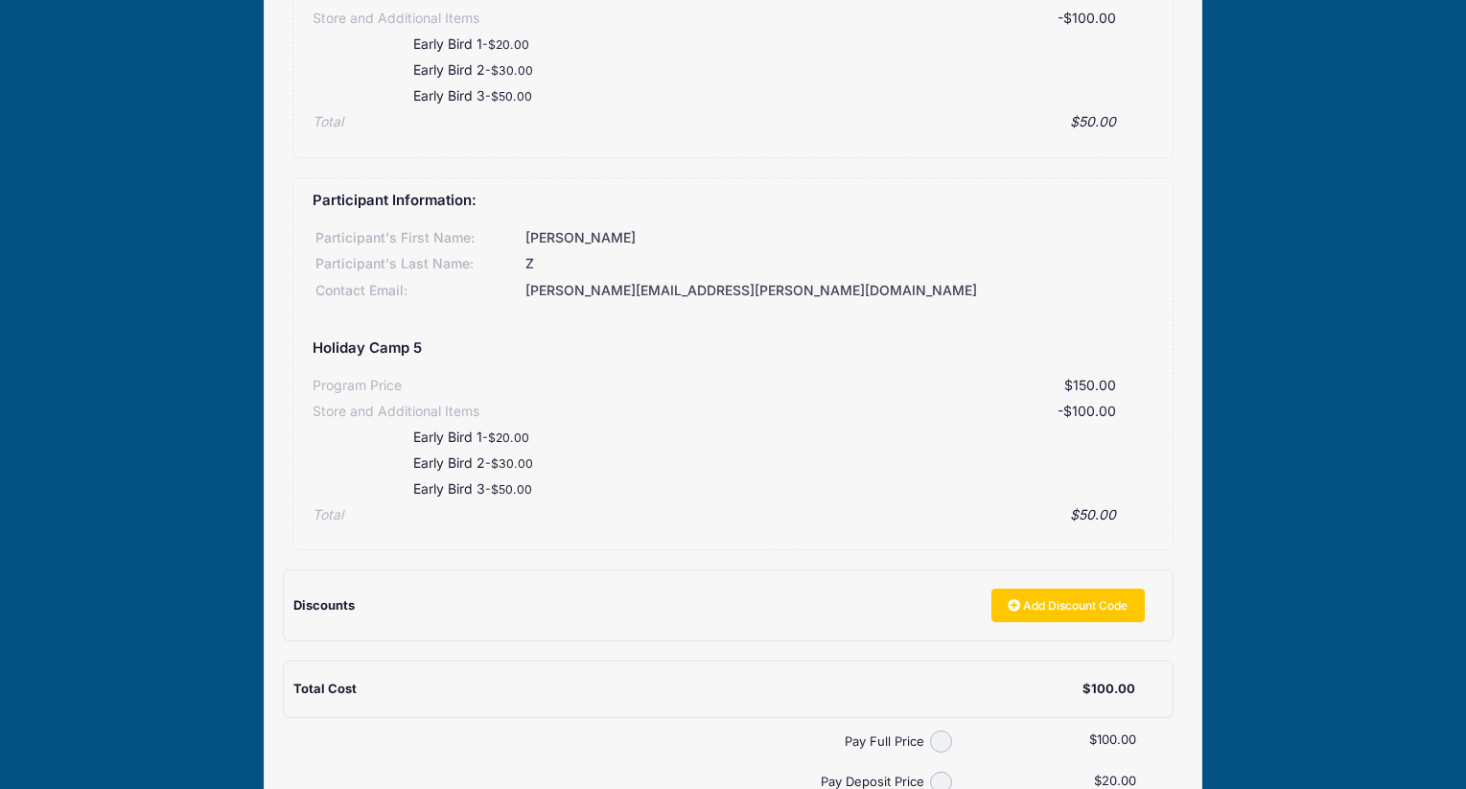
scroll to position [625, 0]
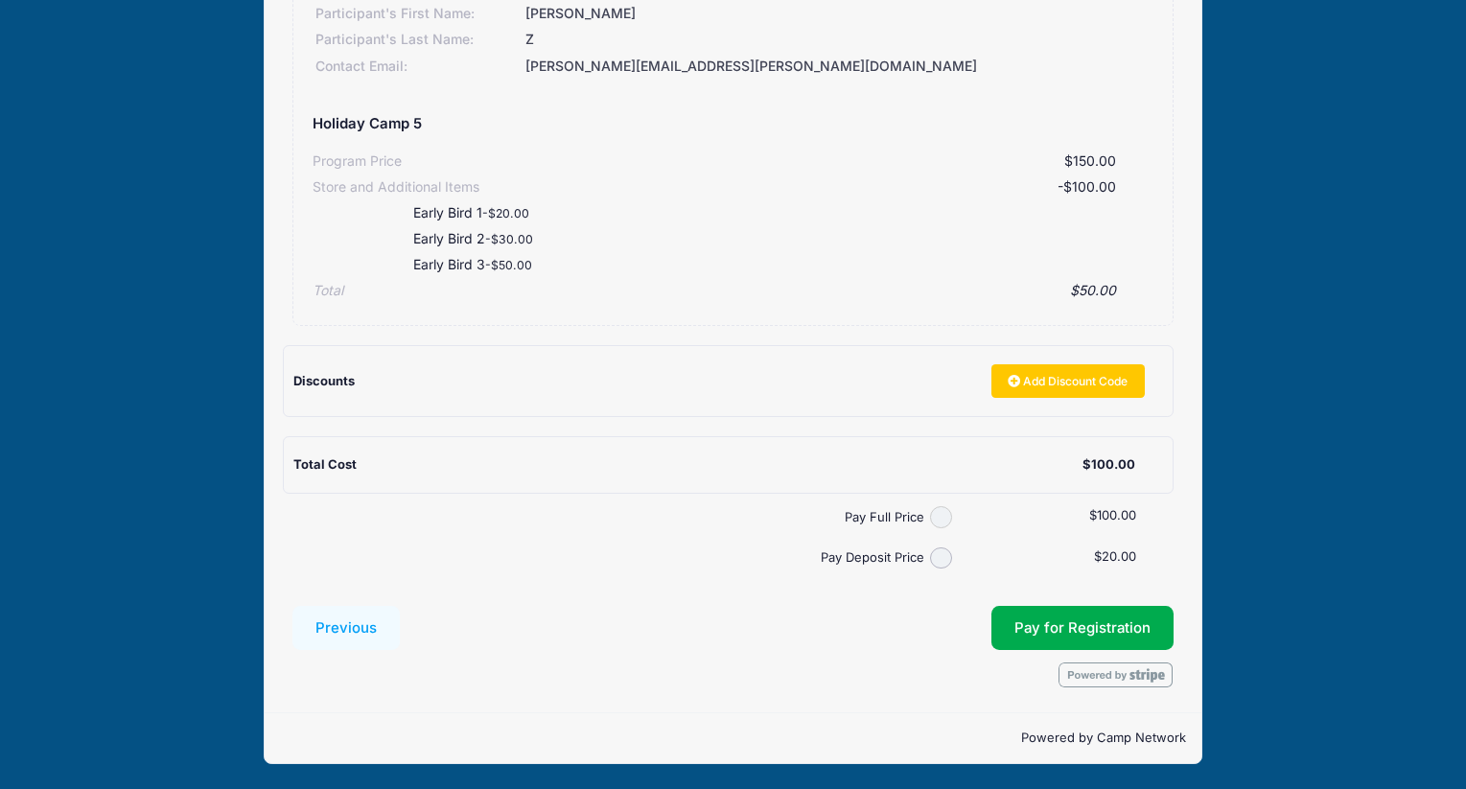
click at [936, 509] on input "Pay Full Price" at bounding box center [941, 517] width 22 height 22
radio input "true"
click at [1033, 612] on button "Pay for Registration" at bounding box center [1083, 628] width 182 height 44
